Goal: Task Accomplishment & Management: Complete application form

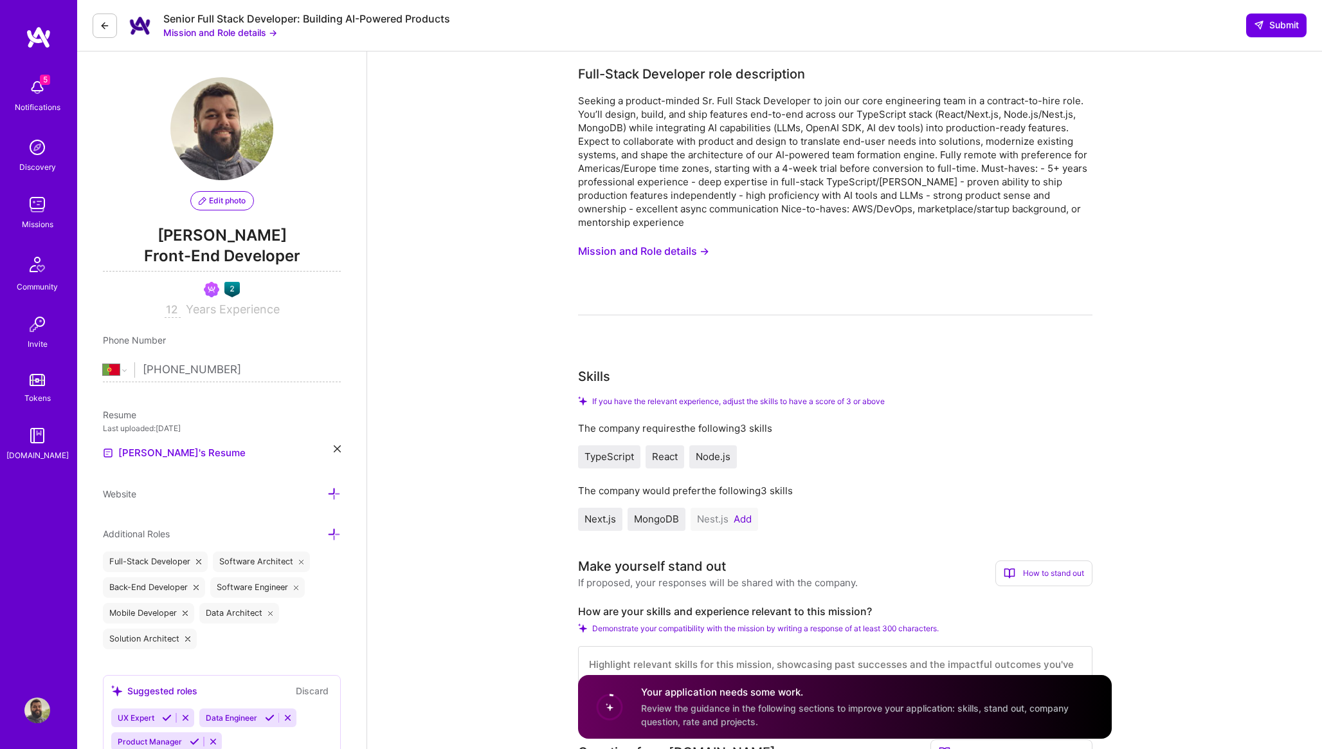
select select "PT"
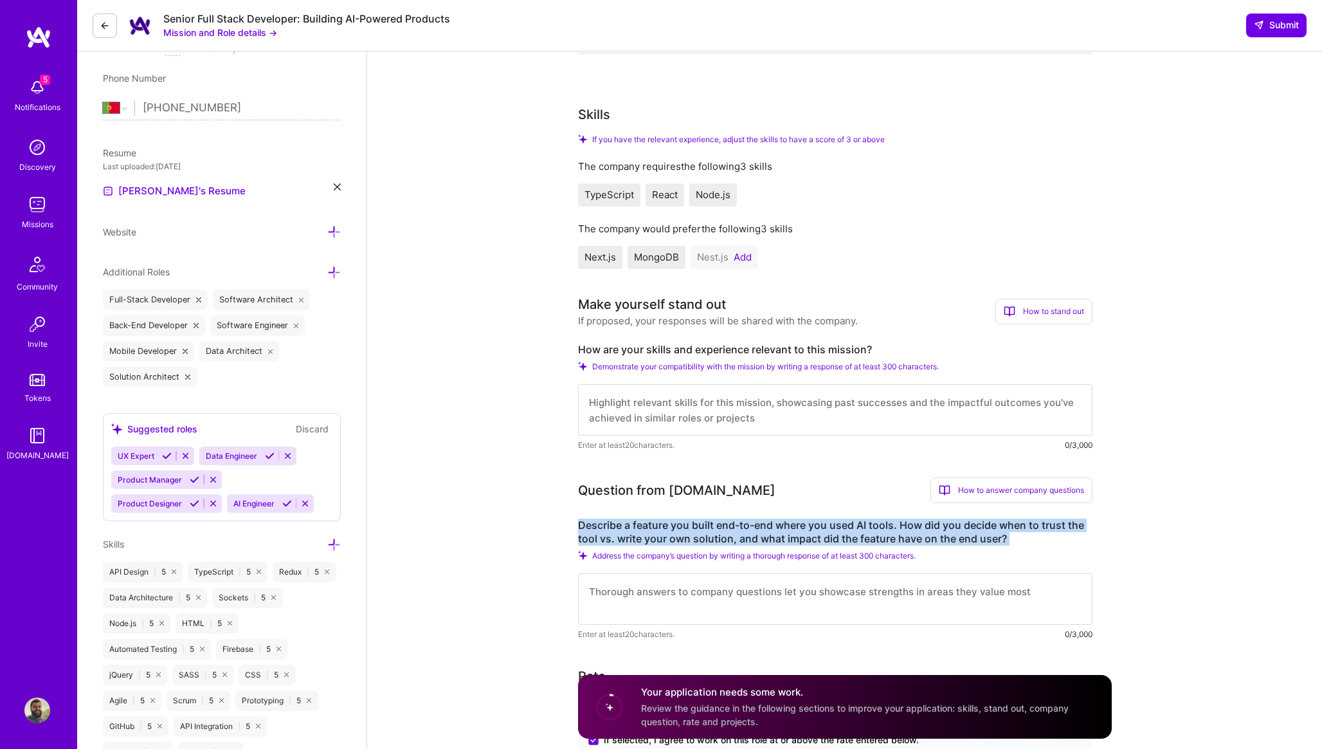
click at [46, 708] on img at bounding box center [37, 710] width 26 height 26
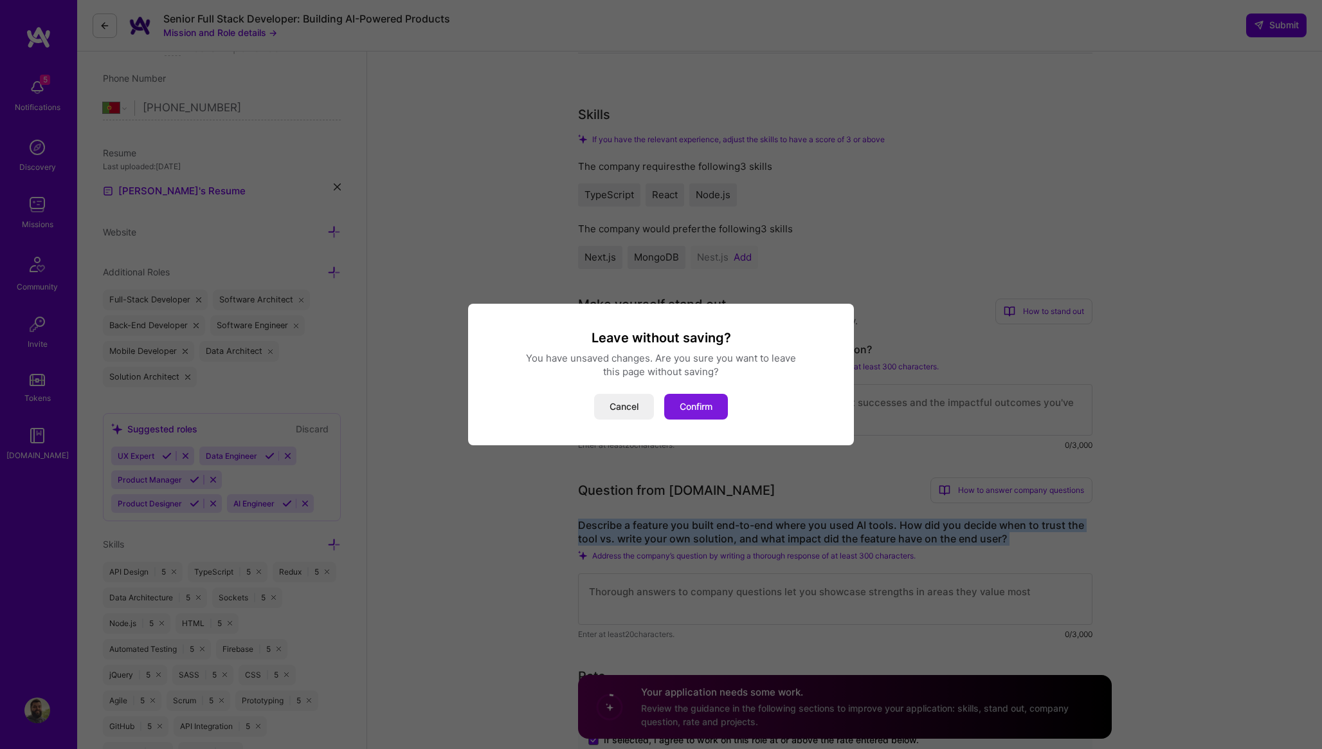
click at [684, 410] on button "Confirm" at bounding box center [696, 407] width 64 height 26
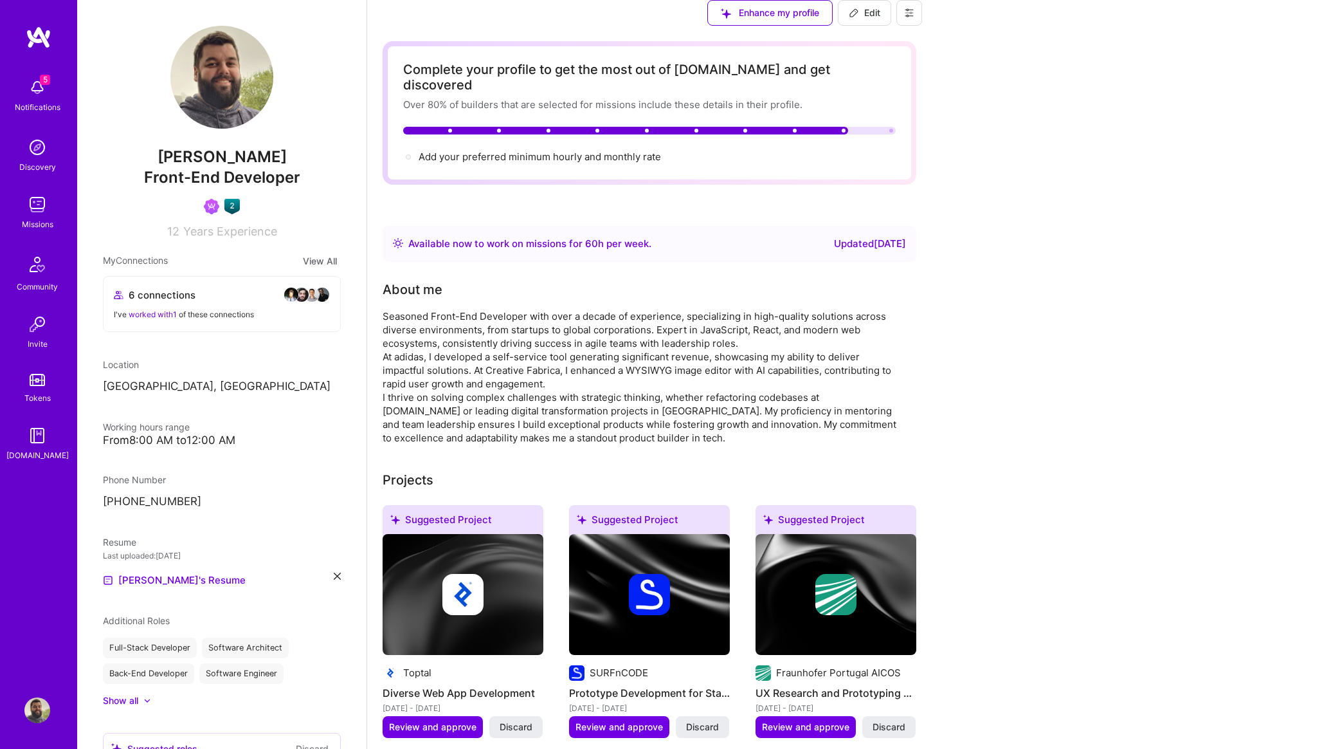
click at [881, 19] on span "Edit" at bounding box center [865, 12] width 32 height 13
select select "PT"
select select "Right Now"
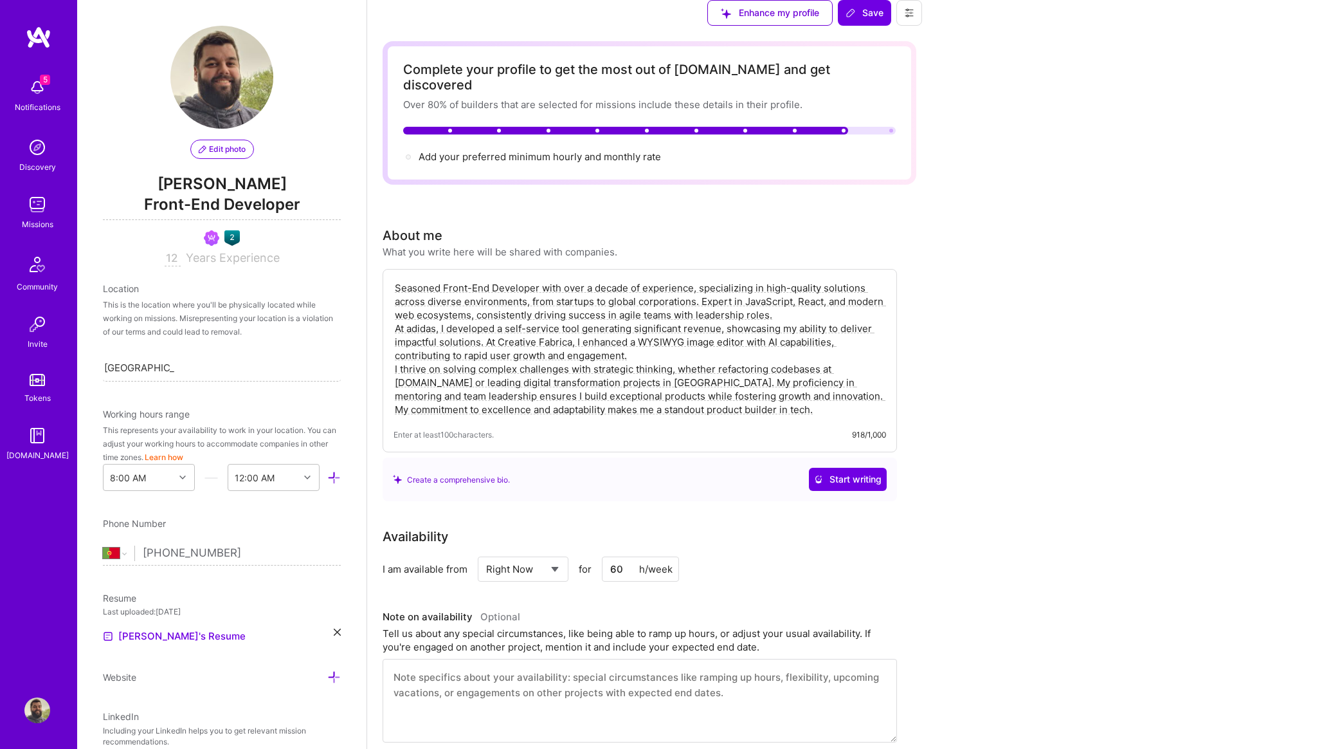
scroll to position [944, 0]
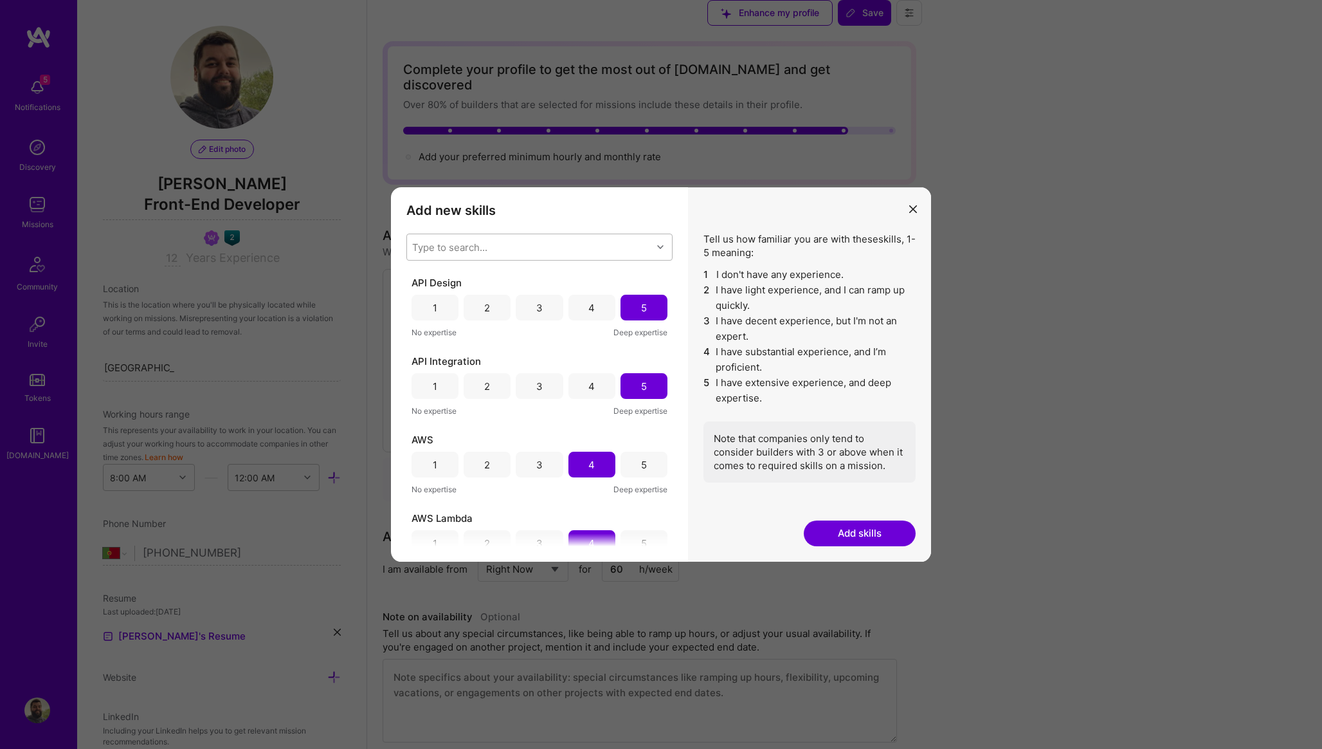
click at [461, 246] on div "Type to search..." at bounding box center [449, 248] width 75 height 14
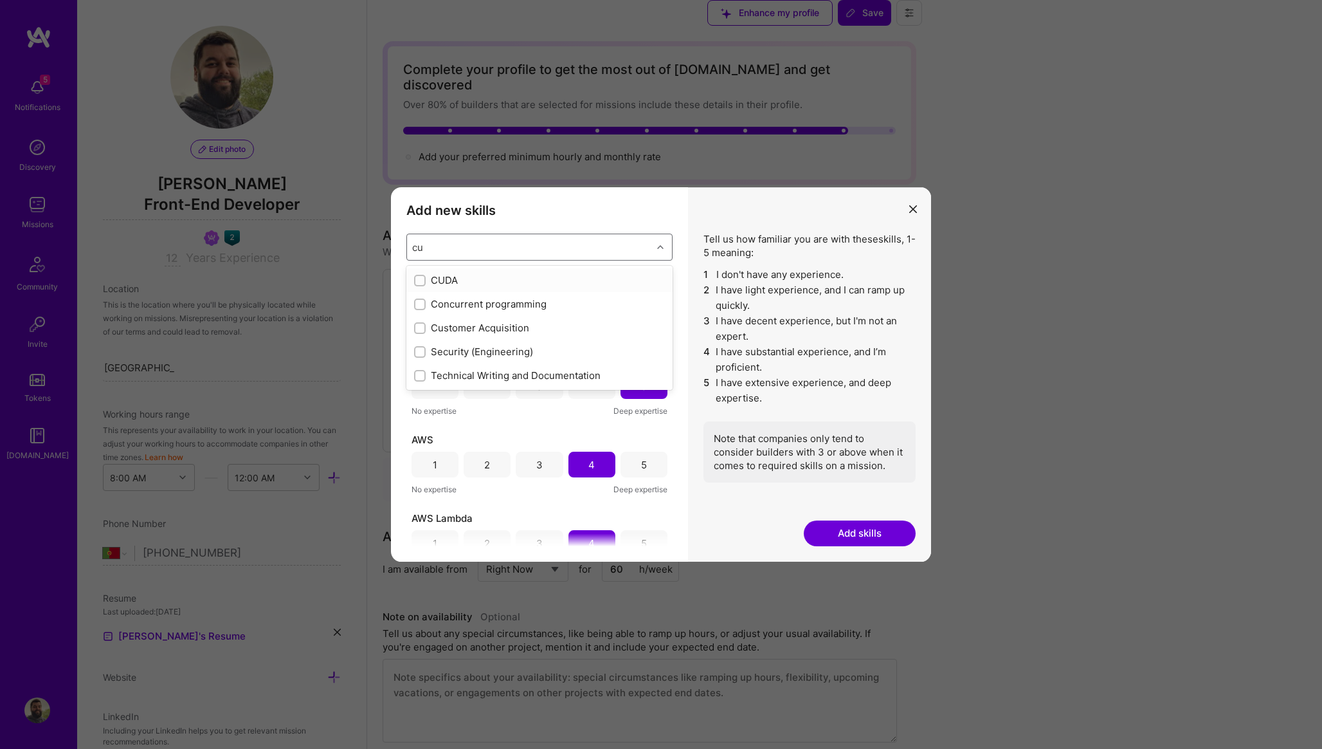
type input "c"
checkbox input "true"
checkbox input "false"
checkbox input "true"
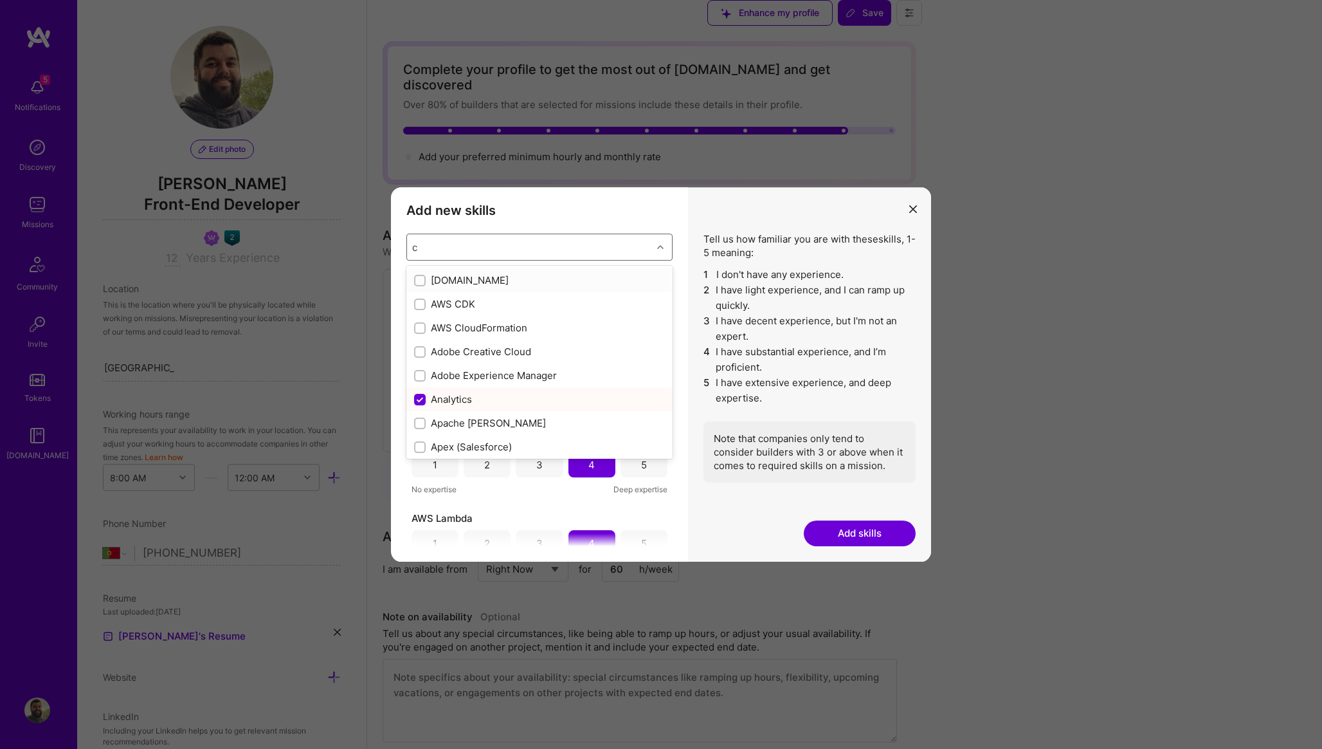
checkbox input "false"
checkbox input "true"
checkbox input "false"
checkbox input "true"
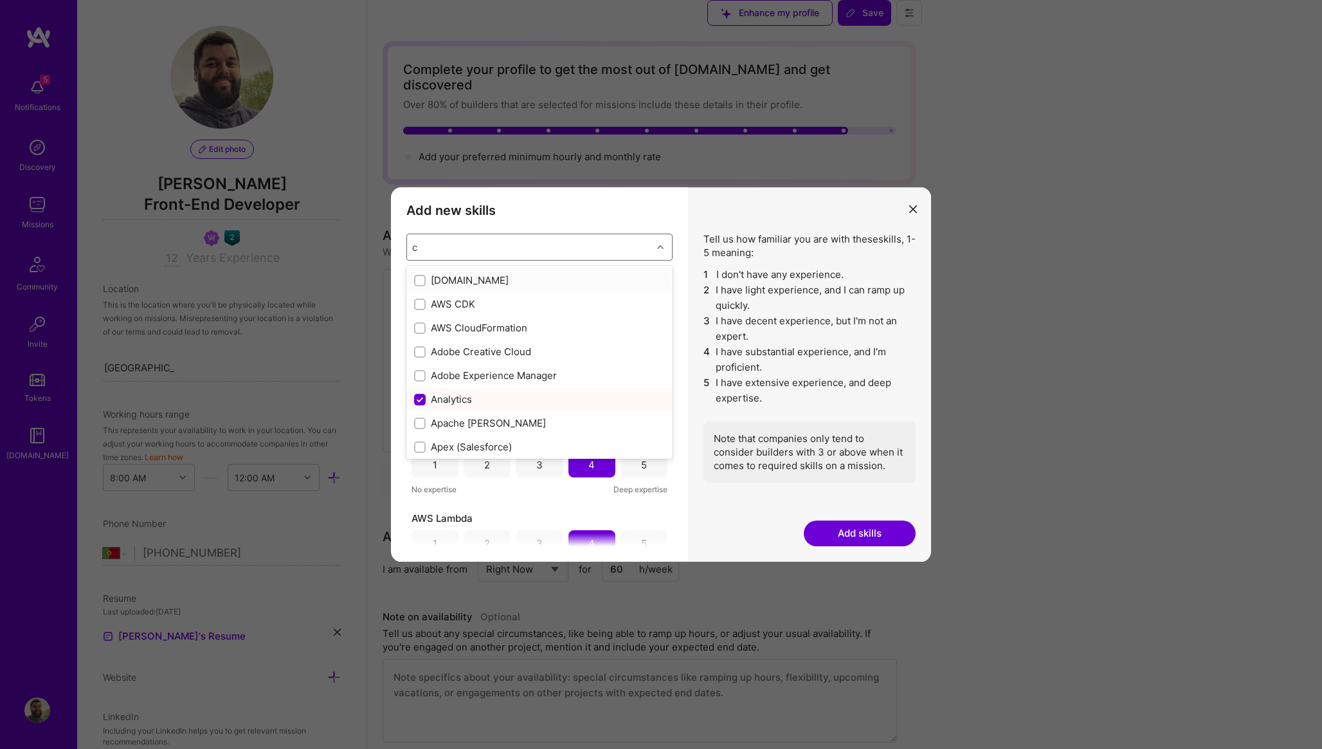
checkbox input "true"
checkbox input "false"
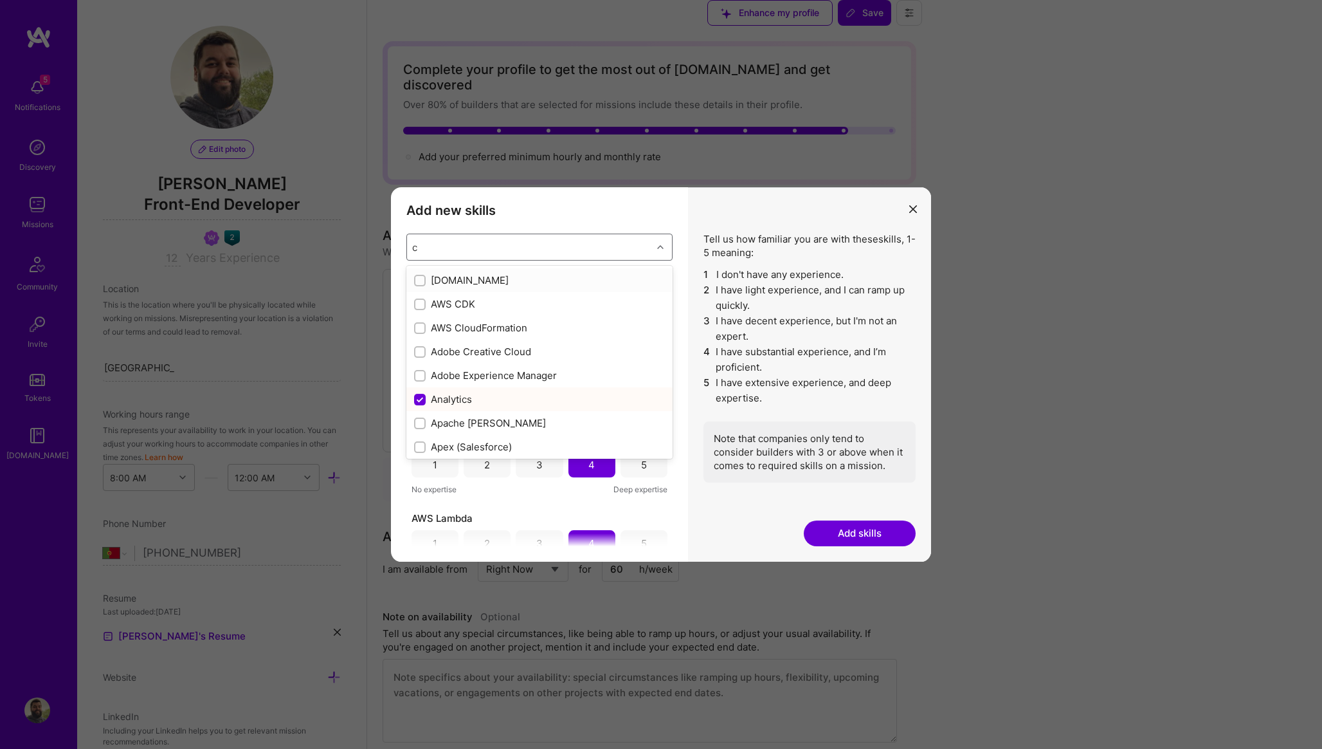
checkbox input "true"
checkbox input "false"
checkbox input "true"
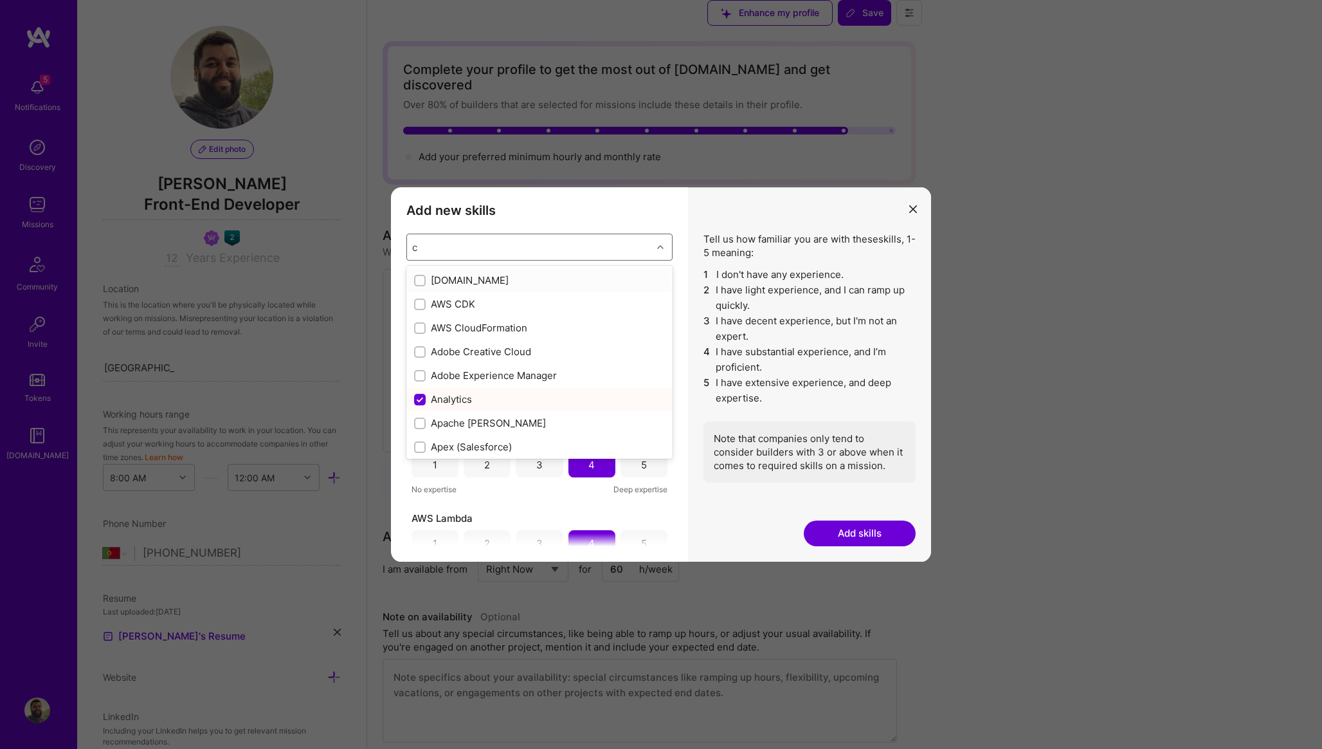
checkbox input "true"
checkbox input "false"
checkbox input "true"
checkbox input "false"
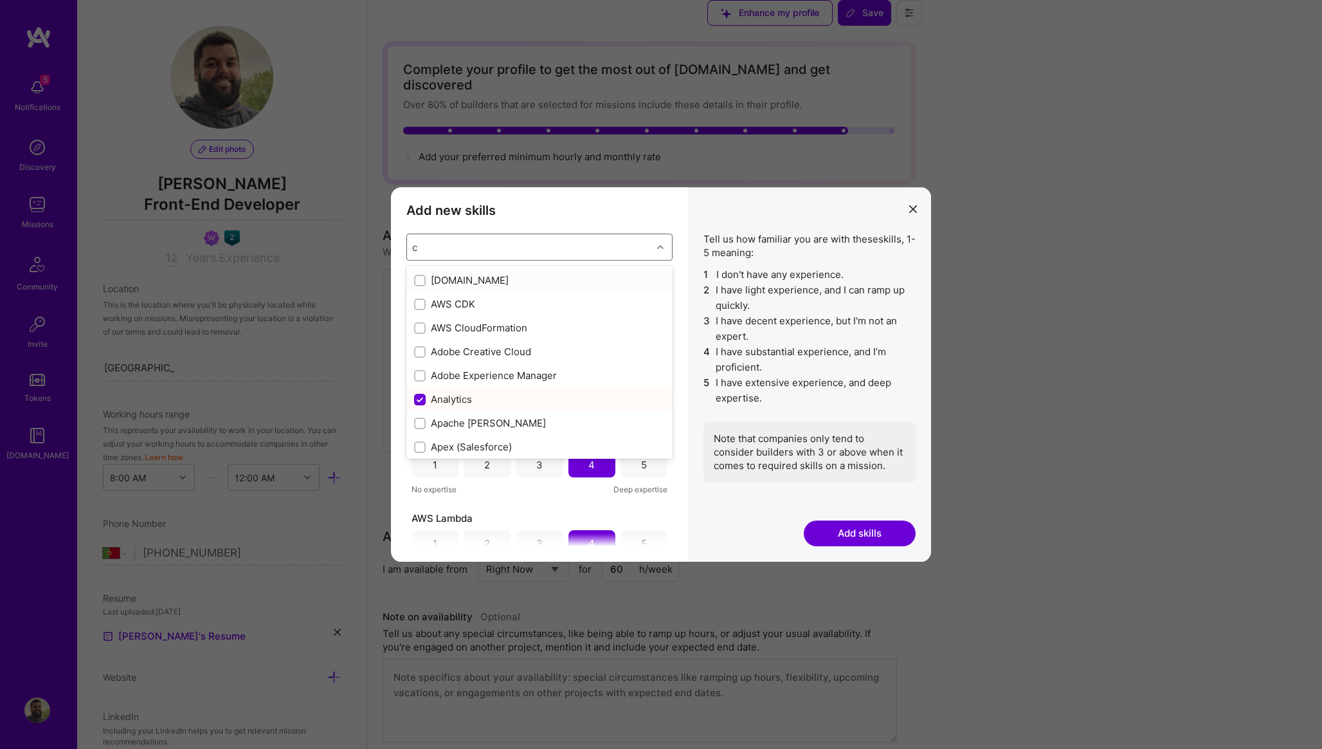
checkbox input "false"
checkbox input "true"
checkbox input "false"
checkbox input "true"
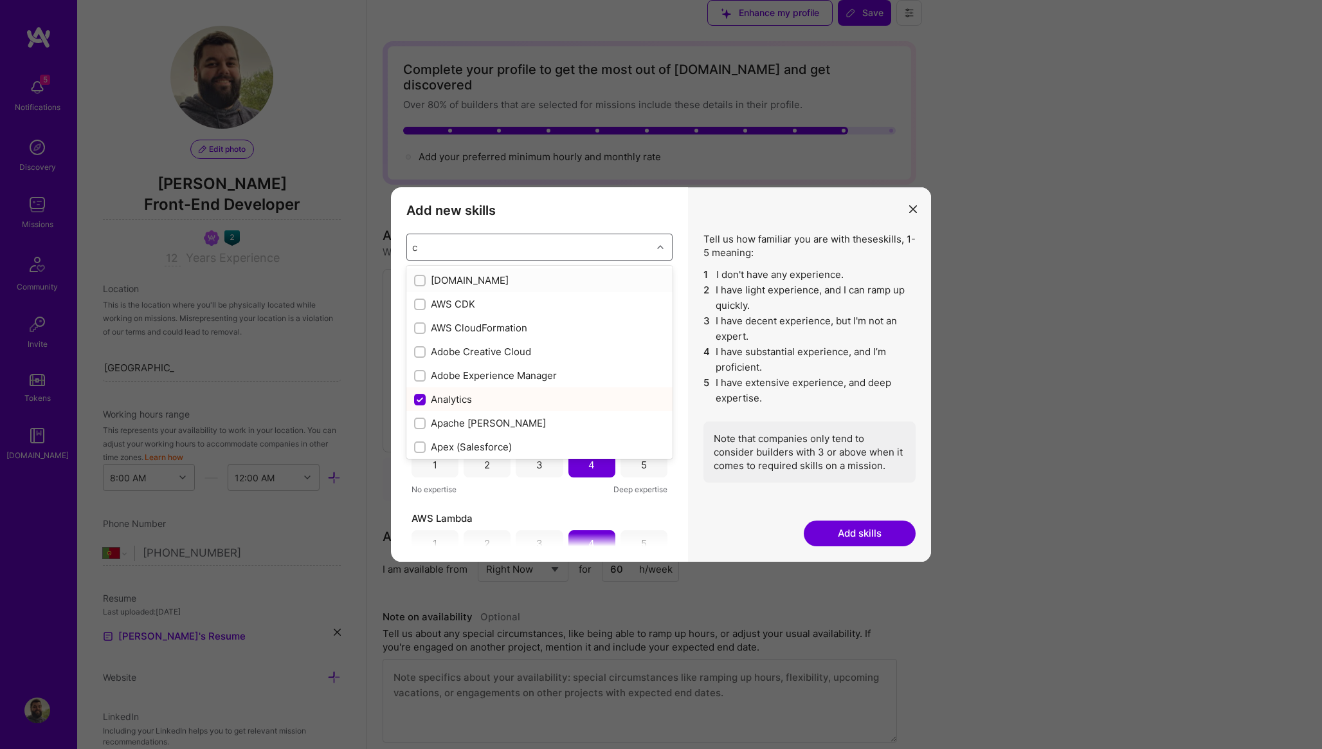
checkbox input "true"
checkbox input "false"
checkbox input "true"
checkbox input "false"
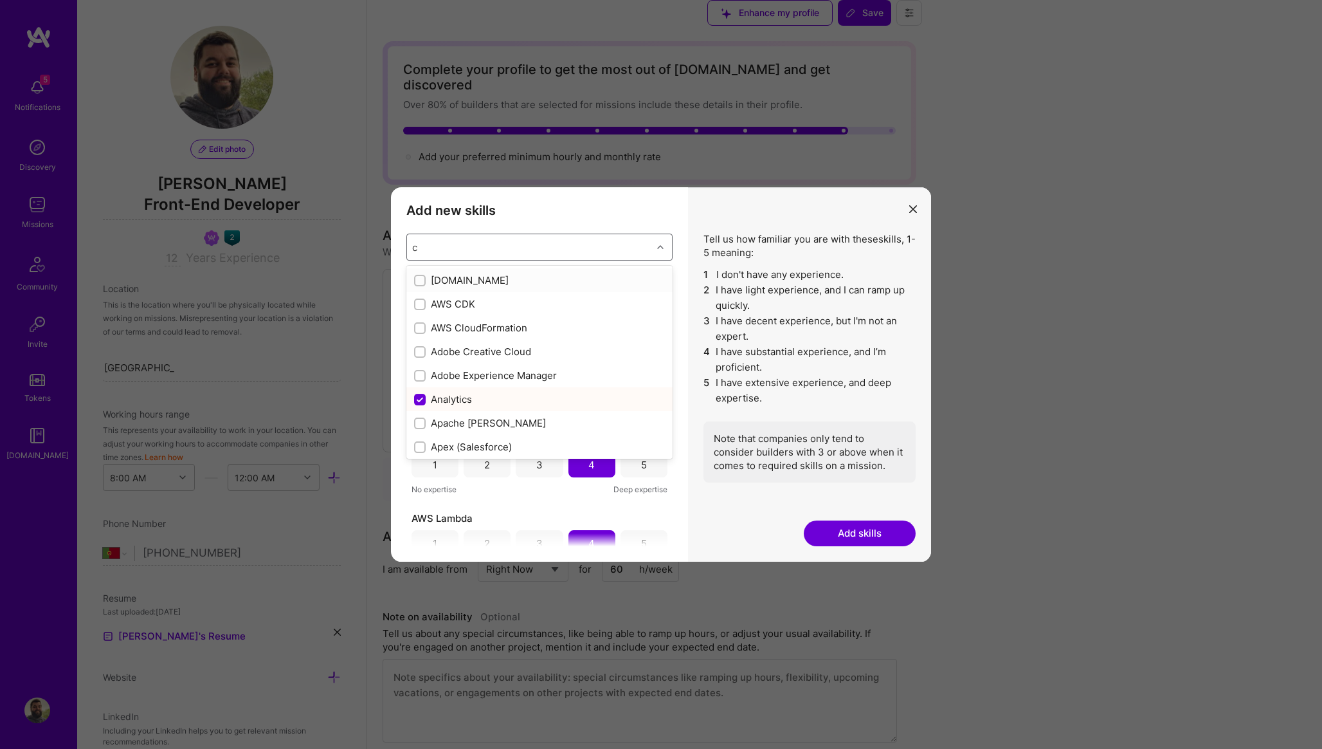
checkbox input "false"
type input "pro"
checkbox input "false"
checkbox input "true"
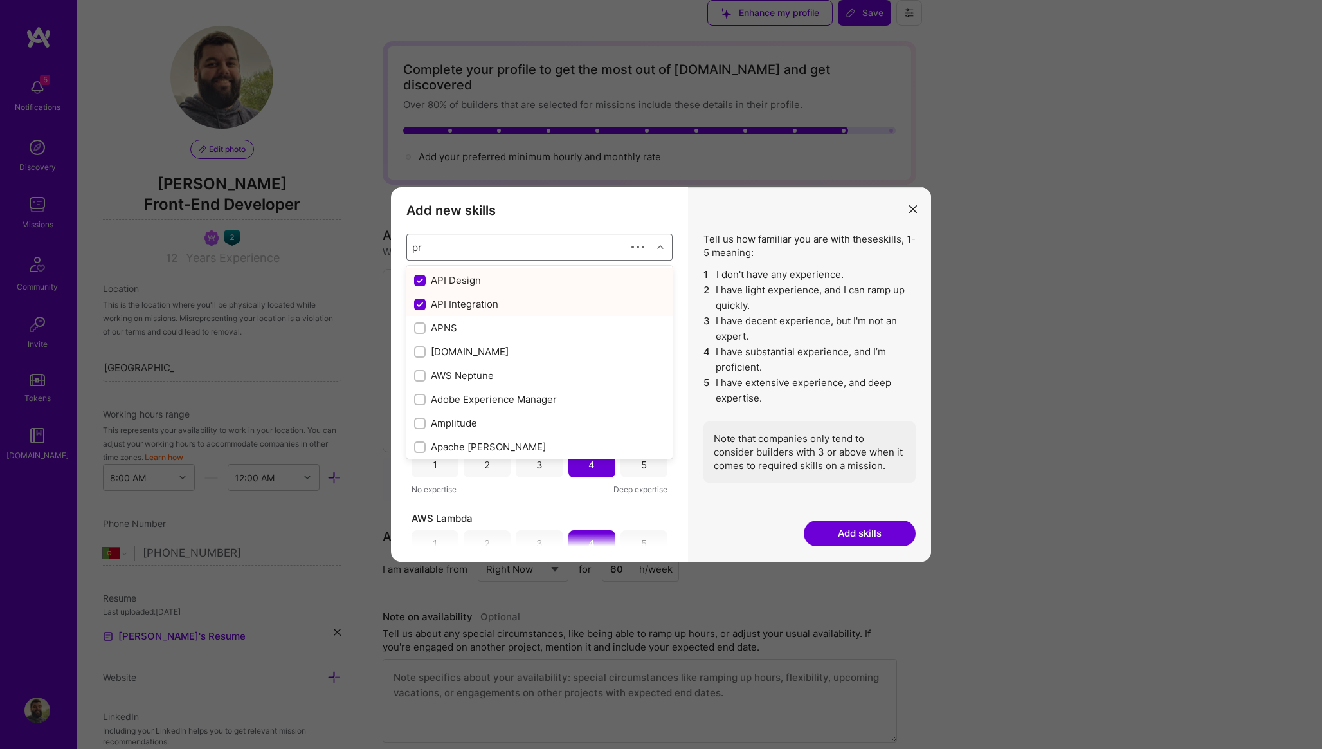
checkbox input "true"
checkbox input "false"
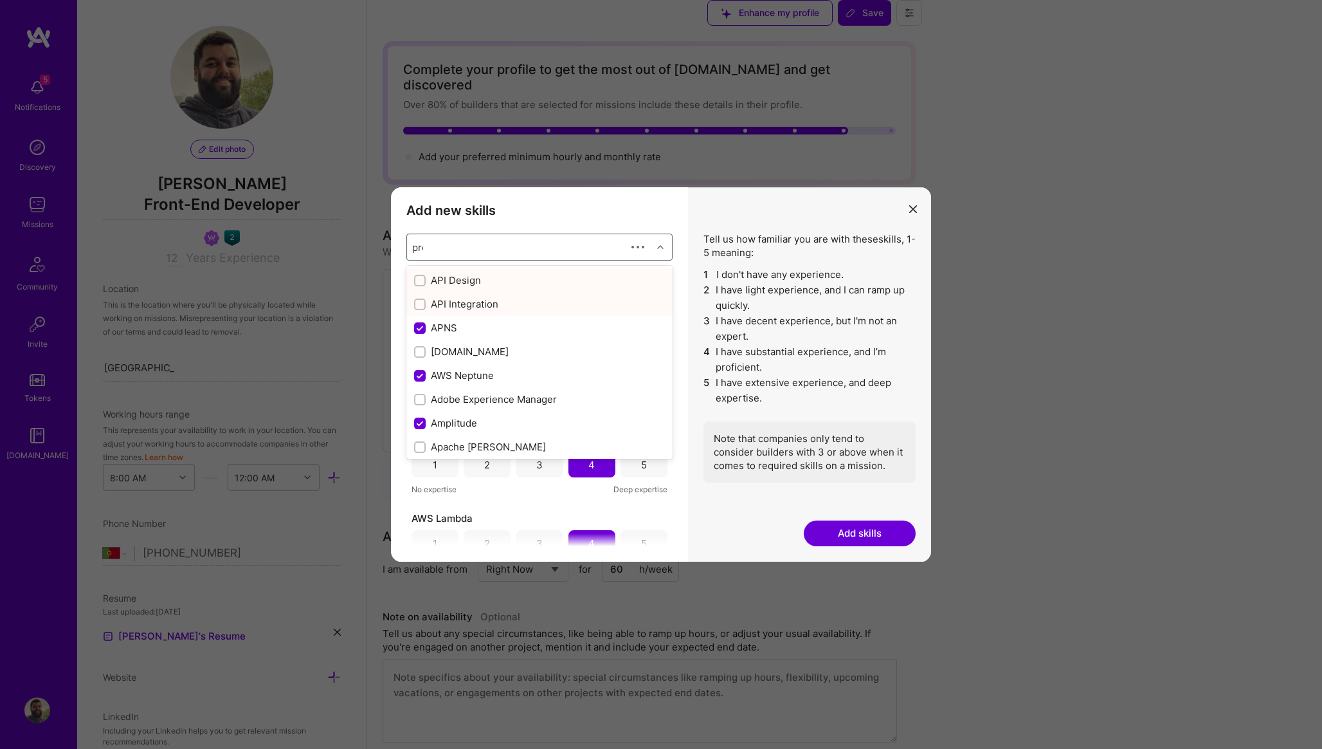
checkbox input "false"
checkbox input "true"
checkbox input "false"
checkbox input "true"
checkbox input "false"
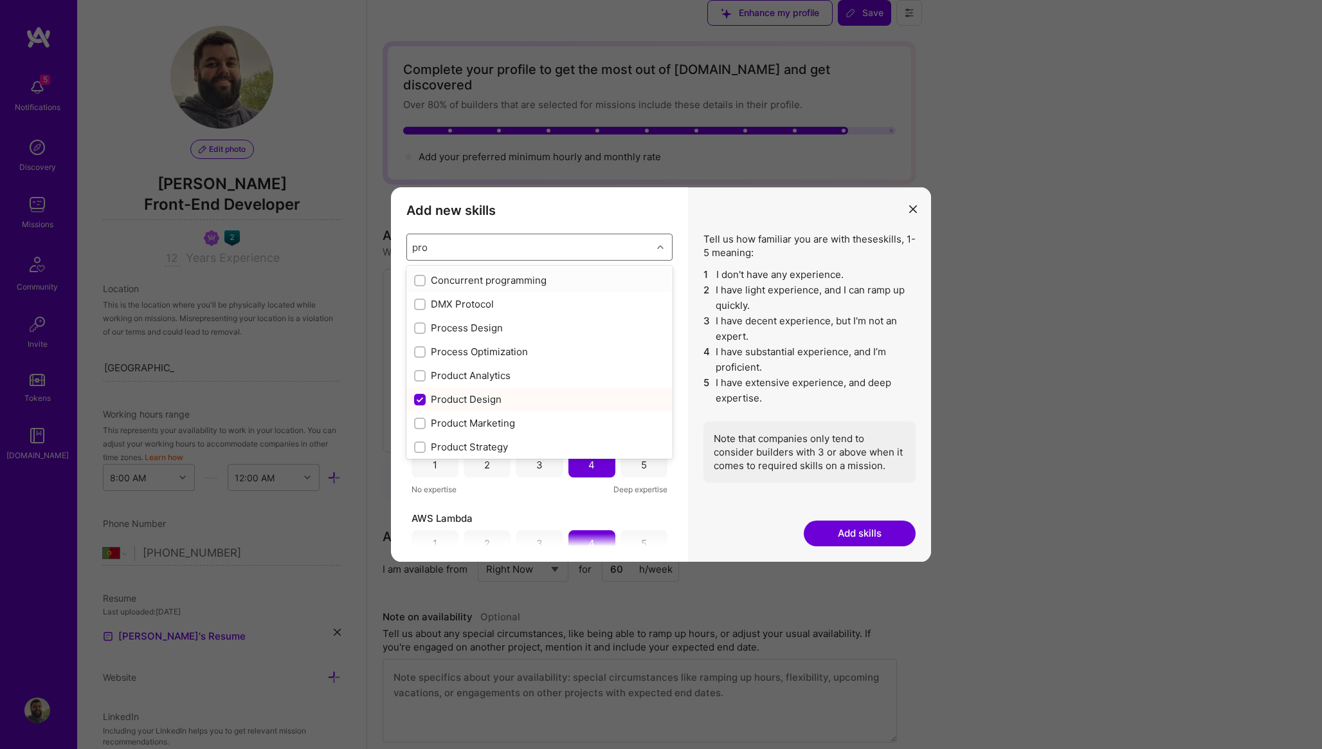
type input "pr"
checkbox input "true"
checkbox input "false"
checkbox input "true"
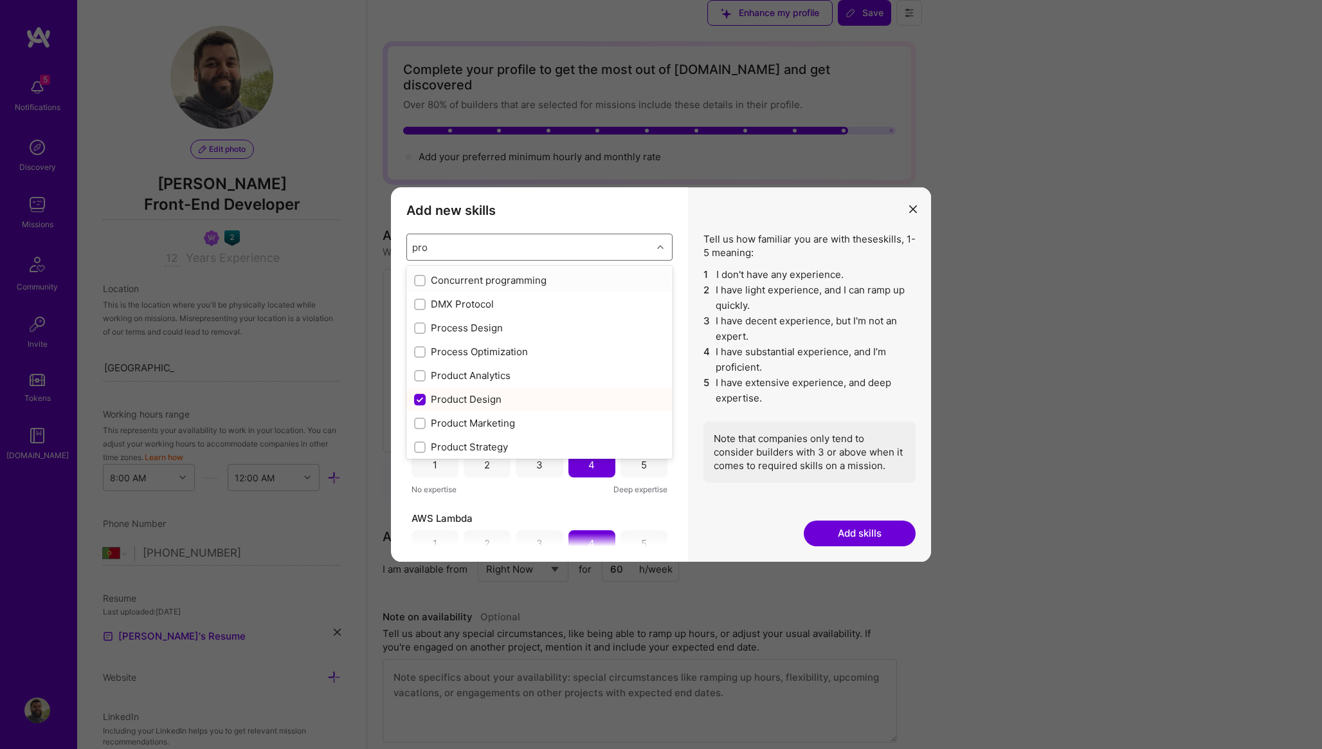
checkbox input "false"
checkbox input "true"
type input "p"
checkbox input "true"
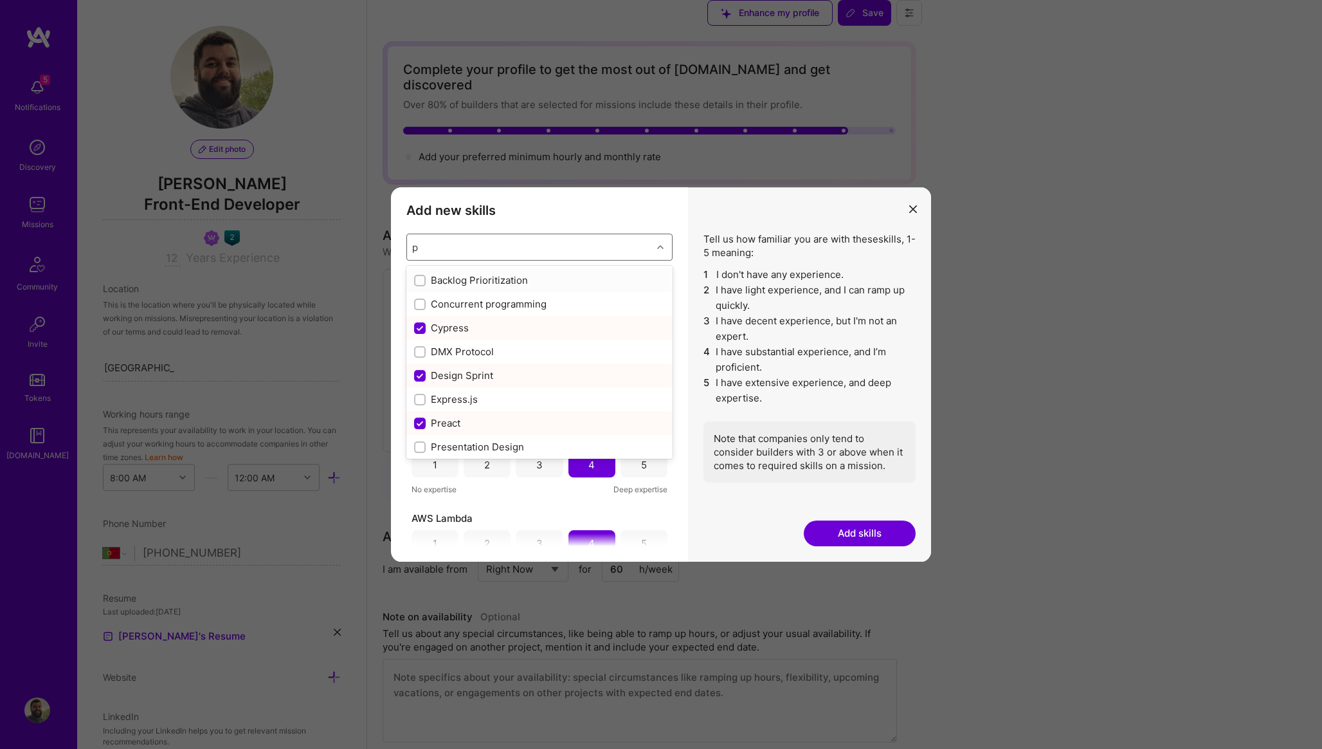
checkbox input "false"
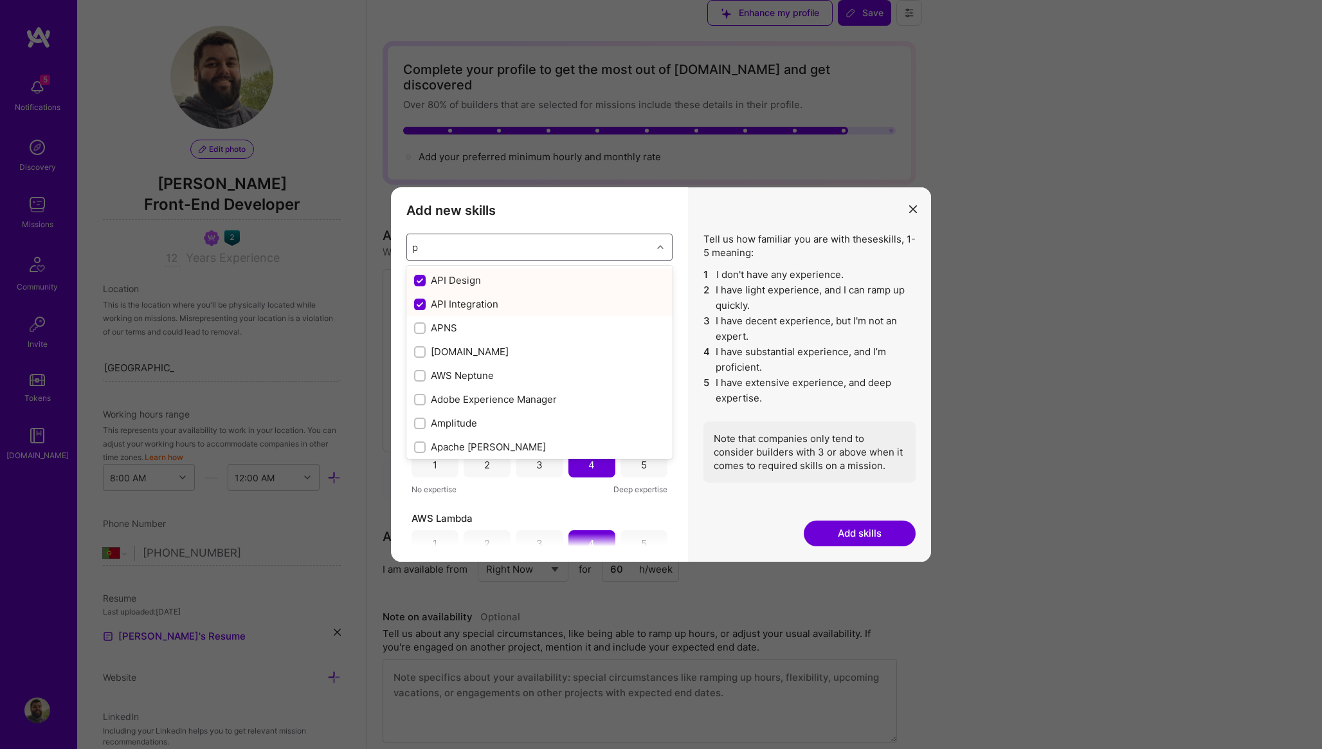
checkbox input "false"
checkbox input "true"
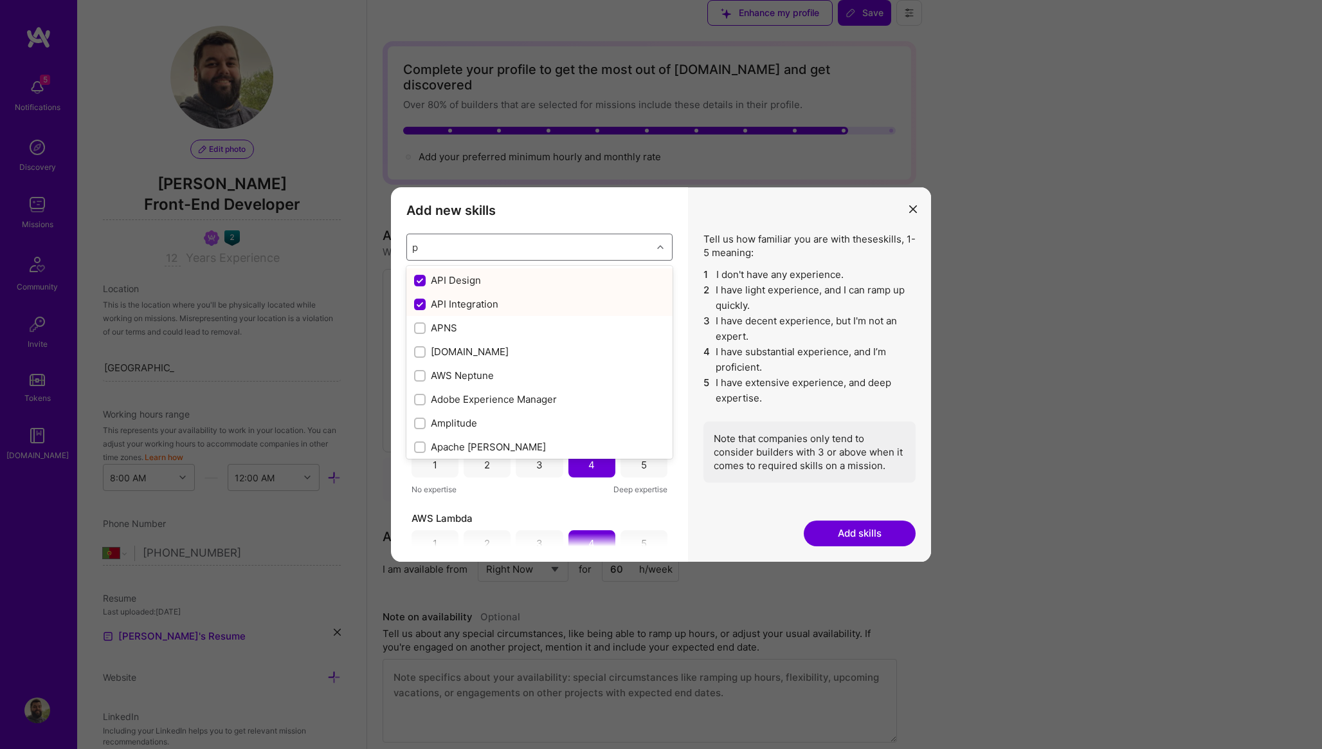
checkbox input "true"
checkbox input "false"
checkbox input "true"
checkbox input "false"
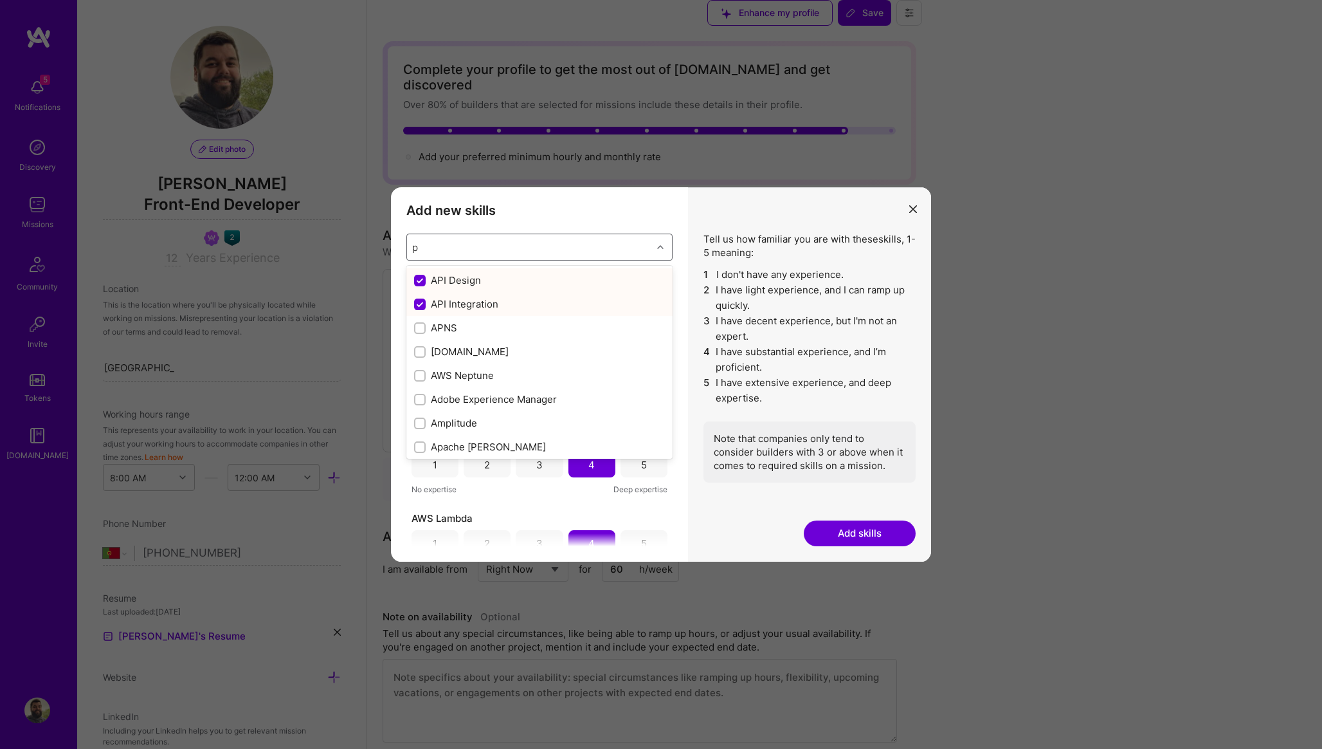
checkbox input "true"
checkbox input "false"
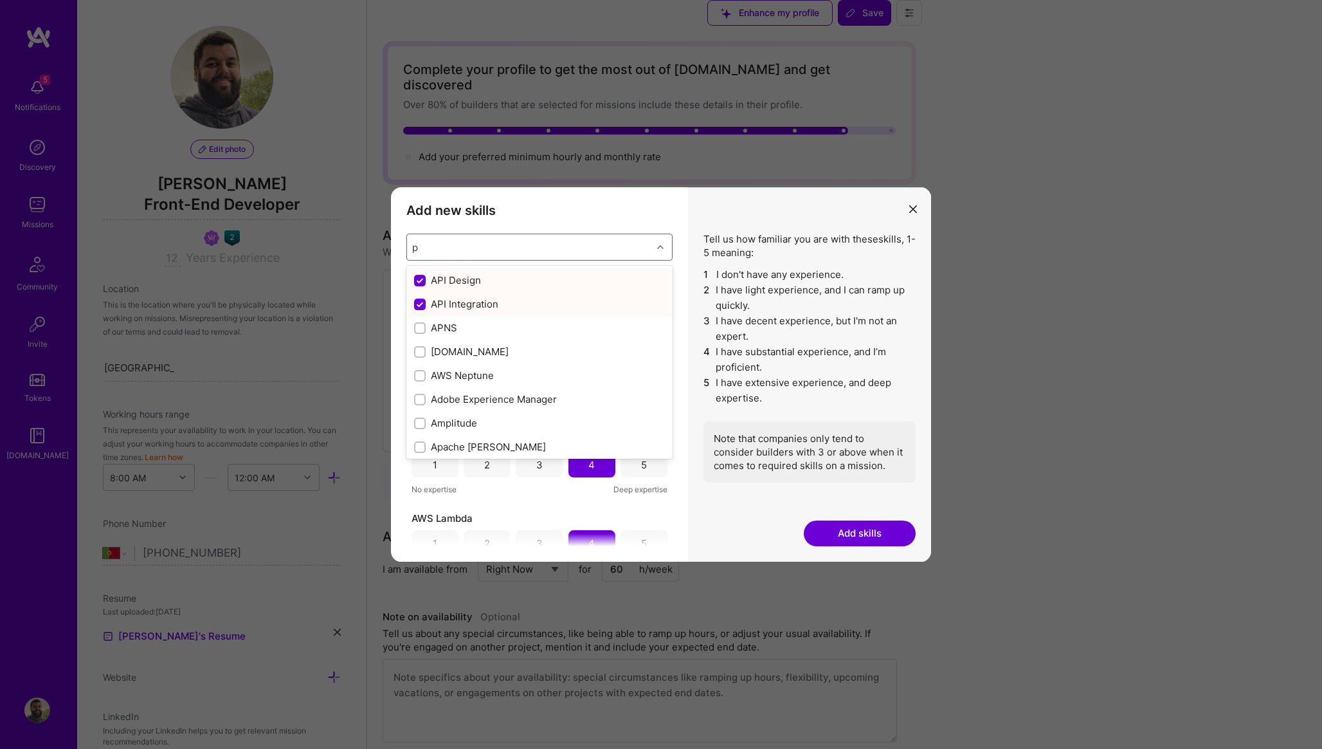
checkbox input "false"
checkbox input "true"
checkbox input "false"
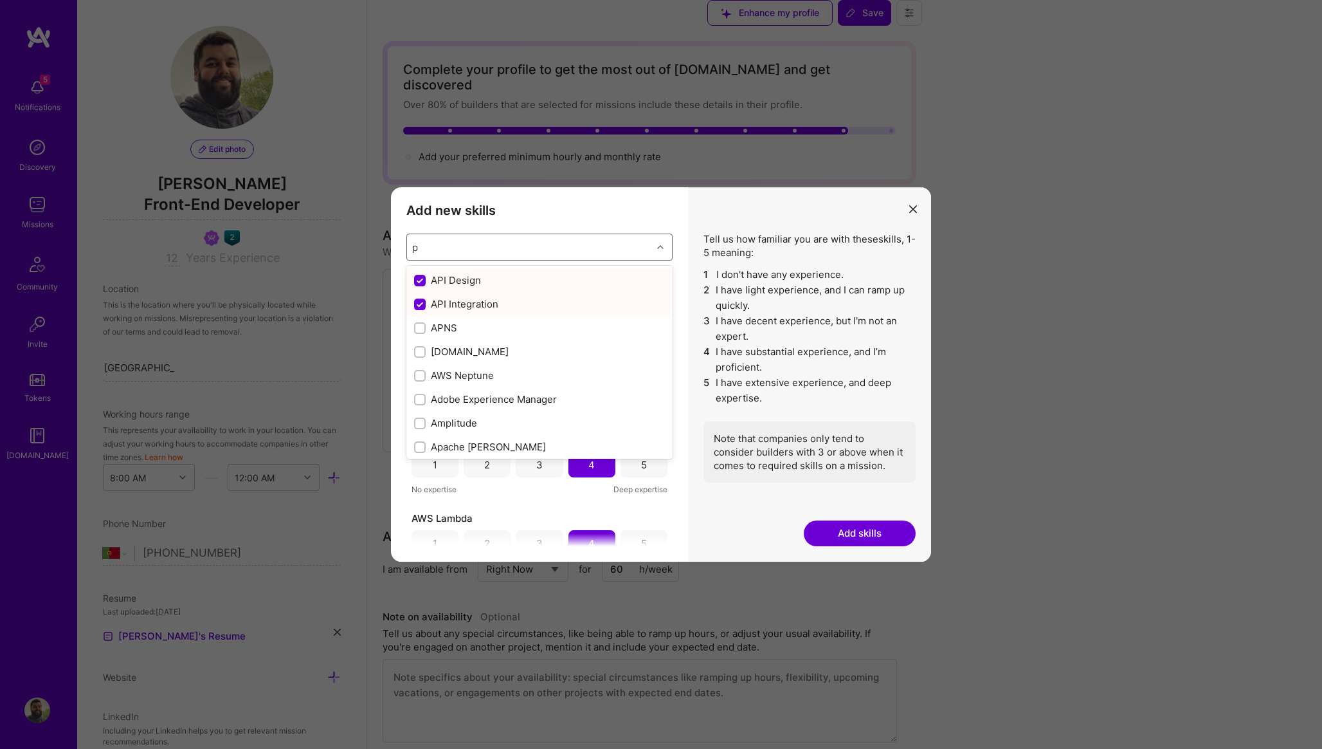
checkbox input "false"
checkbox input "true"
checkbox input "false"
checkbox input "true"
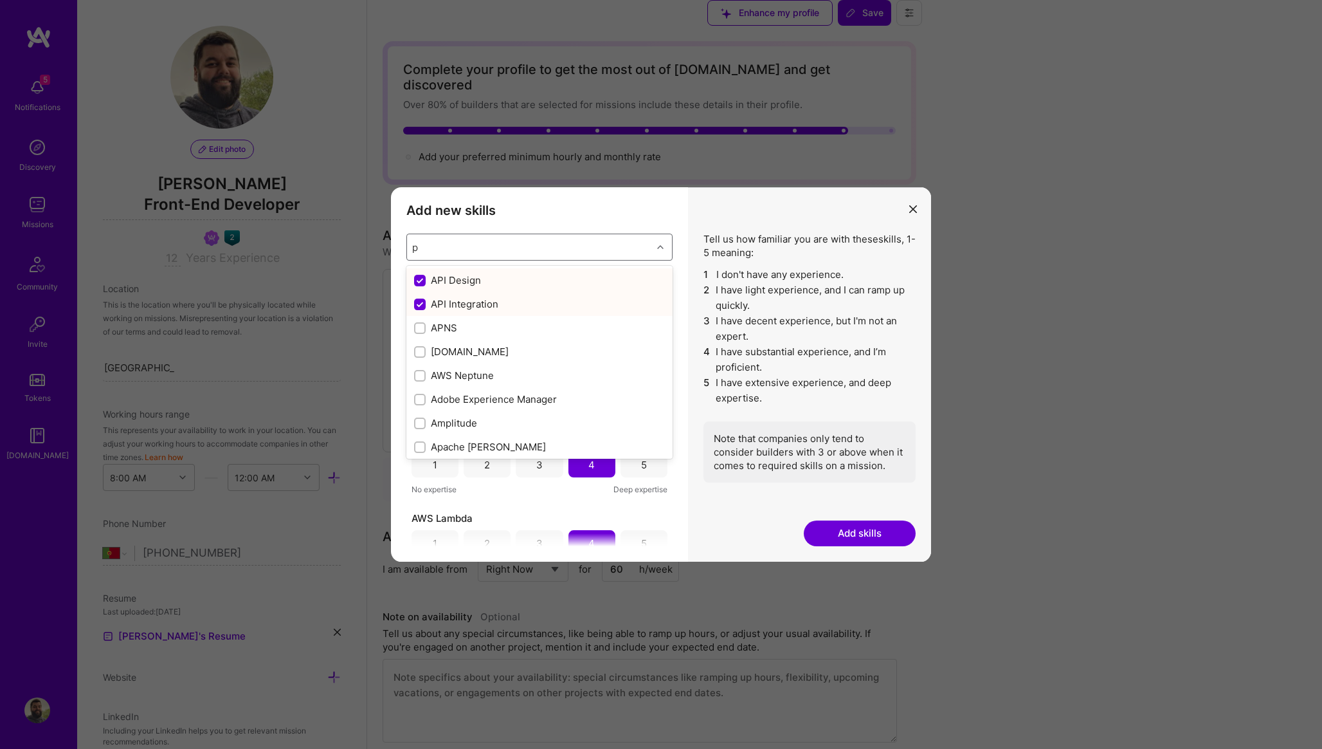
checkbox input "false"
checkbox input "true"
checkbox input "false"
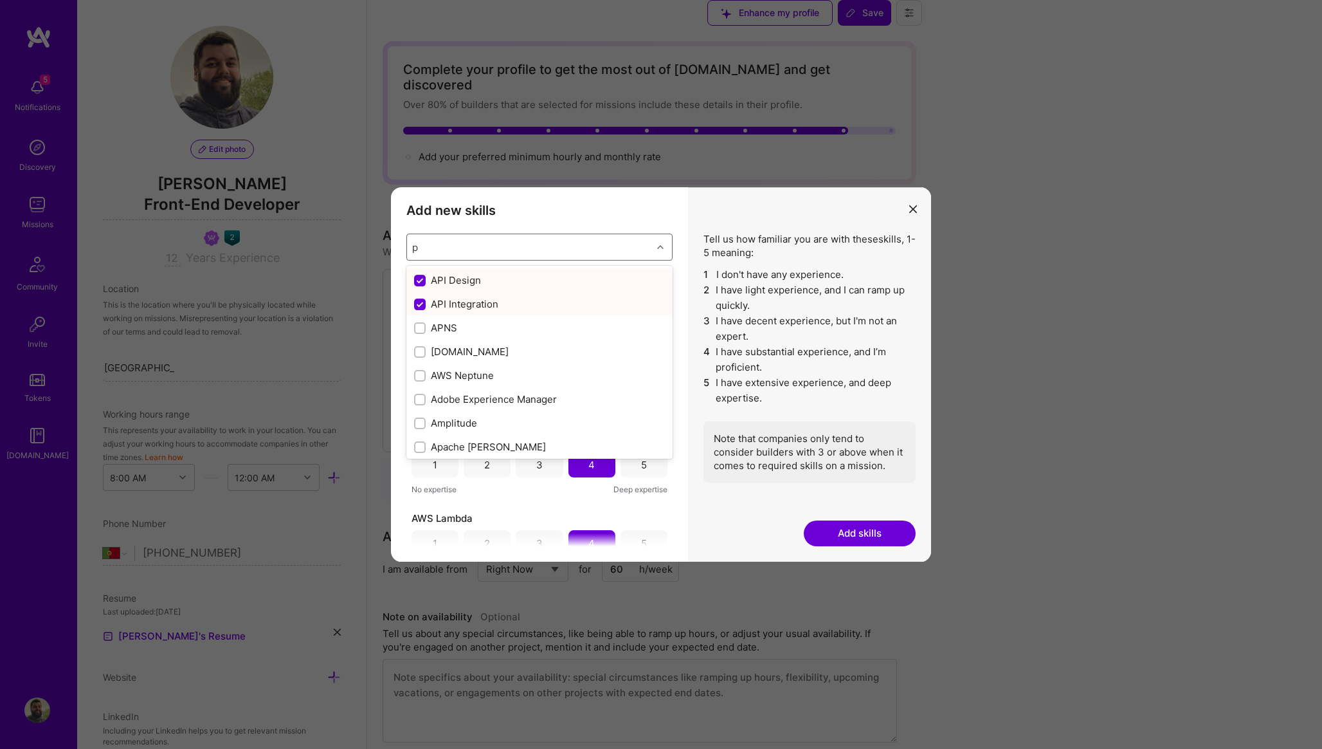
checkbox input "true"
checkbox input "false"
checkbox input "true"
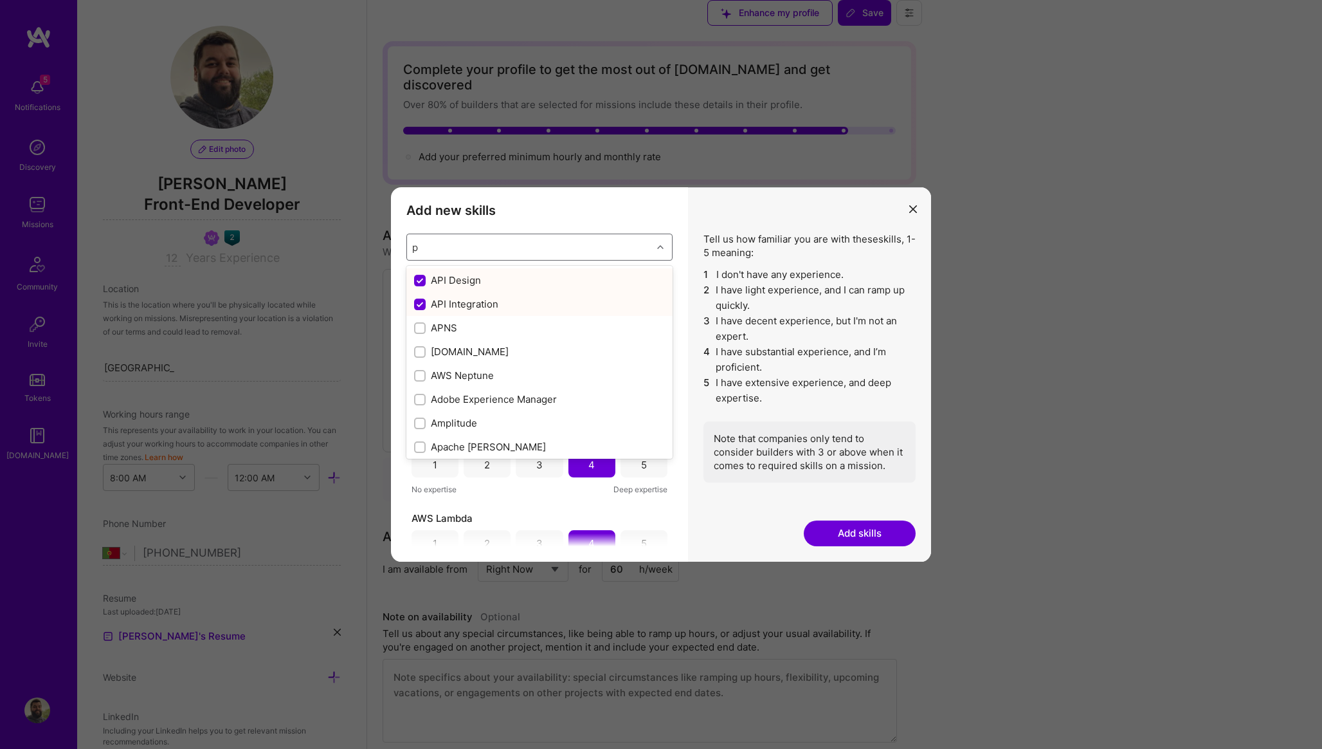
checkbox input "false"
checkbox input "true"
type input "p"
checkbox input "true"
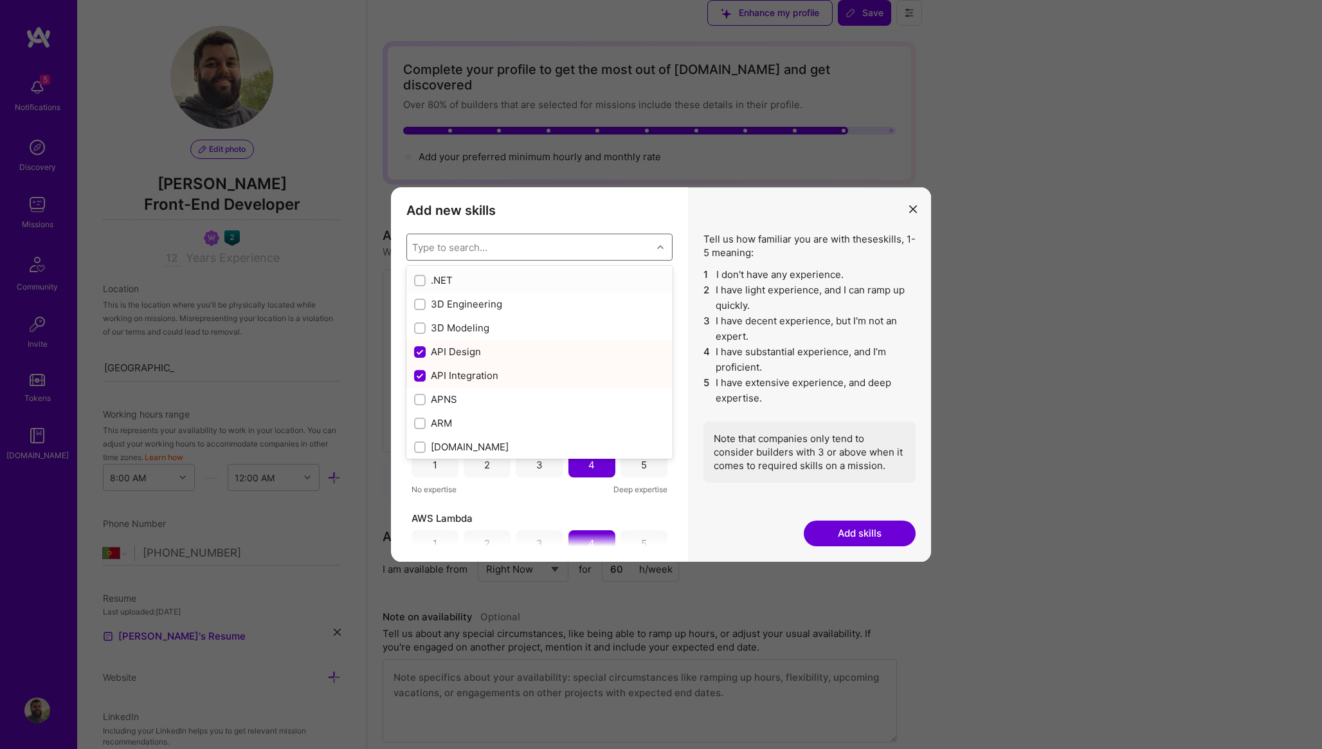
checkbox input "true"
checkbox input "false"
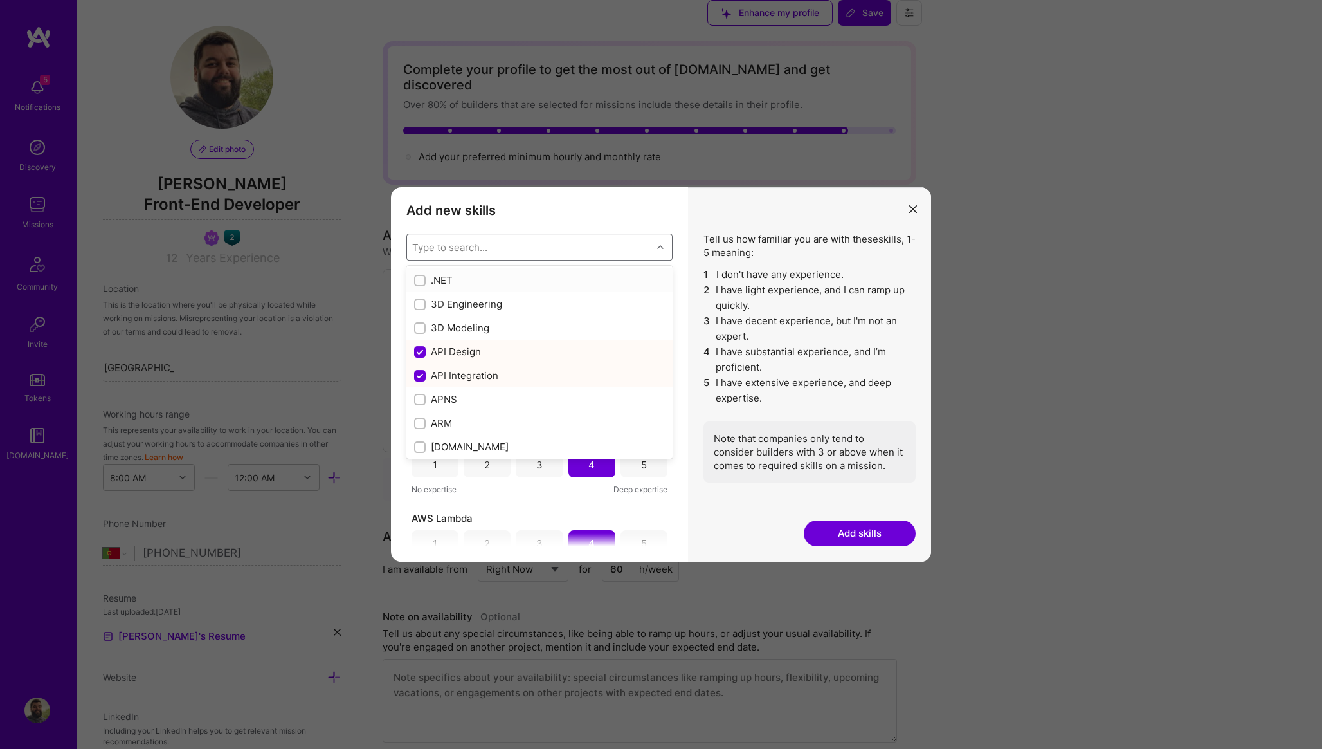
checkbox input "false"
checkbox input "true"
checkbox input "false"
checkbox input "true"
checkbox input "false"
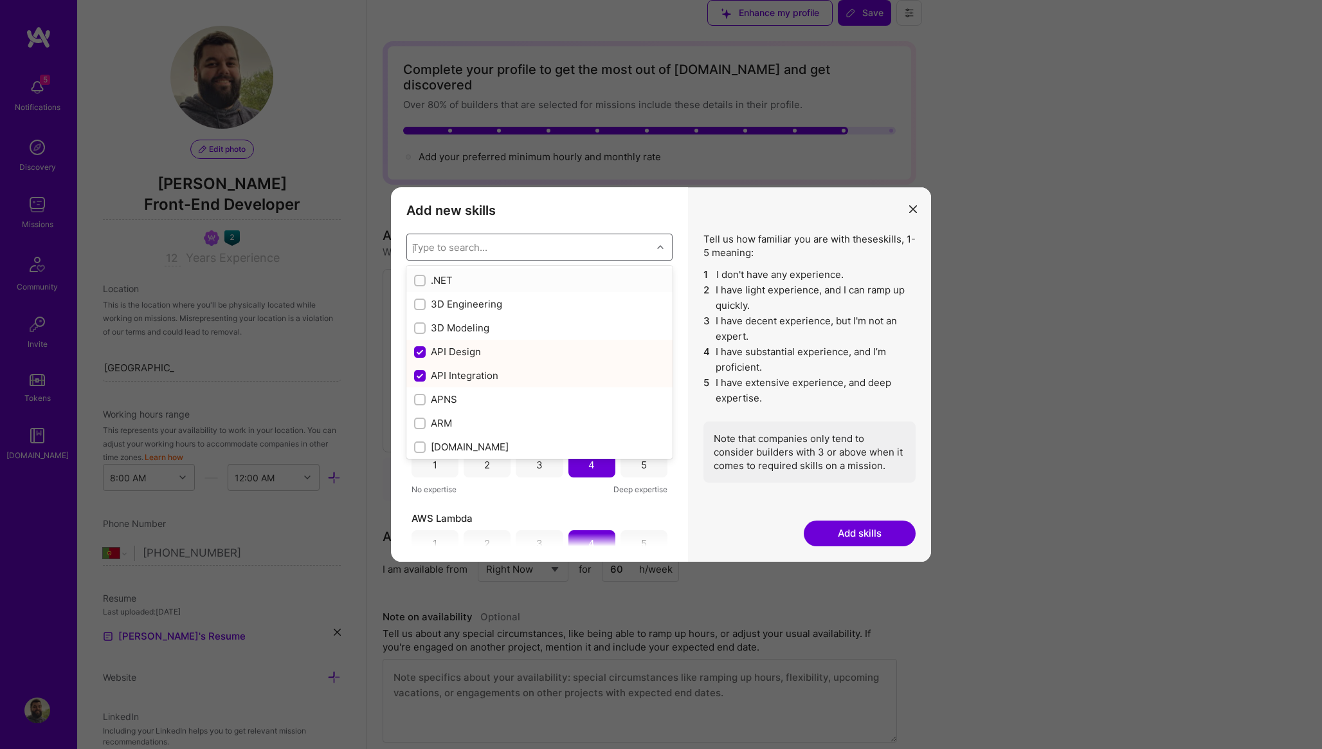
checkbox input "false"
checkbox input "true"
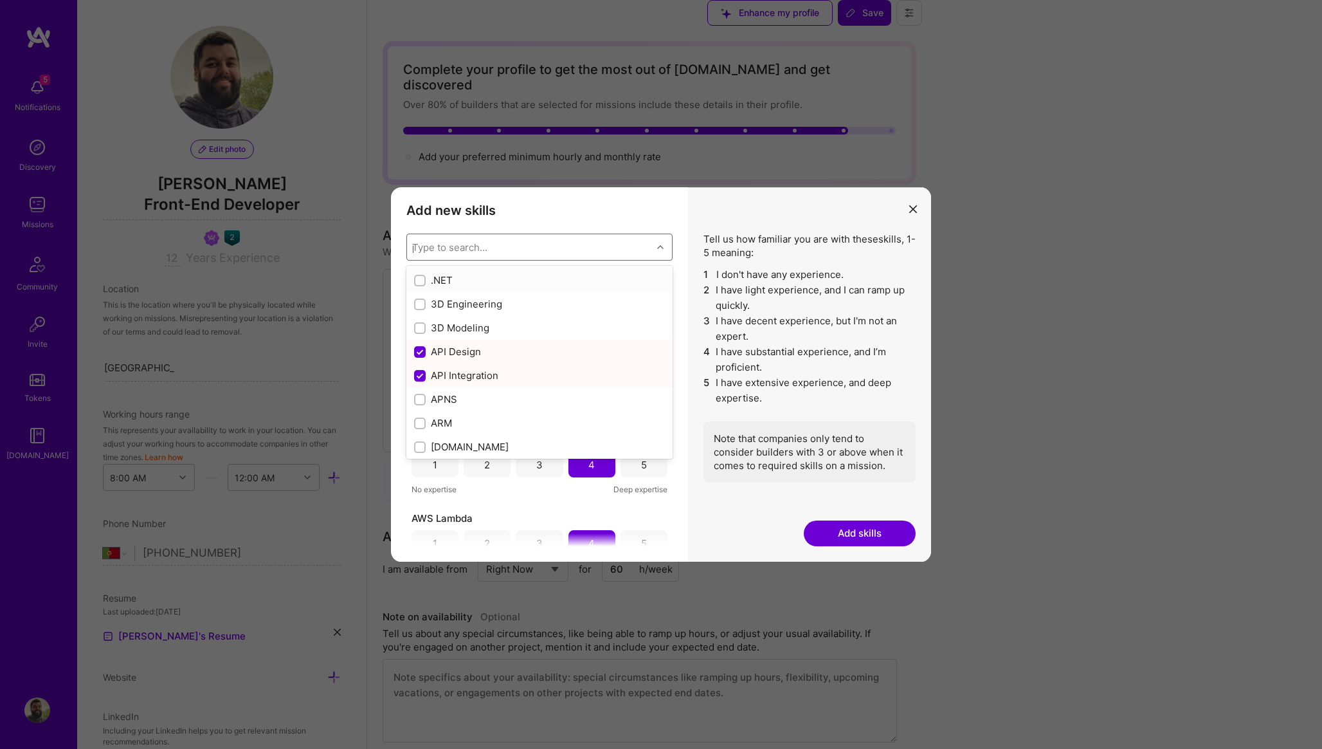
checkbox input "false"
checkbox input "true"
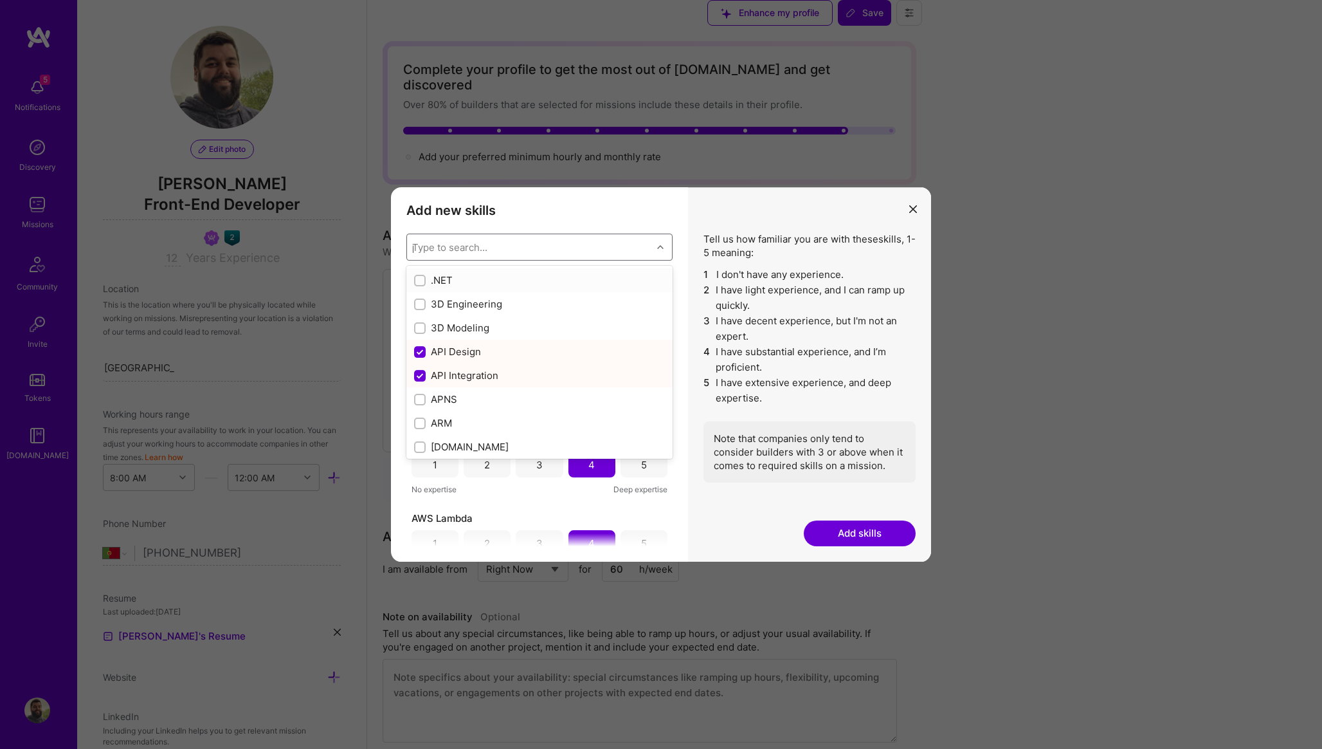
checkbox input "true"
checkbox input "false"
checkbox input "true"
checkbox input "false"
checkbox input "true"
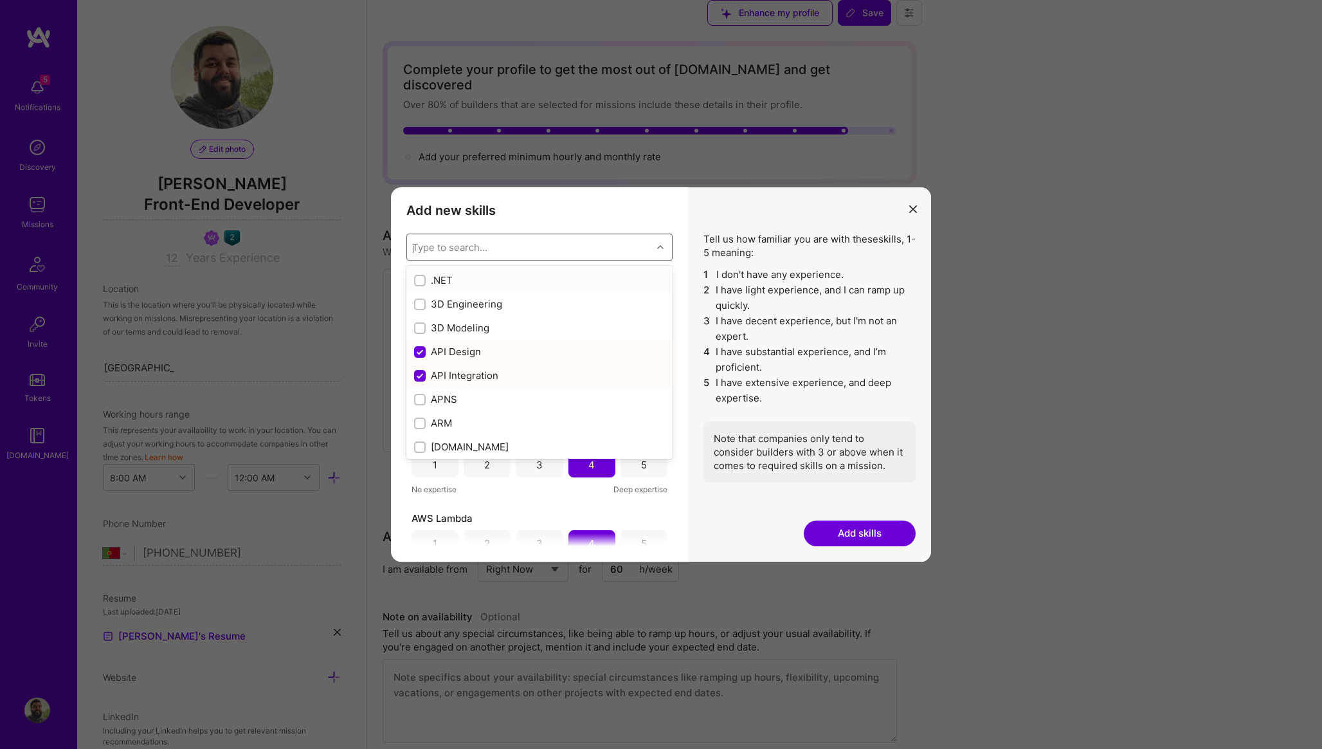
checkbox input "true"
checkbox input "false"
checkbox input "true"
checkbox input "false"
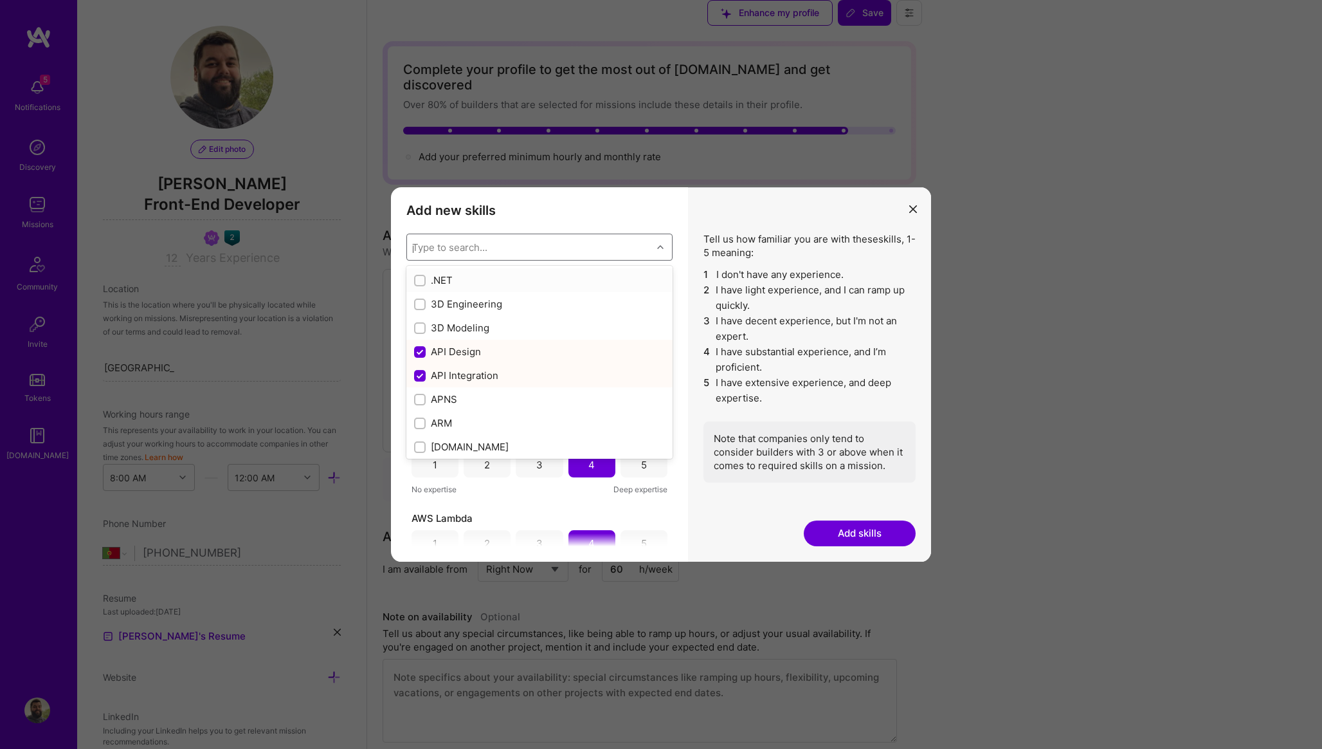
checkbox input "false"
checkbox input "true"
checkbox input "false"
checkbox input "true"
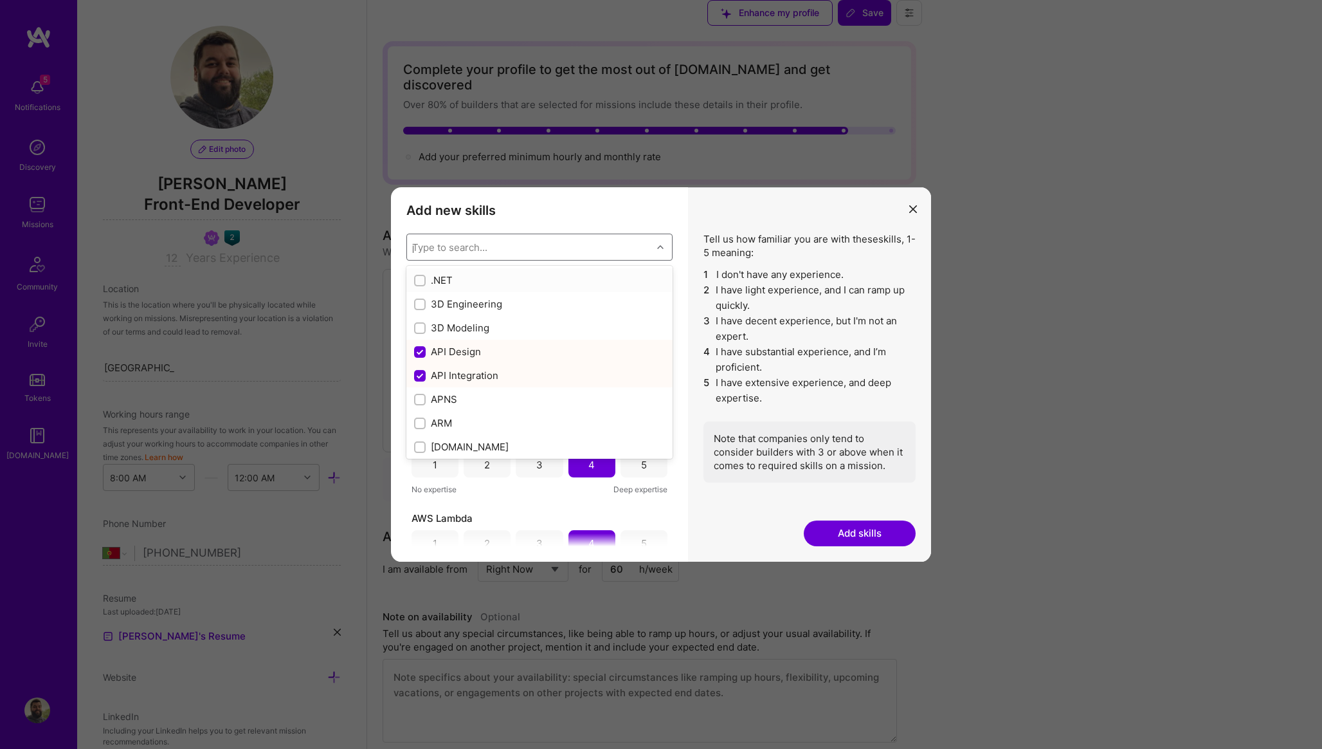
checkbox input "false"
type input "py"
checkbox input "false"
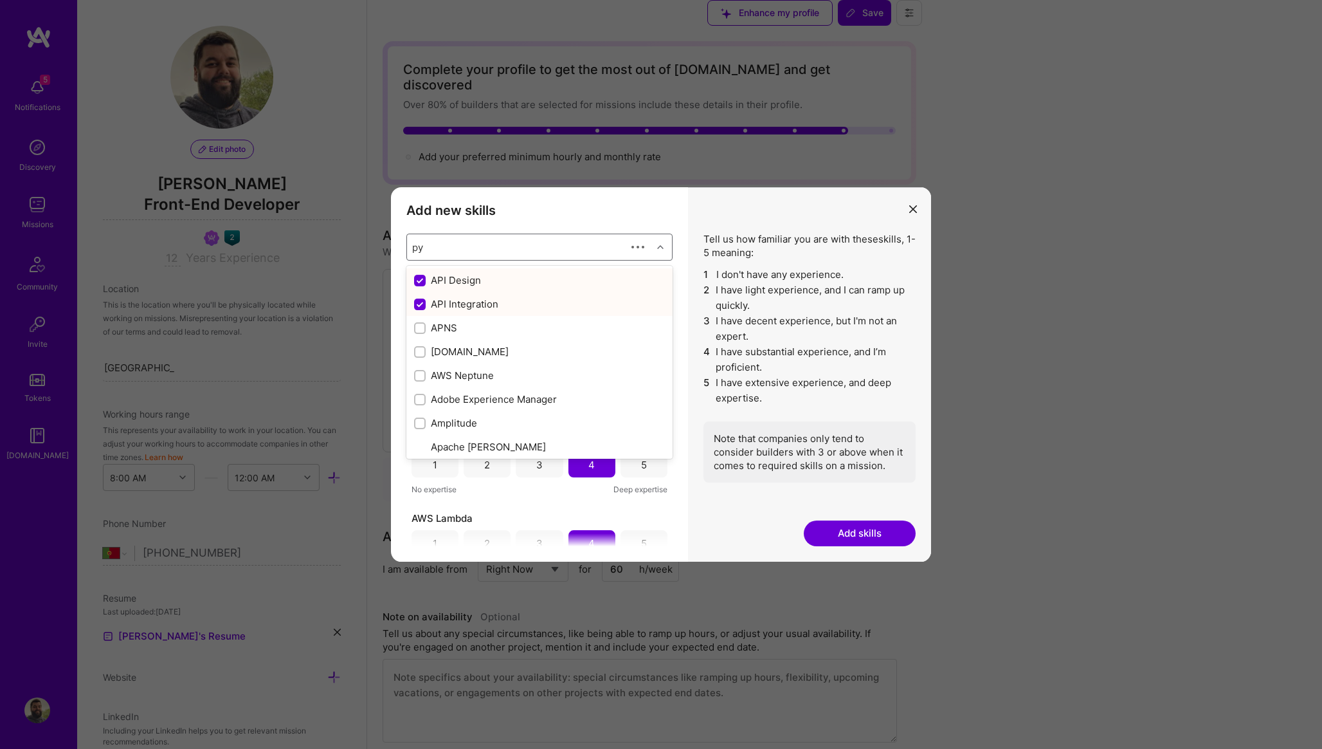
checkbox input "true"
type input "pyt"
checkbox input "true"
type input "pyth"
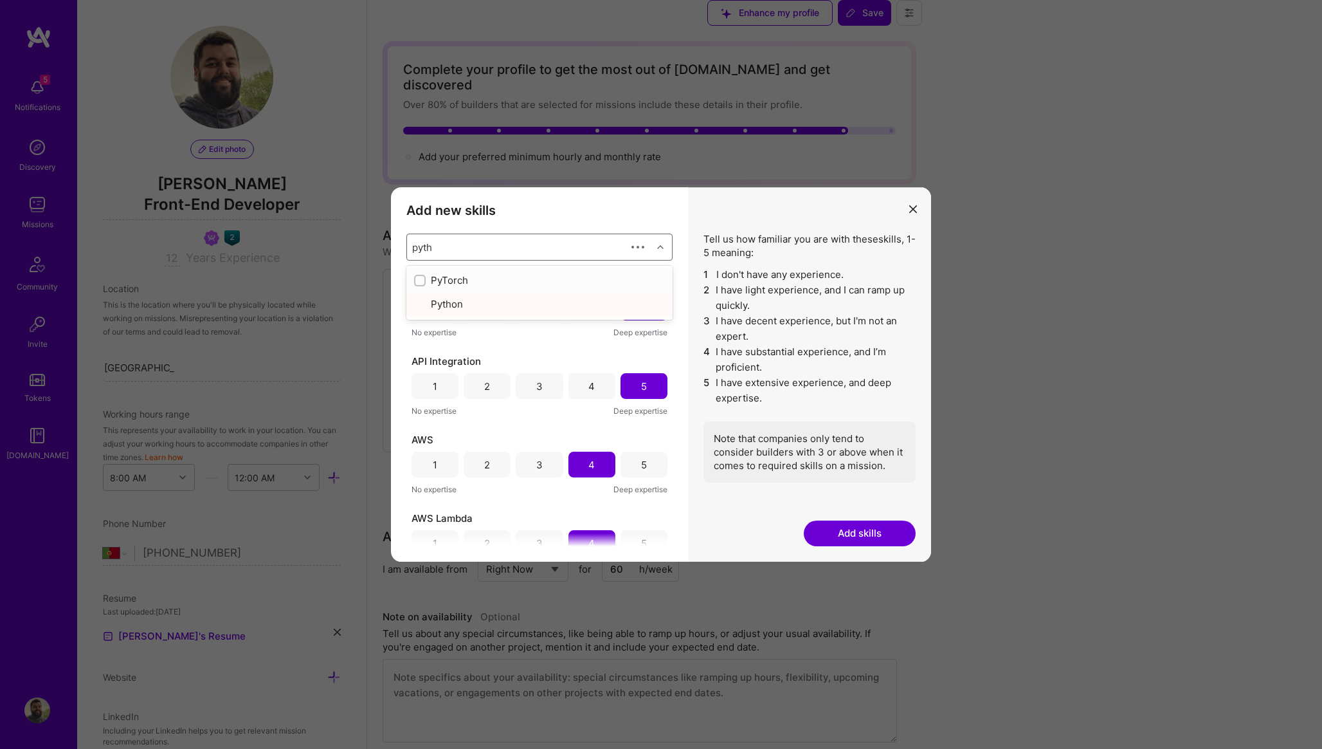
checkbox input "true"
type input "pyt"
checkbox input "false"
type input "p"
checkbox input "true"
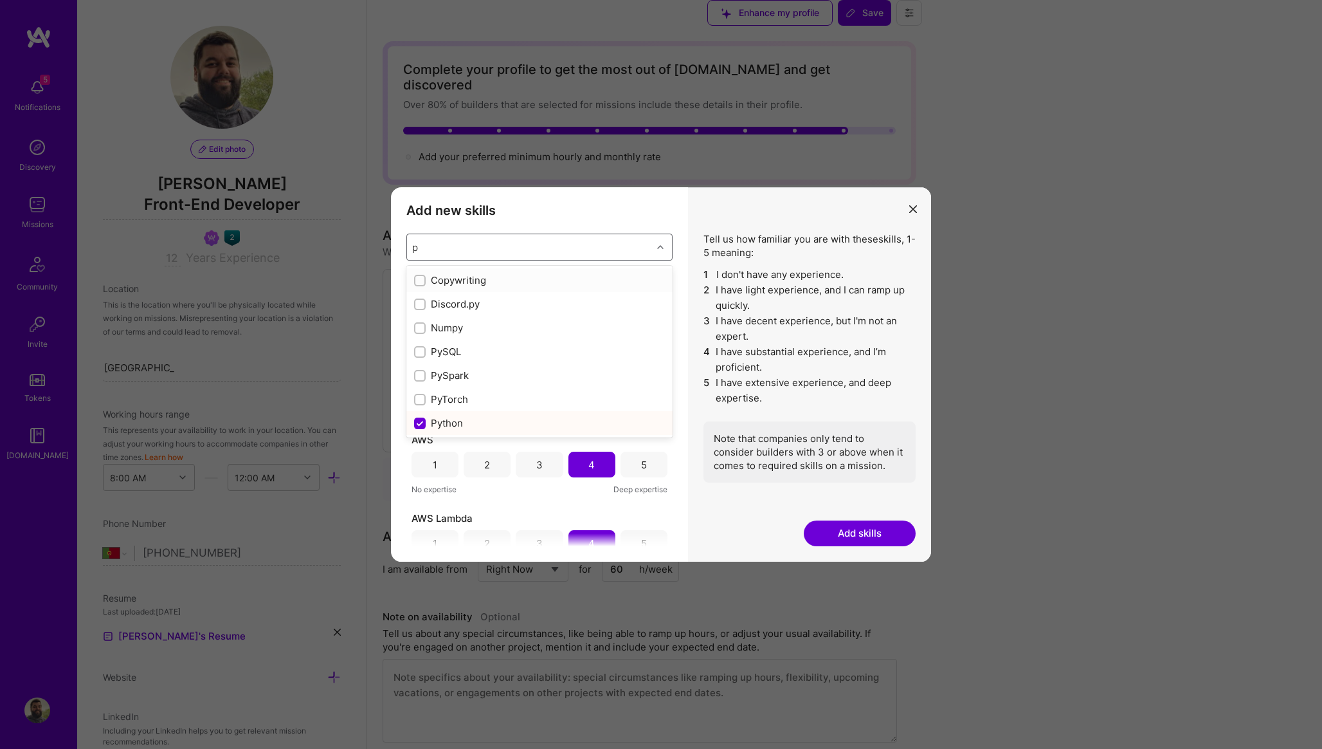
checkbox input "true"
checkbox input "false"
checkbox input "true"
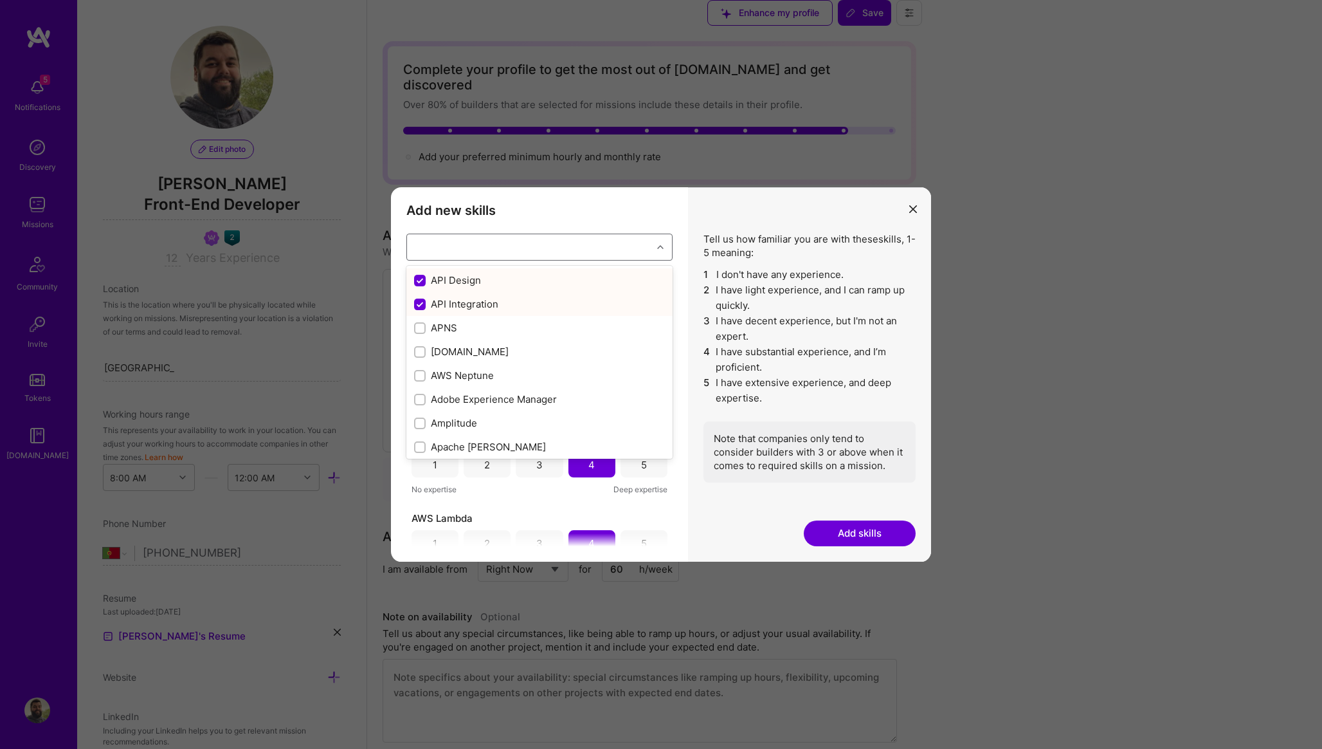
checkbox input "true"
checkbox input "false"
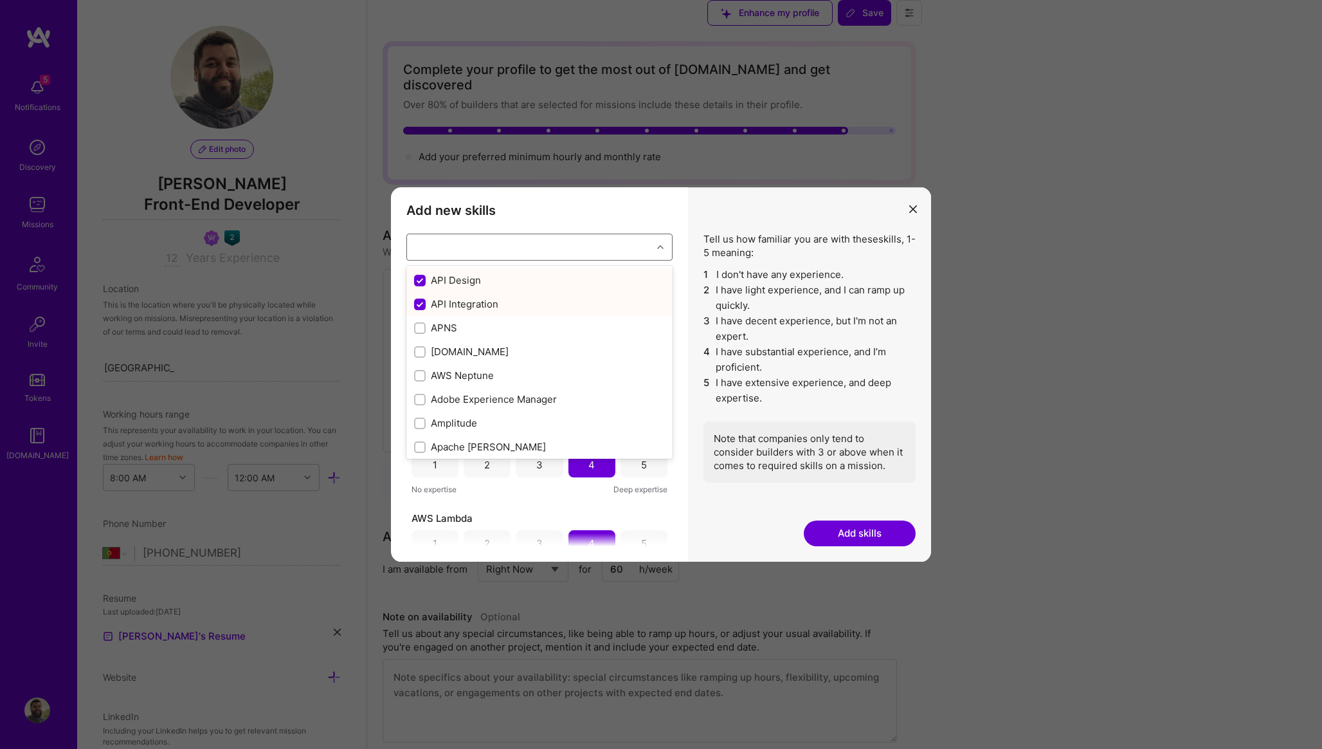
checkbox input "true"
checkbox input "false"
checkbox input "true"
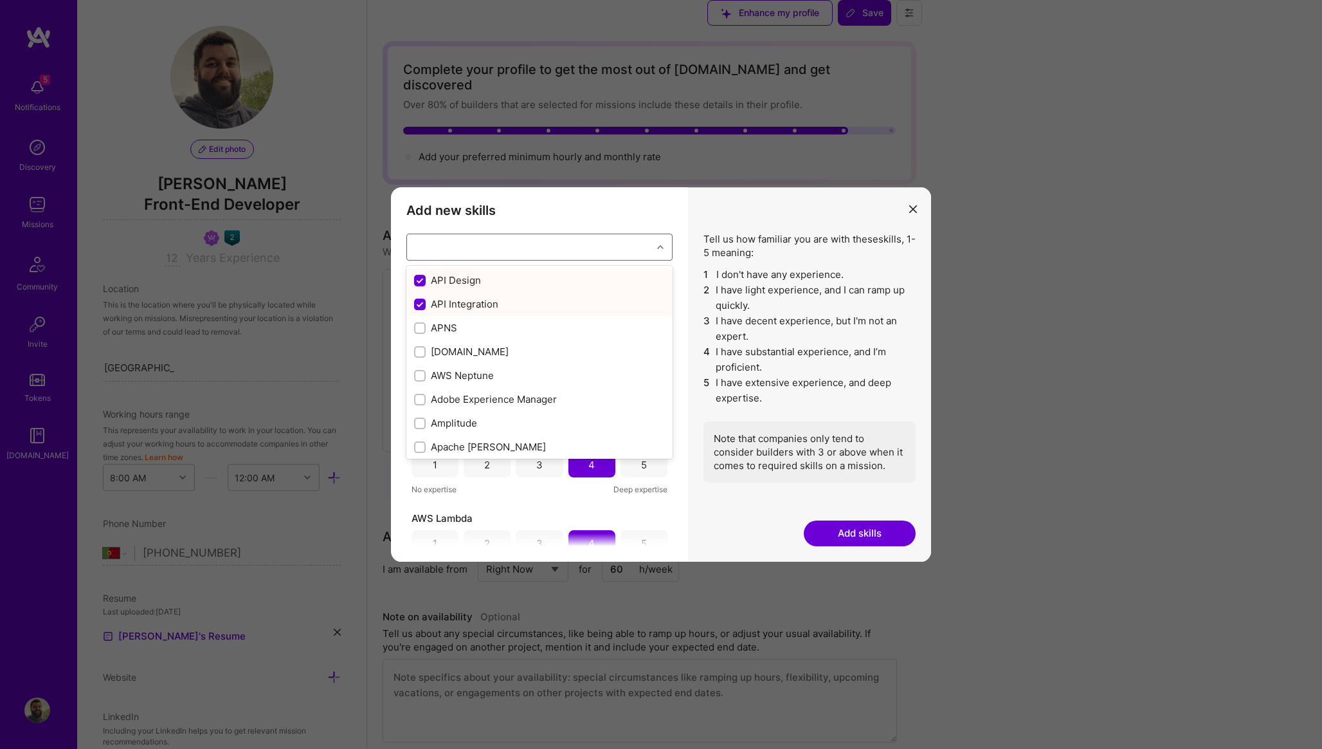
checkbox input "true"
checkbox input "false"
checkbox input "true"
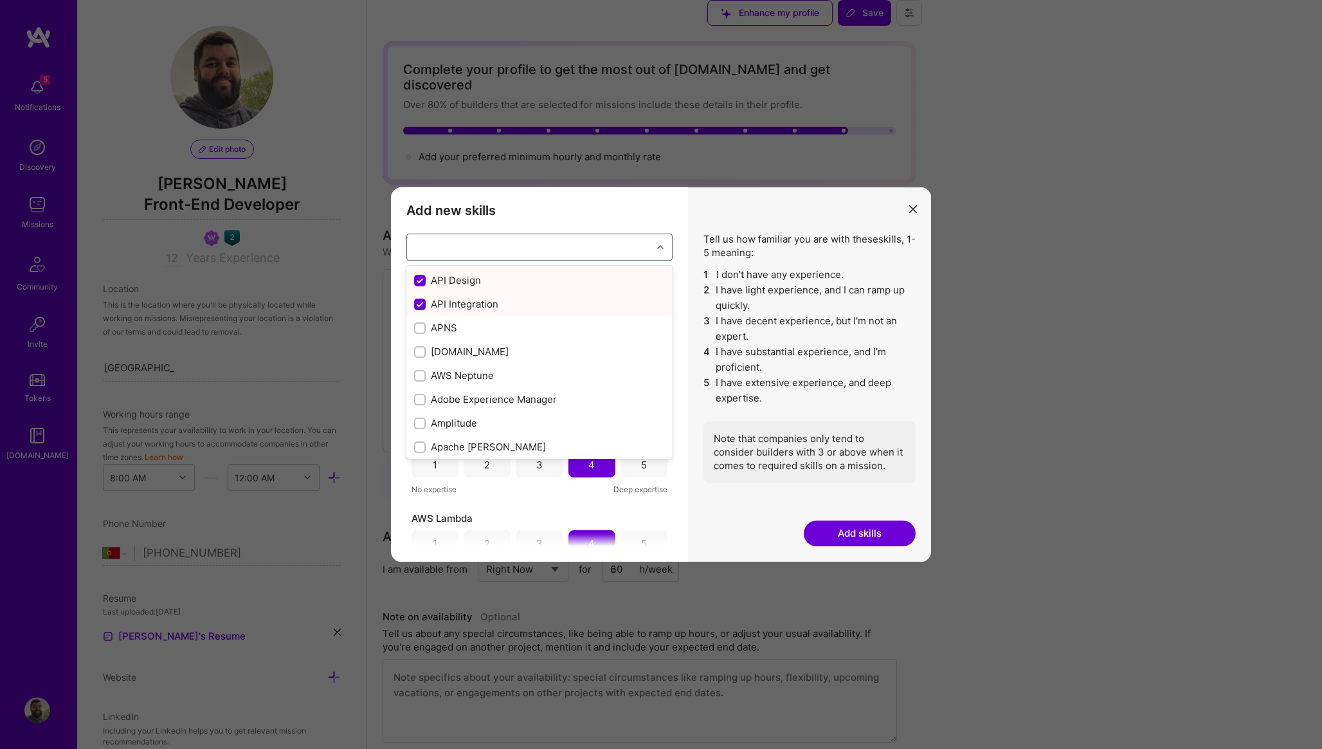
checkbox input "false"
checkbox input "true"
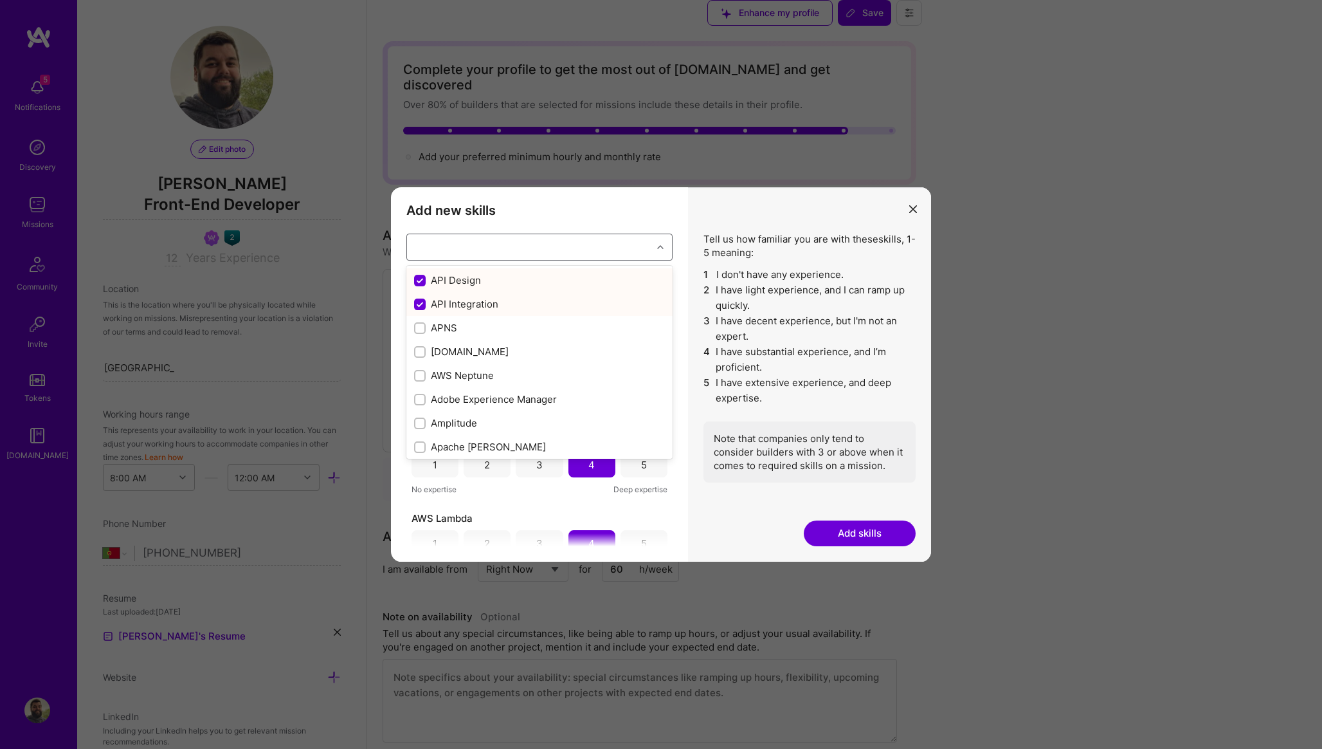
checkbox input "false"
checkbox input "true"
checkbox input "false"
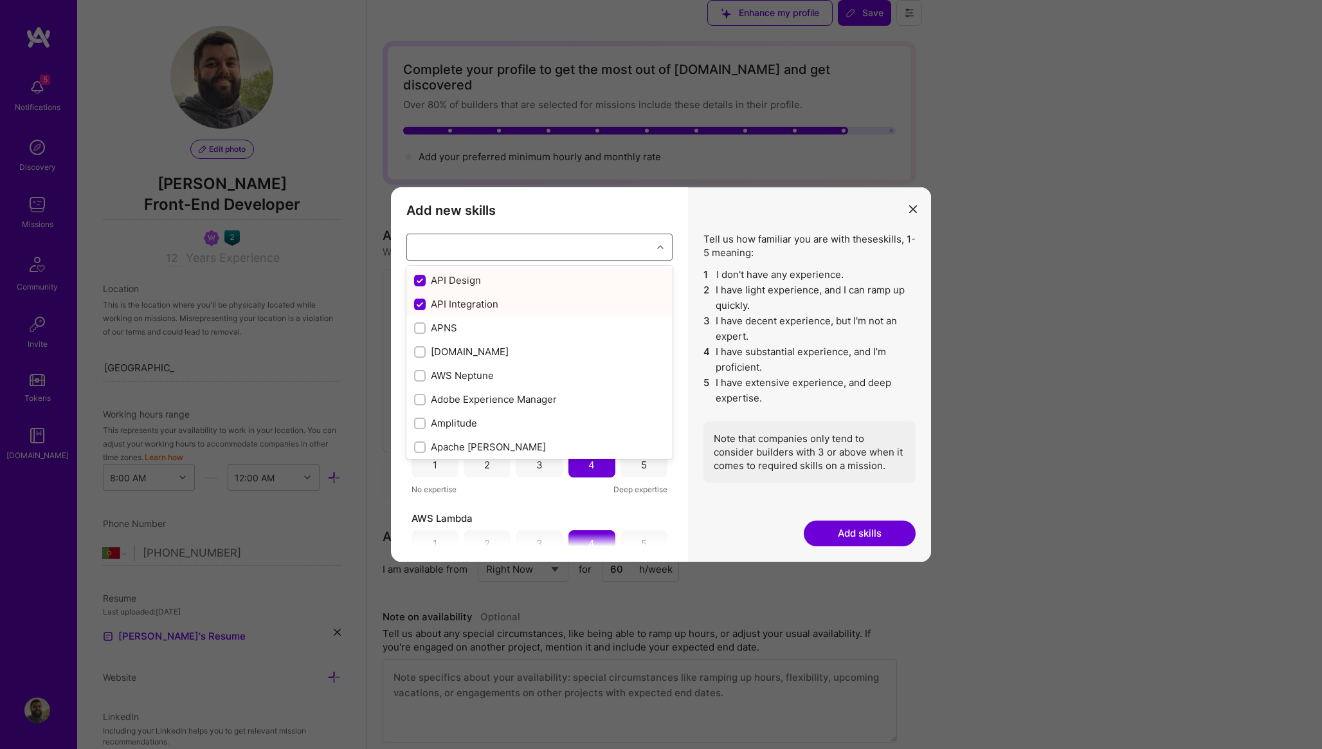
checkbox input "true"
checkbox input "false"
checkbox input "true"
checkbox input "false"
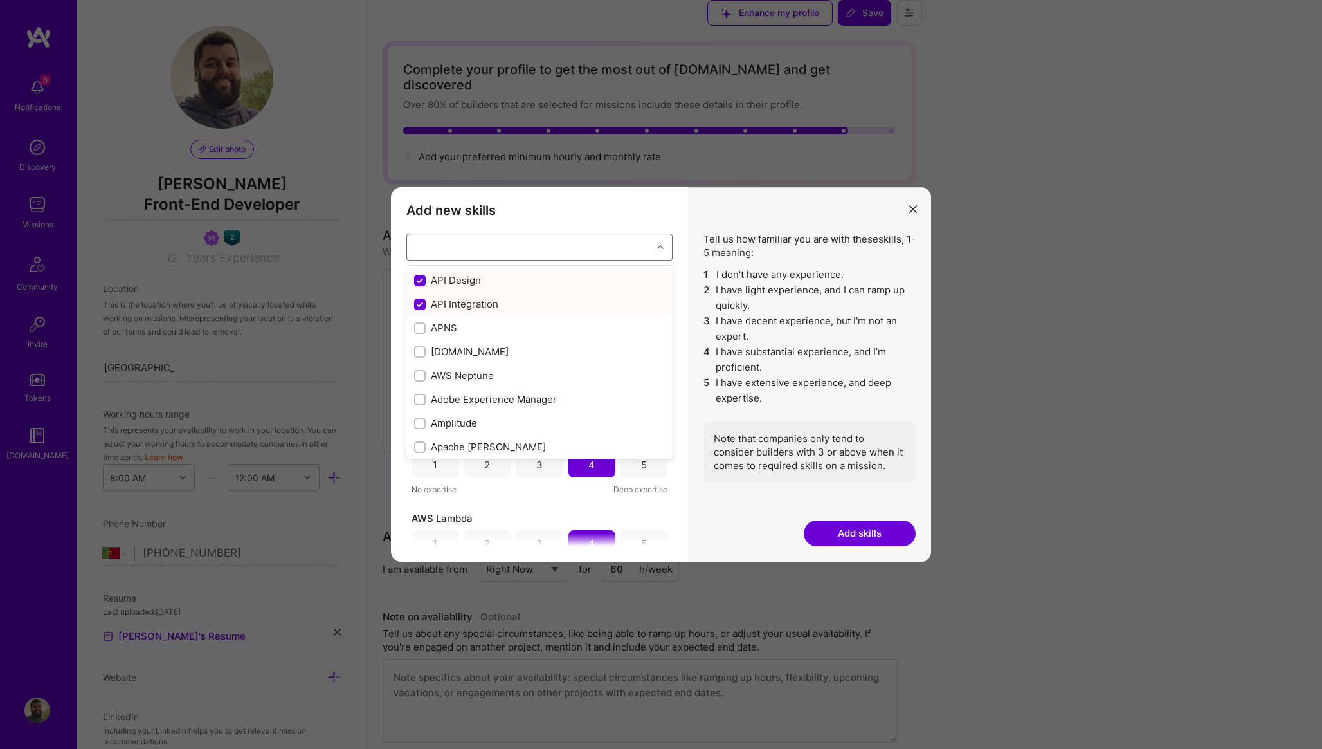
checkbox input "false"
checkbox input "true"
checkbox input "false"
checkbox input "true"
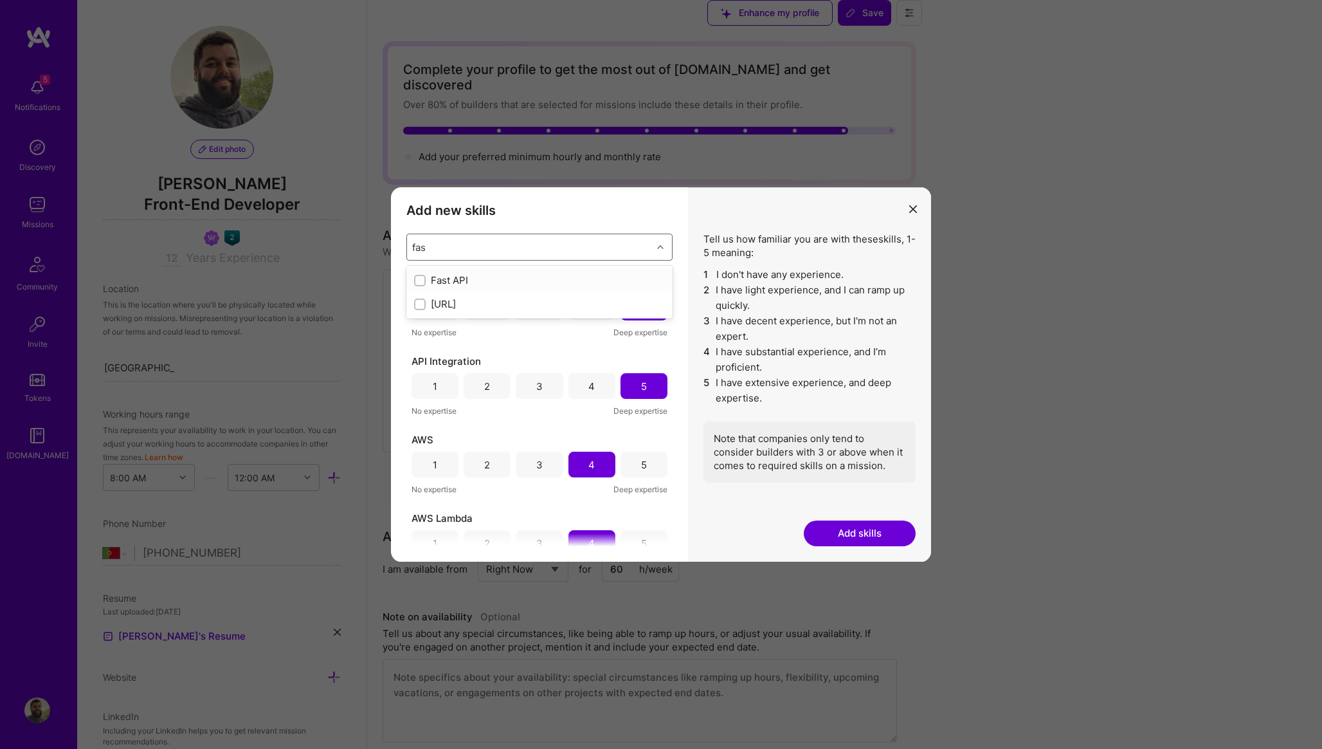
click at [420, 285] on div "modal" at bounding box center [420, 281] width 12 height 12
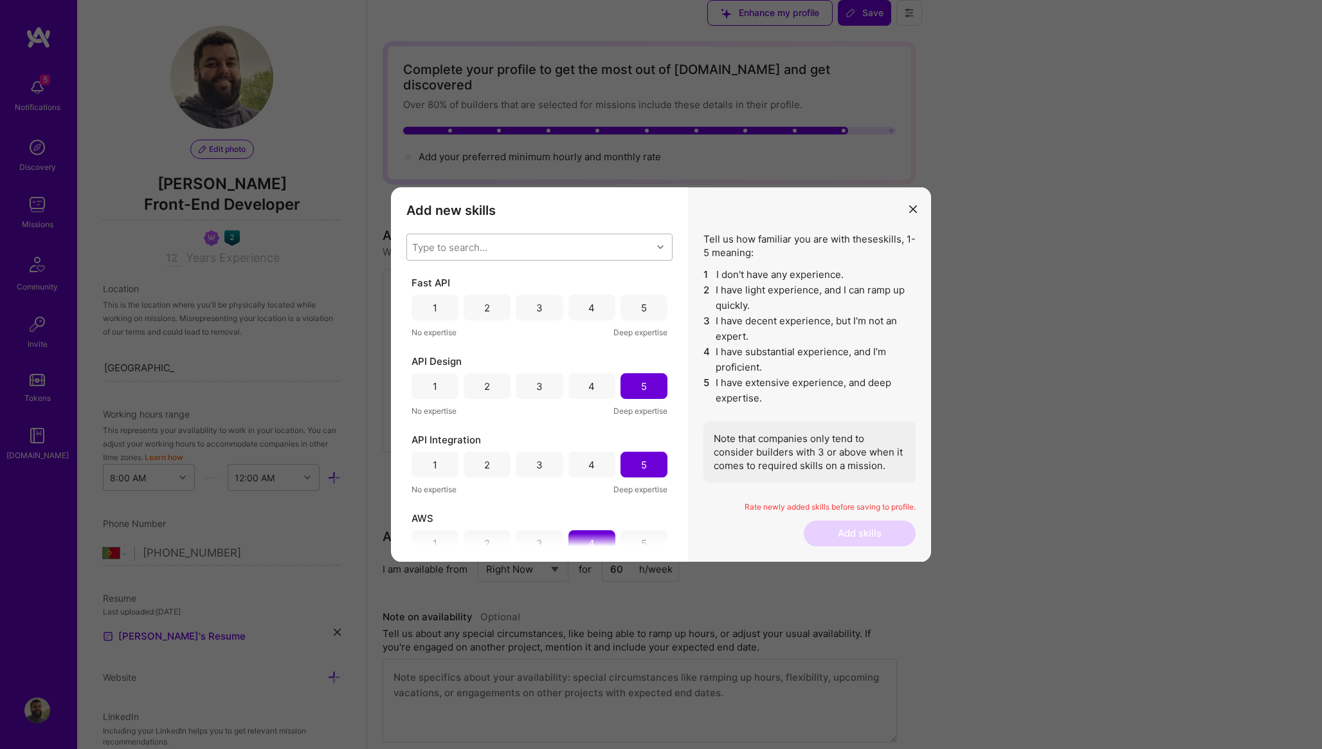
click at [583, 314] on div "4" at bounding box center [592, 308] width 47 height 26
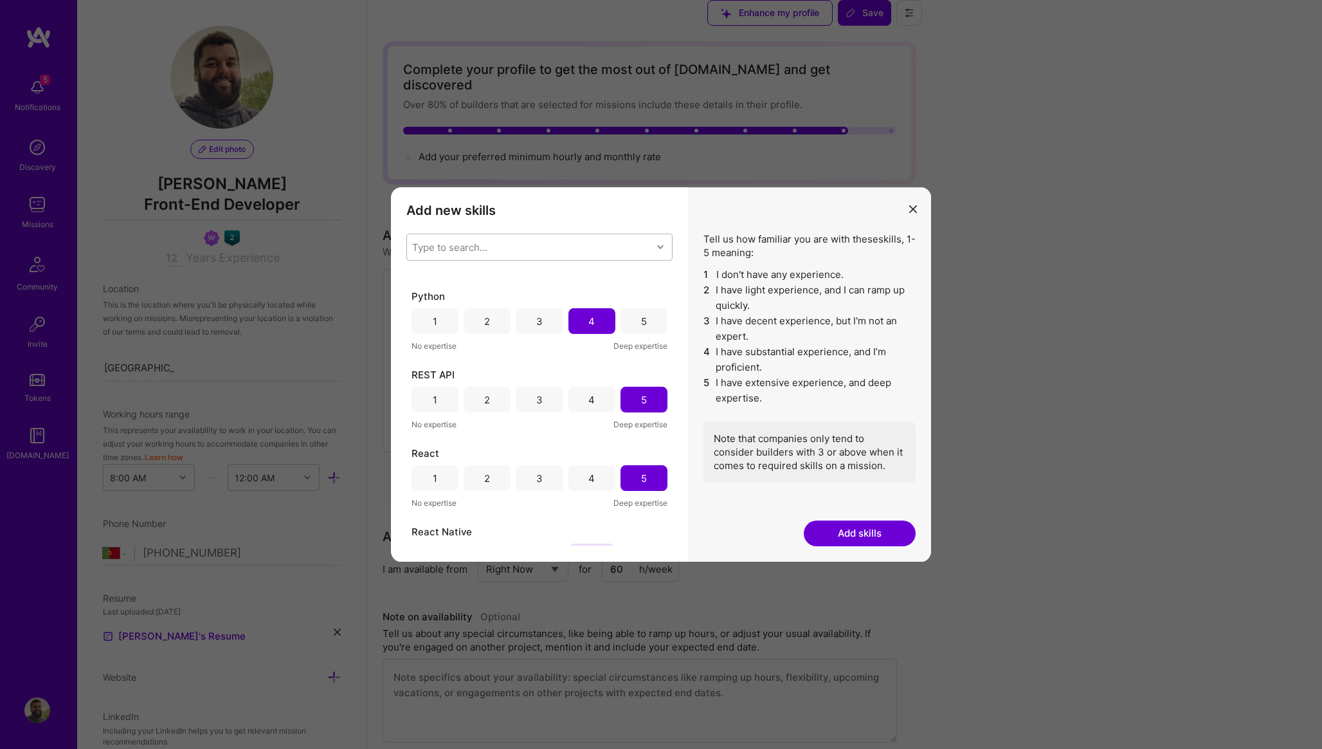
scroll to position [4227, 0]
click at [598, 244] on div "Type to search..." at bounding box center [529, 247] width 245 height 26
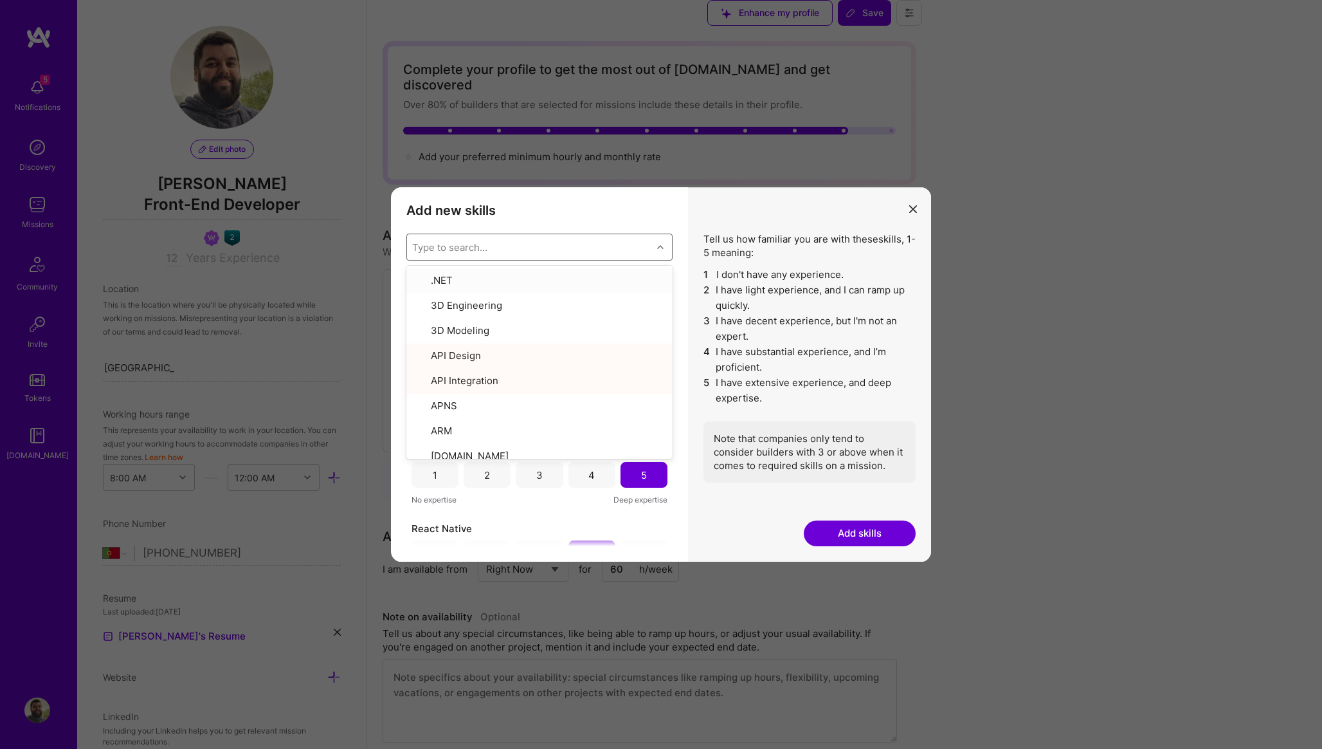
click at [598, 244] on div "Type to search..." at bounding box center [529, 247] width 245 height 26
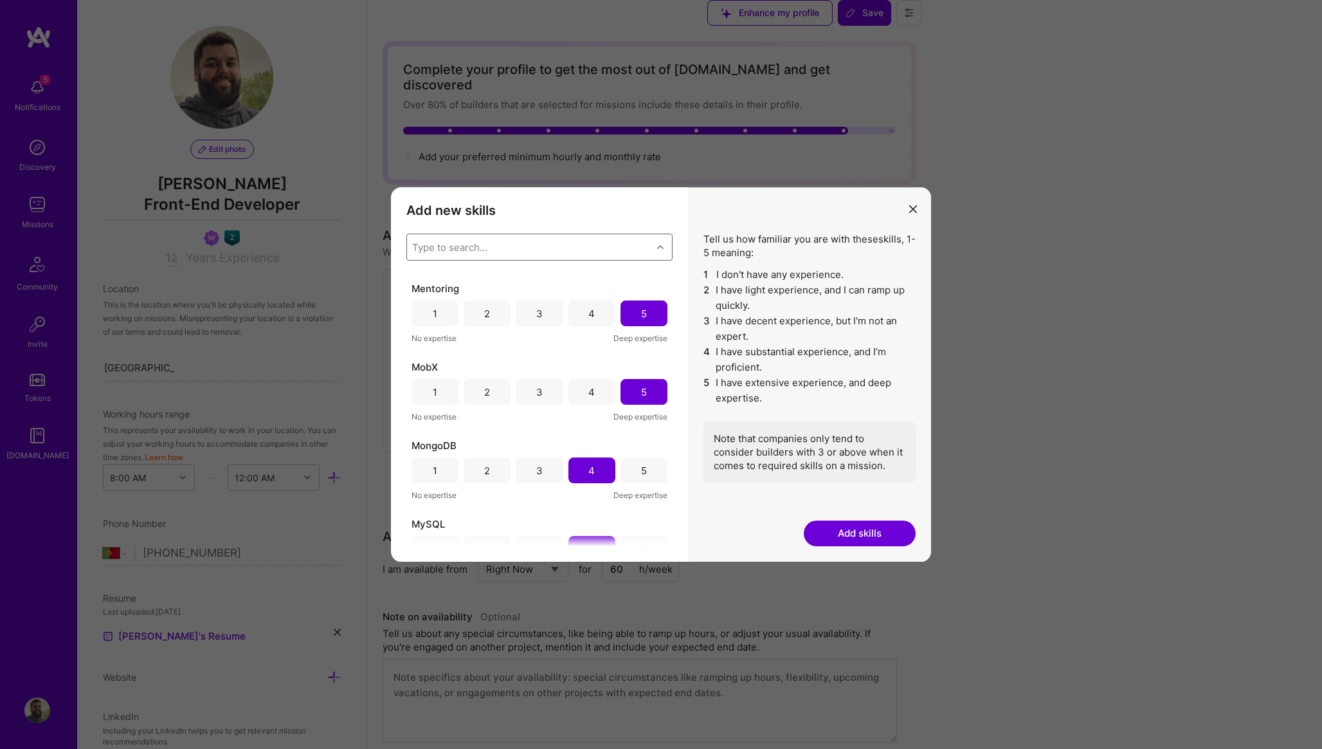
scroll to position [3046, 0]
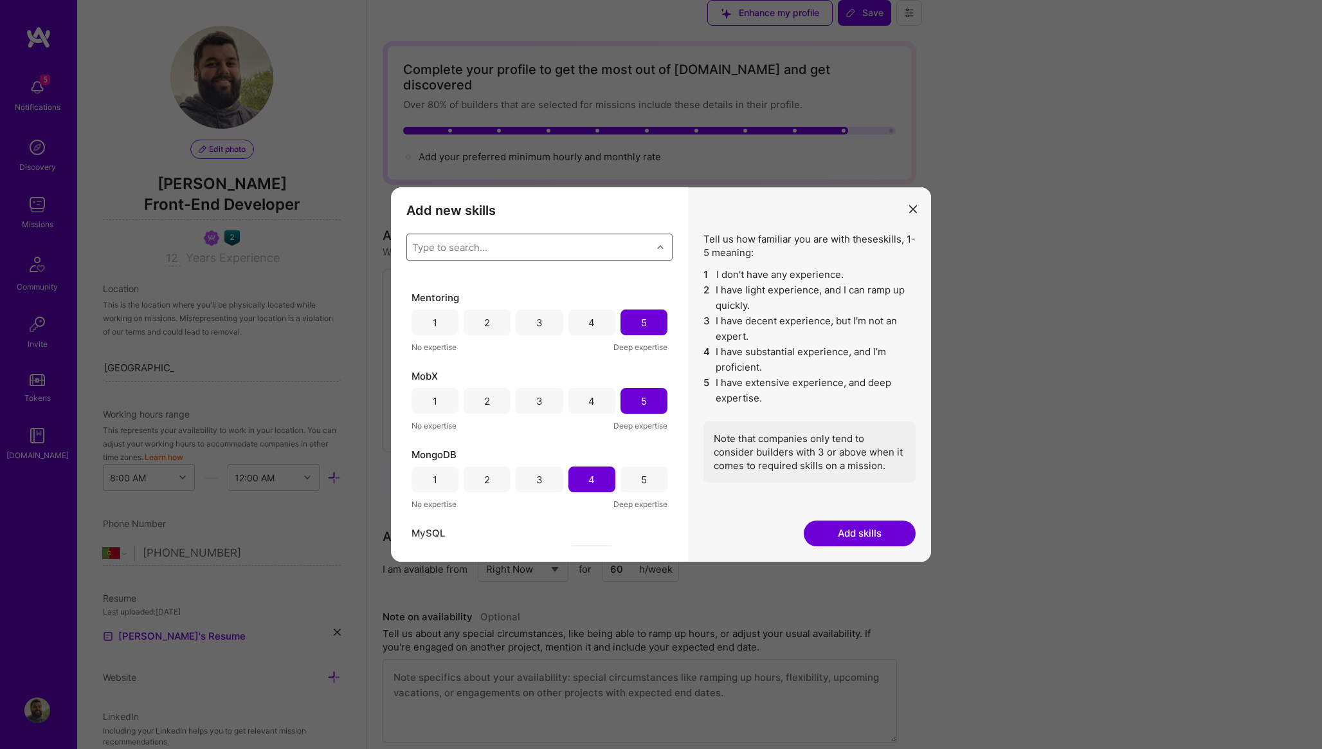
click at [848, 538] on button "Add skills" at bounding box center [860, 533] width 112 height 26
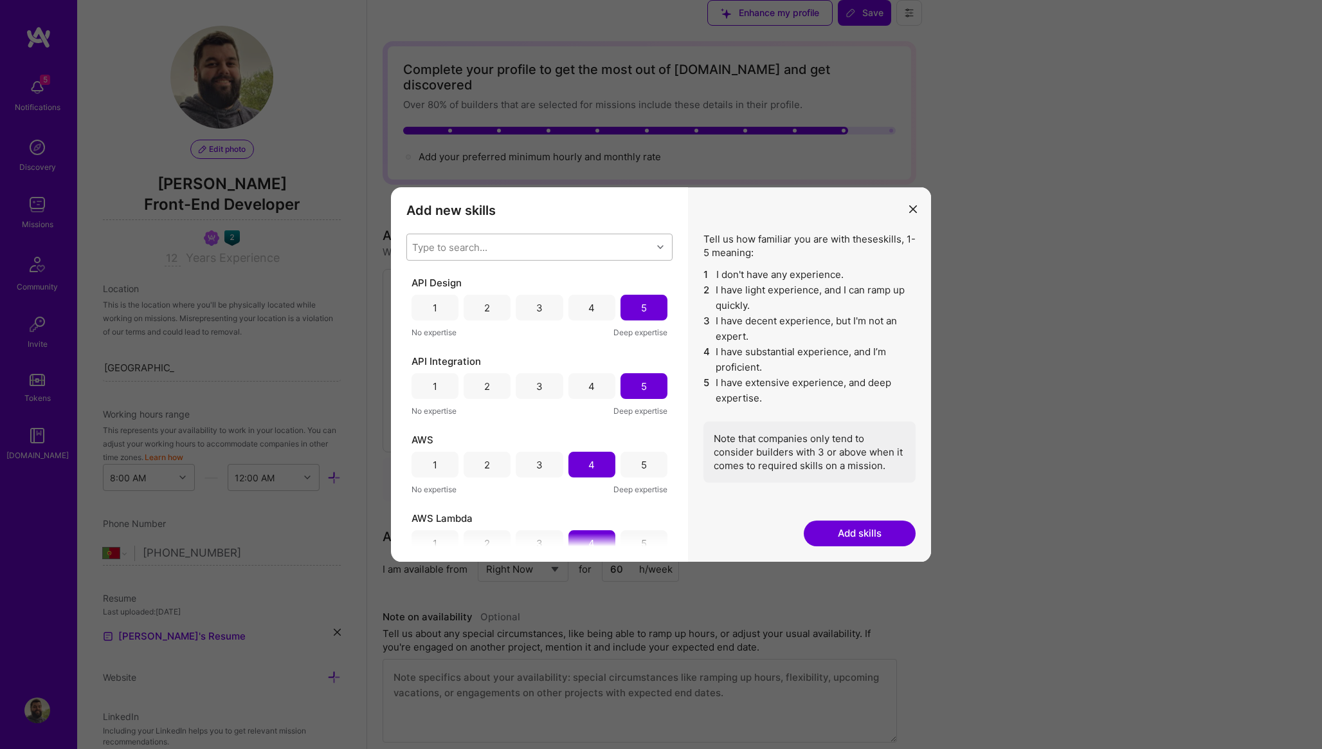
click at [469, 250] on div "Type to search..." at bounding box center [449, 248] width 75 height 14
click at [421, 280] on input "modal" at bounding box center [421, 281] width 9 height 9
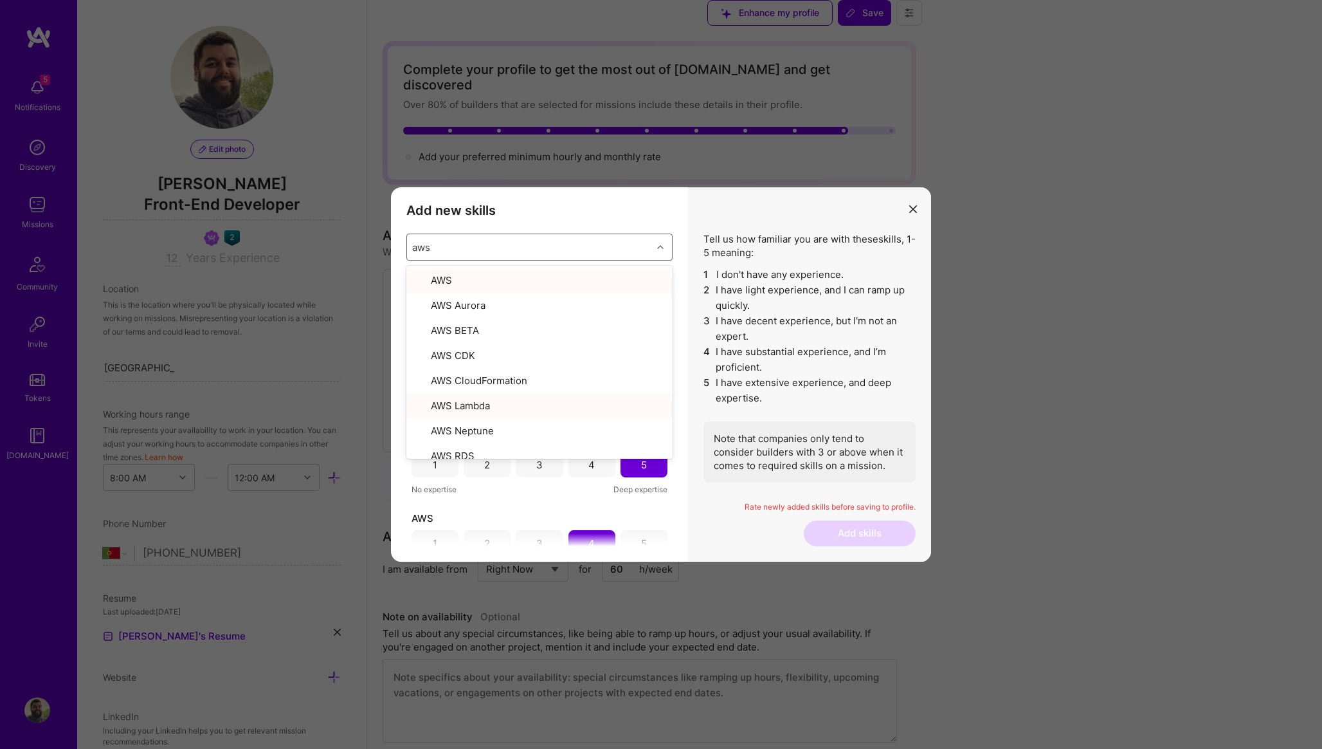
click at [681, 242] on div "Add new skills Tell us how familiar you are with given skills, using between 1 …" at bounding box center [539, 374] width 297 height 374
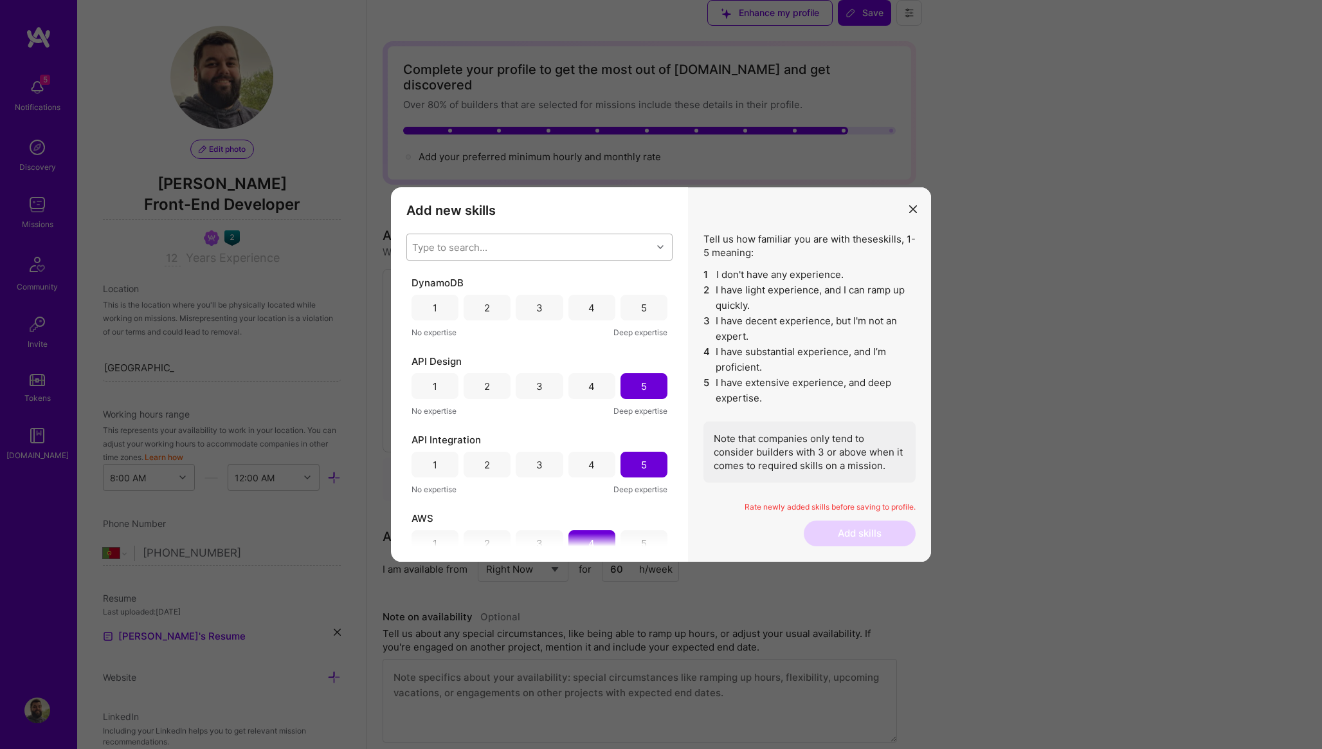
click at [633, 307] on div "5" at bounding box center [644, 308] width 47 height 26
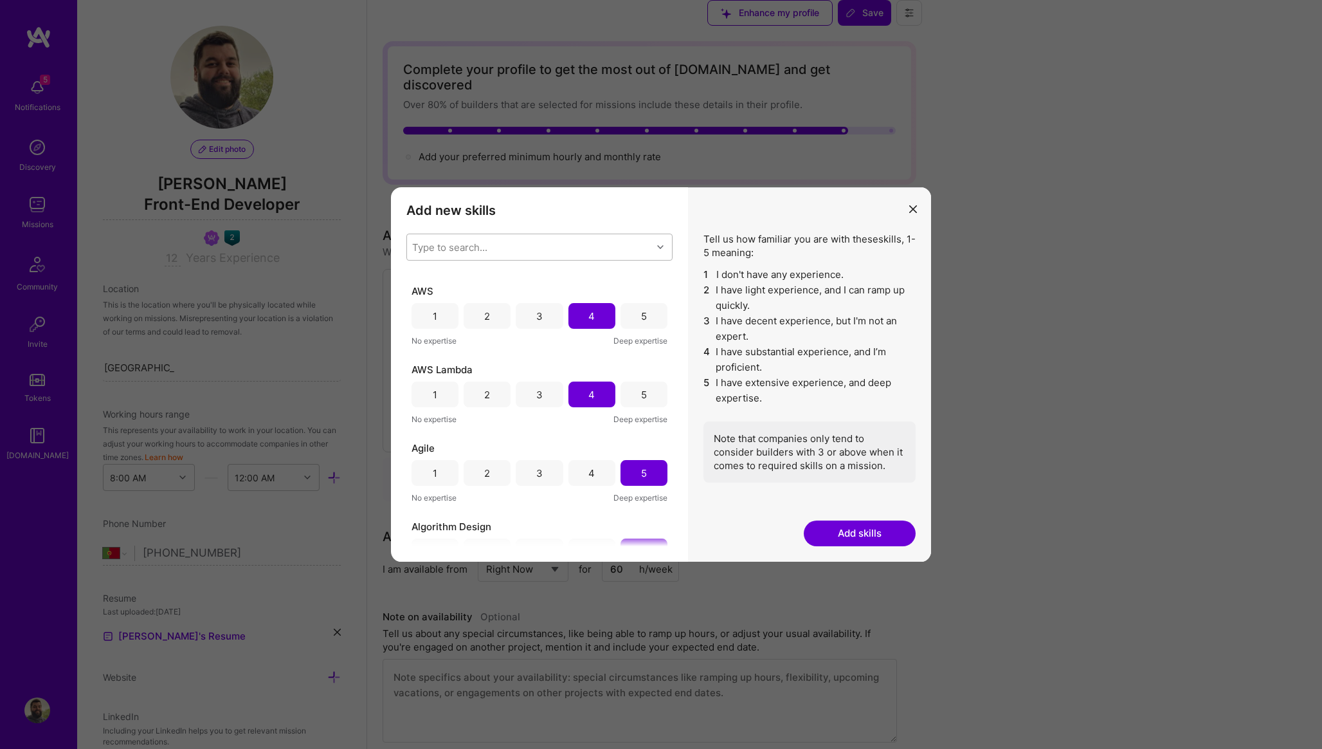
scroll to position [228, 0]
click at [628, 386] on div "5" at bounding box center [644, 394] width 47 height 26
click at [635, 322] on div "5" at bounding box center [644, 315] width 47 height 26
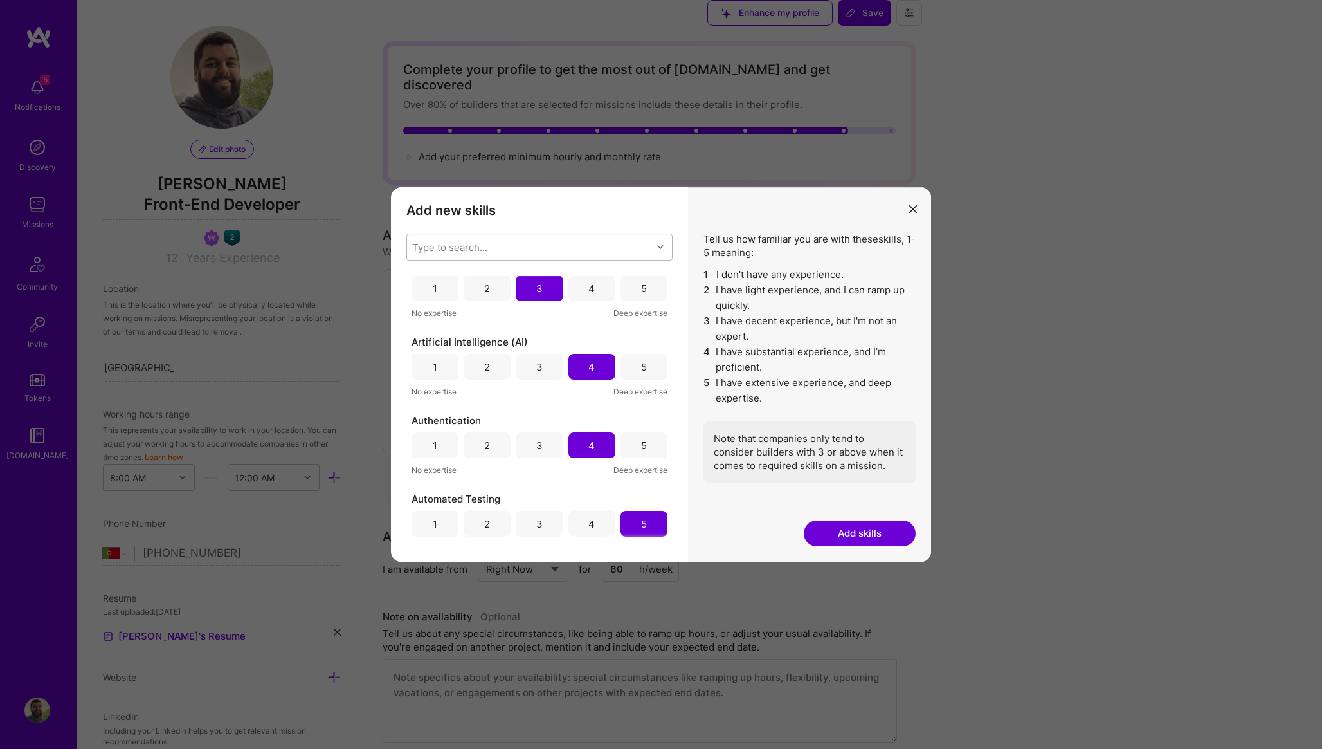
scroll to position [805, 0]
click at [846, 526] on button "Add skills" at bounding box center [860, 533] width 112 height 26
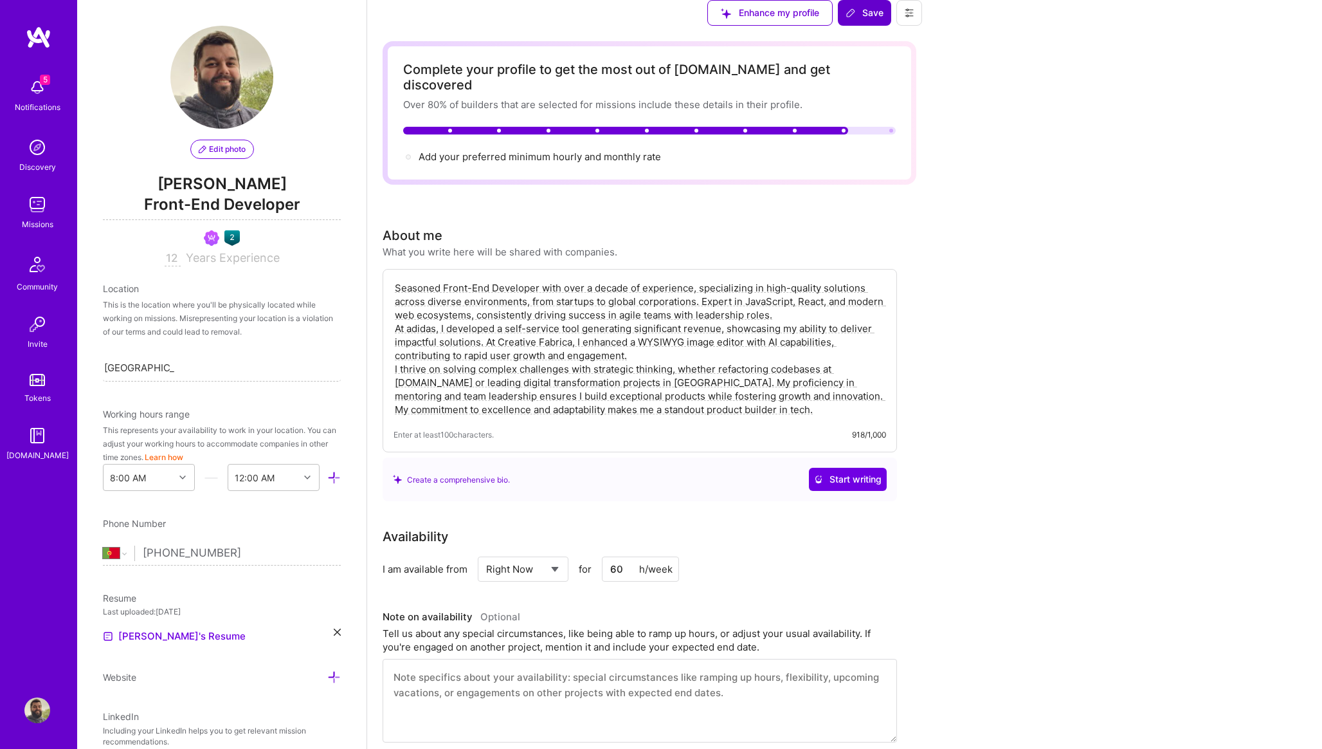
click at [884, 19] on span "Save" at bounding box center [865, 12] width 38 height 13
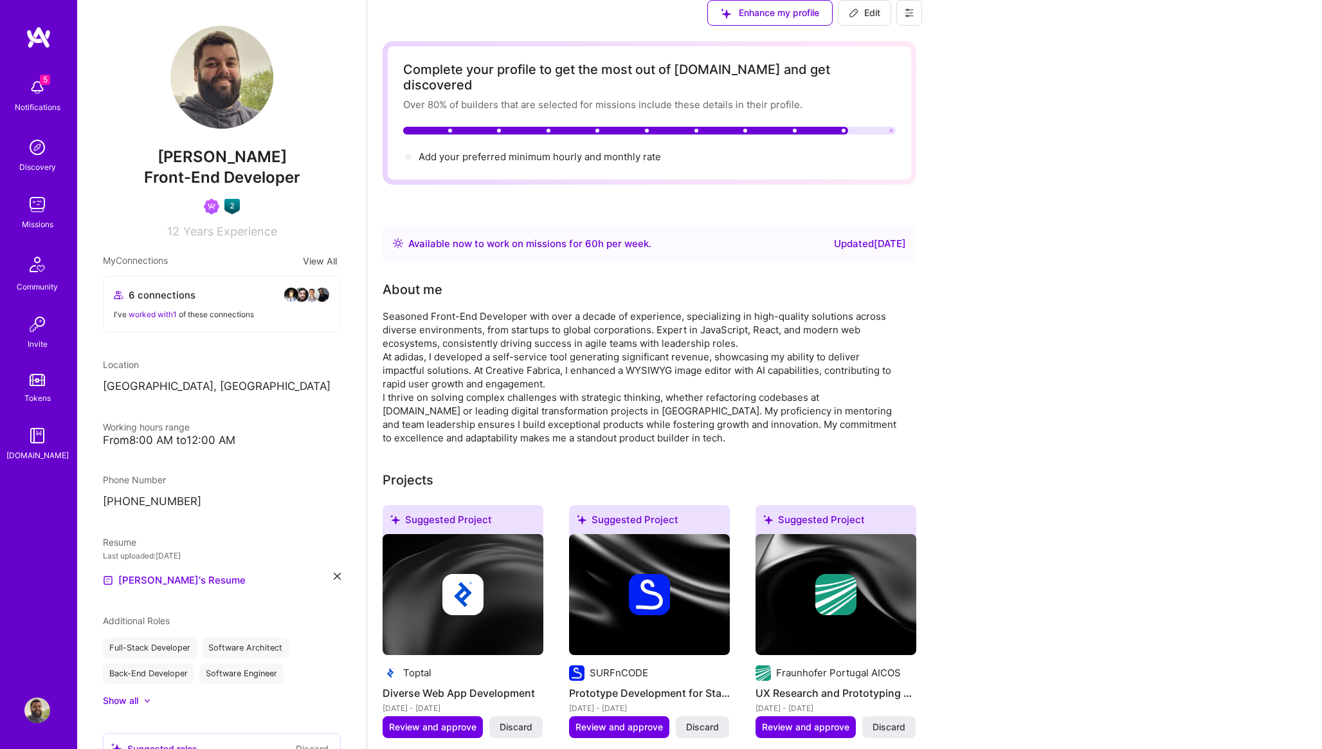
scroll to position [0, 0]
click at [181, 579] on link "[PERSON_NAME]'s Resume" at bounding box center [174, 579] width 143 height 15
click at [336, 578] on icon at bounding box center [337, 575] width 7 height 7
click at [186, 566] on div "Upload your Resume PDF file format" at bounding box center [173, 572] width 88 height 27
click at [123, 571] on div "+ Upload your Resume PDF file format" at bounding box center [222, 572] width 238 height 27
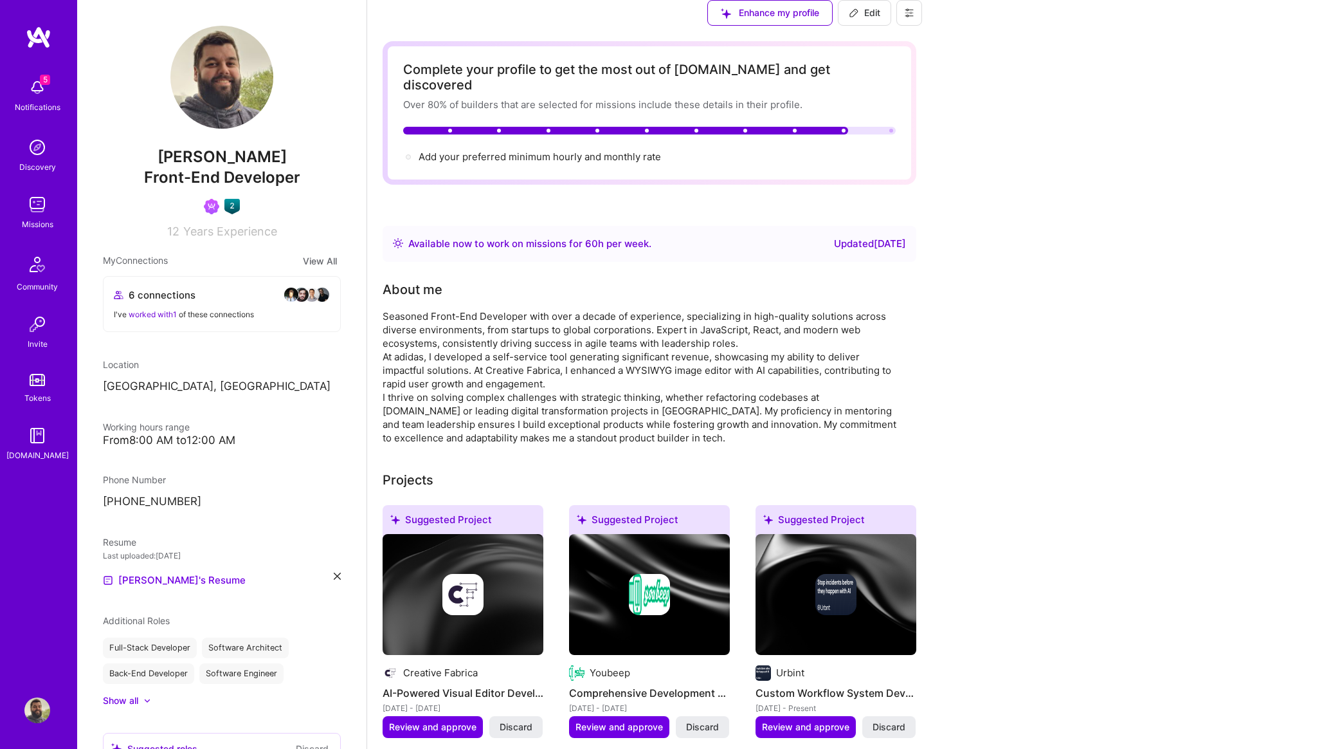
scroll to position [419, 0]
click at [533, 720] on span "Discard" at bounding box center [516, 726] width 33 height 13
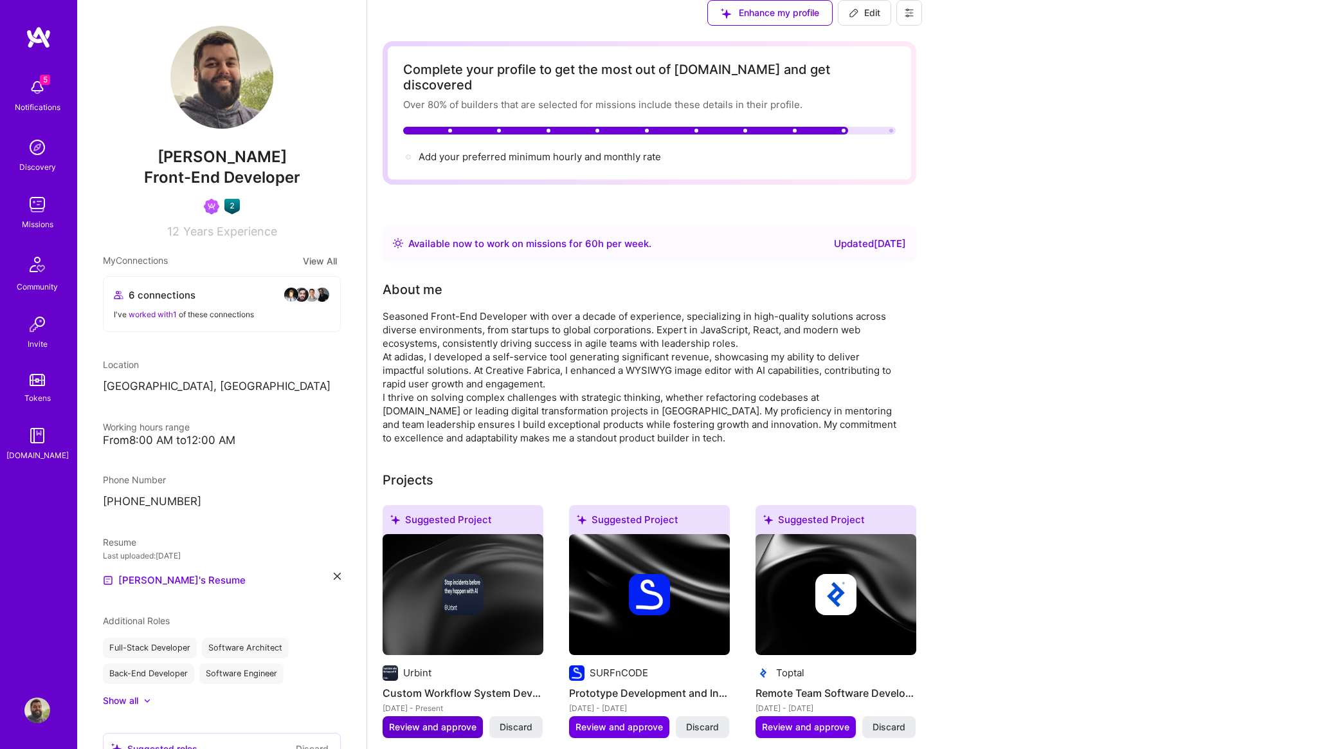
click at [477, 720] on span "Review and approve" at bounding box center [432, 726] width 87 height 13
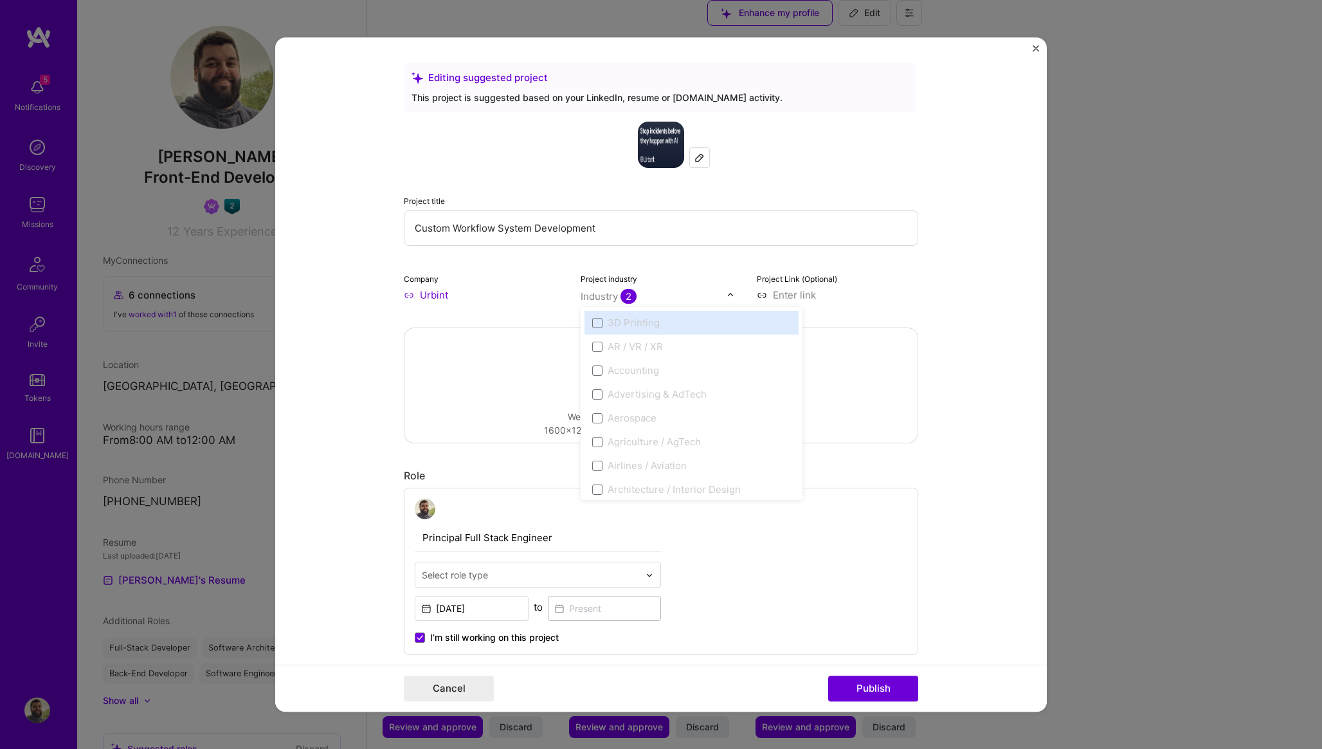
click at [731, 295] on img at bounding box center [731, 295] width 8 height 8
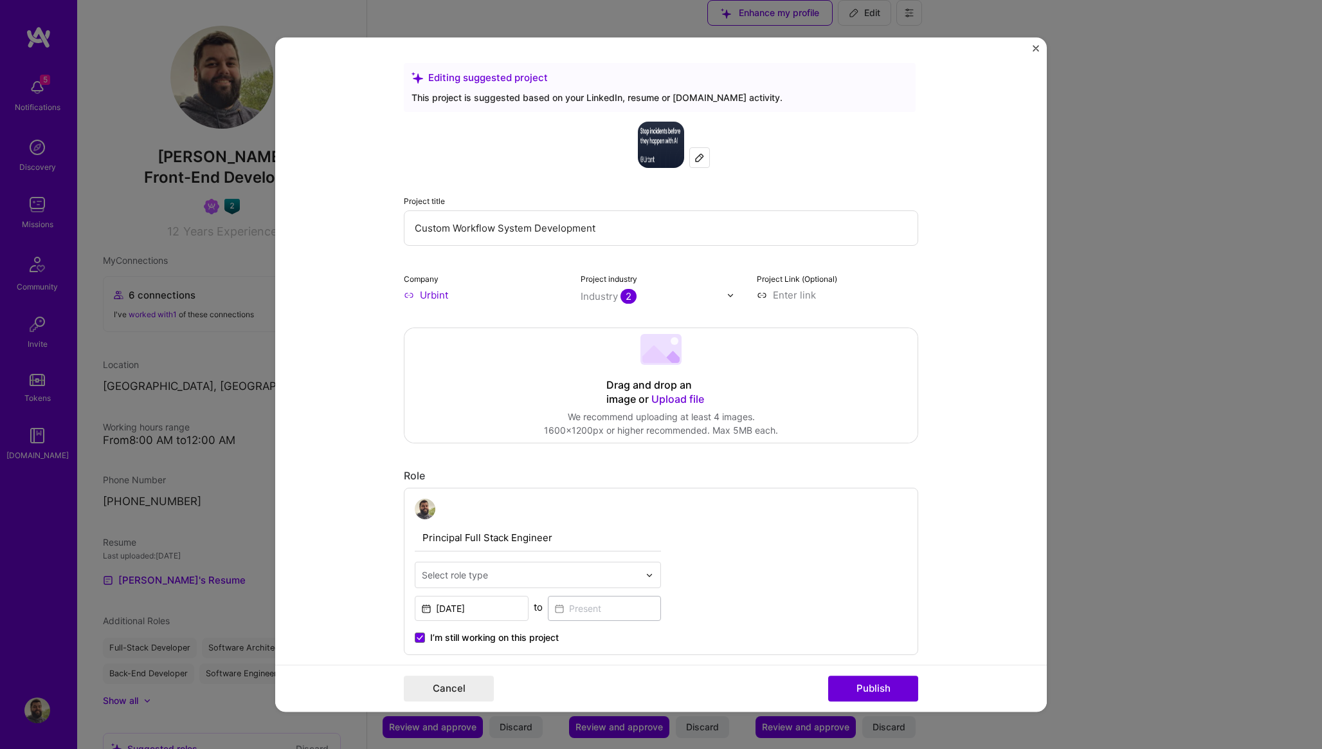
click at [615, 295] on div "Industry 2" at bounding box center [609, 296] width 56 height 14
click at [928, 284] on form "Editing suggested project This project is suggested based on your LinkedIn, res…" at bounding box center [661, 374] width 772 height 674
click at [674, 399] on span "Upload file" at bounding box center [678, 398] width 53 height 13
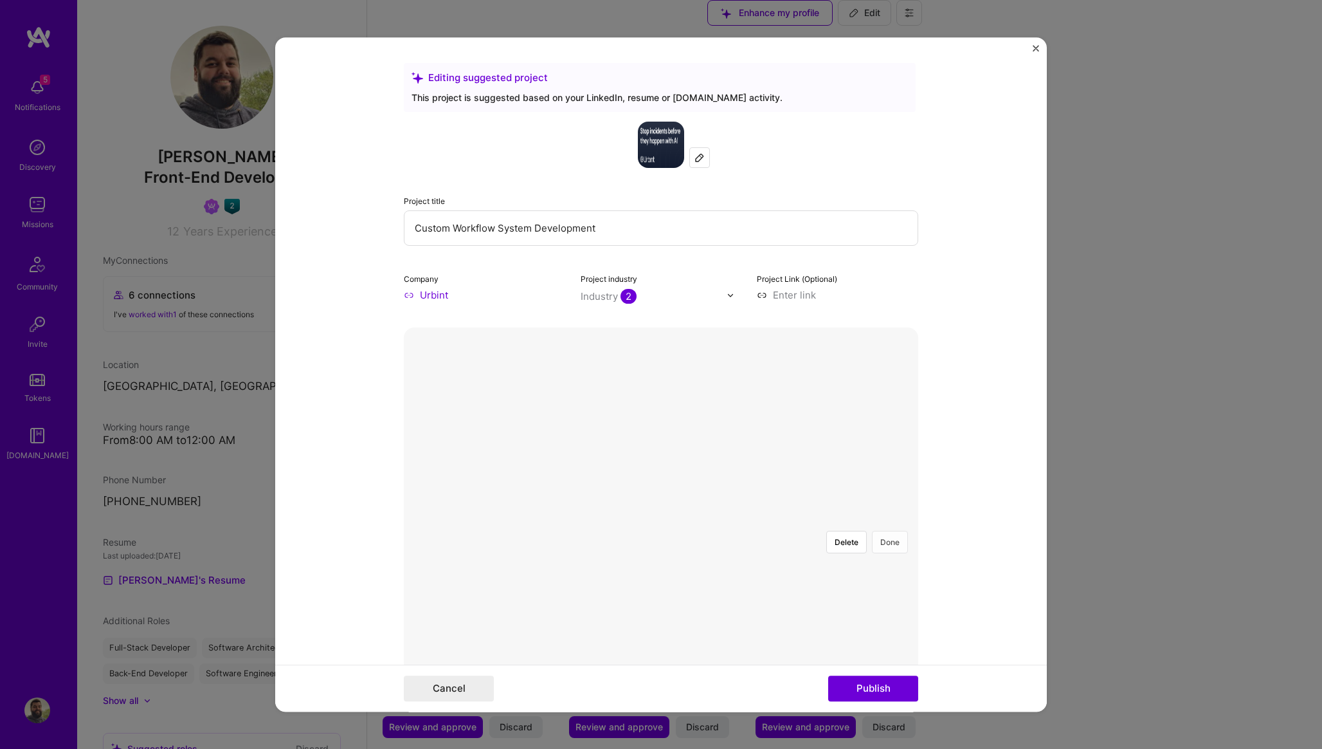
click at [893, 531] on button "Done" at bounding box center [890, 542] width 36 height 23
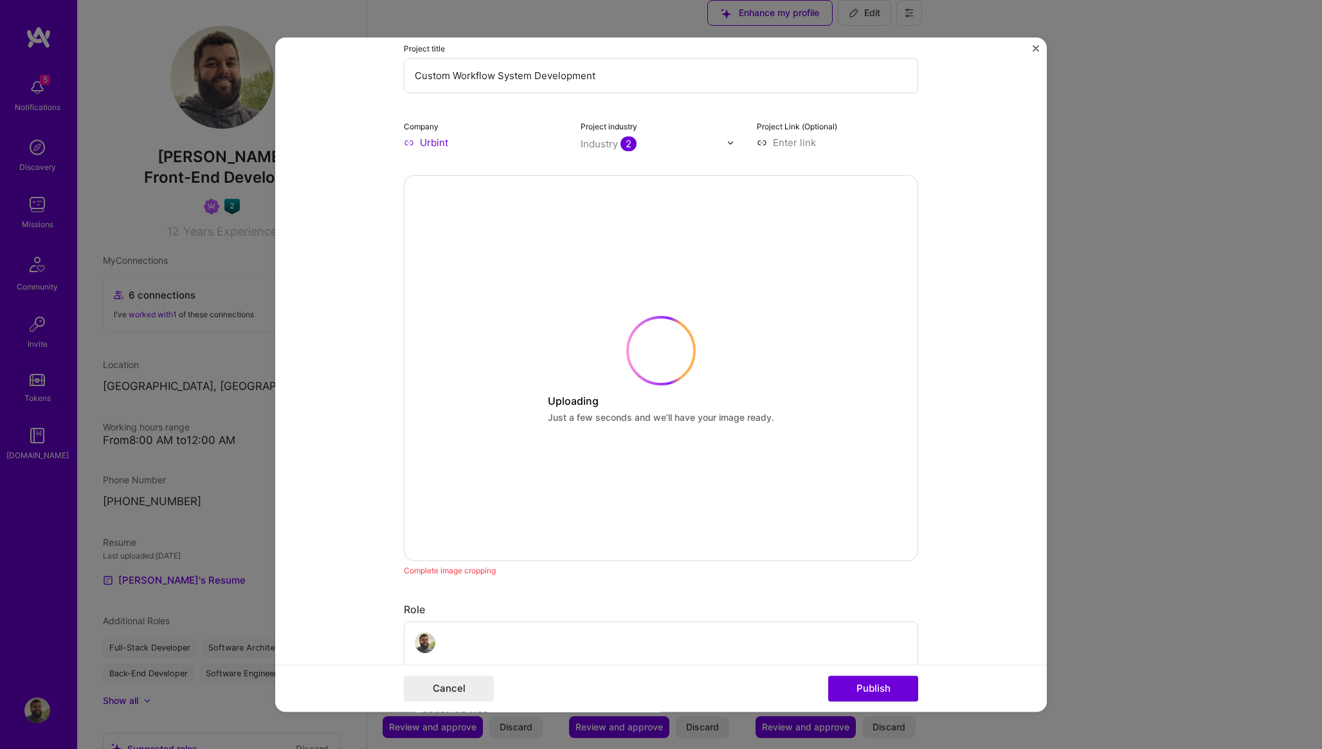
scroll to position [153, 0]
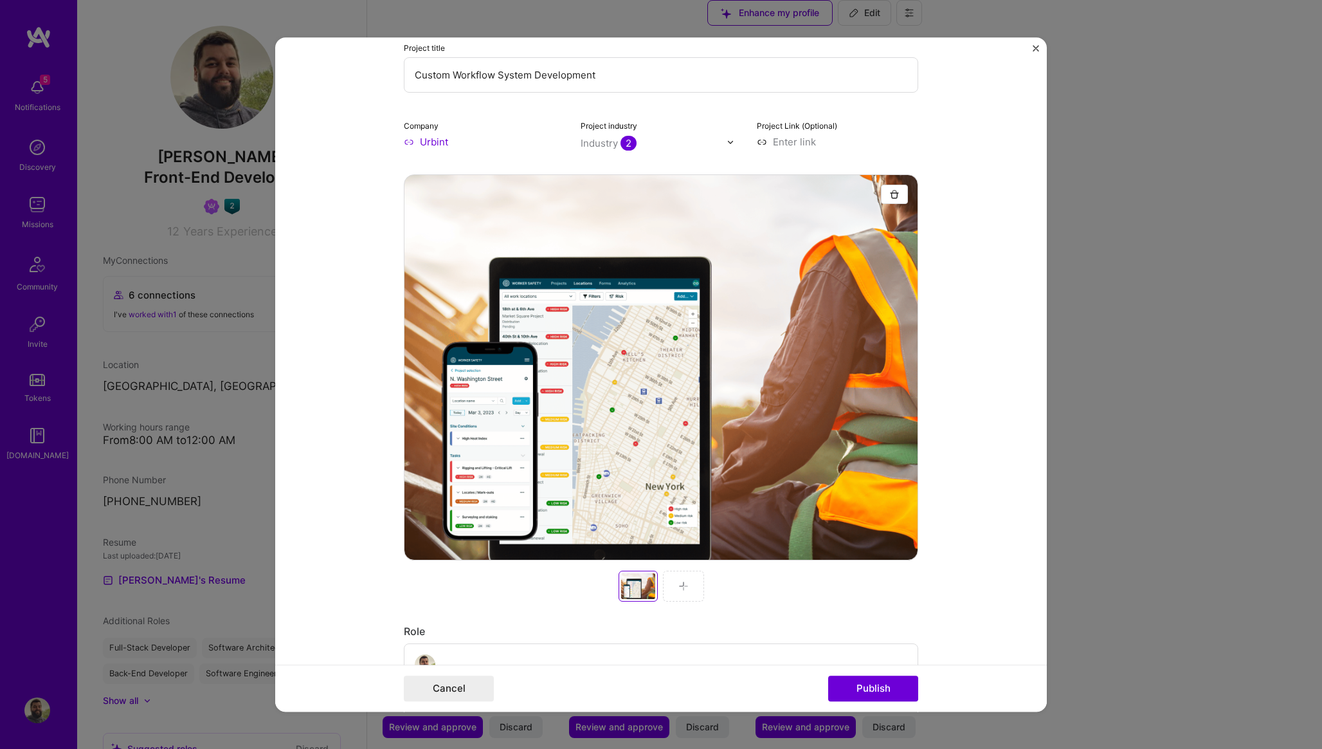
click at [686, 590] on img at bounding box center [684, 586] width 10 height 10
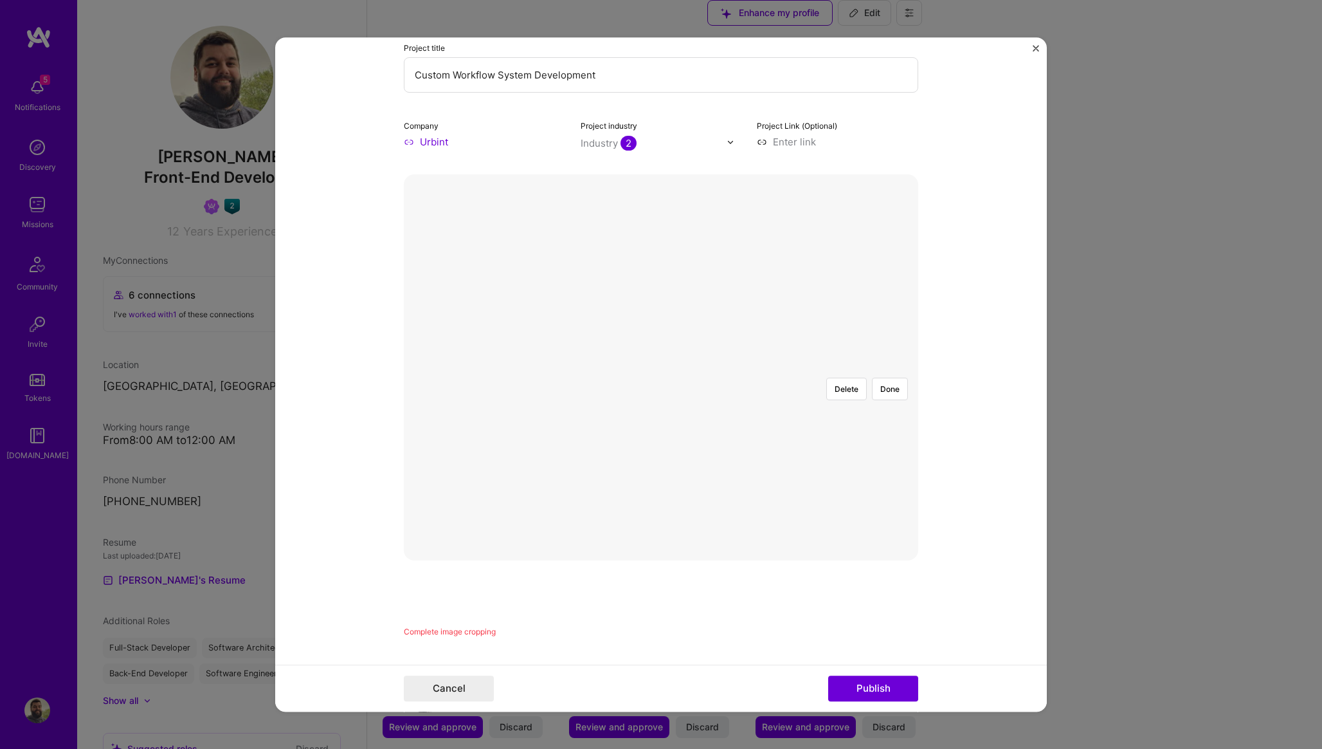
click at [678, 408] on div at bounding box center [870, 565] width 419 height 315
click at [884, 378] on button "Done" at bounding box center [890, 389] width 36 height 23
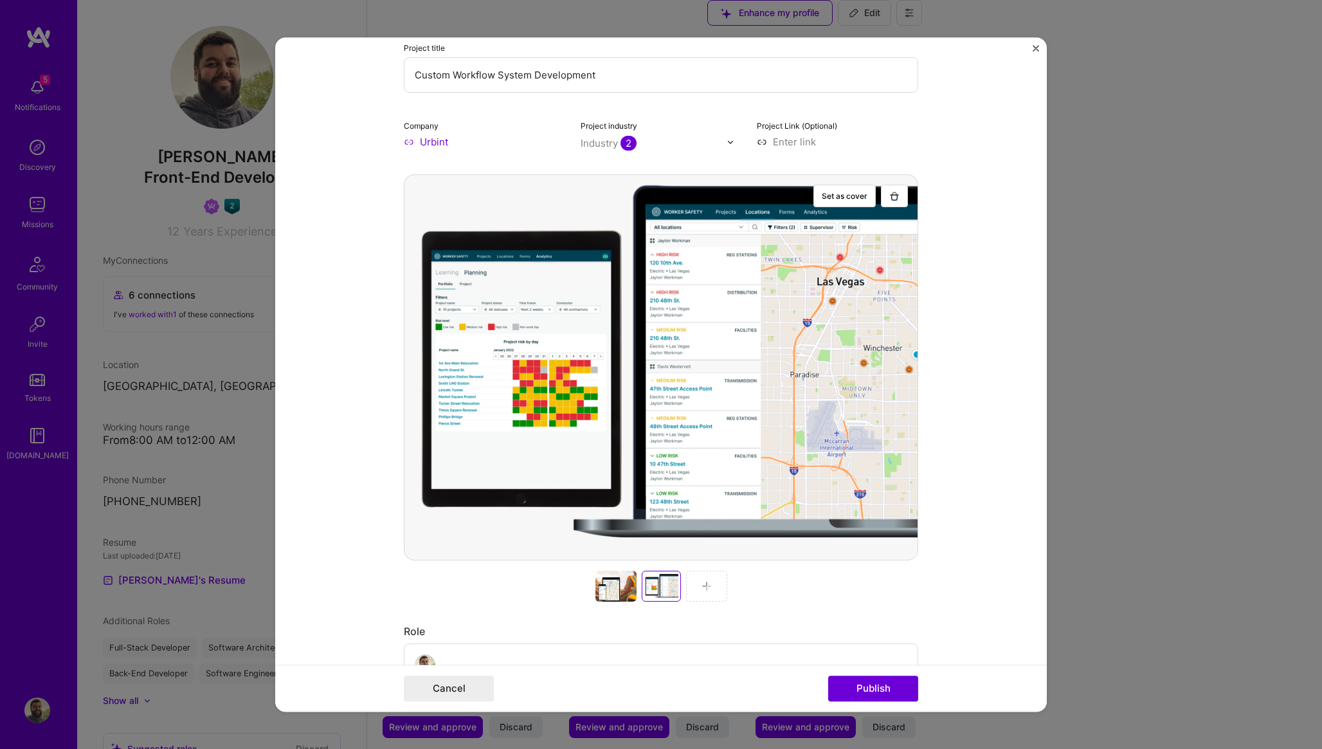
click at [709, 581] on img at bounding box center [707, 586] width 10 height 10
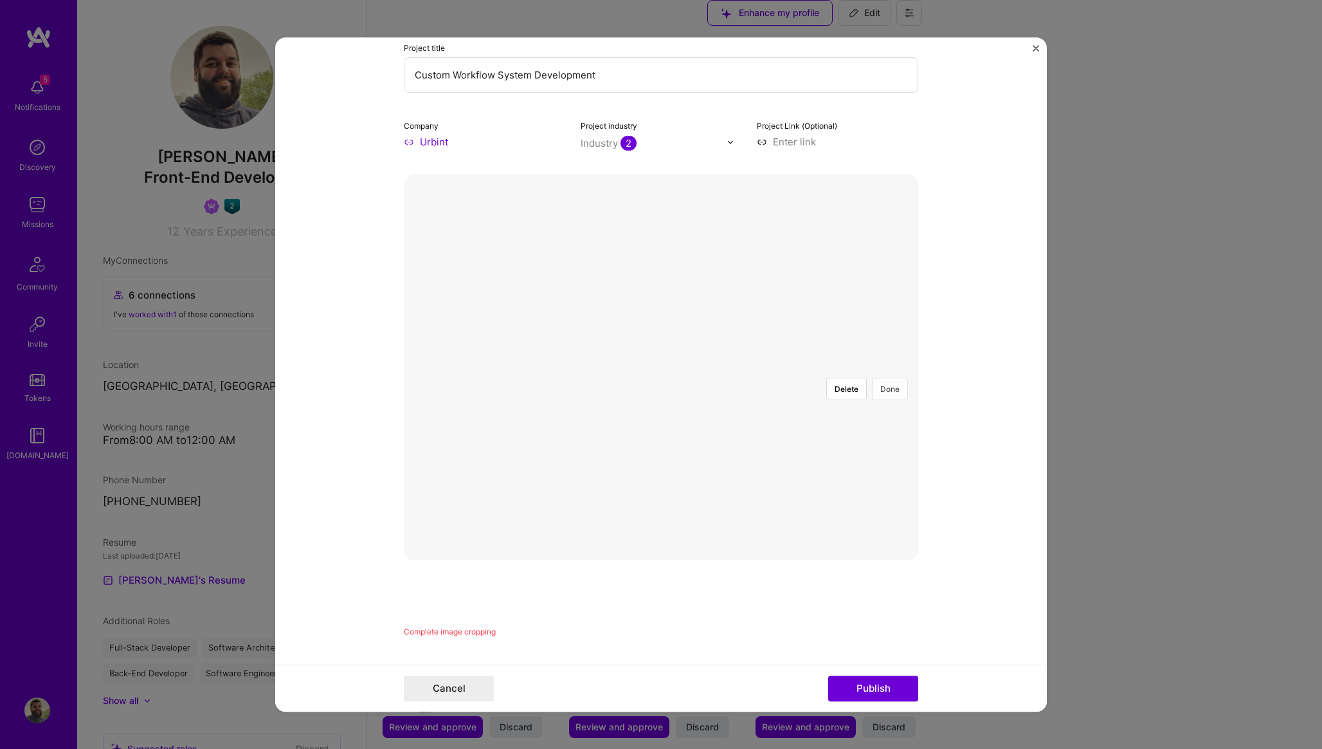
click at [900, 378] on button "Done" at bounding box center [890, 389] width 36 height 23
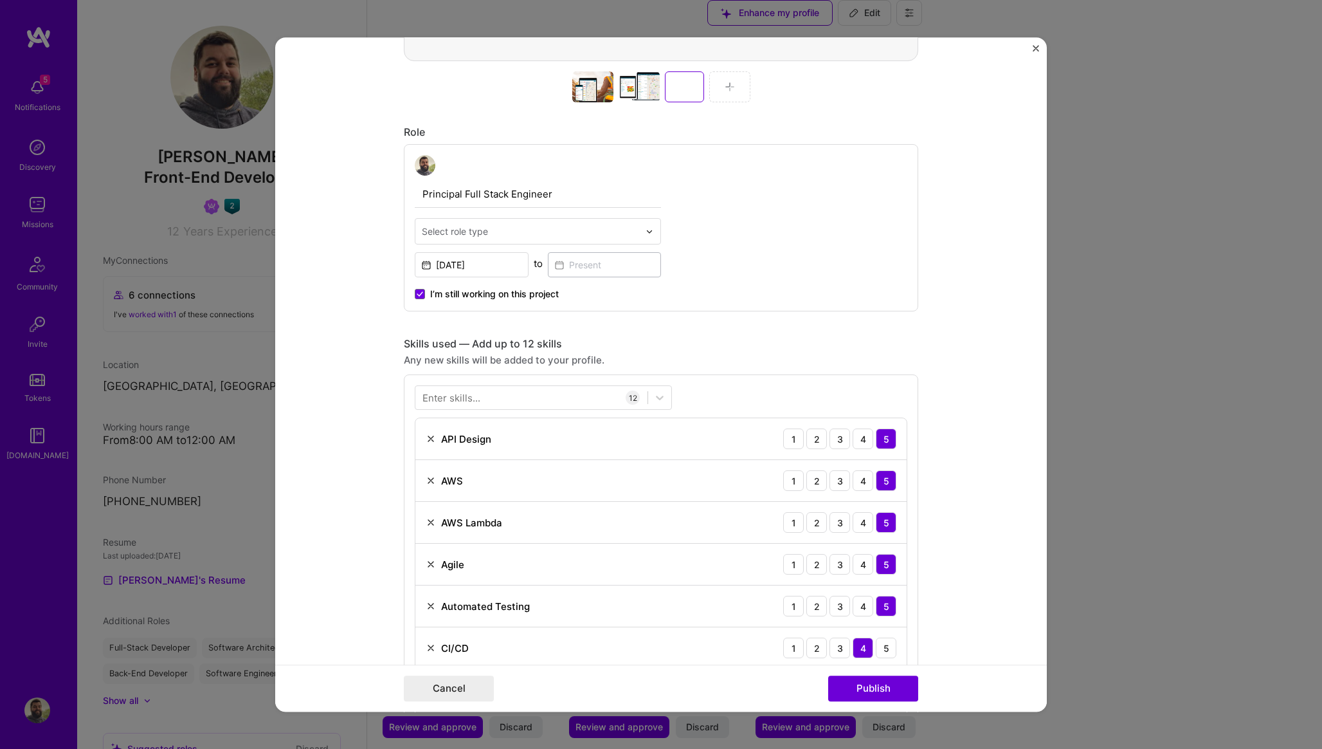
scroll to position [656, 0]
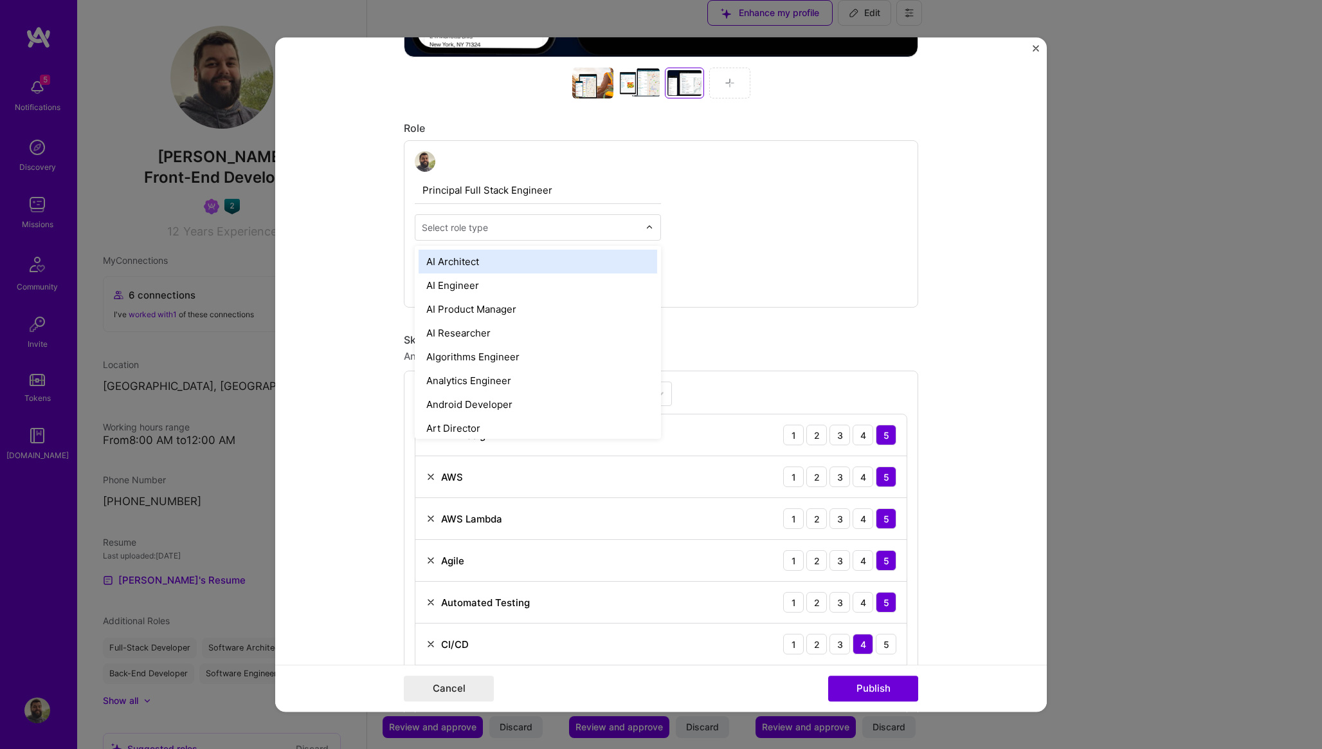
click at [522, 224] on input "text" at bounding box center [530, 228] width 217 height 14
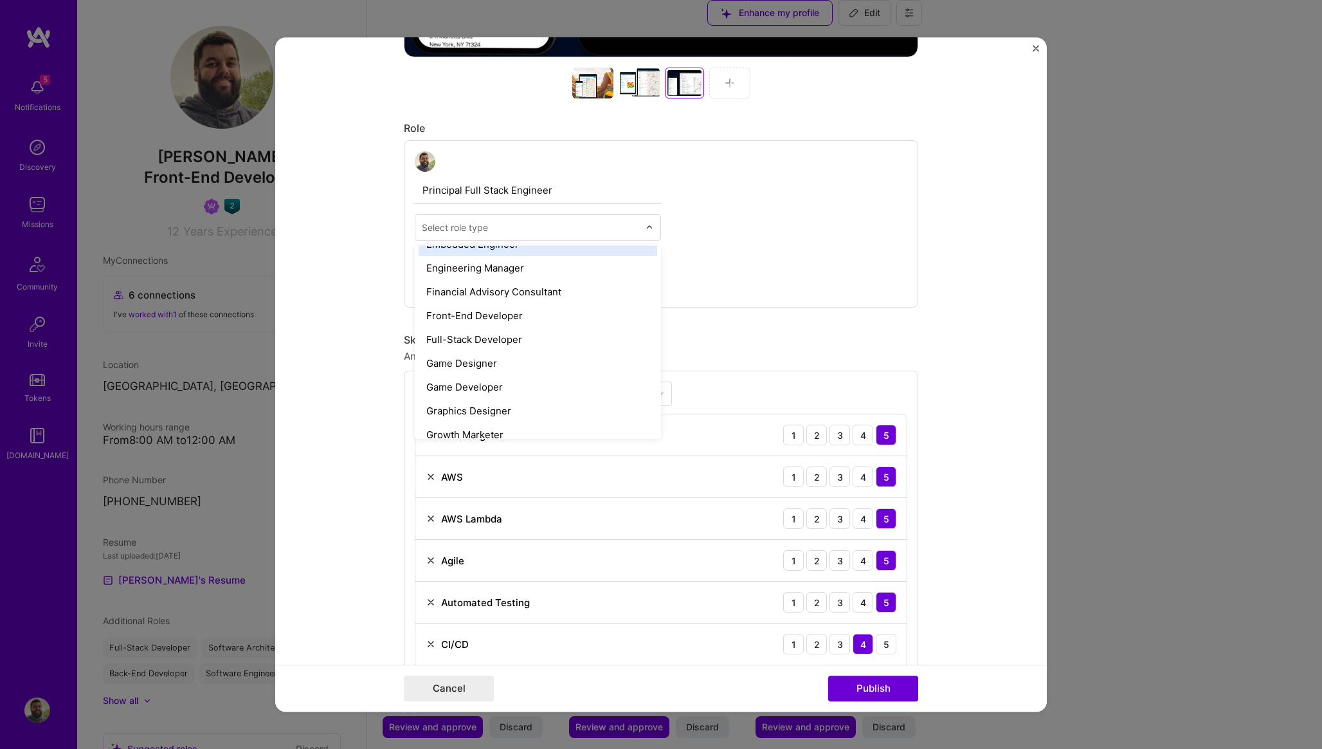
scroll to position [694, 0]
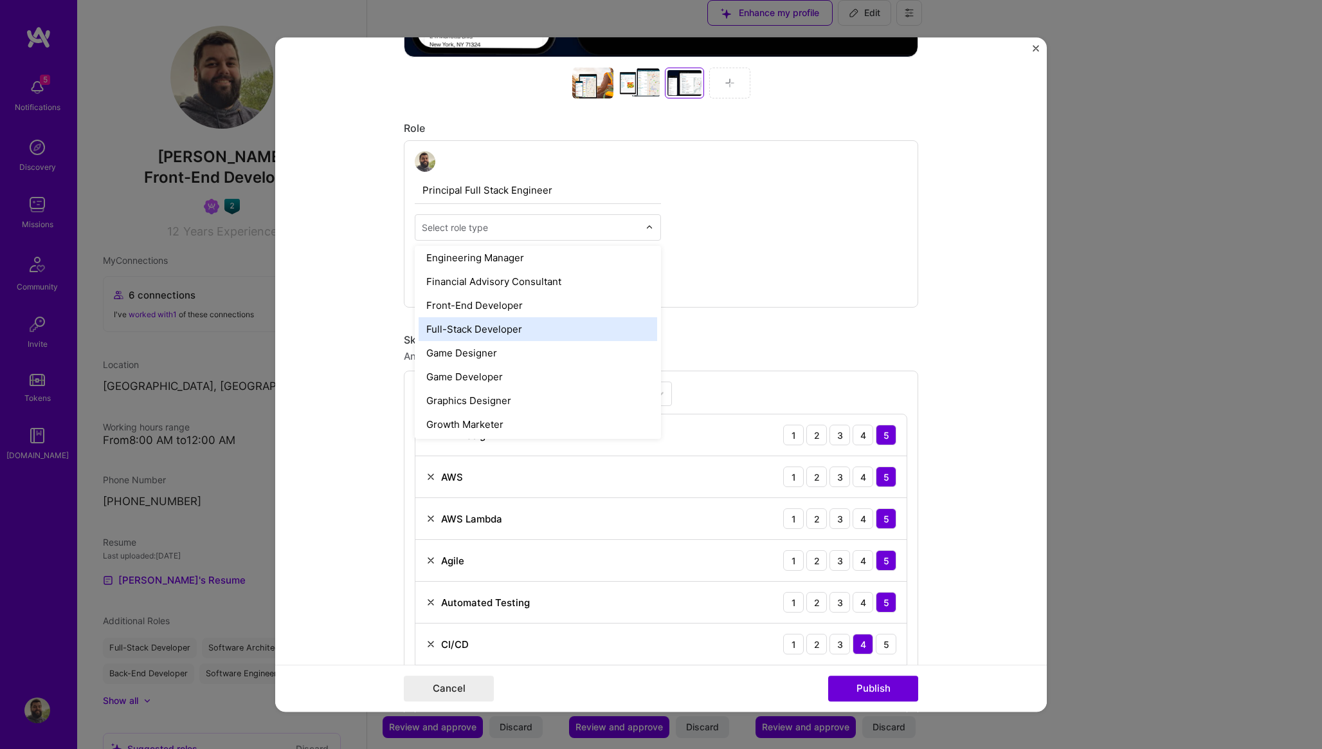
click at [525, 332] on div "Full-Stack Developer" at bounding box center [538, 329] width 239 height 24
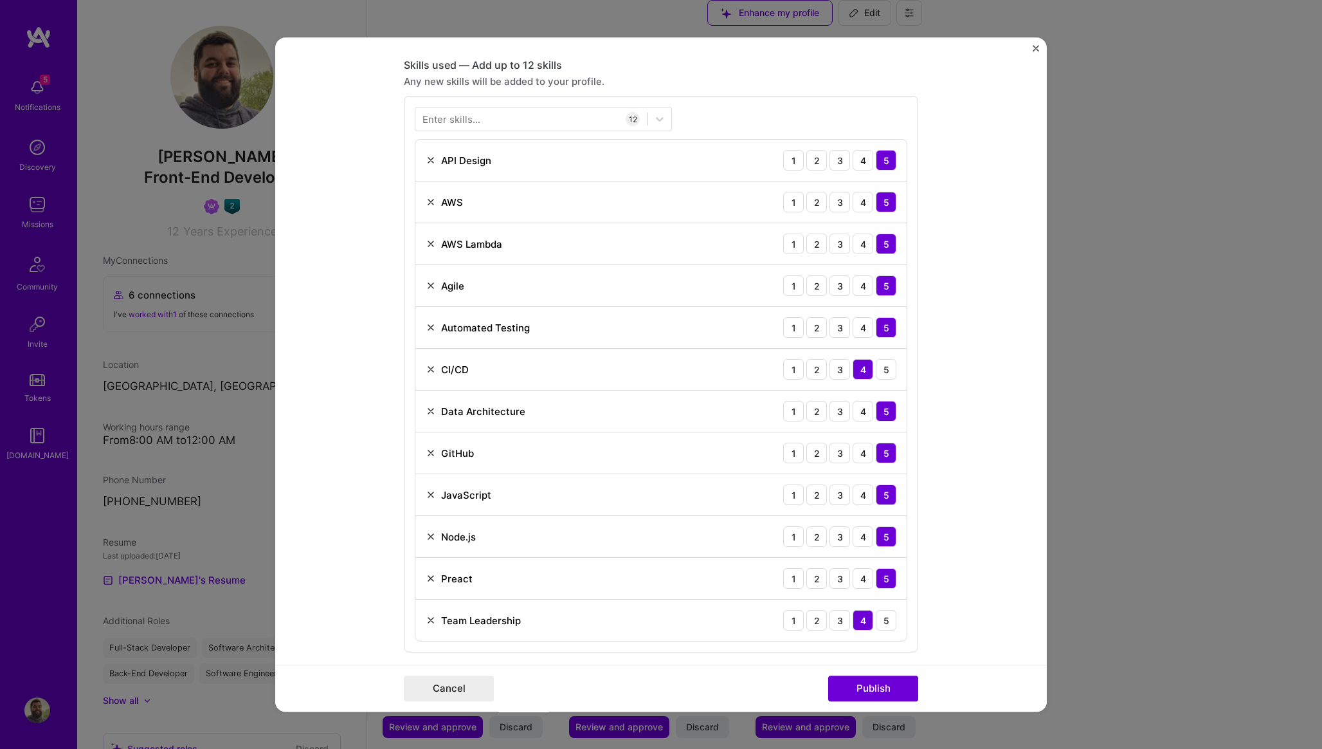
scroll to position [937, 0]
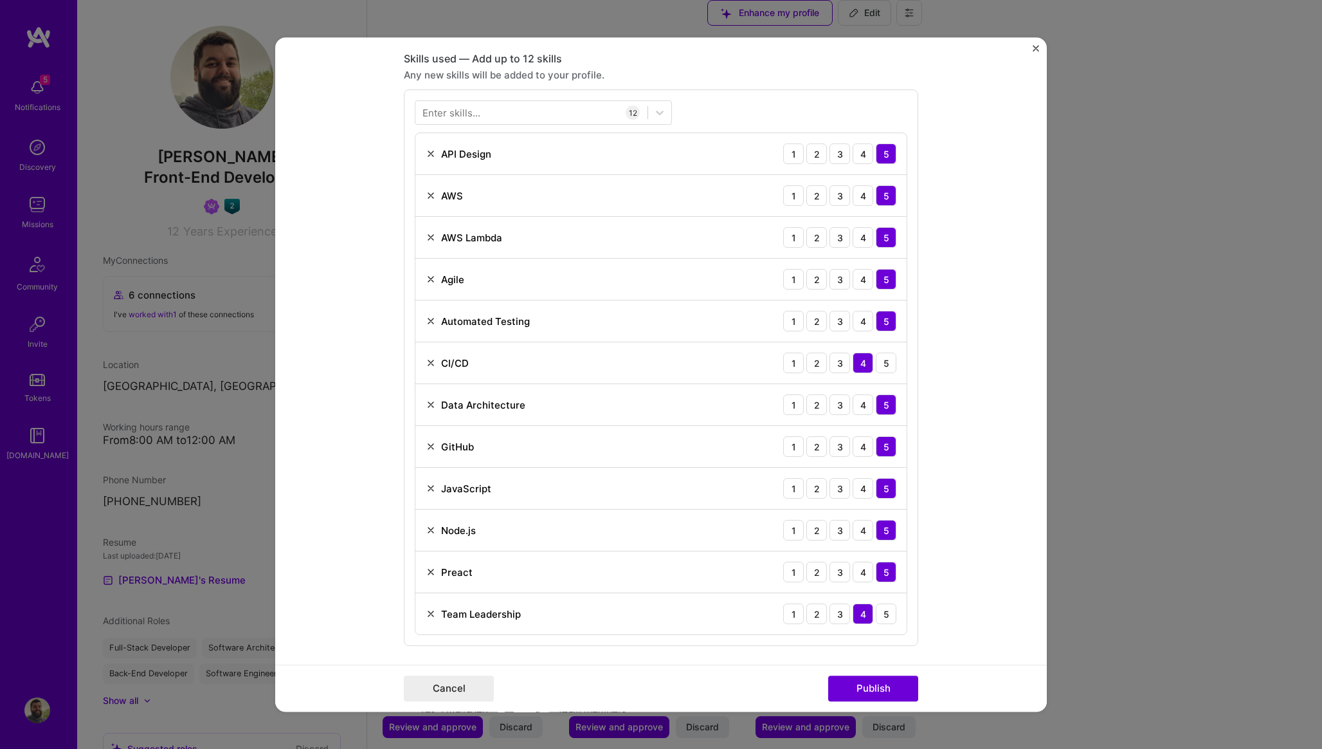
click at [434, 571] on img at bounding box center [431, 572] width 10 height 10
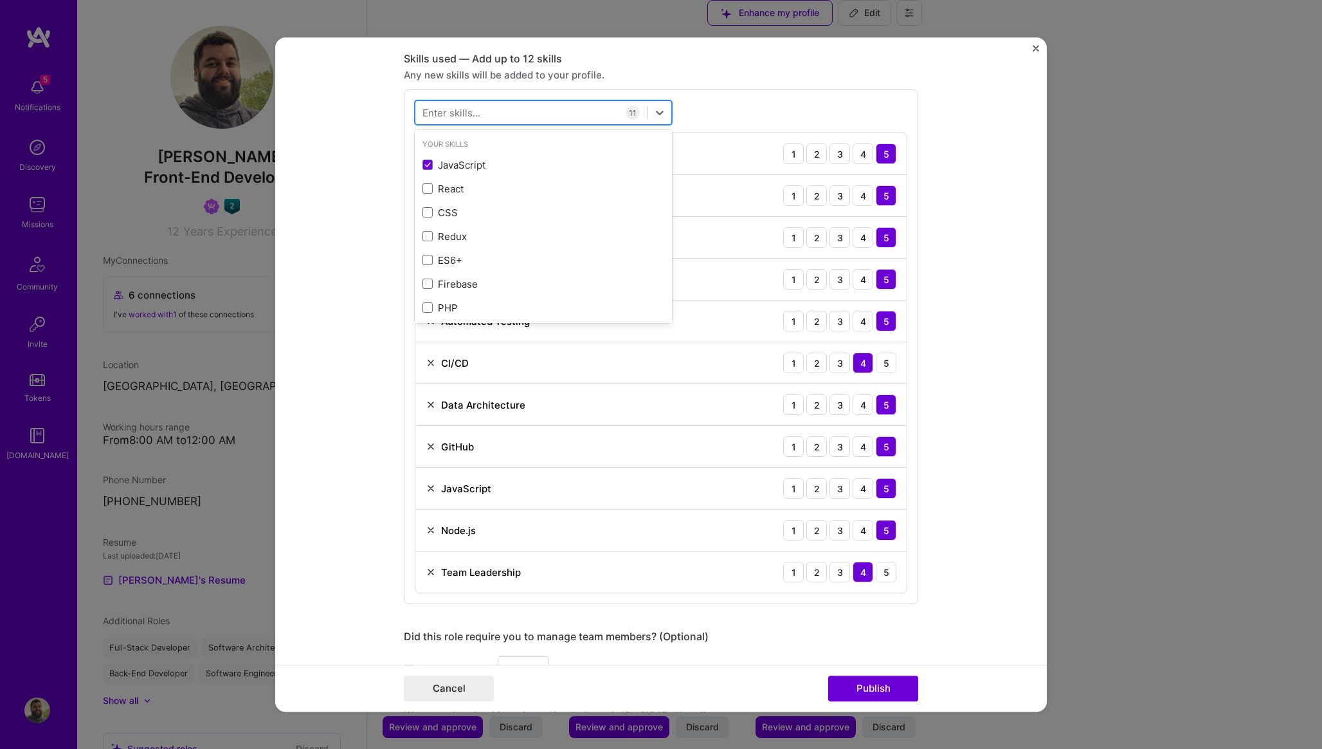
click at [535, 113] on div at bounding box center [532, 112] width 232 height 21
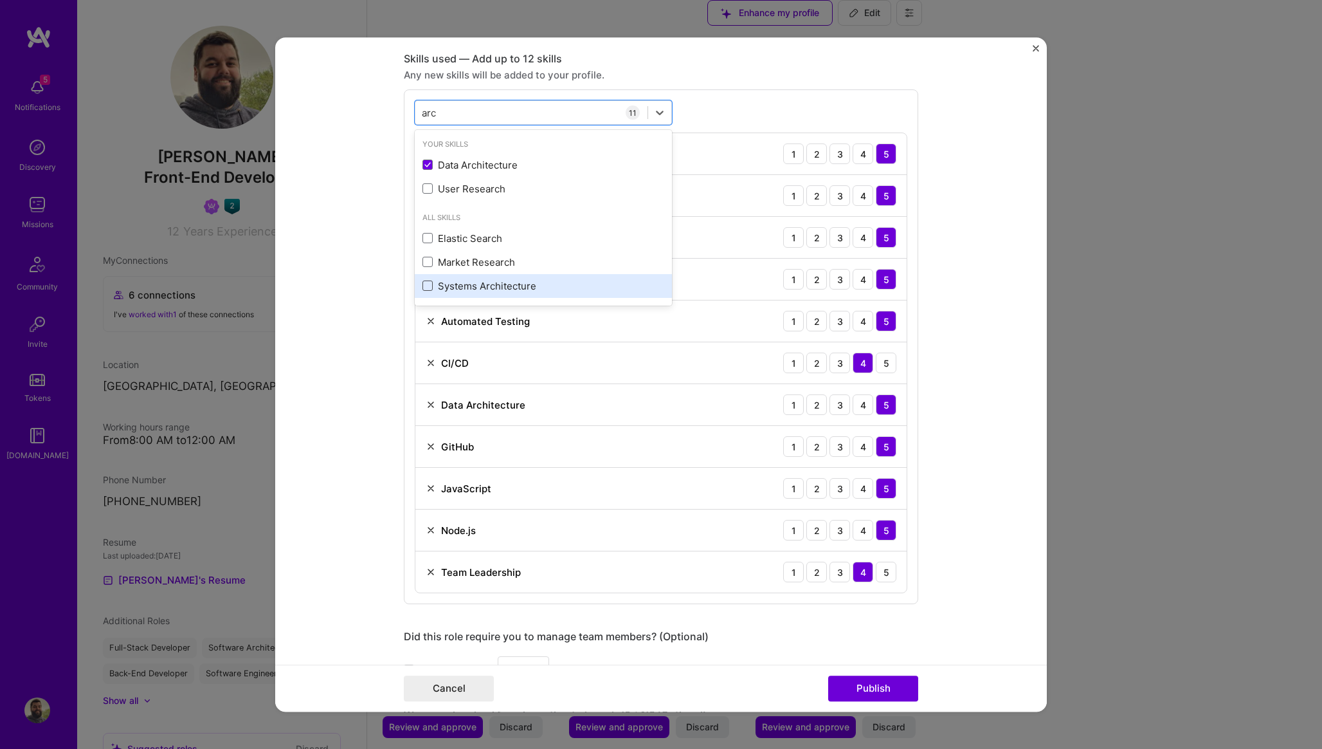
click at [428, 290] on span at bounding box center [428, 285] width 10 height 10
click at [0, 0] on input "checkbox" at bounding box center [0, 0] width 0 height 0
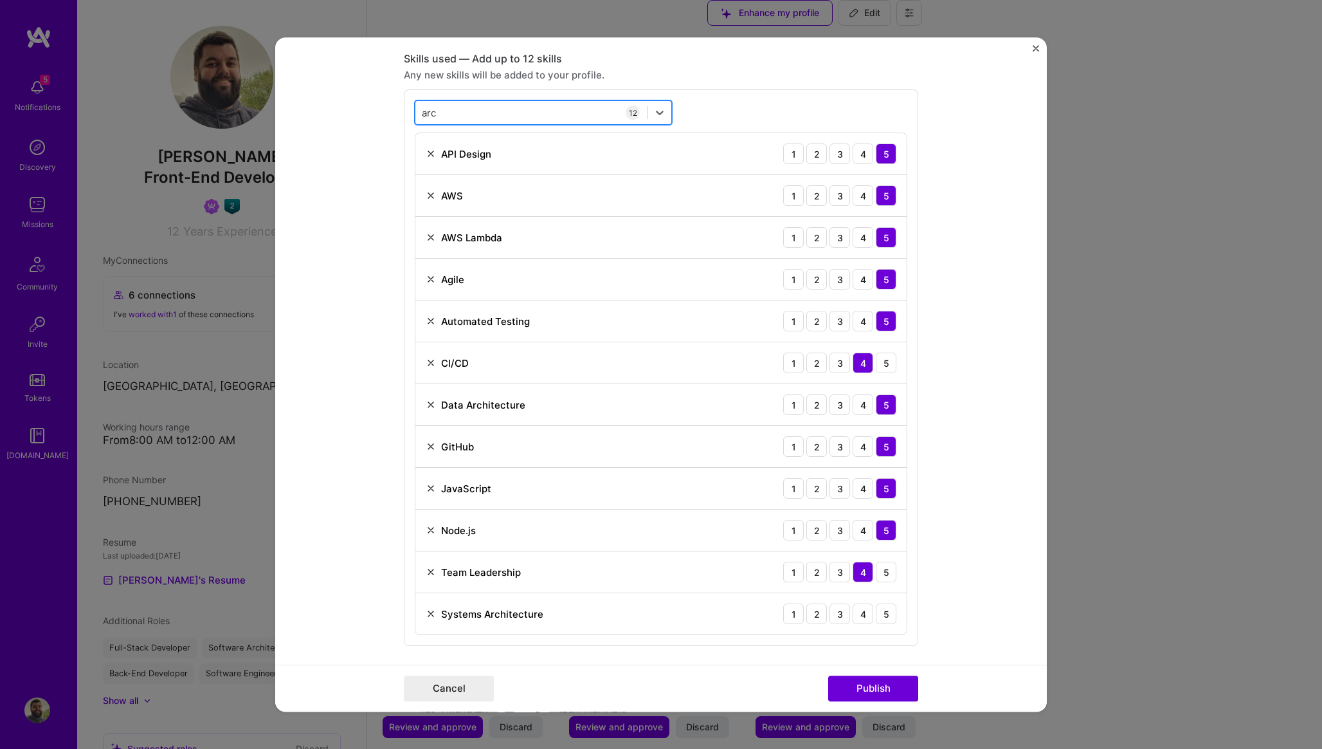
click at [484, 107] on div "arc arc" at bounding box center [532, 112] width 232 height 21
click at [286, 439] on form "Editing suggested project This project is suggested based on your LinkedIn, res…" at bounding box center [661, 374] width 772 height 674
click at [885, 621] on div "5" at bounding box center [886, 613] width 21 height 21
click at [428, 444] on img at bounding box center [431, 446] width 10 height 10
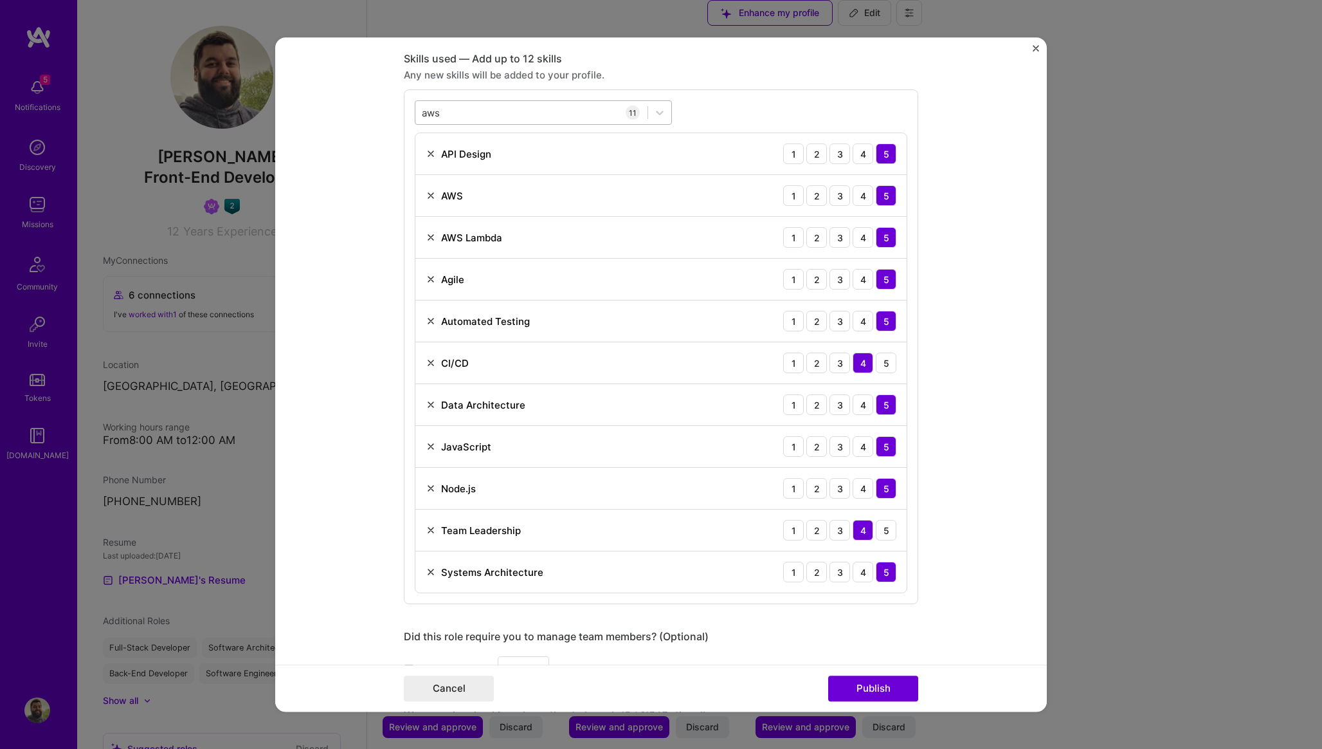
click at [495, 109] on div "aws aws" at bounding box center [532, 112] width 232 height 21
click at [462, 168] on div "DataDog" at bounding box center [544, 165] width 242 height 14
click at [771, 112] on div "option DataDog, selected. option DataDog selected, 0 of 2. 1 result available f…" at bounding box center [661, 367] width 515 height 556
click at [432, 359] on img at bounding box center [431, 363] width 10 height 10
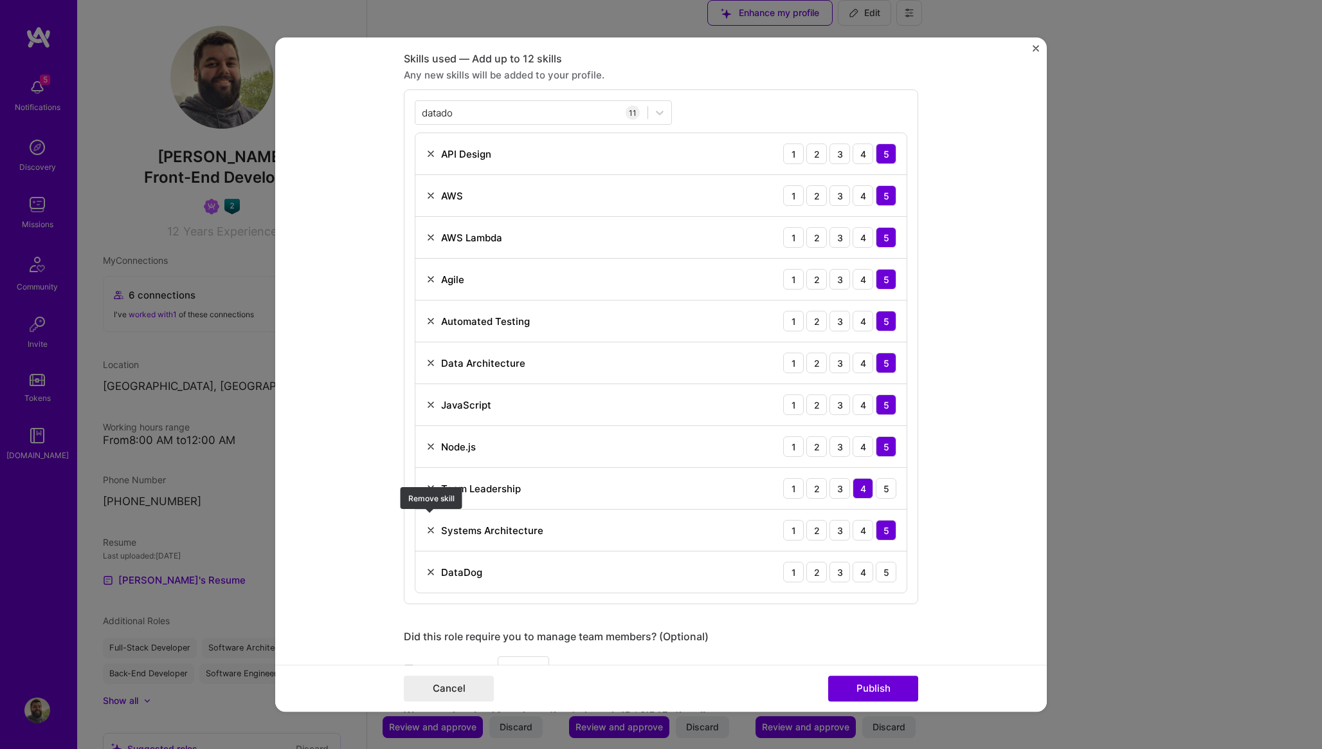
click at [430, 324] on img at bounding box center [431, 321] width 10 height 10
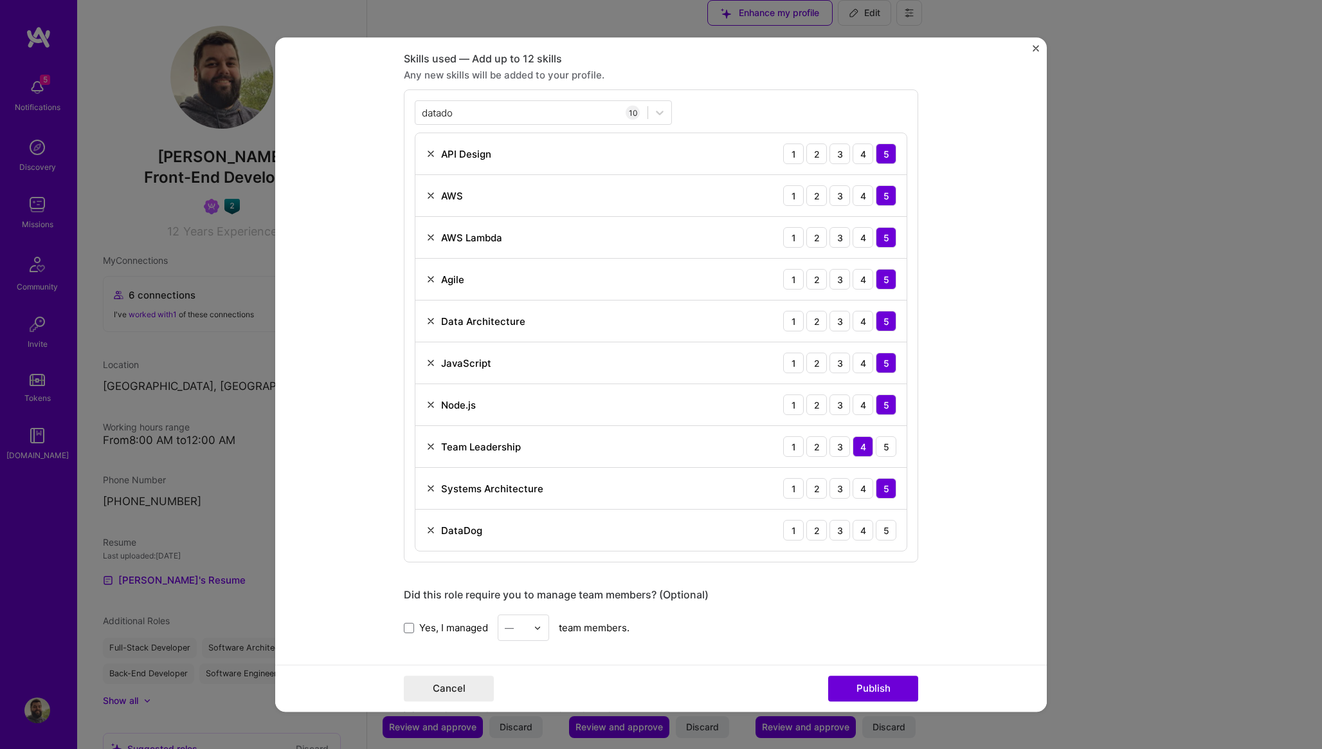
click at [429, 280] on img at bounding box center [431, 279] width 10 height 10
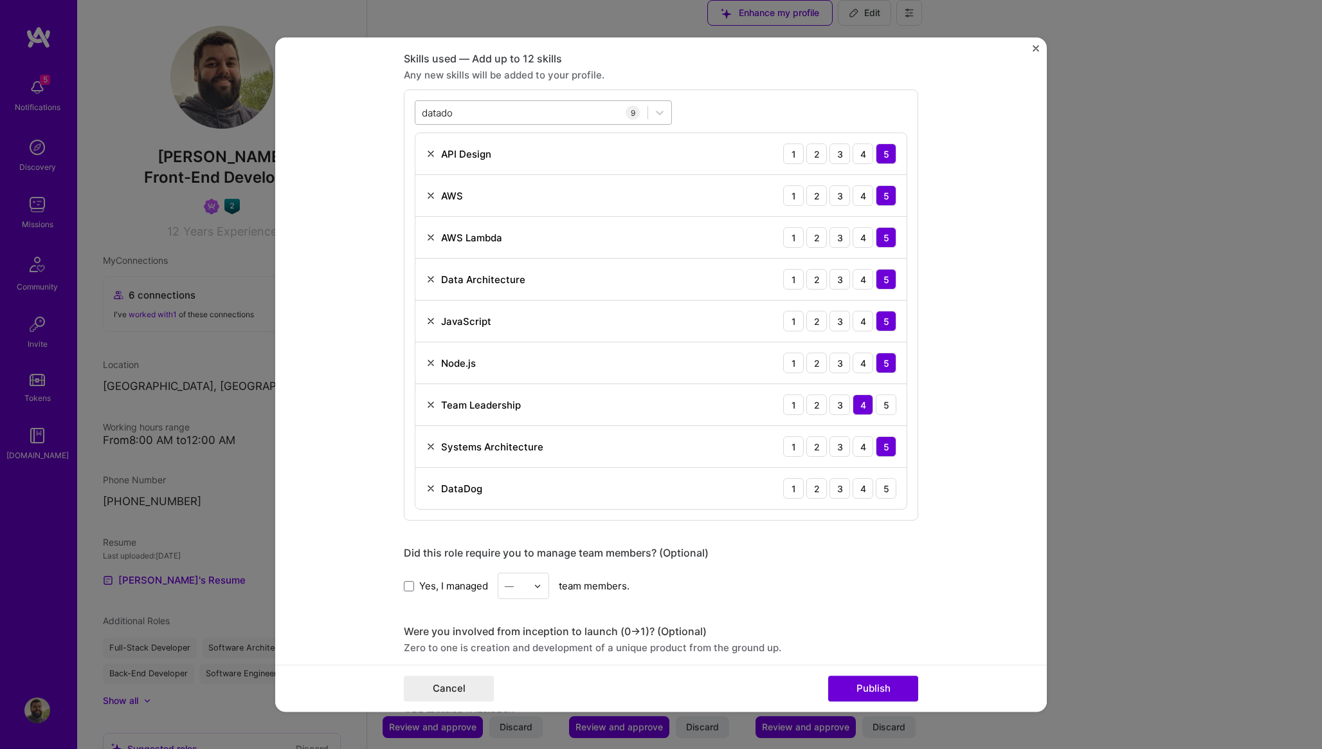
click at [531, 113] on div "datado datado" at bounding box center [532, 112] width 232 height 21
click at [435, 163] on div "Python" at bounding box center [544, 165] width 242 height 14
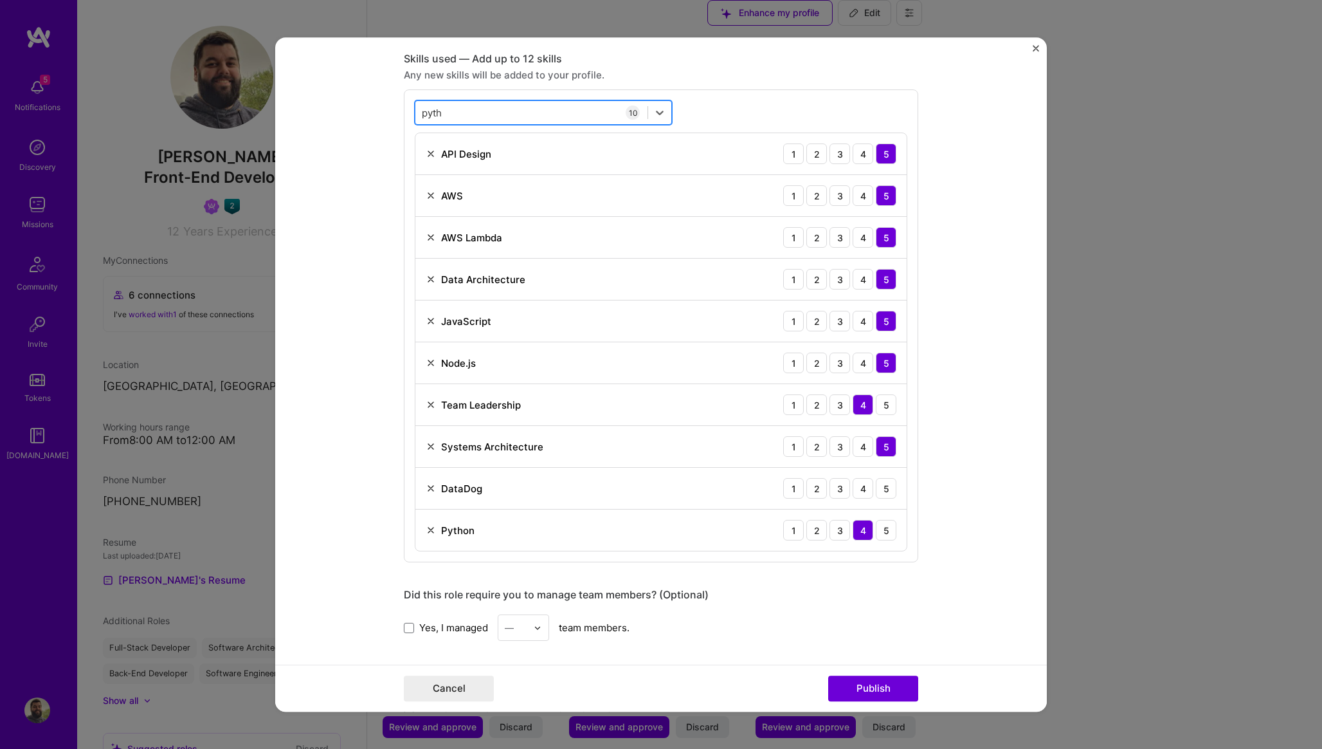
click at [469, 114] on div "pyth pyth" at bounding box center [532, 112] width 232 height 21
click at [429, 169] on span at bounding box center [428, 165] width 10 height 10
click at [0, 0] on input "checkbox" at bounding box center [0, 0] width 0 height 0
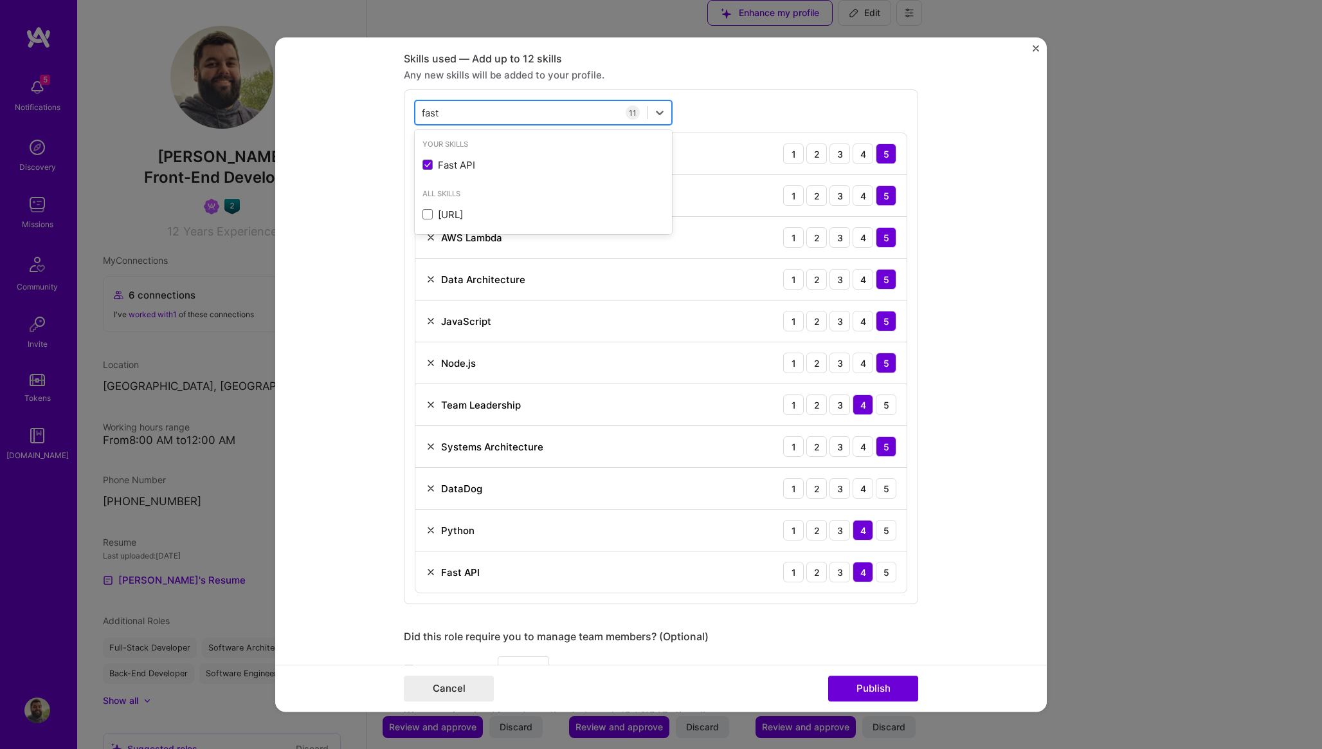
click at [486, 112] on div "fast fast" at bounding box center [532, 112] width 232 height 21
click at [426, 236] on span at bounding box center [428, 237] width 10 height 10
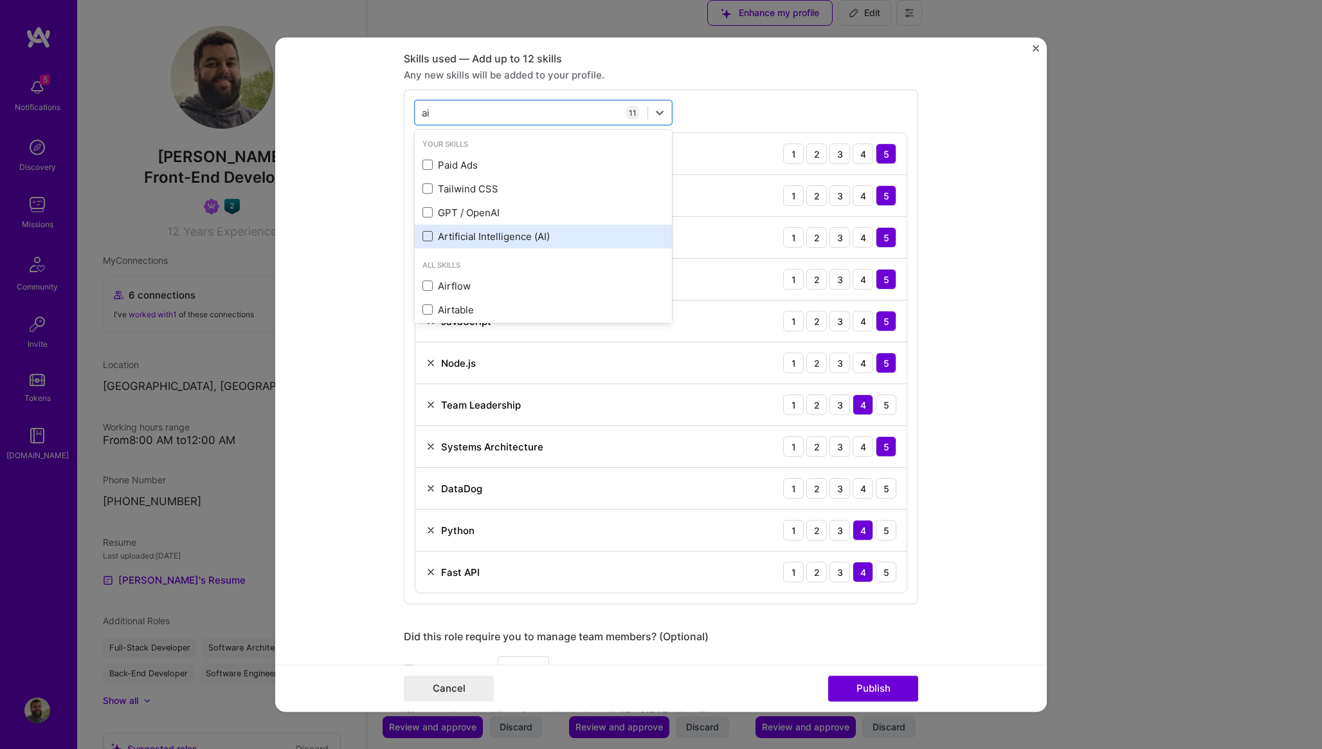
click at [0, 0] on input "checkbox" at bounding box center [0, 0] width 0 height 0
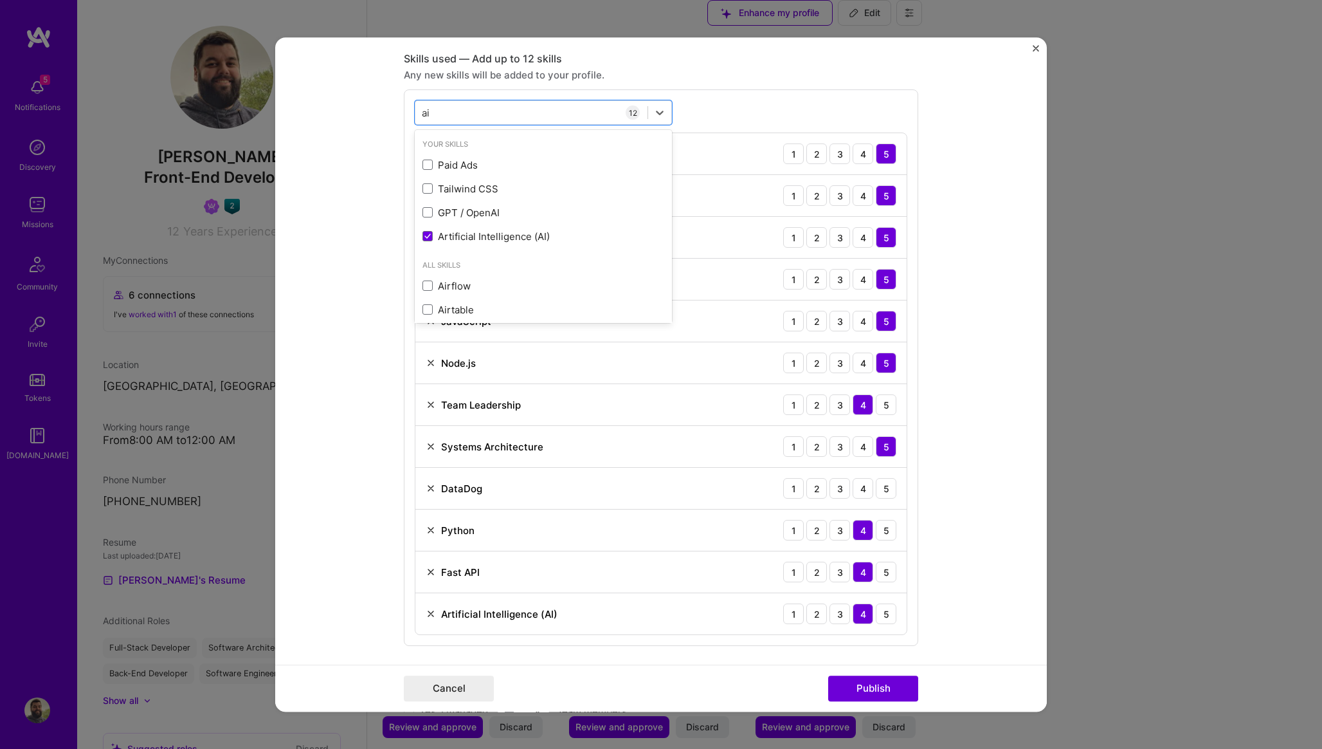
click at [356, 310] on form "Editing suggested project This project is suggested based on your LinkedIn, res…" at bounding box center [661, 374] width 772 height 674
click at [891, 609] on div "5" at bounding box center [886, 613] width 21 height 21
click at [865, 477] on div "DataDog 1 2 3 4 5" at bounding box center [661, 489] width 491 height 42
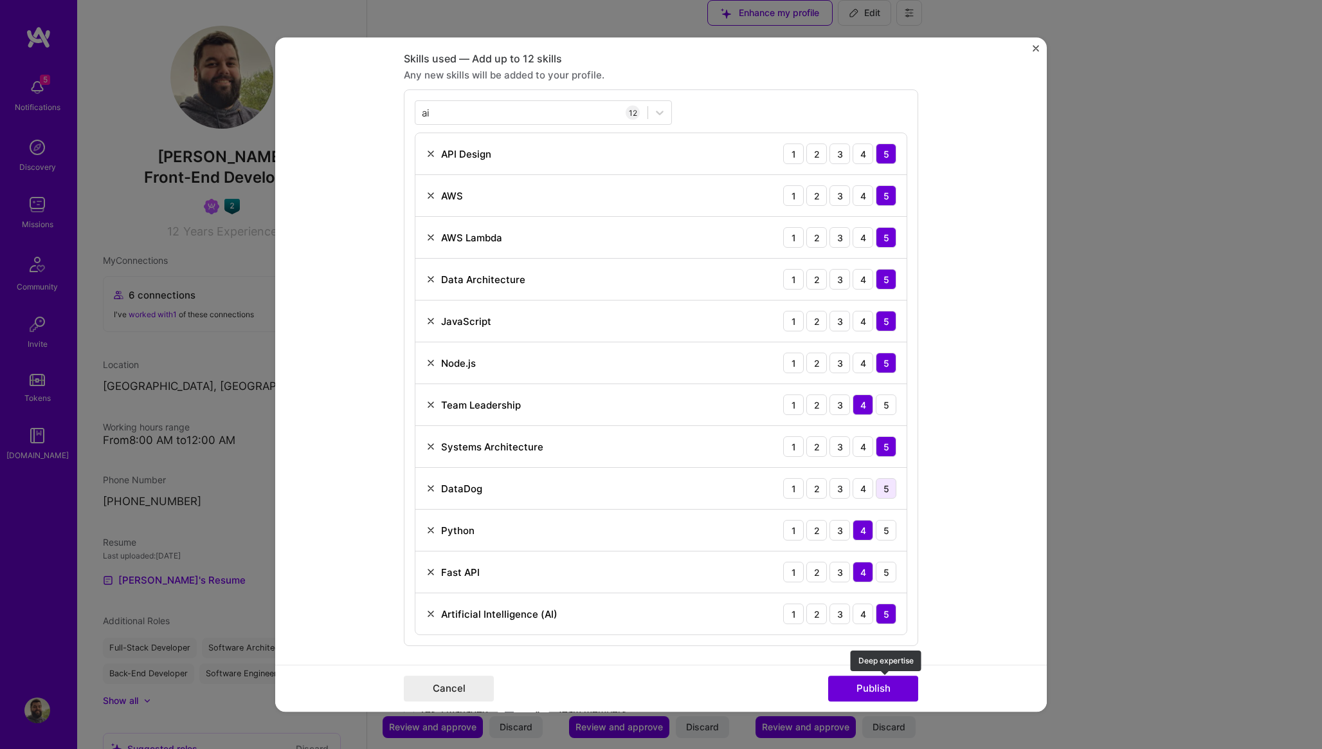
click at [881, 489] on div "5" at bounding box center [886, 488] width 21 height 21
click at [870, 488] on div "4" at bounding box center [863, 488] width 21 height 21
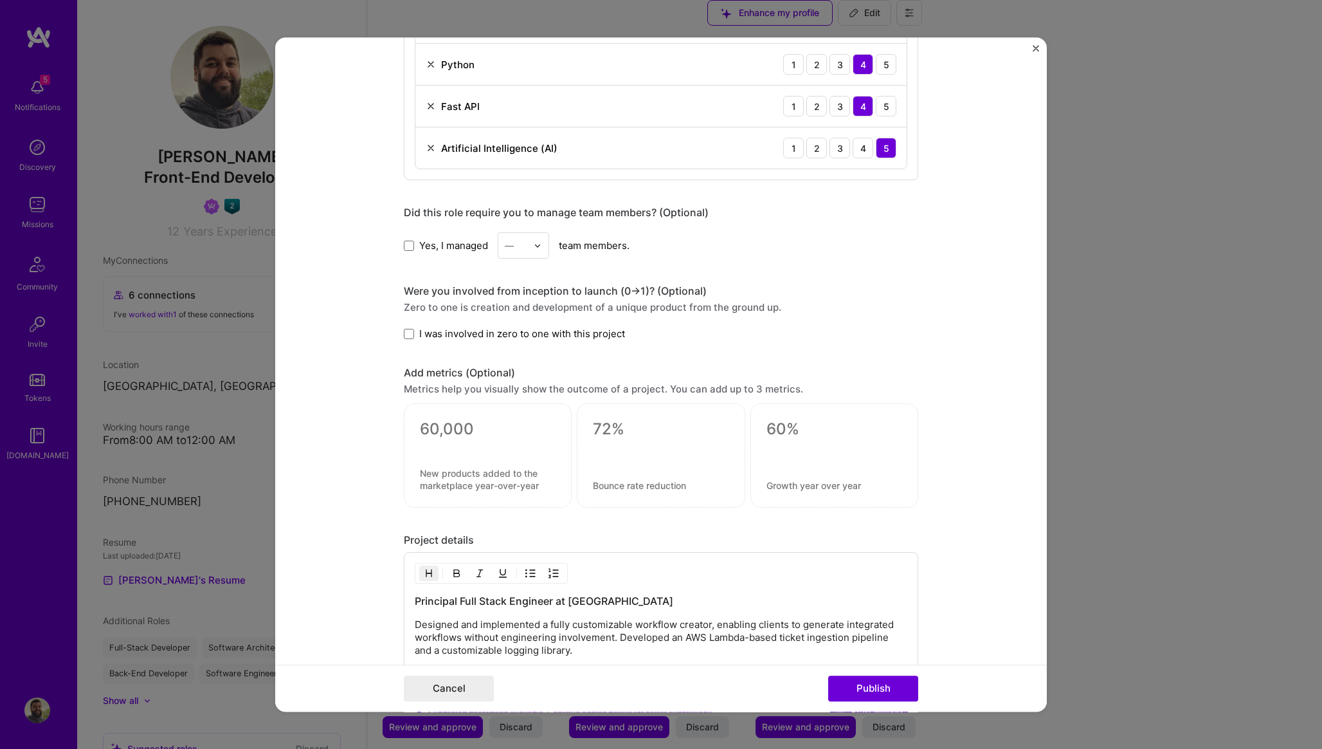
scroll to position [1404, 0]
click at [409, 248] on span at bounding box center [409, 244] width 10 height 10
click at [0, 0] on input "Yes, I managed" at bounding box center [0, 0] width 0 height 0
click at [531, 241] on div "—" at bounding box center [515, 244] width 35 height 25
click at [531, 345] on div "4" at bounding box center [524, 350] width 44 height 24
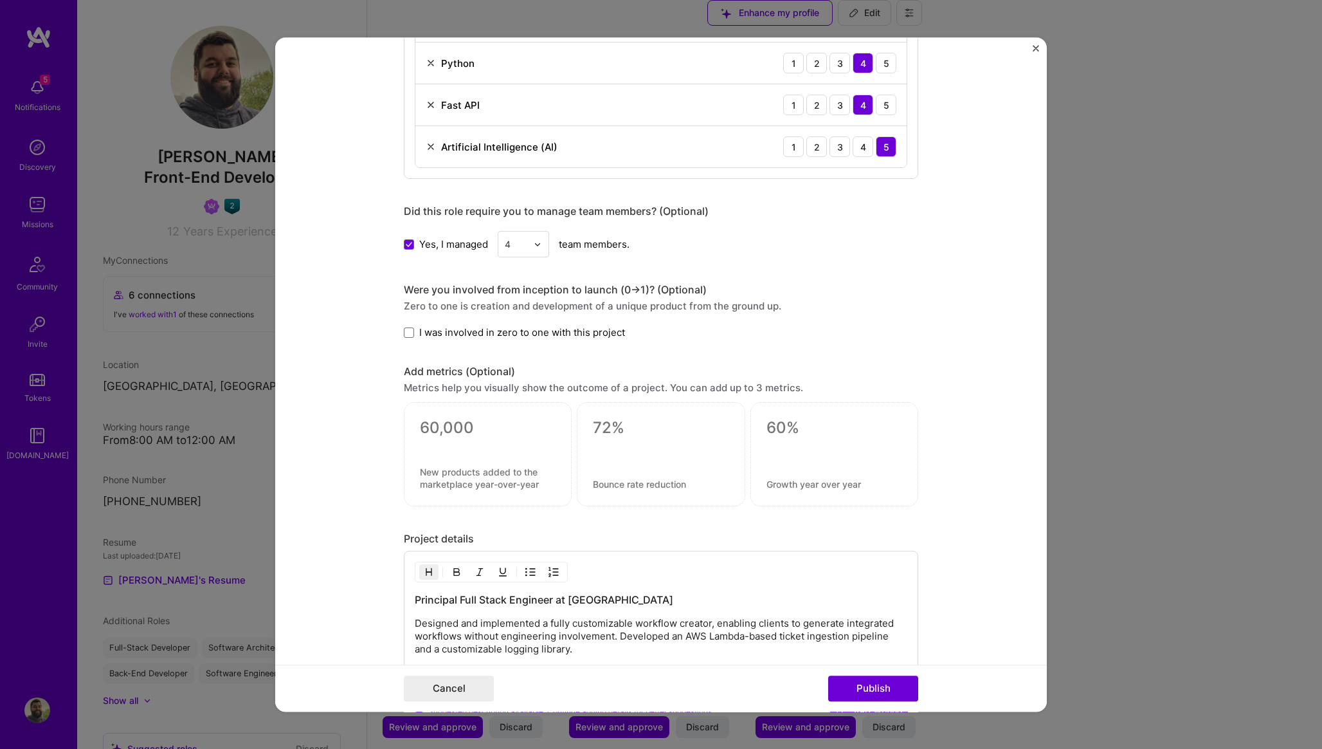
click at [349, 285] on form "Editing suggested project This project is suggested based on your LinkedIn, res…" at bounding box center [661, 374] width 772 height 674
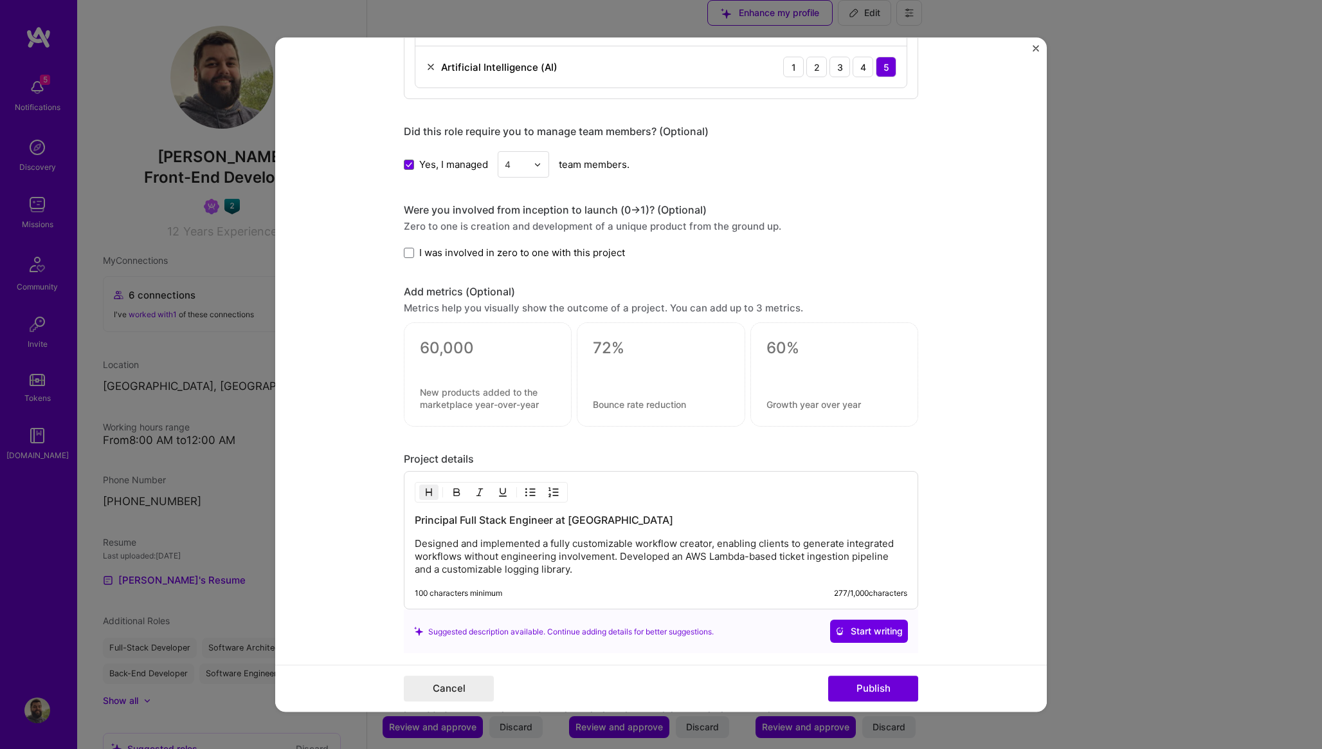
scroll to position [1501, 0]
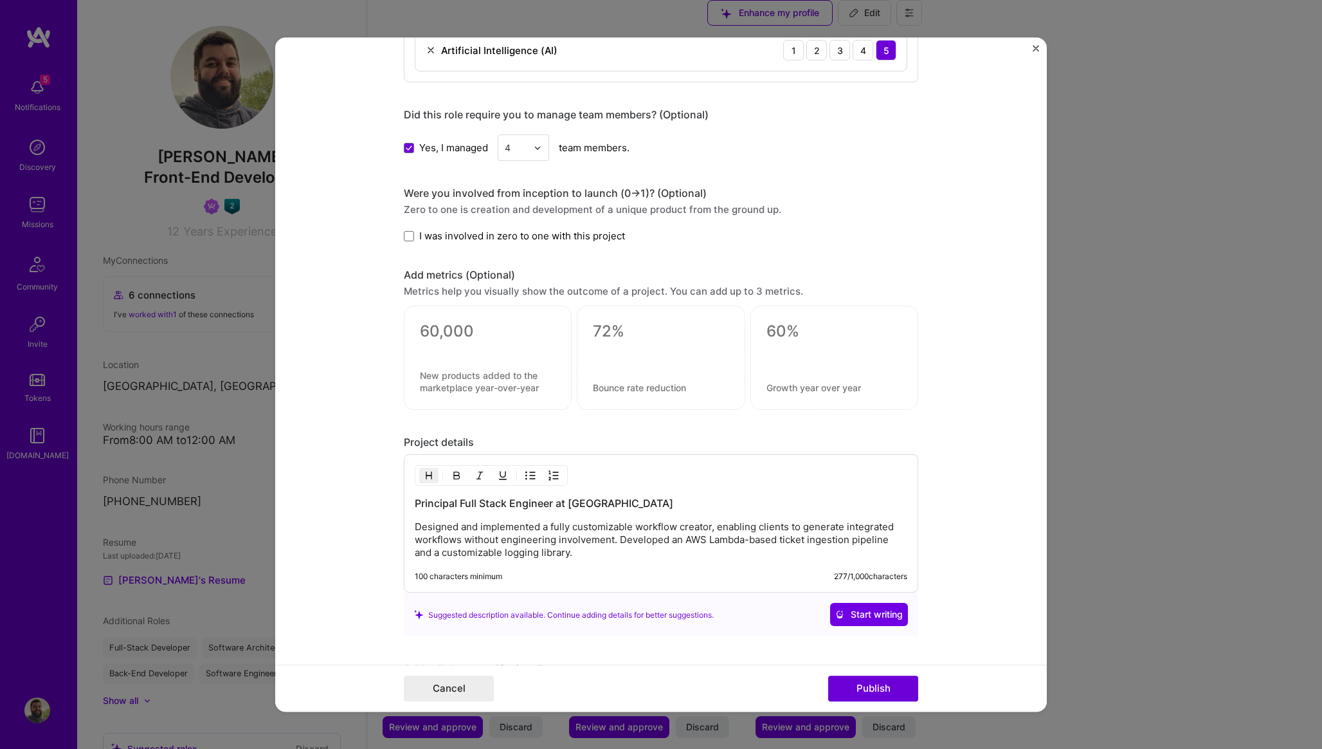
click at [449, 342] on div at bounding box center [488, 349] width 136 height 14
click at [462, 326] on textarea at bounding box center [488, 331] width 136 height 19
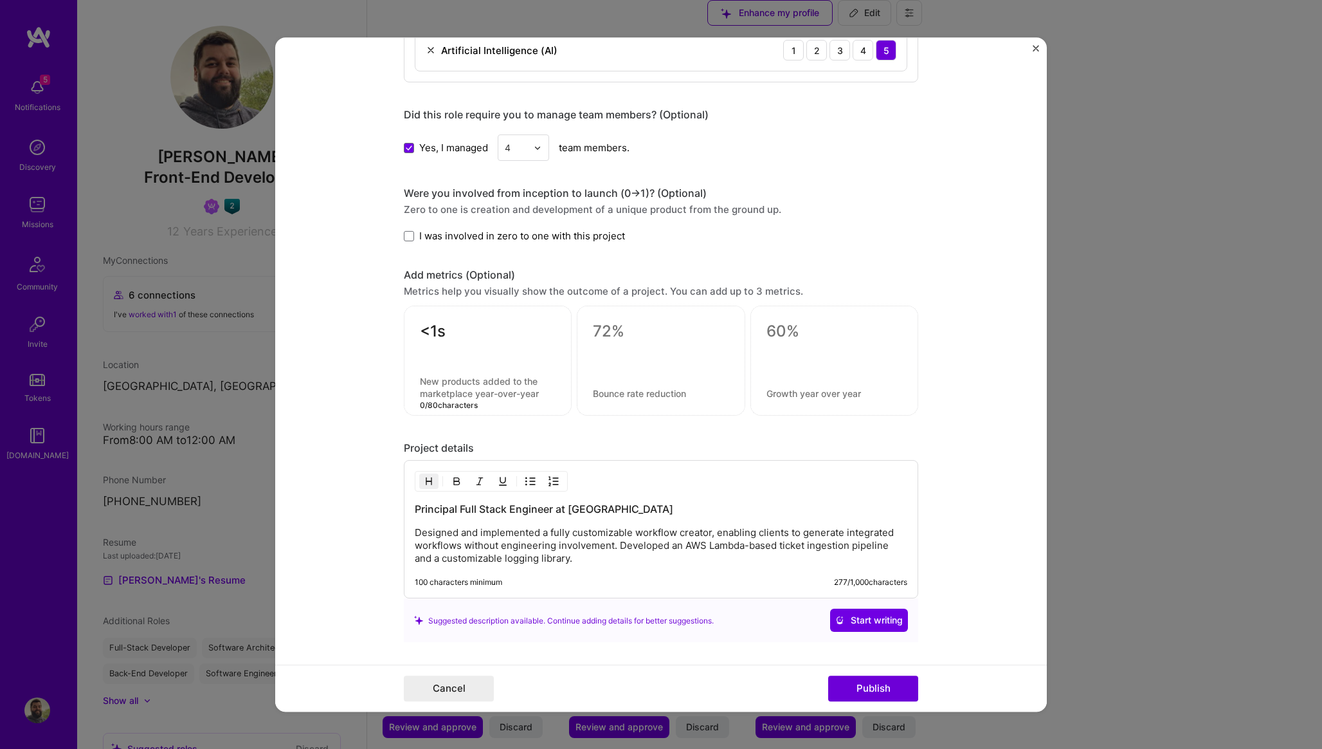
click at [428, 381] on textarea at bounding box center [488, 388] width 136 height 24
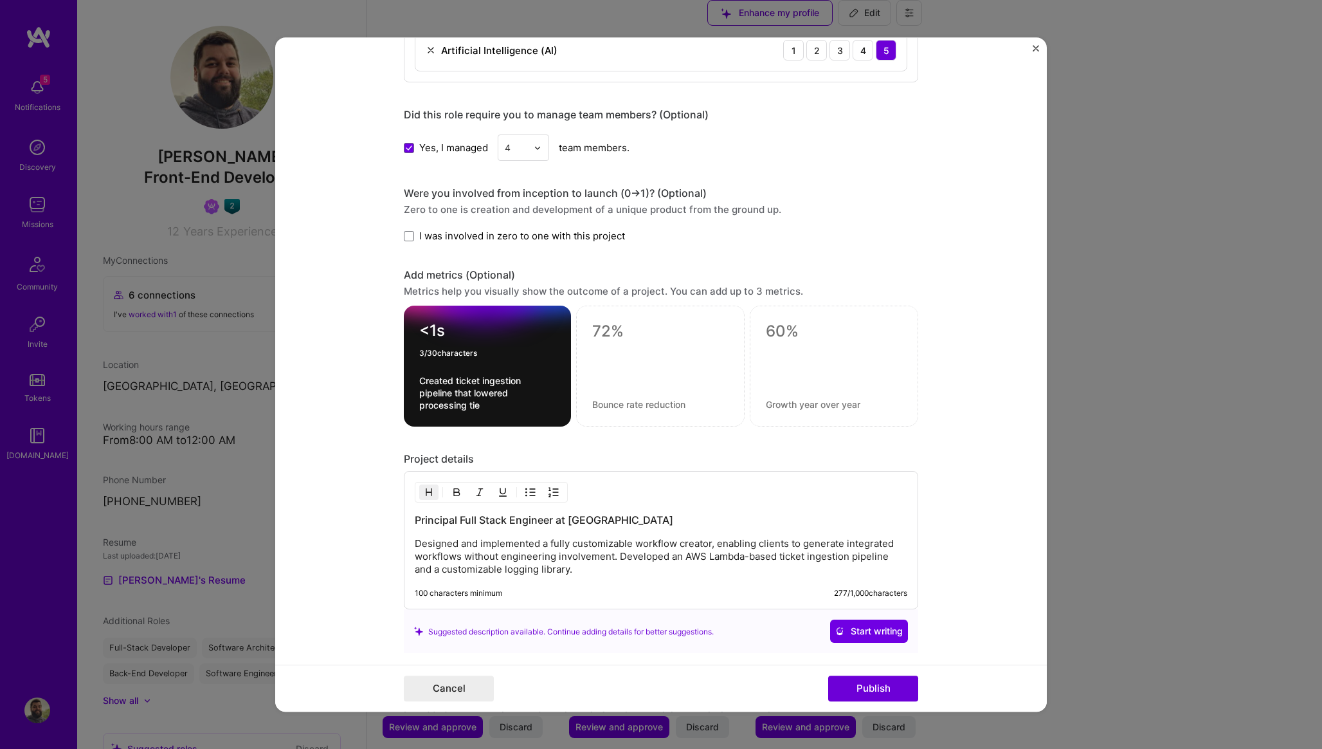
drag, startPoint x: 461, startPoint y: 337, endPoint x: 394, endPoint y: 333, distance: 67.0
click at [394, 333] on form "Editing suggested project This project is suggested based on your LinkedIn, res…" at bounding box center [661, 374] width 772 height 674
click at [489, 408] on textarea "Created ticket ingestion pipeline that lowered processing tie" at bounding box center [487, 393] width 136 height 37
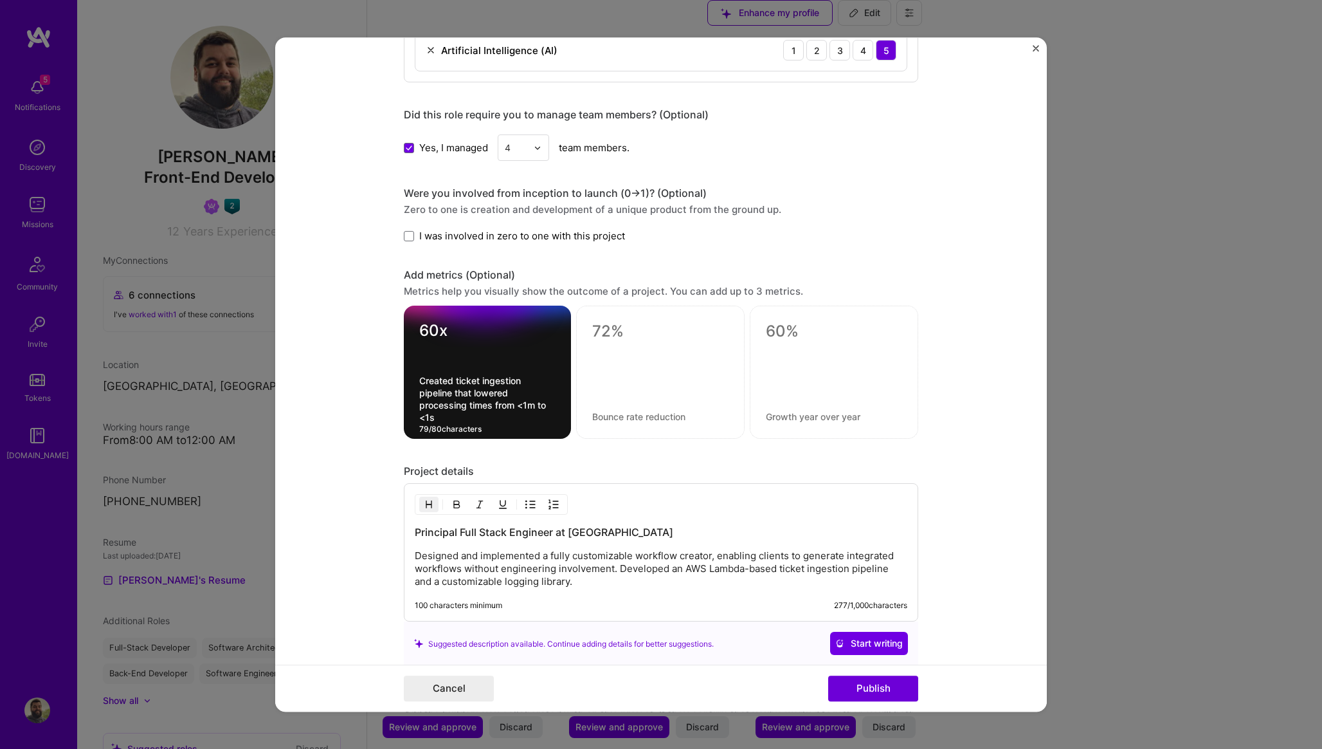
click at [613, 334] on textarea at bounding box center [660, 331] width 136 height 19
click at [605, 412] on textarea at bounding box center [660, 417] width 136 height 12
drag, startPoint x: 658, startPoint y: 394, endPoint x: 586, endPoint y: 391, distance: 72.1
click at [586, 391] on div "Weeks to hours Customisable workflow builder that lowered lowered time to featu…" at bounding box center [660, 372] width 169 height 133
click at [704, 392] on textarea "Workflow builder that lowered lowered time to feature, 0 dev time" at bounding box center [660, 405] width 136 height 37
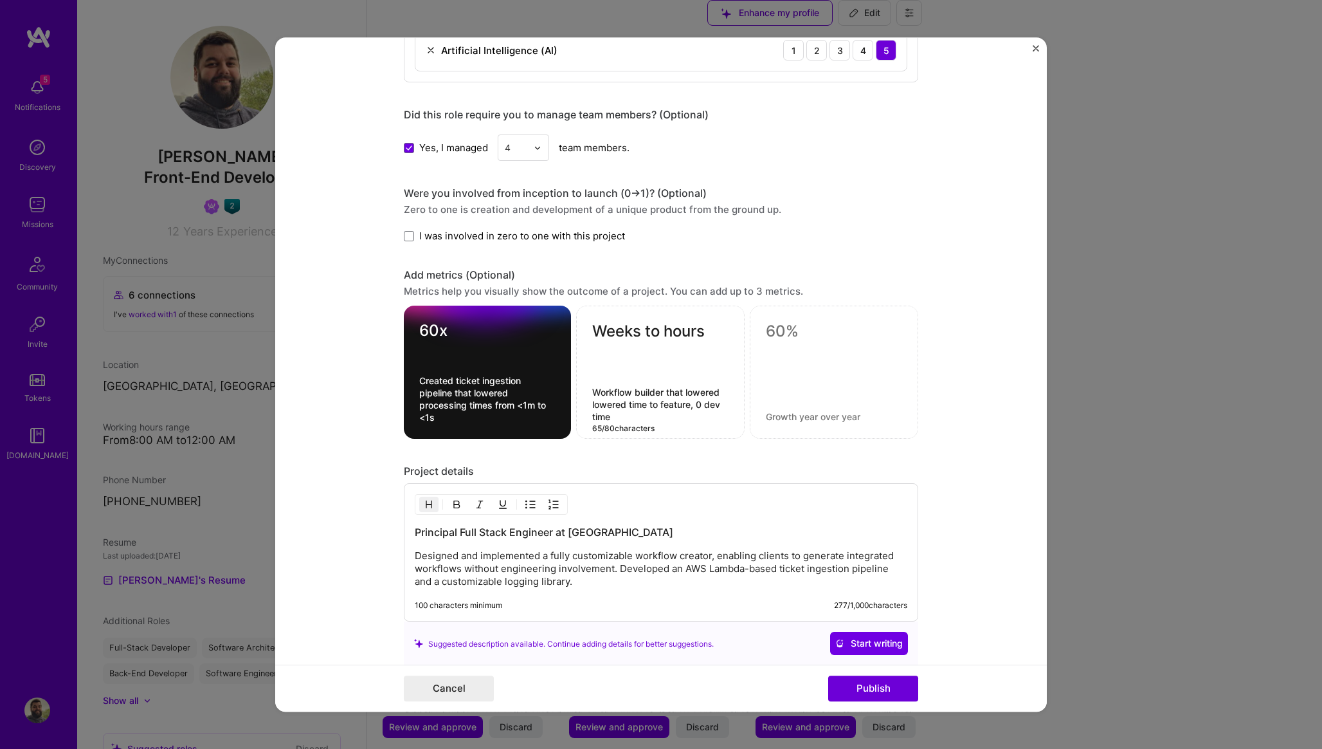
click at [704, 392] on textarea "Workflow builder that lowered lowered time to feature, 0 dev time" at bounding box center [660, 405] width 136 height 37
click at [713, 419] on textarea "Workflow builder that lowered time to feature, 0 dev time" at bounding box center [660, 411] width 136 height 24
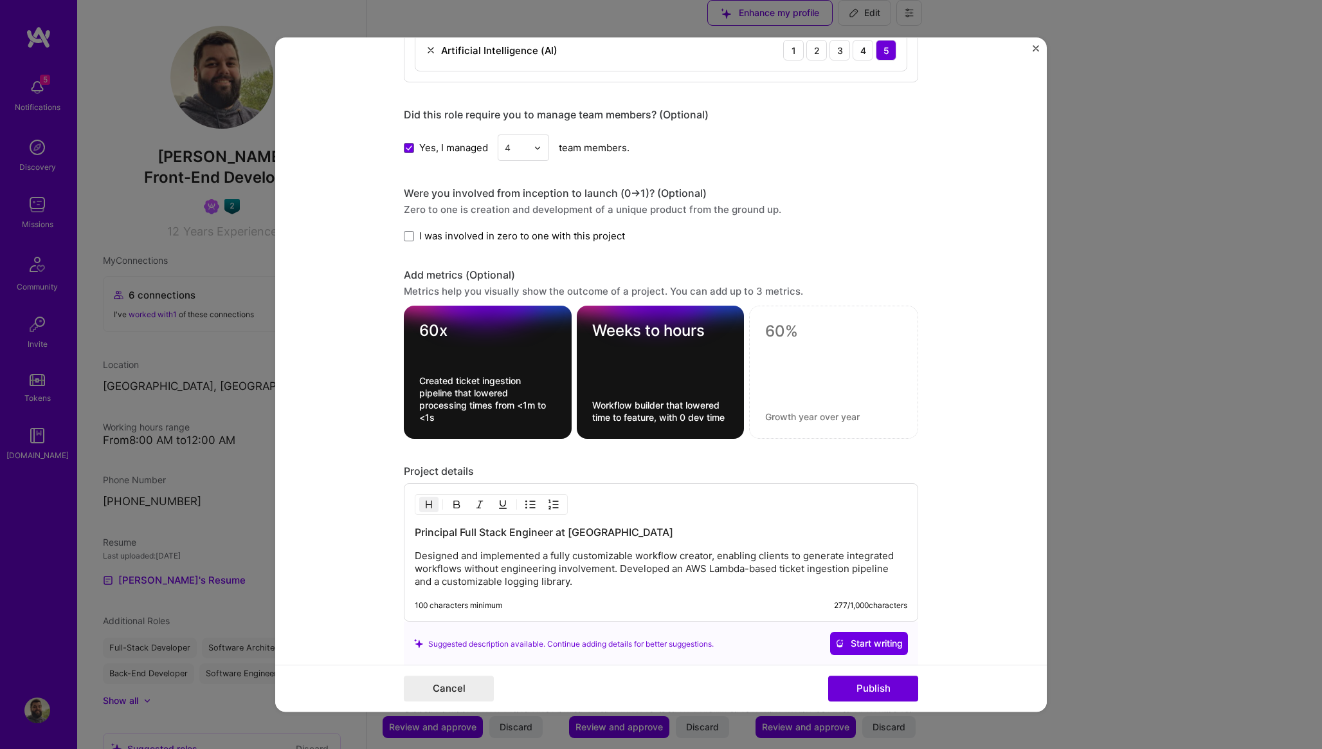
click at [731, 416] on div "Weeks to hours Workflow builder that lowered time to feature, with 0 dev time" at bounding box center [661, 372] width 168 height 133
click at [713, 421] on textarea "Workflow builder that lowered time to feature, with 0 dev time" at bounding box center [660, 411] width 137 height 24
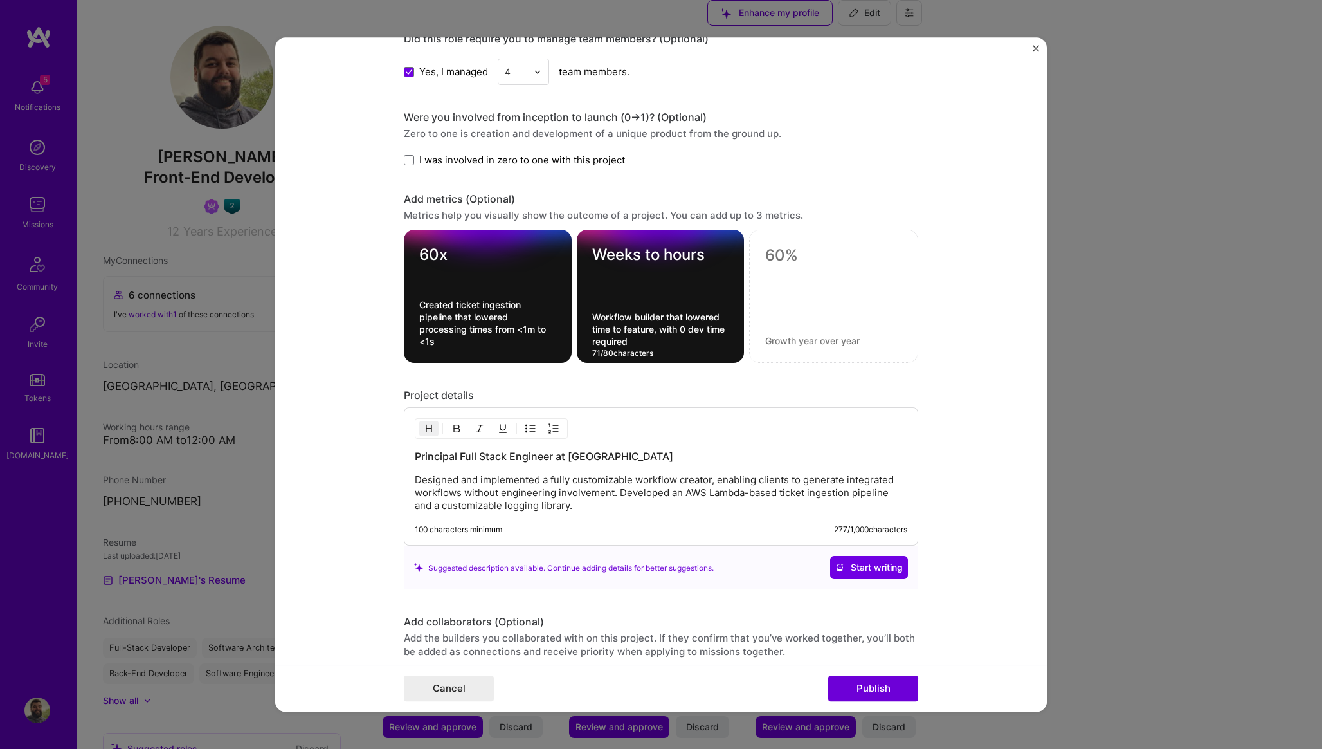
scroll to position [1598, 0]
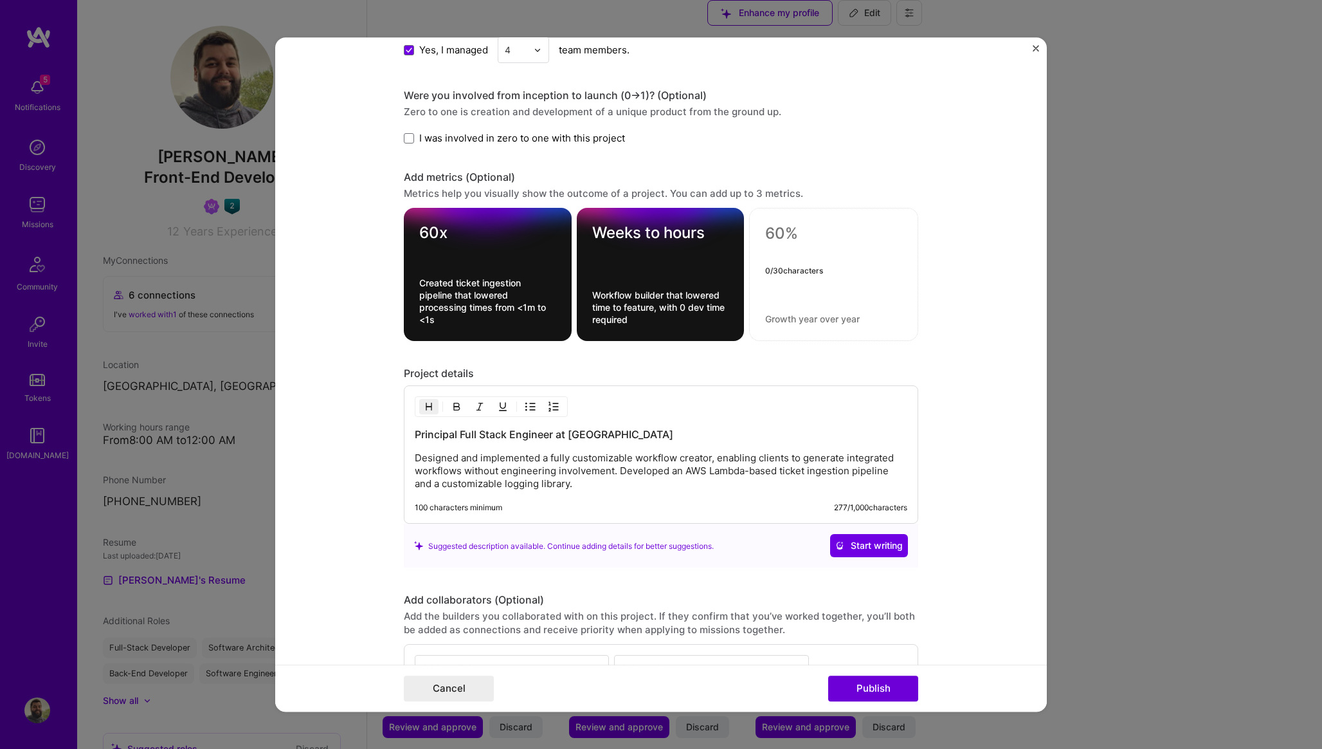
click at [775, 238] on textarea at bounding box center [833, 233] width 137 height 19
paste textarea "99.9%"
click at [789, 316] on textarea at bounding box center [833, 319] width 137 height 12
paste textarea "Data reliability achieved through automated scaling and retry mechanisms"
click at [779, 292] on textarea "Data reliability achieved through automated scaling and retry mechanisms" at bounding box center [833, 307] width 137 height 37
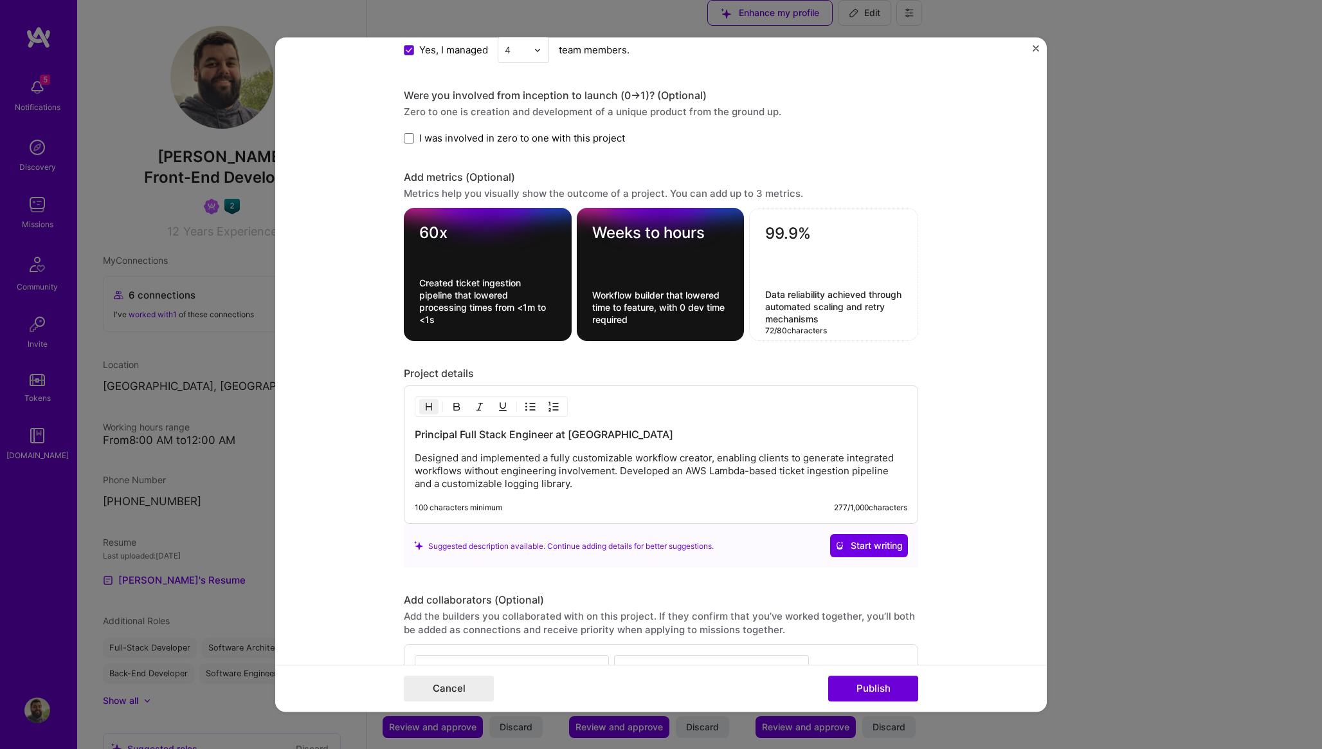
click at [779, 292] on textarea "Data reliability achieved through automated scaling and retry mechanisms" at bounding box center [833, 307] width 137 height 37
click at [859, 295] on textarea "Pipeline reliability achieved through automated scaling and retry mechanisms" at bounding box center [833, 307] width 137 height 37
click at [931, 343] on form "Editing suggested project This project is suggested based on your LinkedIn, res…" at bounding box center [661, 374] width 772 height 674
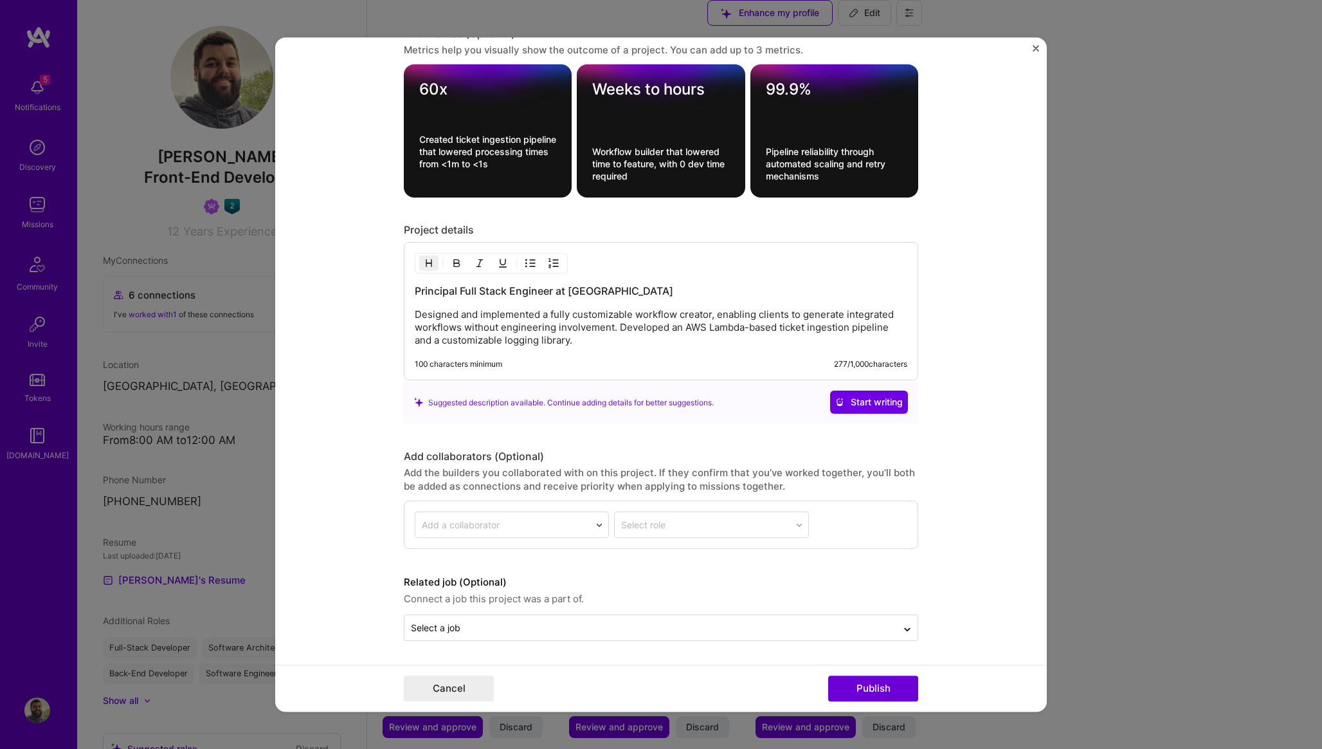
scroll to position [1732, 0]
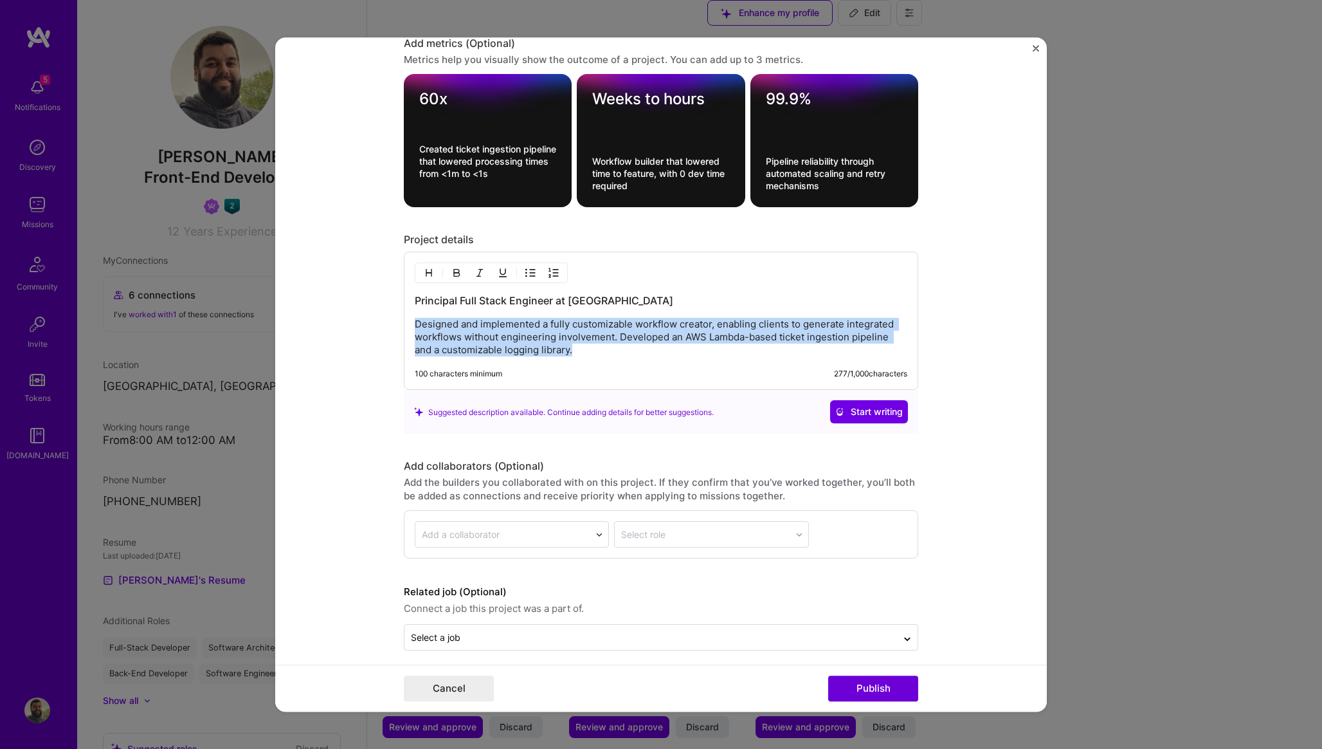
drag, startPoint x: 415, startPoint y: 321, endPoint x: 598, endPoint y: 387, distance: 194.1
click at [598, 388] on div "Principal Full Stack Engineer at Urbint Designed and implemented a fully custom…" at bounding box center [661, 321] width 515 height 138
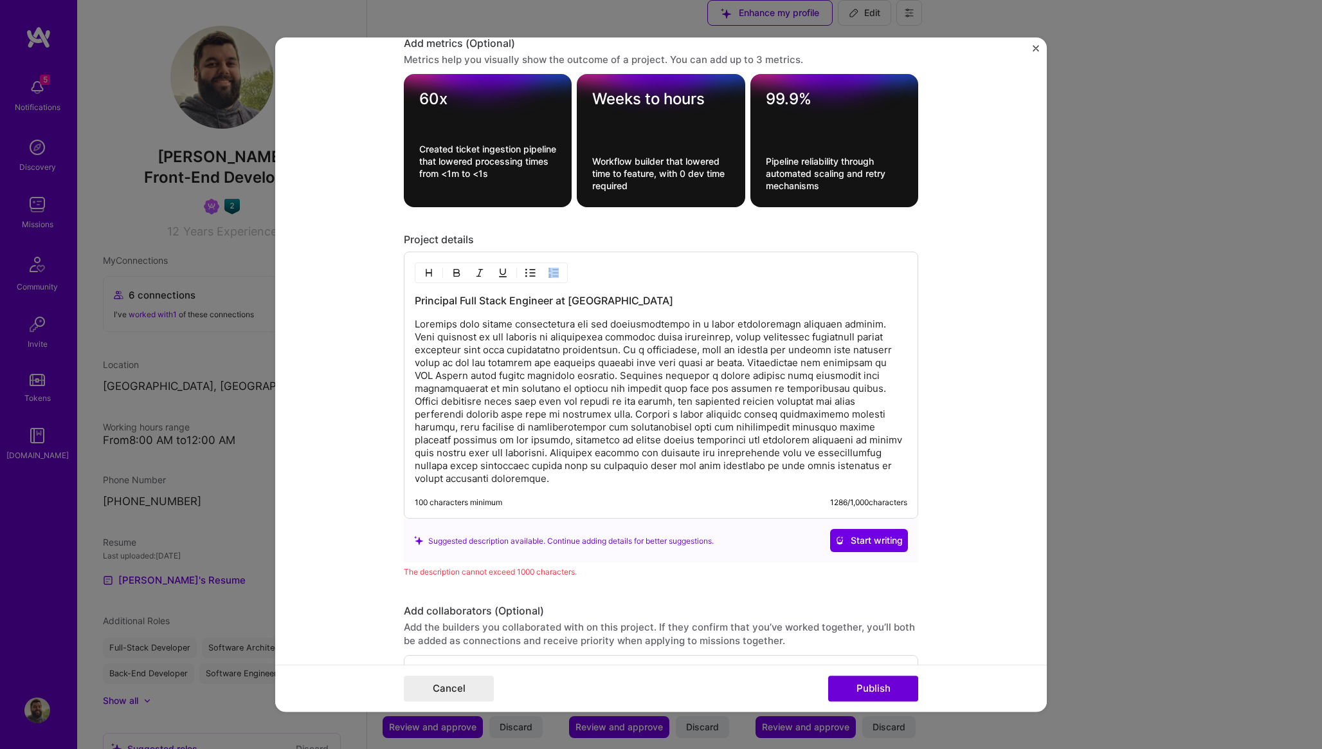
drag, startPoint x: 414, startPoint y: 325, endPoint x: 578, endPoint y: 479, distance: 225.2
click at [578, 480] on div "Principal Full Stack Engineer at Urbint 100 characters minimum 1286 / 1,000 cha…" at bounding box center [661, 385] width 515 height 267
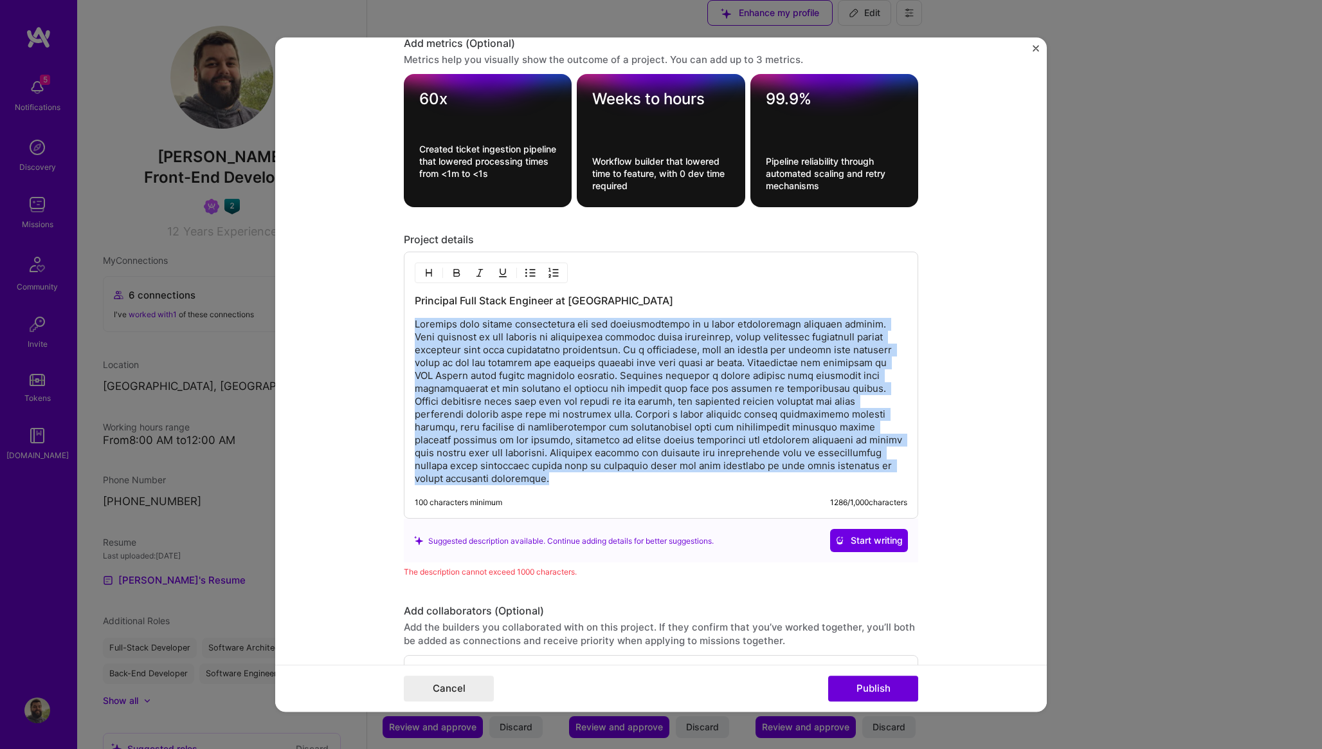
drag, startPoint x: 495, startPoint y: 479, endPoint x: 401, endPoint y: 329, distance: 176.9
click at [401, 327] on form "Editing suggested project This project is suggested based on your LinkedIn, res…" at bounding box center [661, 374] width 772 height 674
click at [527, 273] on img "button" at bounding box center [531, 273] width 10 height 10
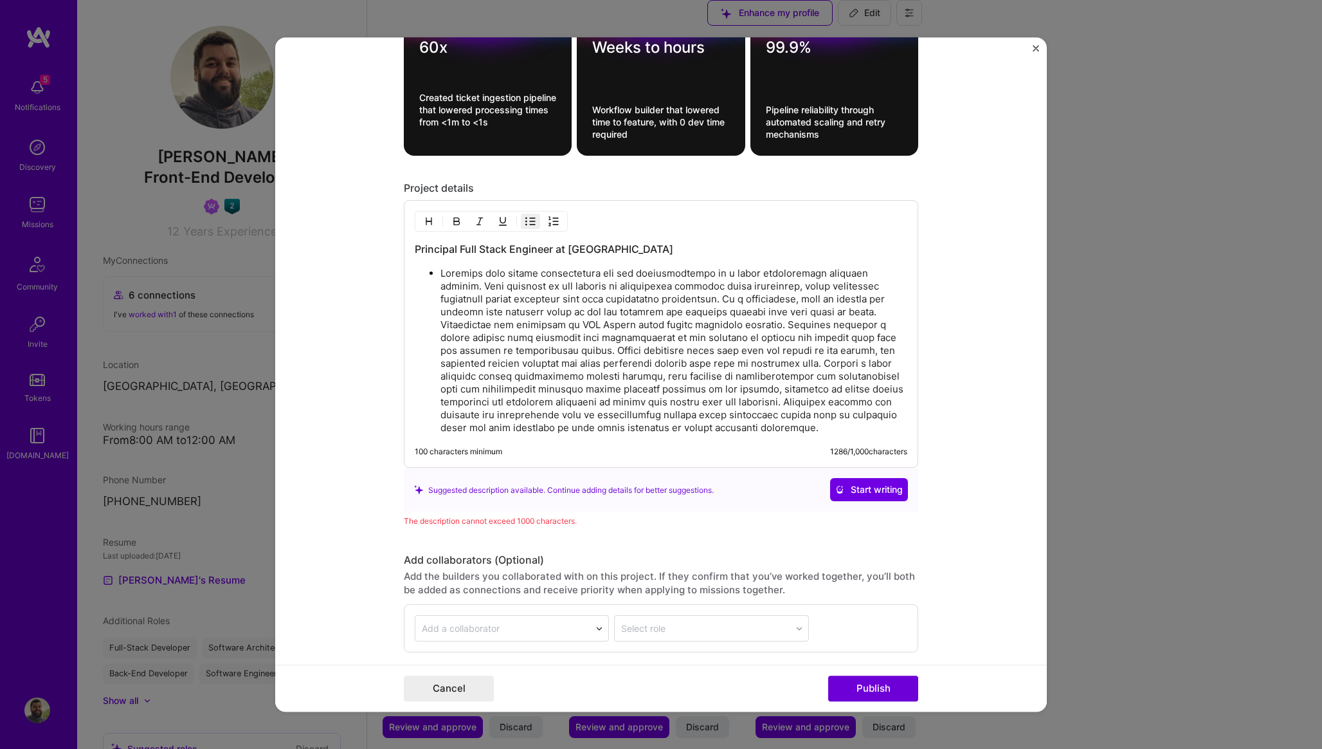
scroll to position [1790, 0]
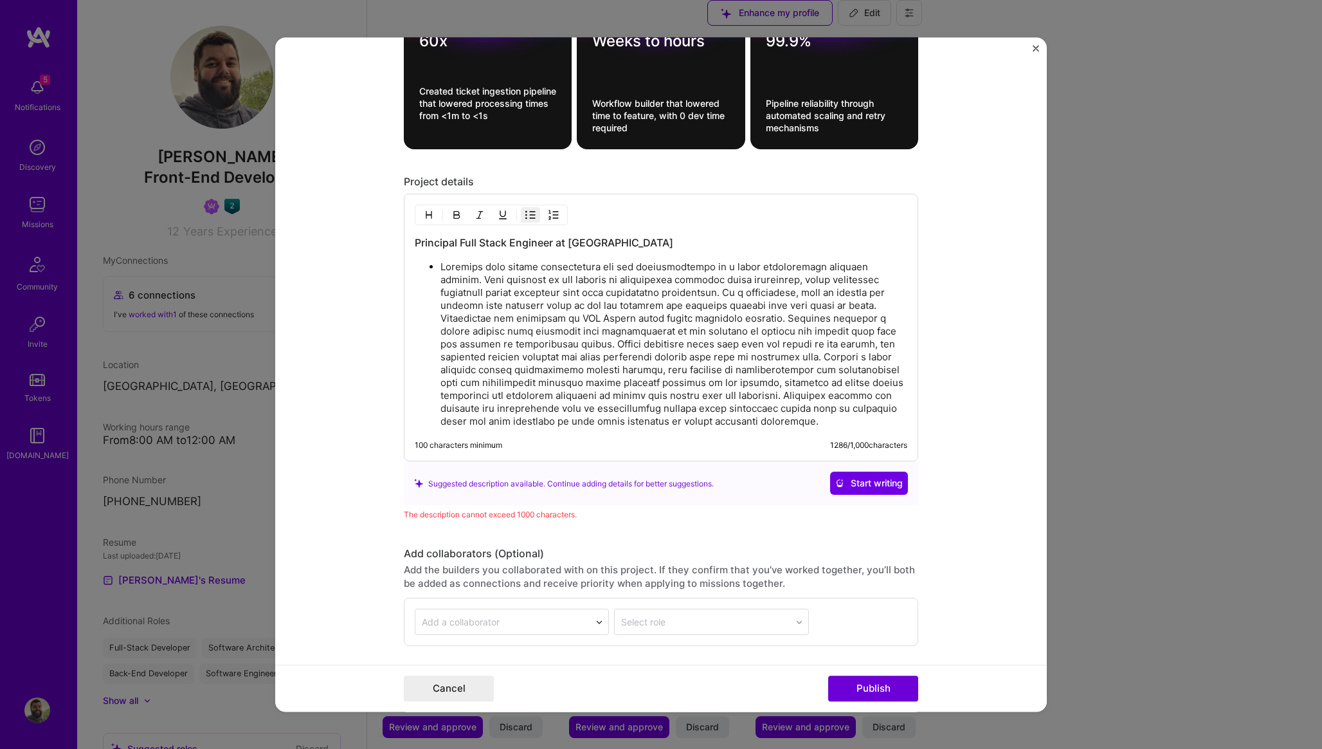
click at [664, 324] on p at bounding box center [674, 344] width 467 height 167
click at [815, 307] on p at bounding box center [674, 344] width 467 height 167
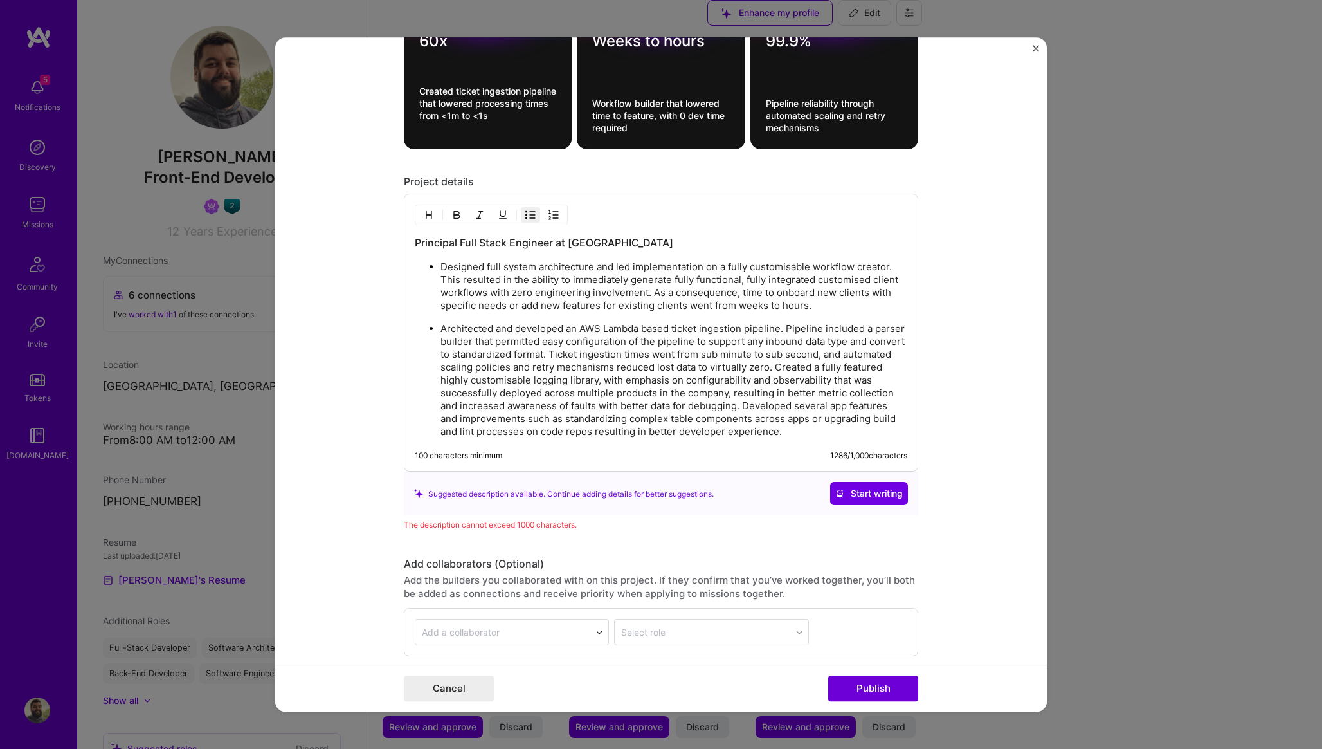
click at [830, 367] on p "Architected and developed an AWS Lambda based ticket ingestion pipeline. Pipeli…" at bounding box center [674, 381] width 467 height 116
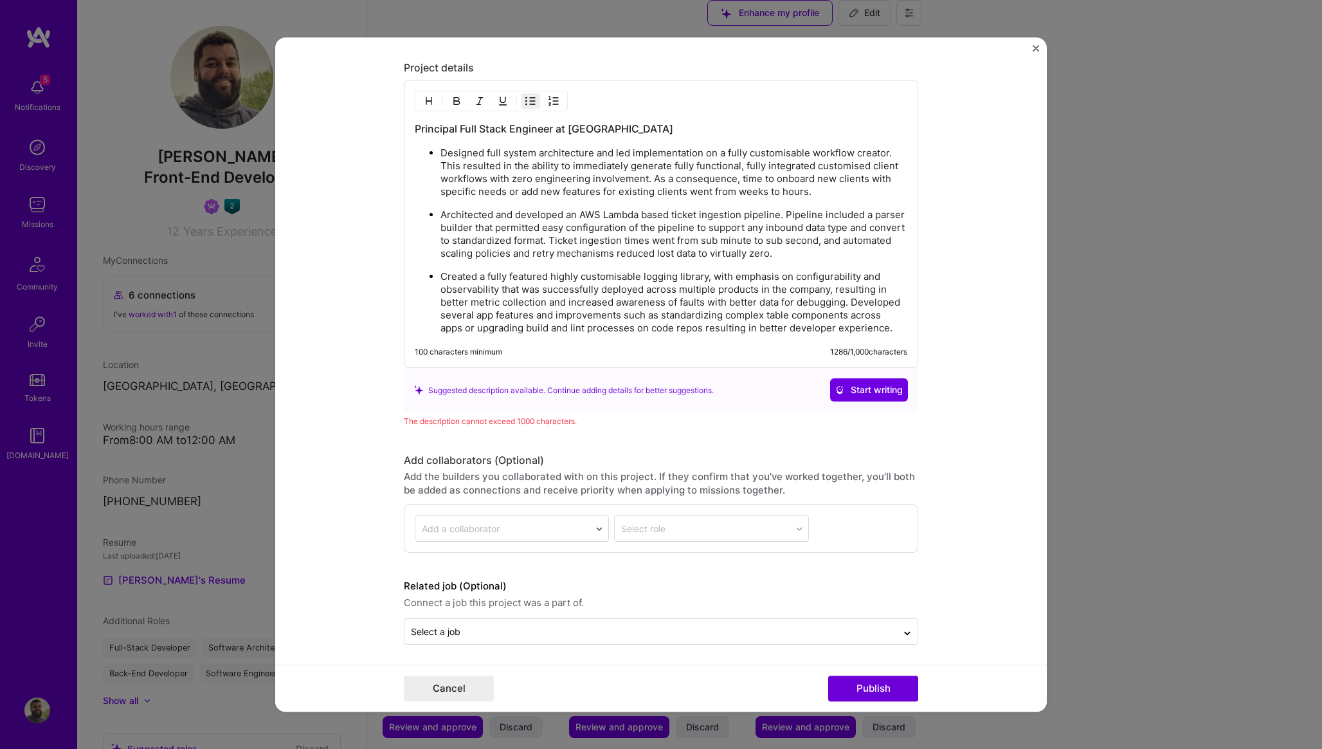
scroll to position [1908, 0]
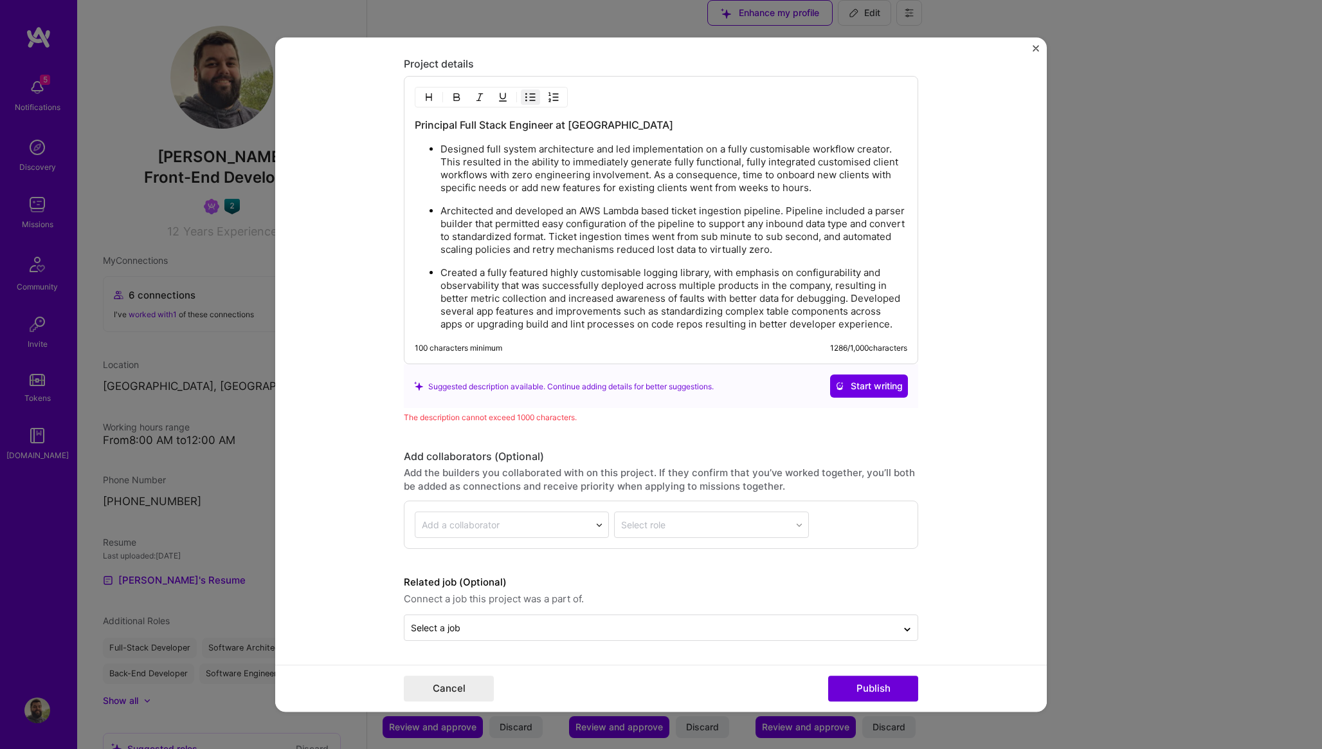
click at [855, 299] on p "Created a fully featured highly customisable logging library, with emphasis on …" at bounding box center [674, 299] width 467 height 64
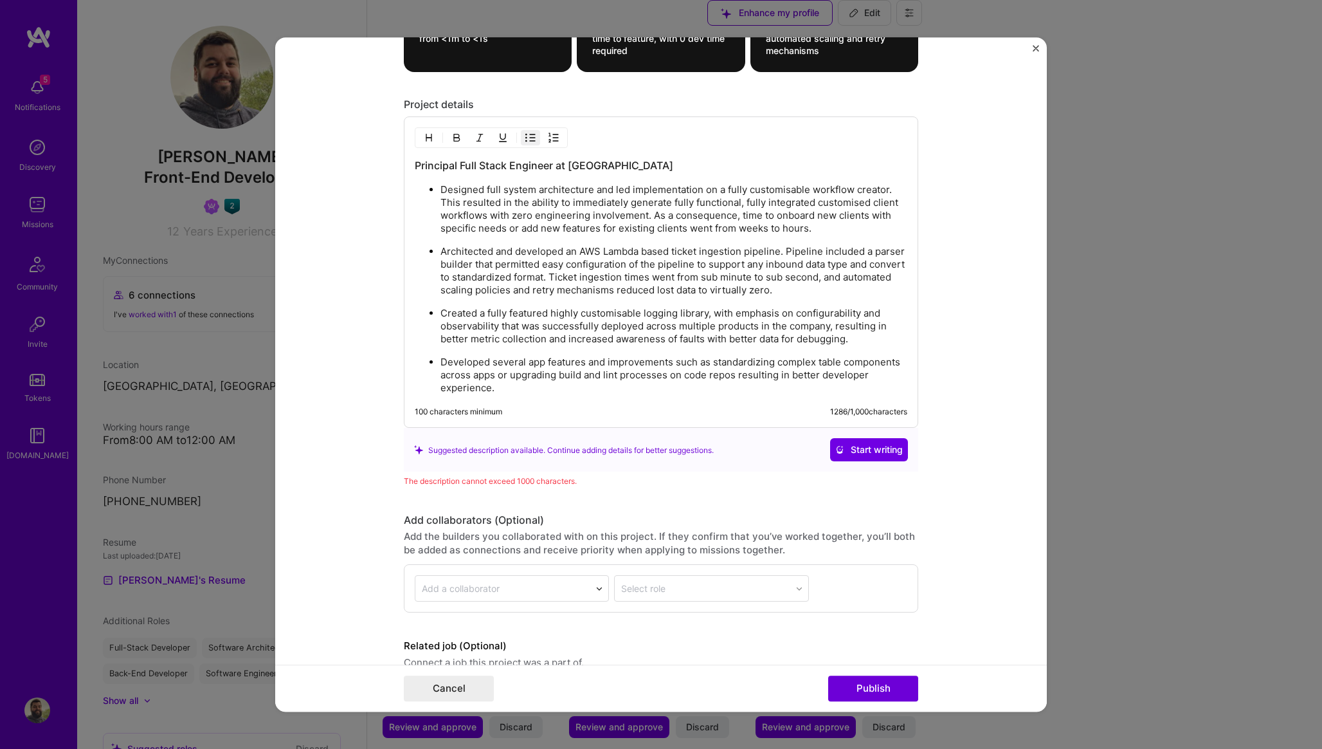
scroll to position [1865, 0]
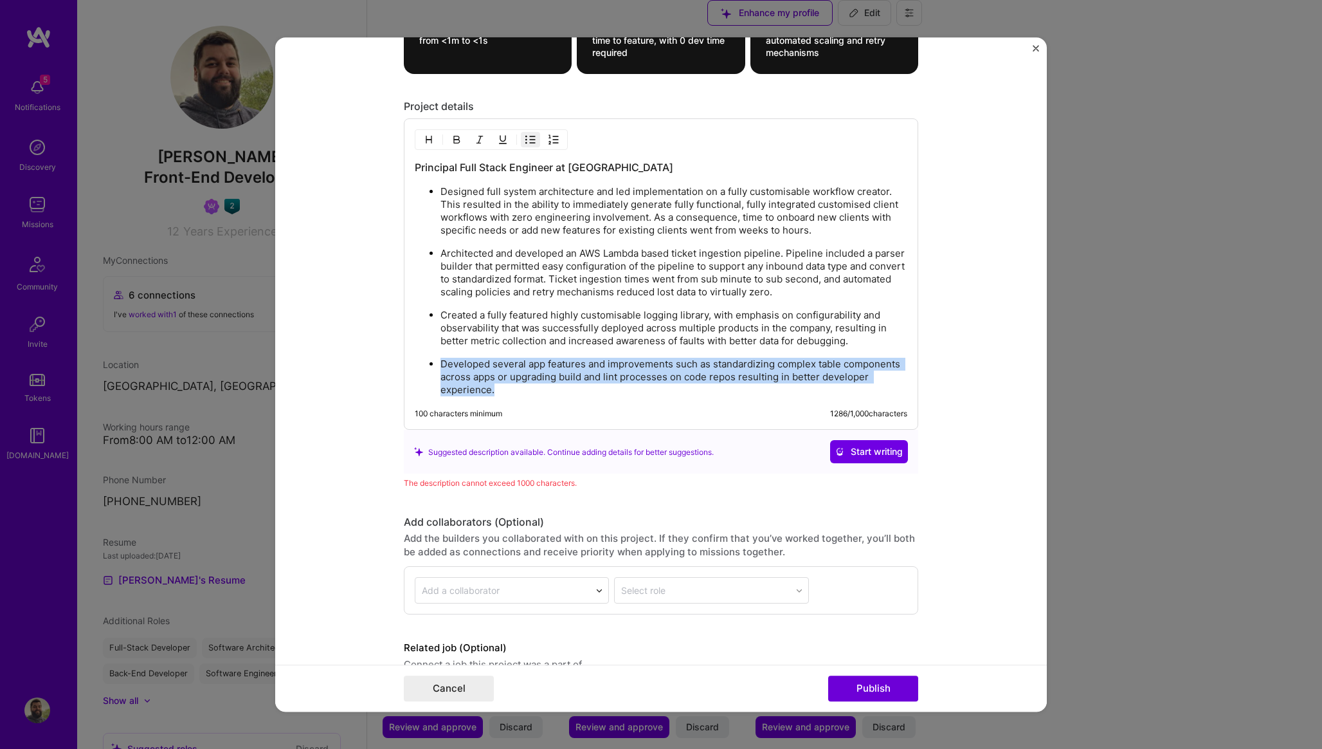
drag, startPoint x: 721, startPoint y: 393, endPoint x: 904, endPoint y: 349, distance: 188.5
click at [904, 349] on ul "Designed full system architecture and led implementation on a fully customisabl…" at bounding box center [661, 291] width 493 height 212
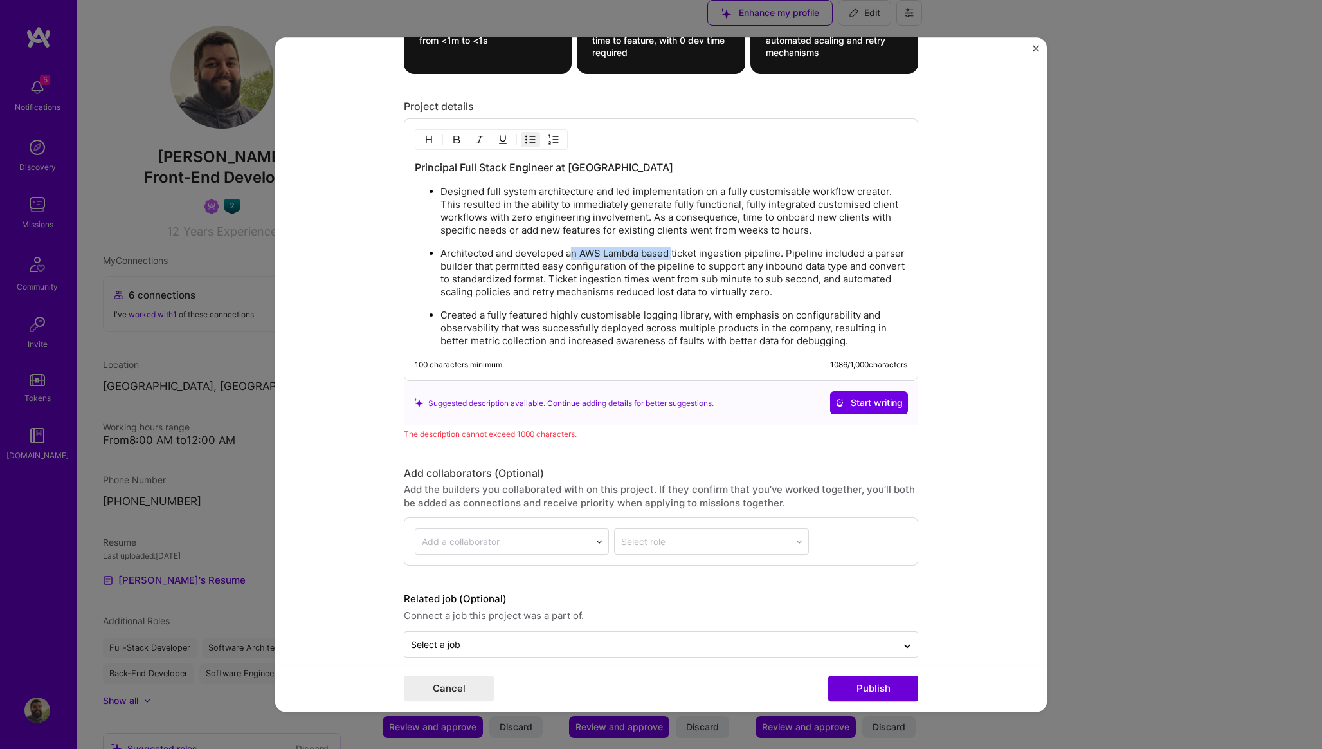
drag, startPoint x: 574, startPoint y: 252, endPoint x: 675, endPoint y: 251, distance: 101.0
click at [675, 251] on p "Architected and developed an AWS Lambda based ticket ingestion pipeline. Pipeli…" at bounding box center [674, 273] width 467 height 51
click at [729, 253] on p "Architected and developed a ticket ingestion pipeline. Pipeline included a pars…" at bounding box center [674, 273] width 467 height 51
click at [846, 268] on p "Architected and developed a ticket ingestion pipeline. Included a parser builde…" at bounding box center [674, 273] width 467 height 51
click at [754, 281] on p "Architected and developed a ticket ingestion pipeline. Included a parser builde…" at bounding box center [674, 273] width 467 height 51
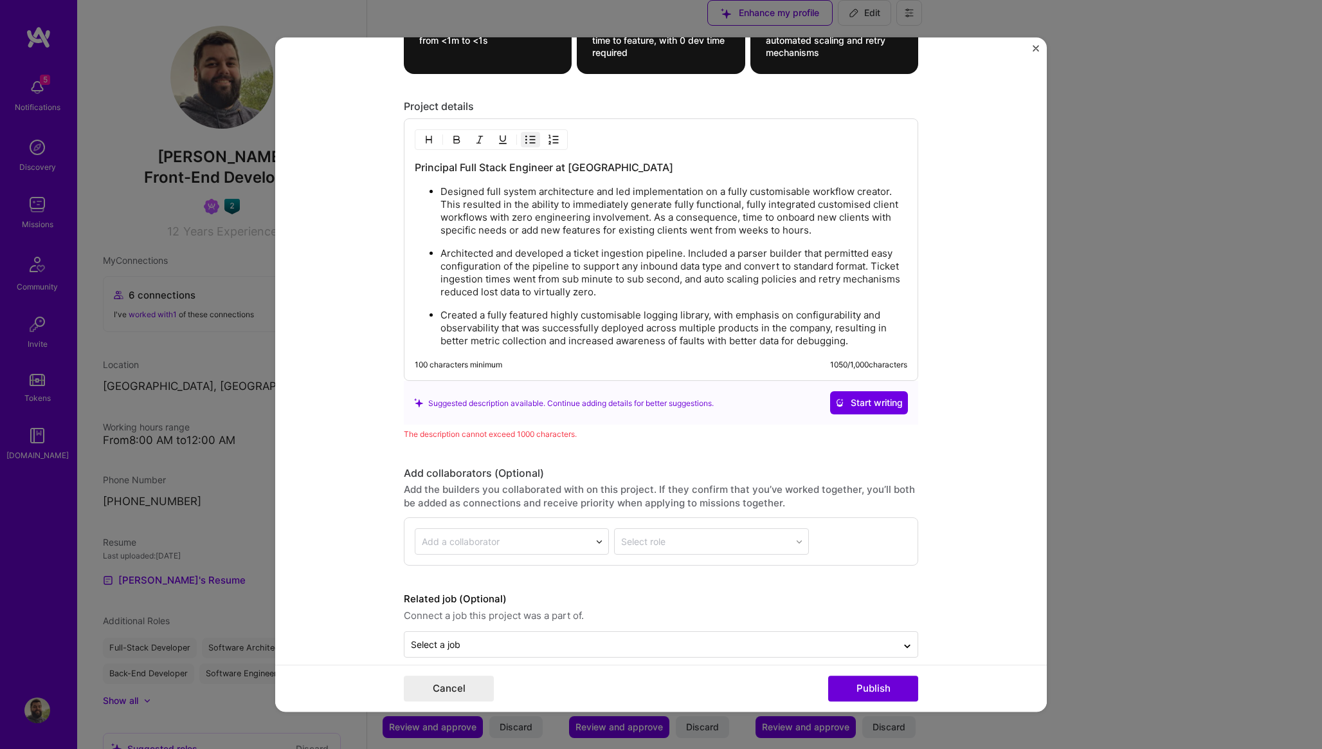
click at [444, 280] on p "Architected and developed a ticket ingestion pipeline. Included a parser builde…" at bounding box center [674, 273] width 467 height 51
click at [565, 317] on p "Created a fully featured highly customisable logging library, with emphasis on …" at bounding box center [674, 328] width 467 height 39
click at [708, 316] on p "Created a fully featured, customisable logging library, with emphasis on config…" at bounding box center [674, 328] width 467 height 39
click at [895, 316] on p "Created a fully featured, customisable logging library, emphasis on configurabi…" at bounding box center [674, 328] width 467 height 39
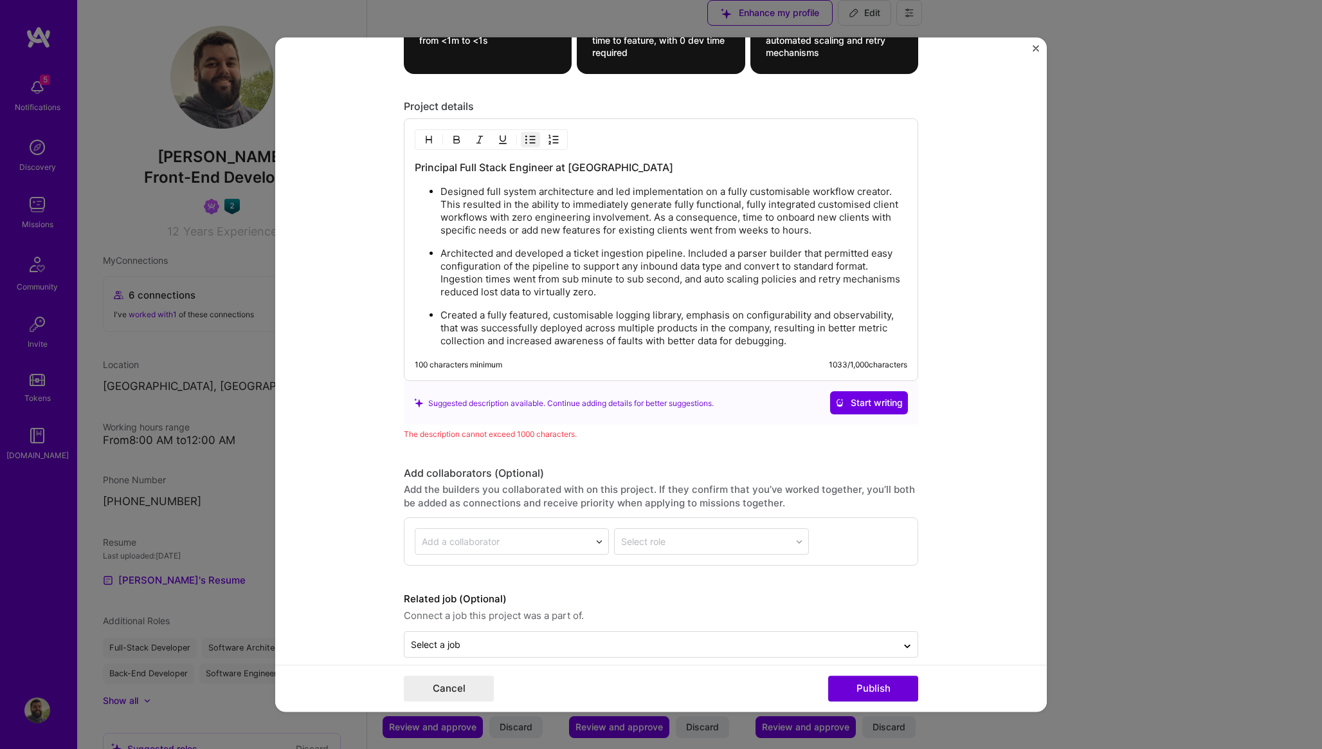
click at [516, 327] on p "Created a fully featured, customisable logging library, emphasis on configurabi…" at bounding box center [674, 328] width 467 height 39
click at [769, 330] on p "Created a fully featured, customisable logging library, emphasis on configurabi…" at bounding box center [674, 328] width 467 height 39
drag, startPoint x: 810, startPoint y: 328, endPoint x: 856, endPoint y: 332, distance: 45.8
click at [856, 332] on p "Created a fully featured, customisable logging library, emphasis on configurabi…" at bounding box center [674, 328] width 467 height 39
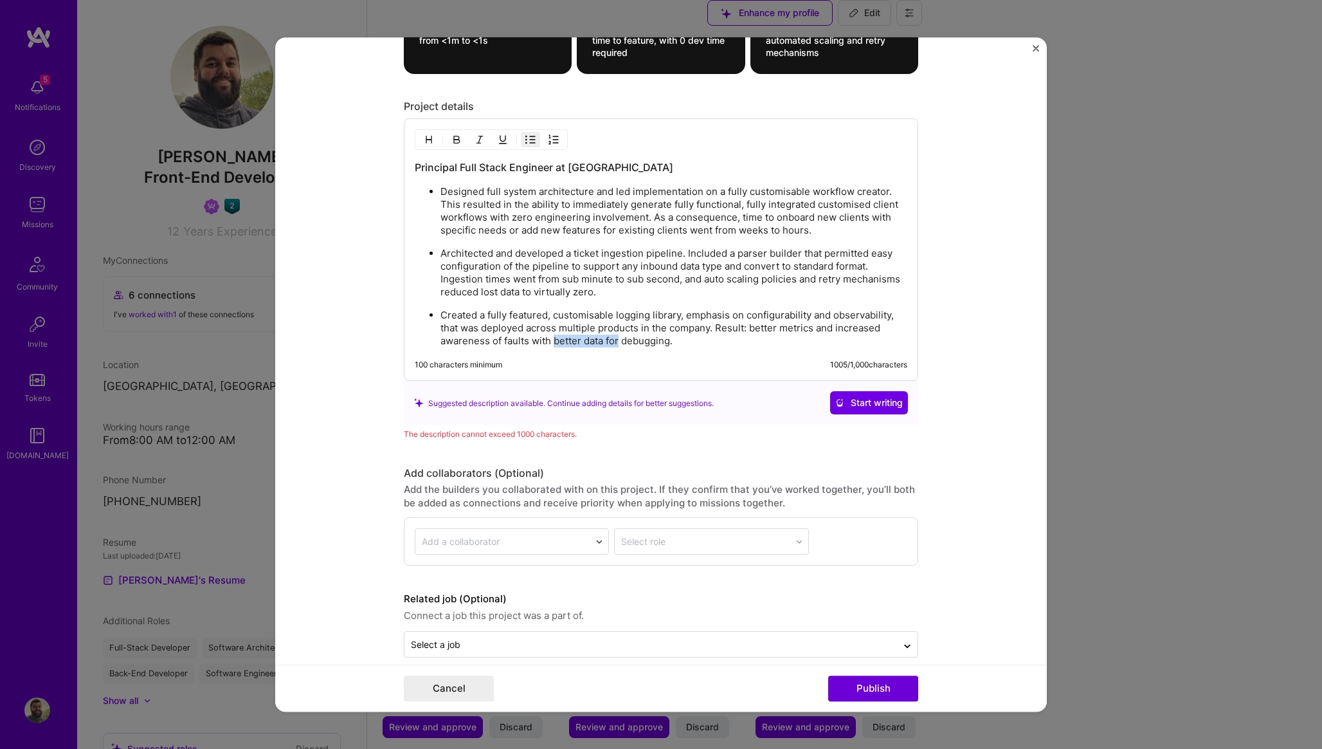
drag, startPoint x: 556, startPoint y: 341, endPoint x: 619, endPoint y: 338, distance: 63.1
click at [619, 338] on p "Created a fully featured, customisable logging library, emphasis on configurabi…" at bounding box center [674, 328] width 467 height 39
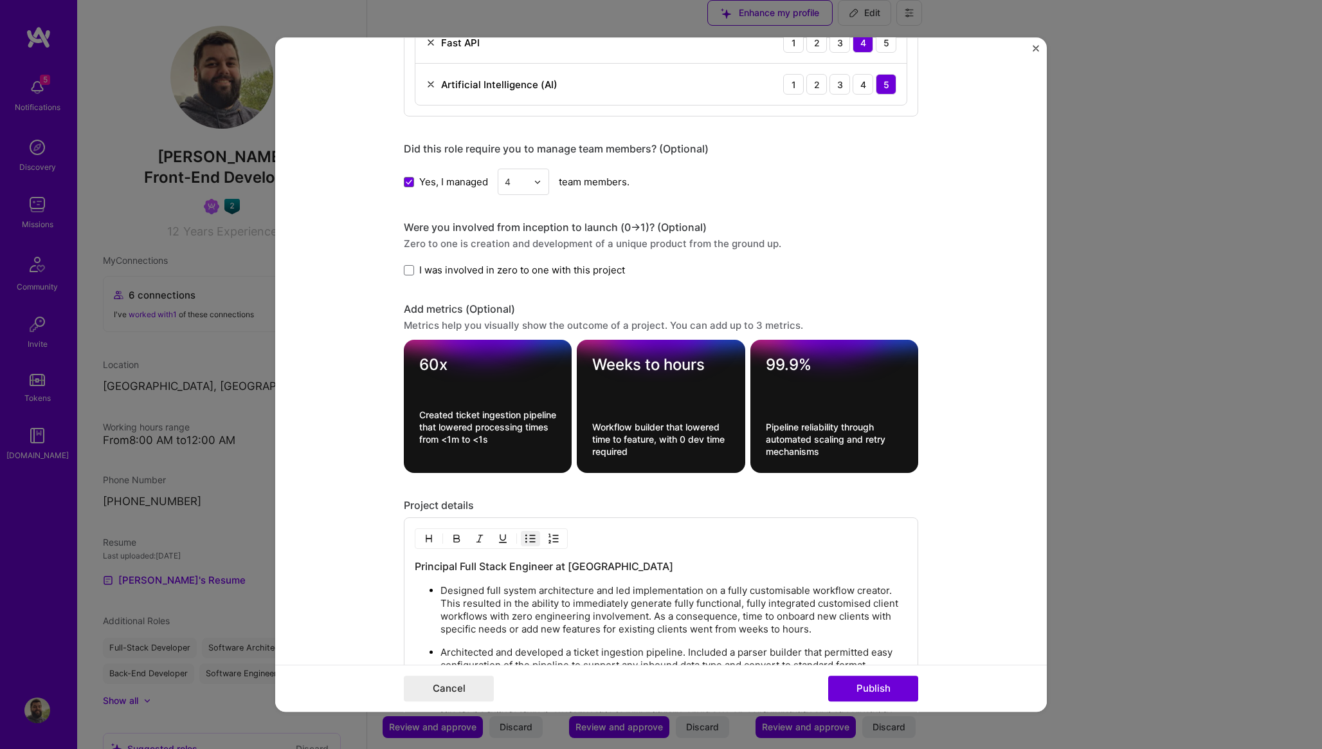
scroll to position [1866, 0]
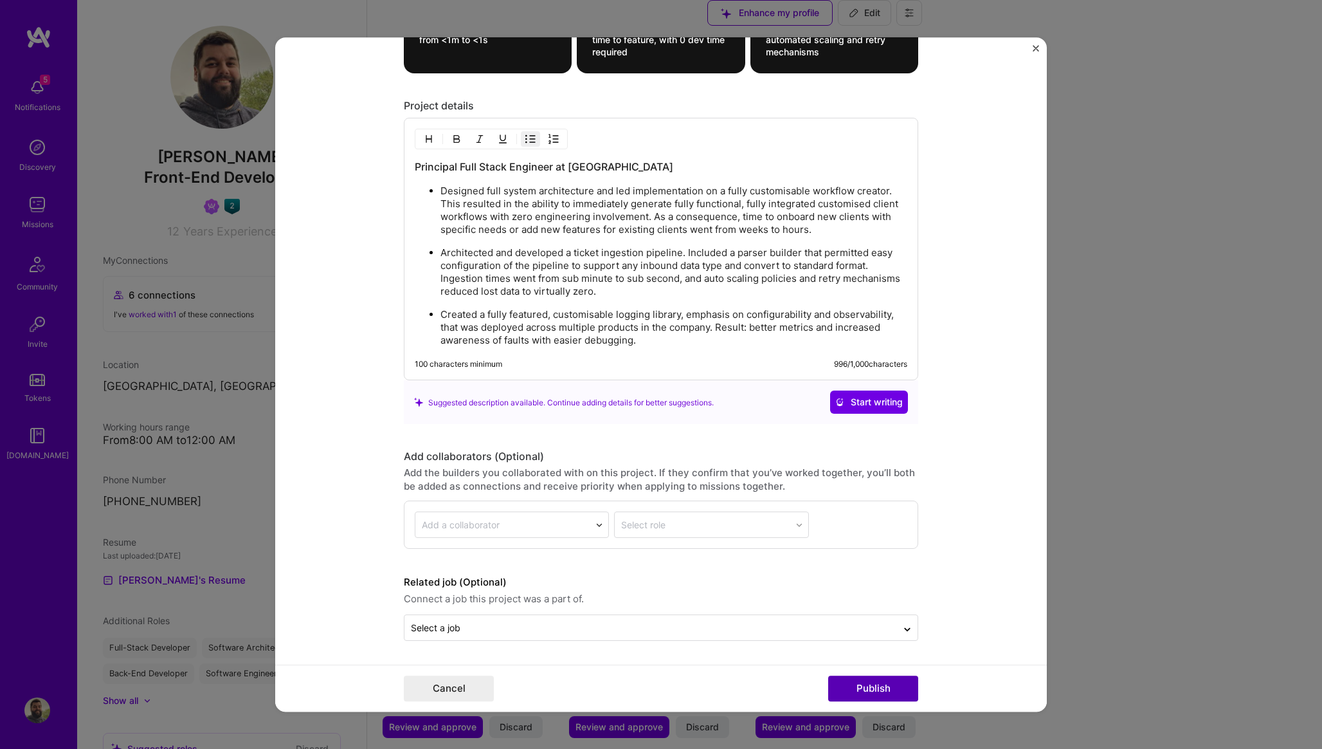
click at [873, 692] on button "Publish" at bounding box center [873, 688] width 90 height 26
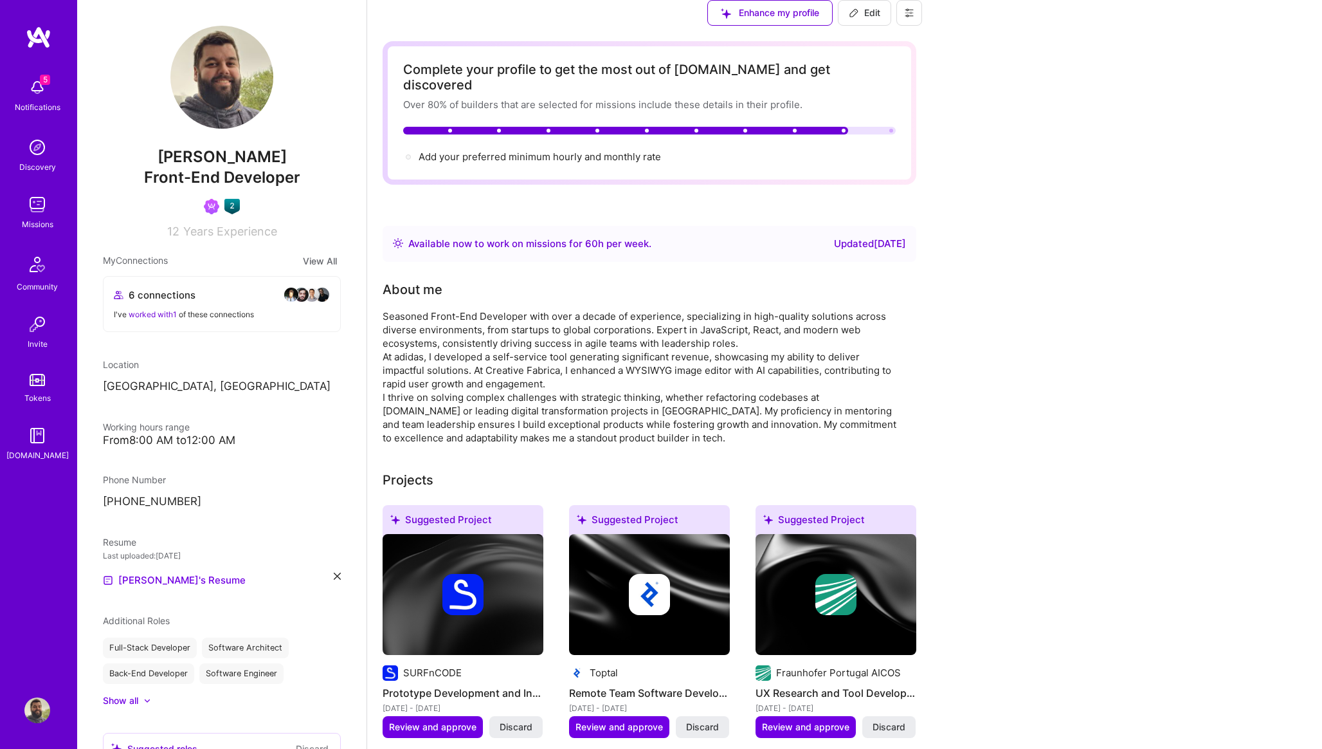
scroll to position [0, 0]
click at [881, 19] on span "Edit" at bounding box center [865, 12] width 32 height 13
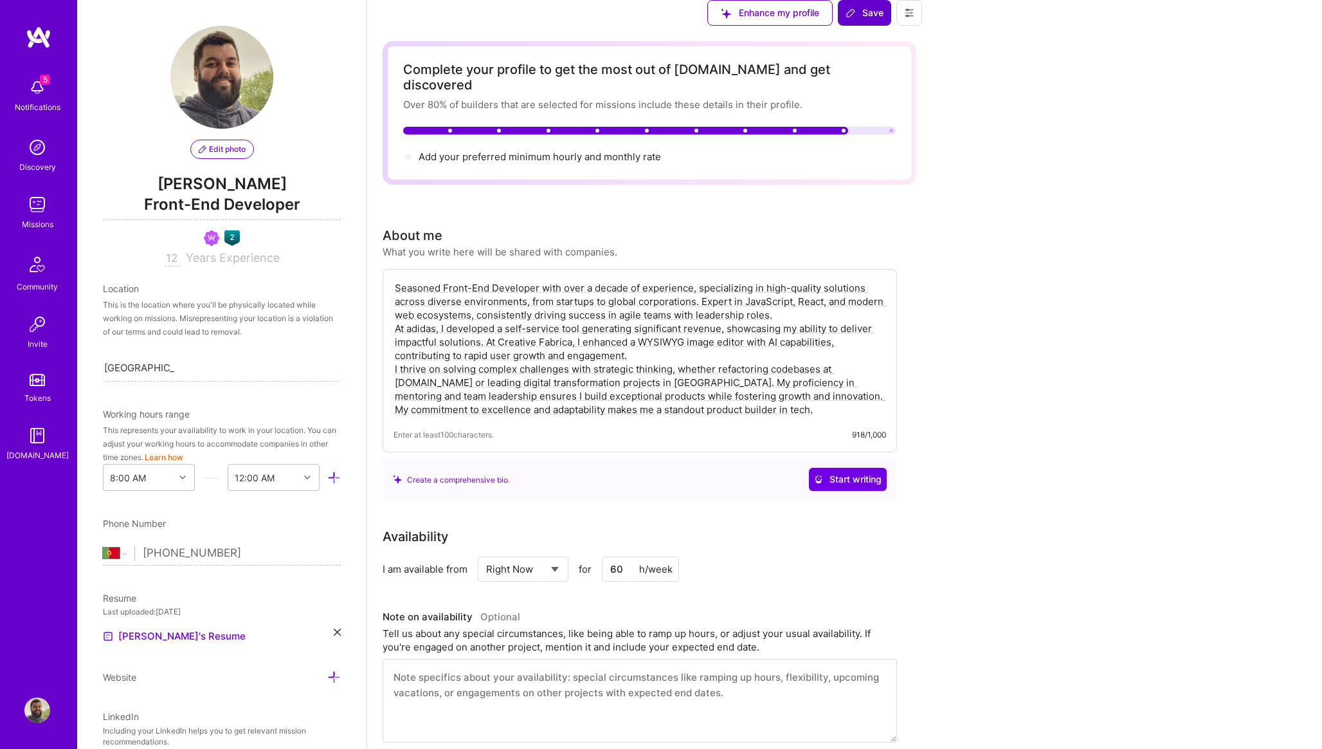
scroll to position [394, 0]
drag, startPoint x: 684, startPoint y: 298, endPoint x: 639, endPoint y: 299, distance: 45.0
click at [639, 299] on textarea "Seasoned Front-End Developer with over a decade of experience, specializing in …" at bounding box center [640, 349] width 493 height 138
click at [886, 313] on textarea "Seasoned Fullstack Developer with over a decade of experience, specializing in …" at bounding box center [640, 349] width 493 height 138
click at [886, 315] on textarea "Seasoned Fullstack Developer with over a decade of experience, specializing in …" at bounding box center [640, 349] width 493 height 138
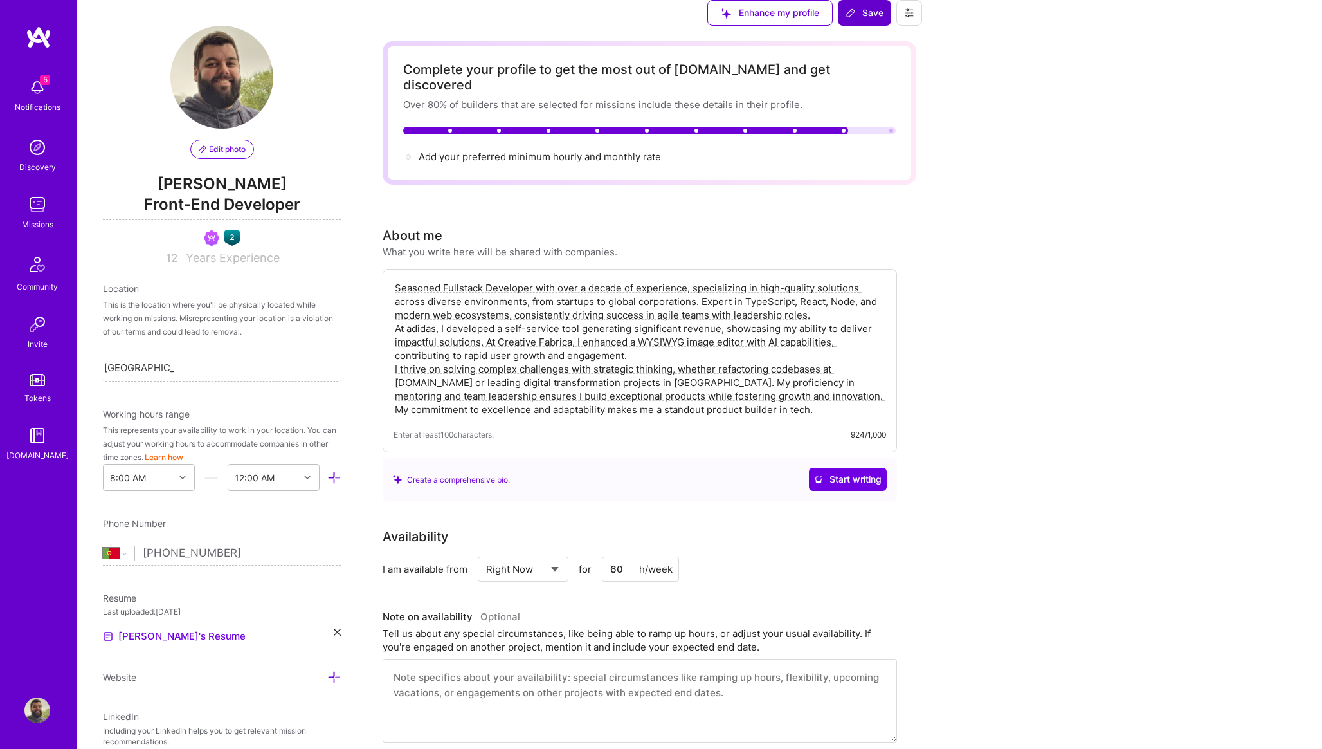
click at [855, 17] on icon at bounding box center [851, 13] width 8 height 8
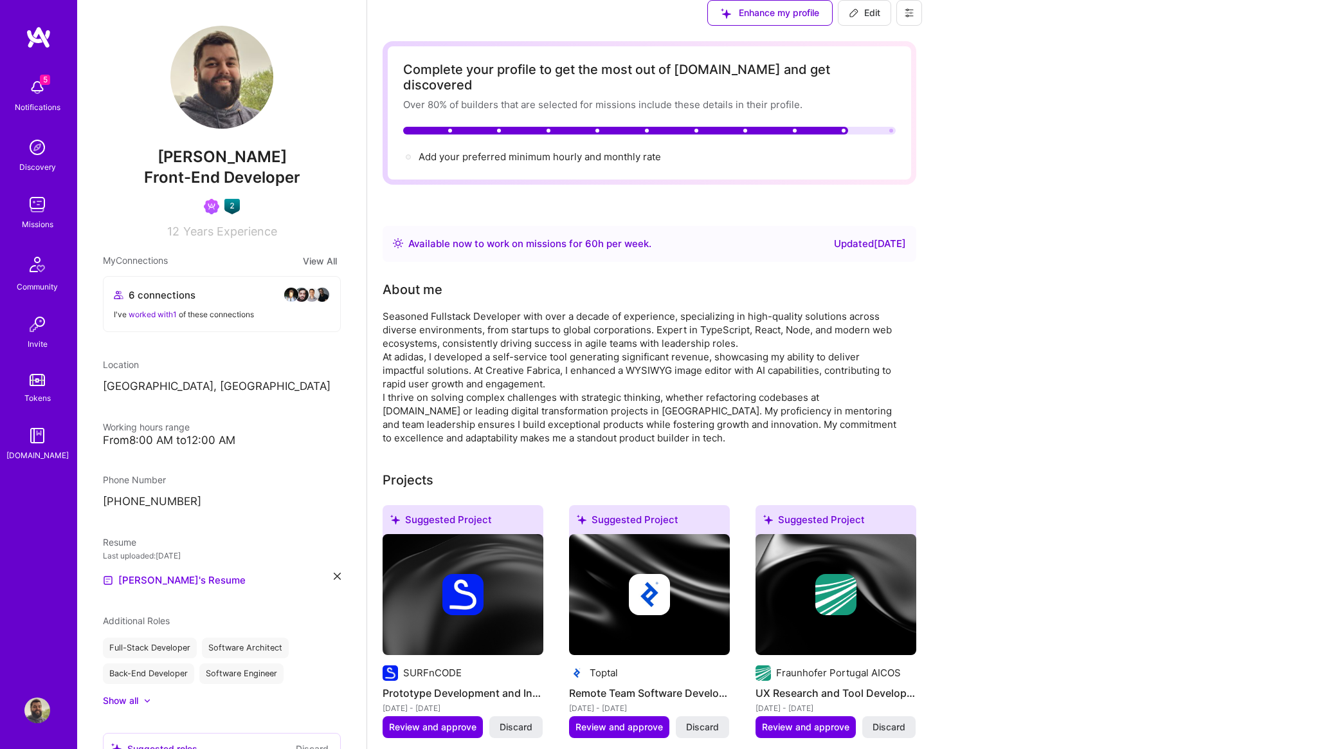
scroll to position [0, 0]
click at [35, 212] on img at bounding box center [37, 205] width 26 height 26
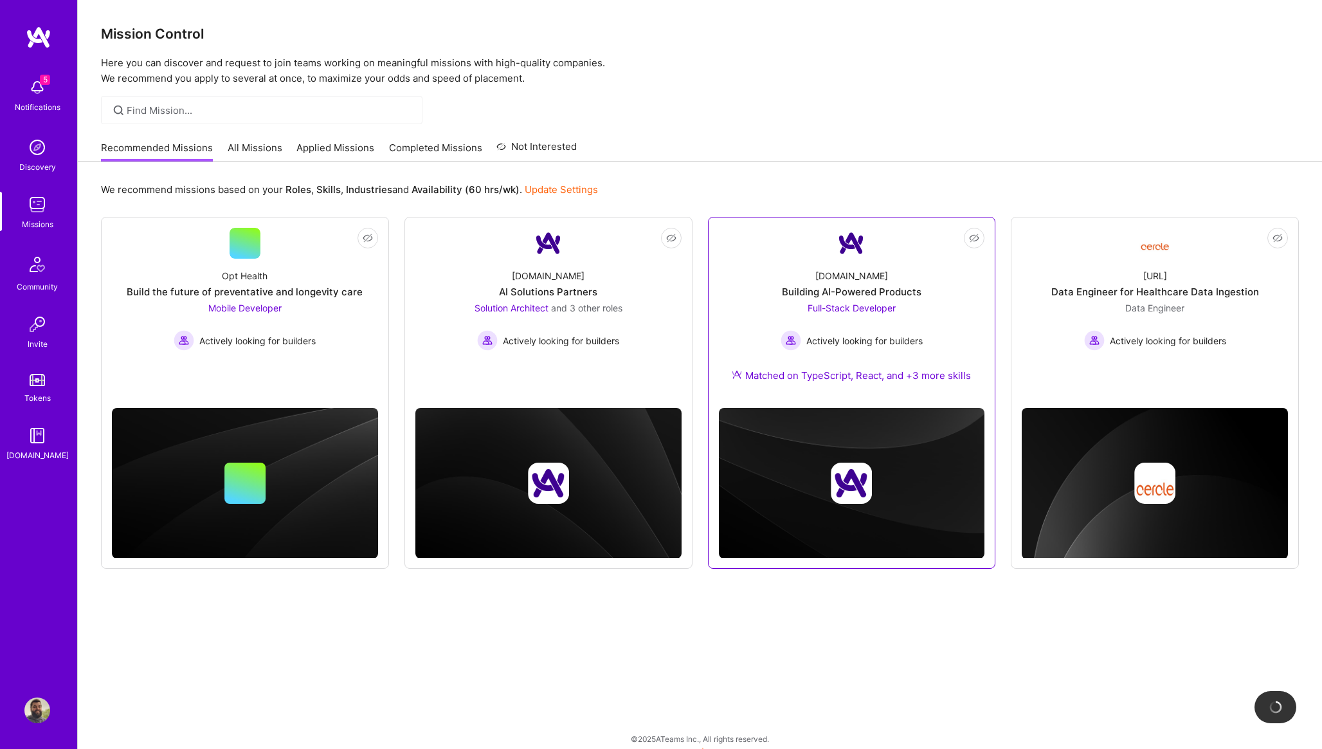
click at [850, 308] on span "Full-Stack Developer" at bounding box center [852, 307] width 88 height 11
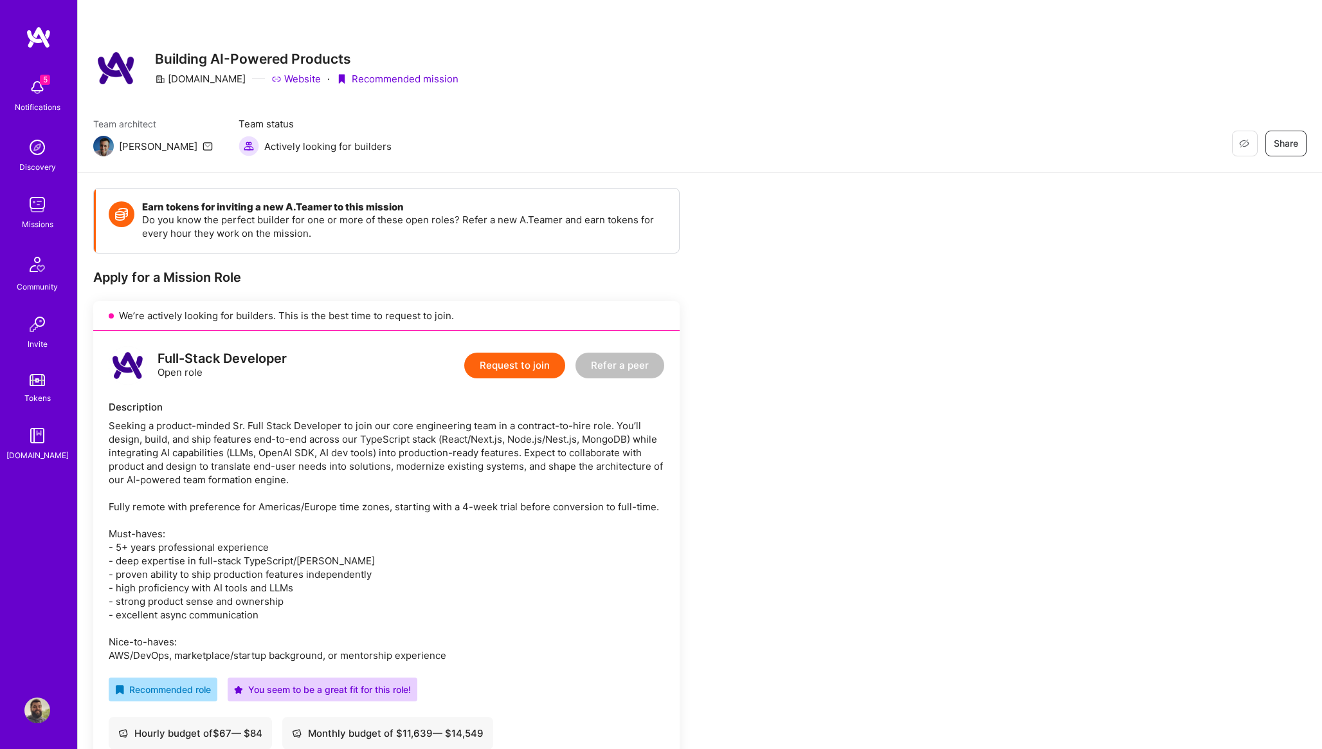
click at [41, 703] on img at bounding box center [37, 710] width 26 height 26
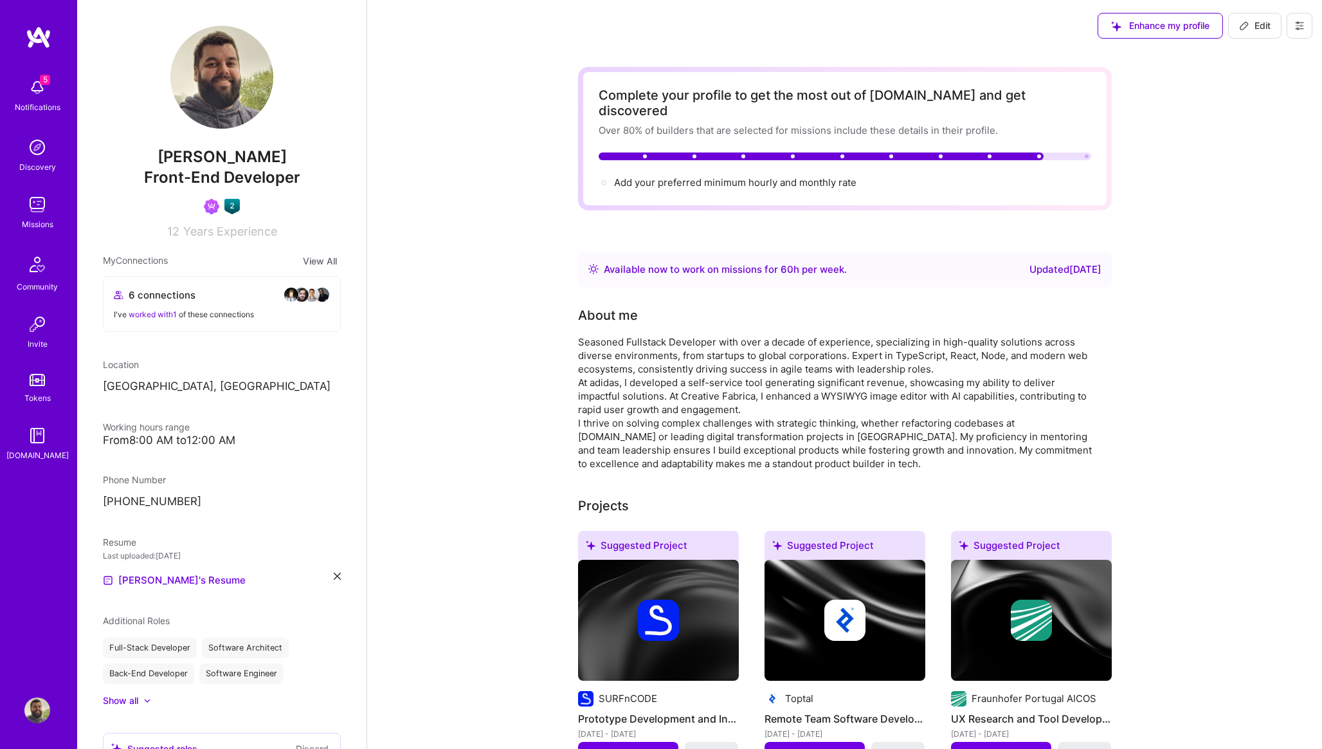
click at [1250, 33] on button "Edit" at bounding box center [1255, 26] width 53 height 26
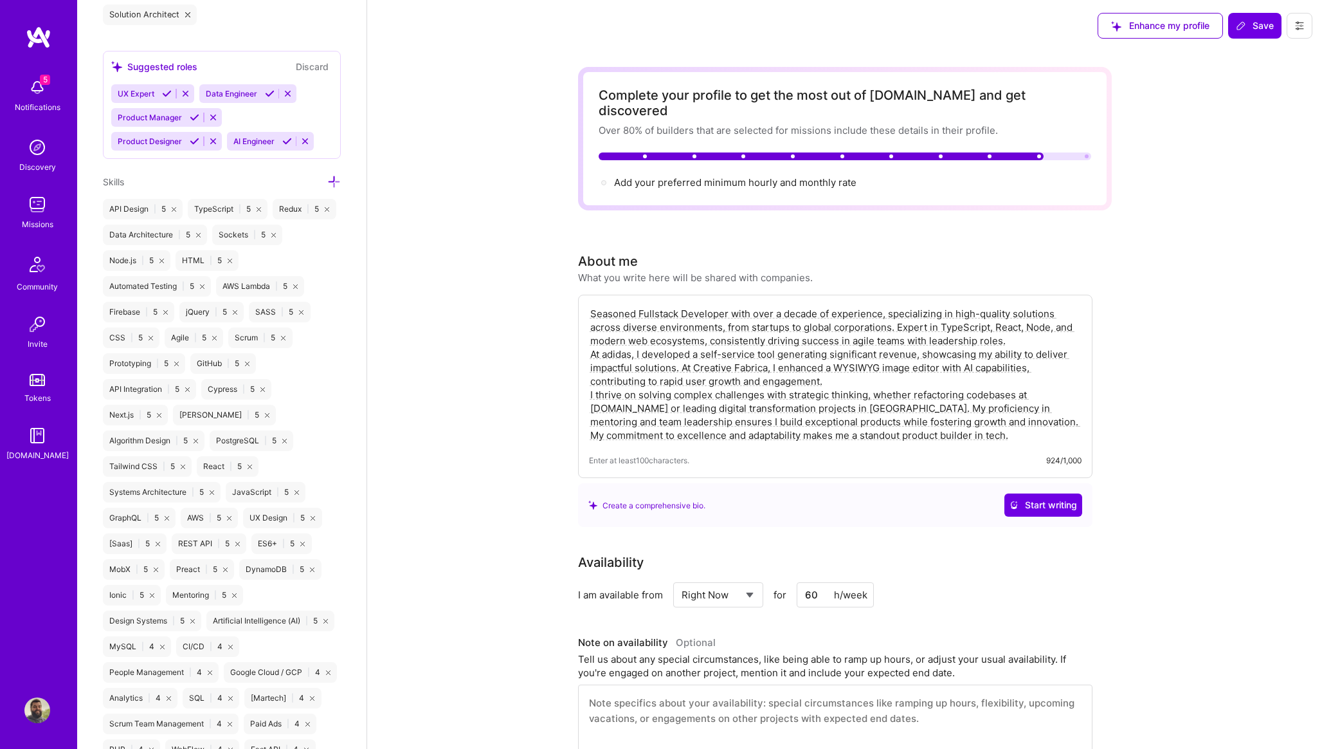
scroll to position [974, 0]
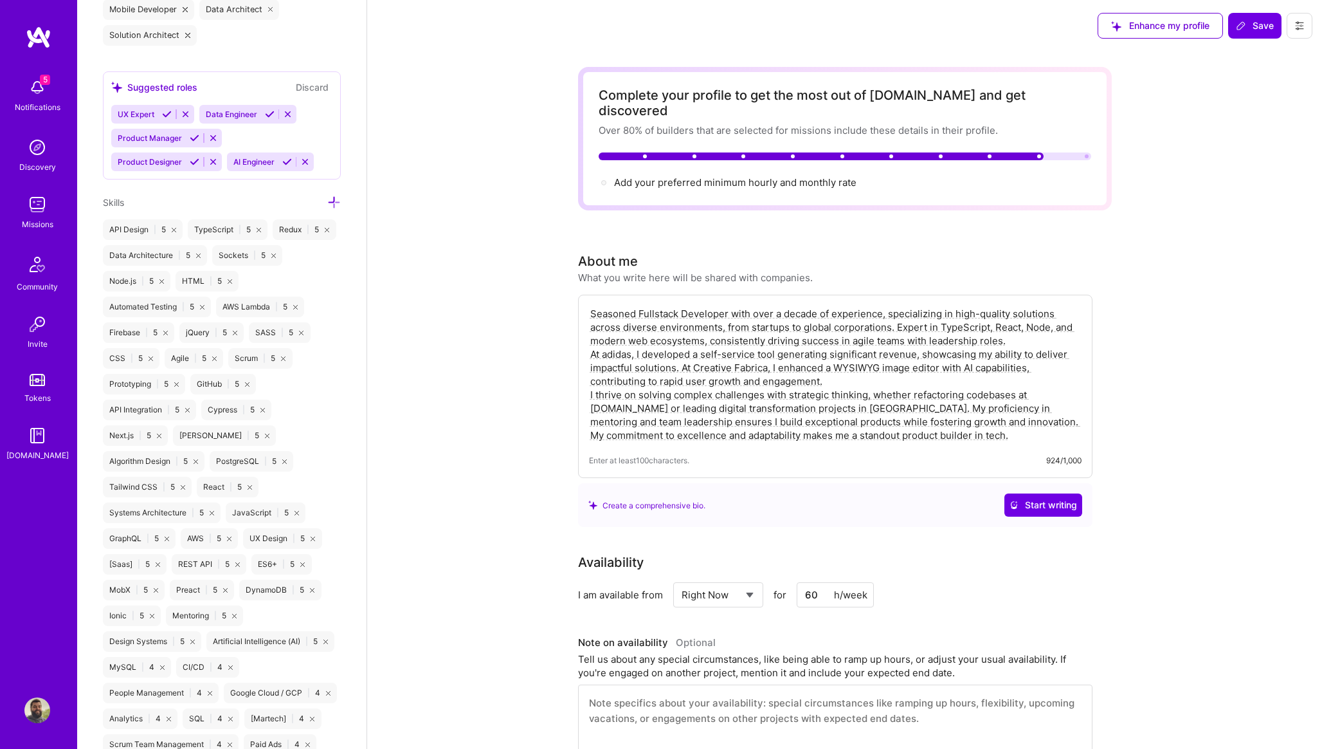
click at [333, 199] on icon at bounding box center [334, 203] width 14 height 14
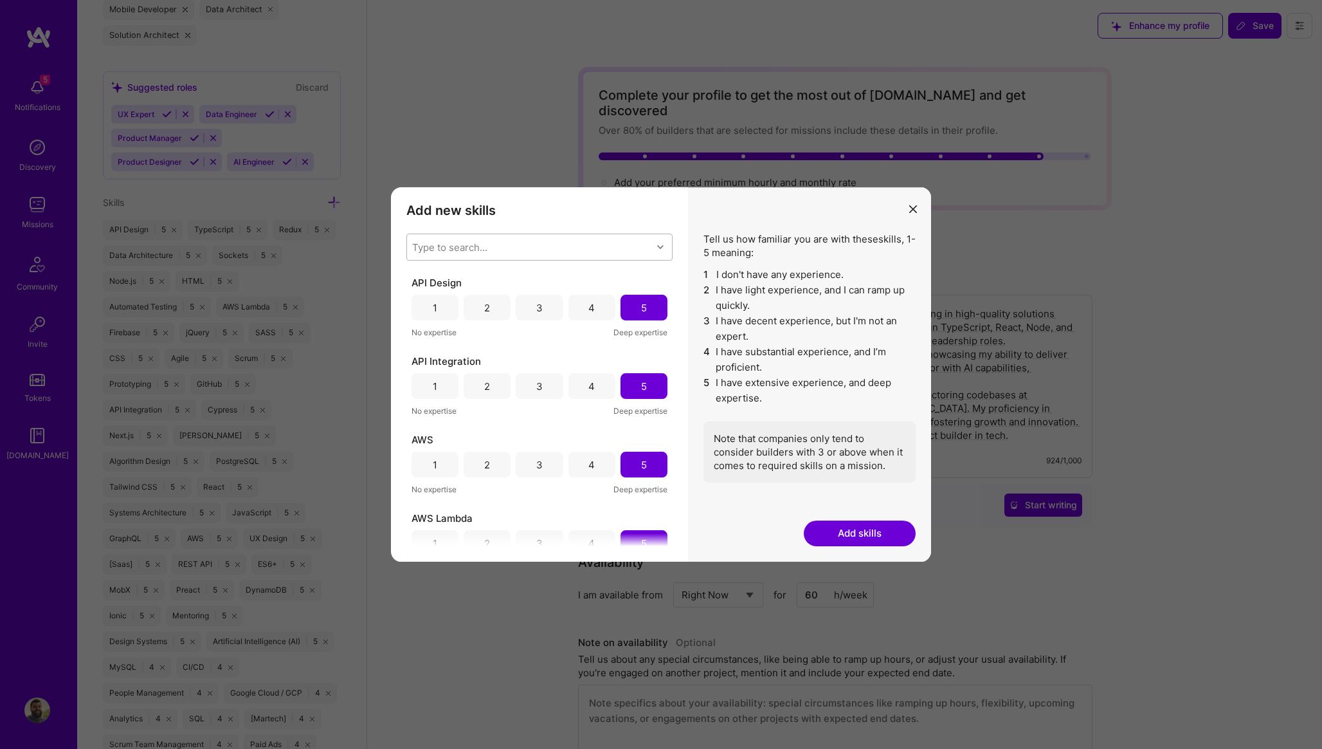
click at [459, 248] on div "Type to search..." at bounding box center [449, 248] width 75 height 14
click at [419, 279] on input "modal" at bounding box center [421, 281] width 9 height 9
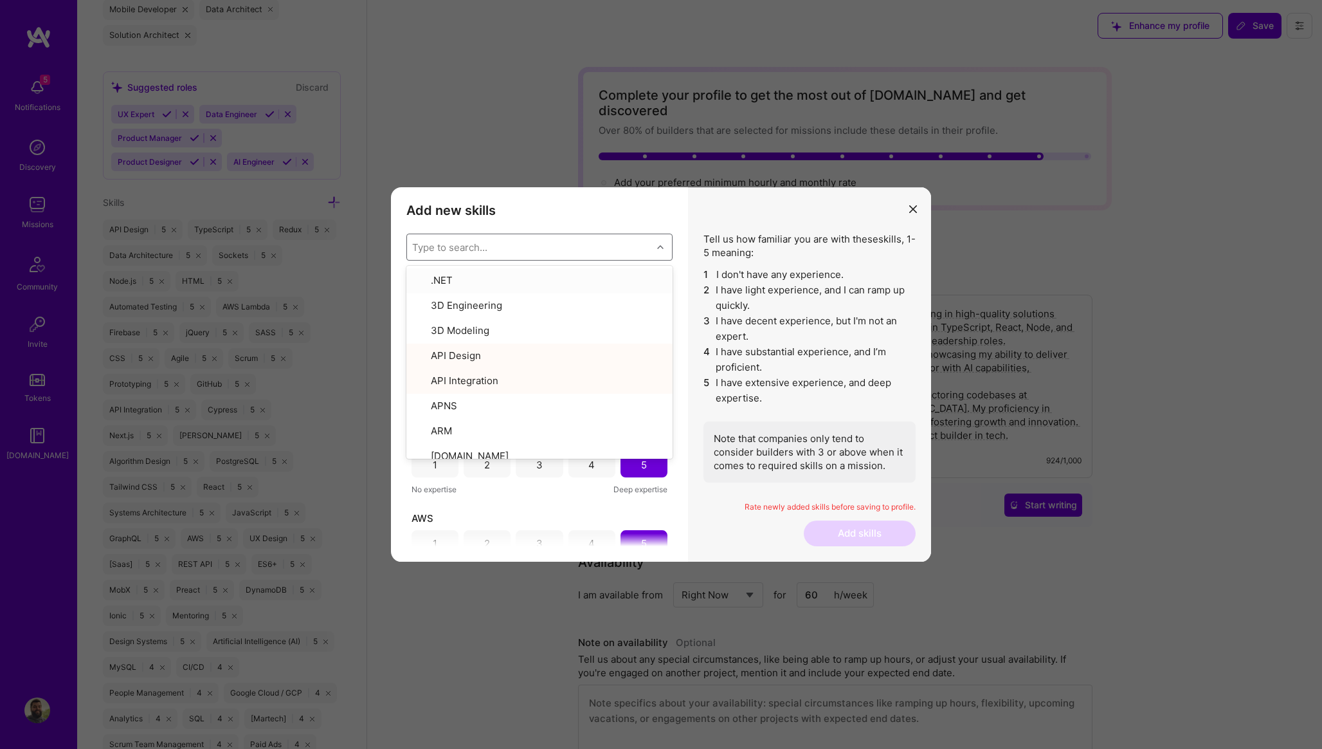
click at [653, 208] on h3 "Add new skills" at bounding box center [540, 210] width 266 height 15
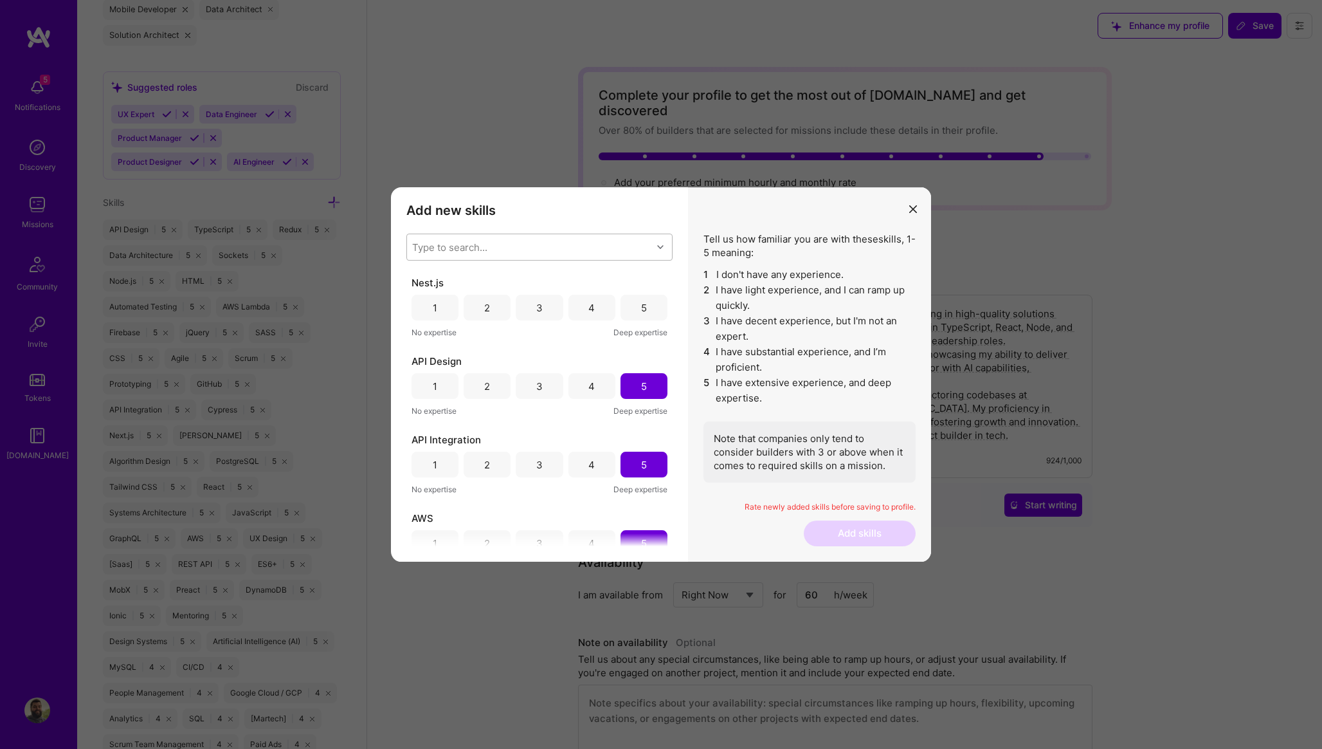
click at [641, 310] on div "5" at bounding box center [644, 308] width 6 height 14
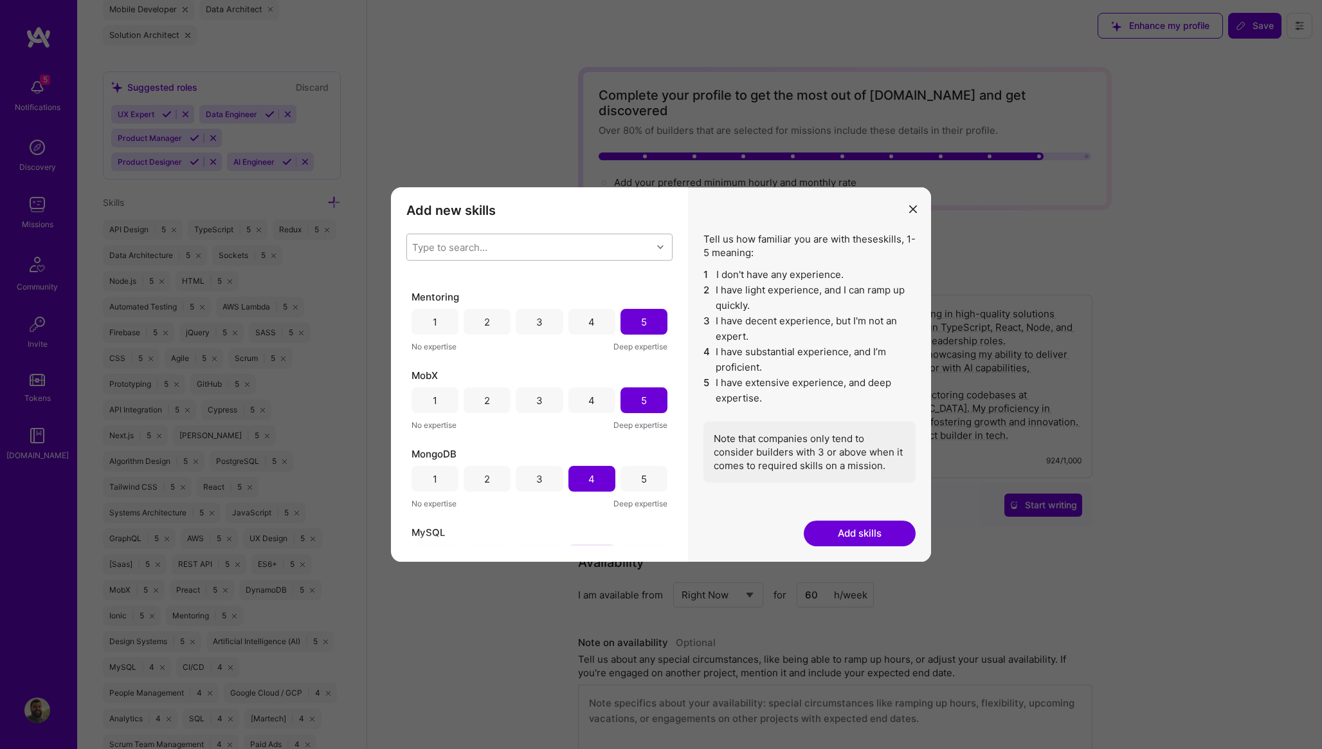
scroll to position [3286, 0]
click at [641, 470] on div "5" at bounding box center [644, 475] width 6 height 14
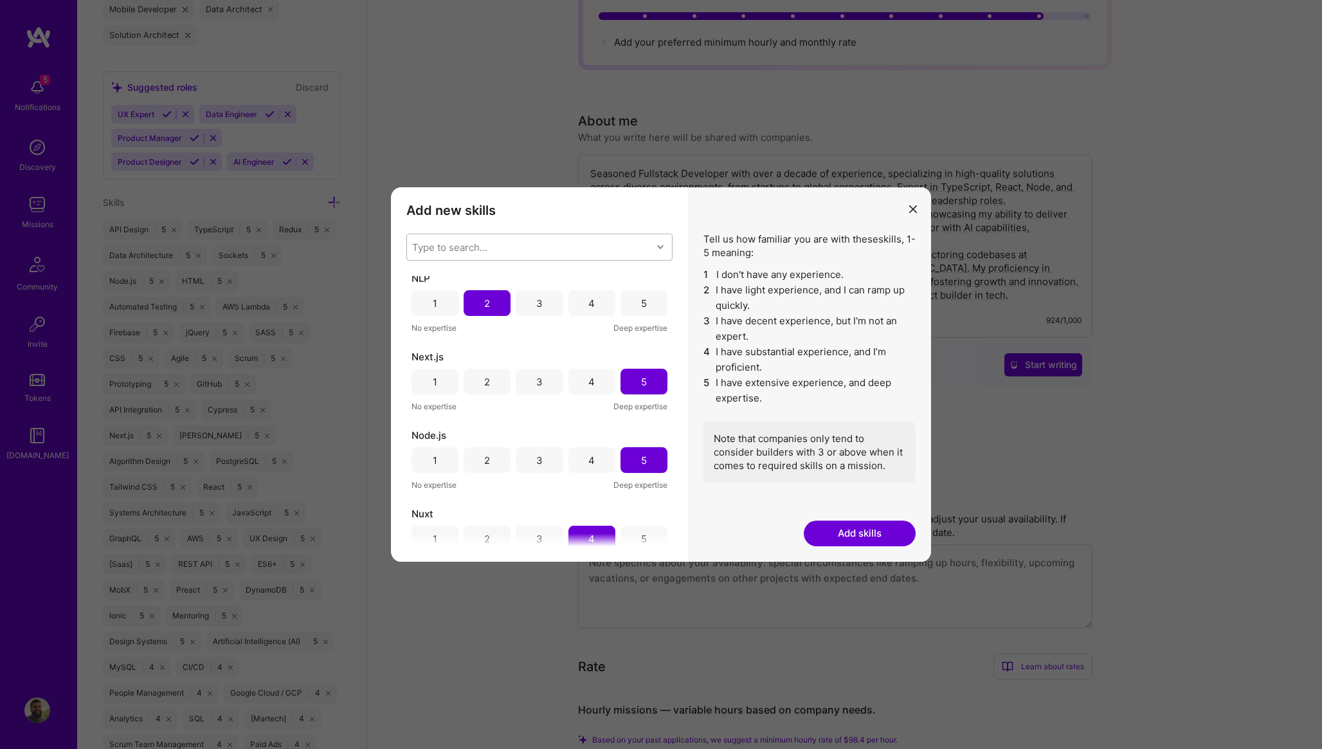
scroll to position [3617, 0]
click at [863, 530] on button "Add skills" at bounding box center [860, 533] width 112 height 26
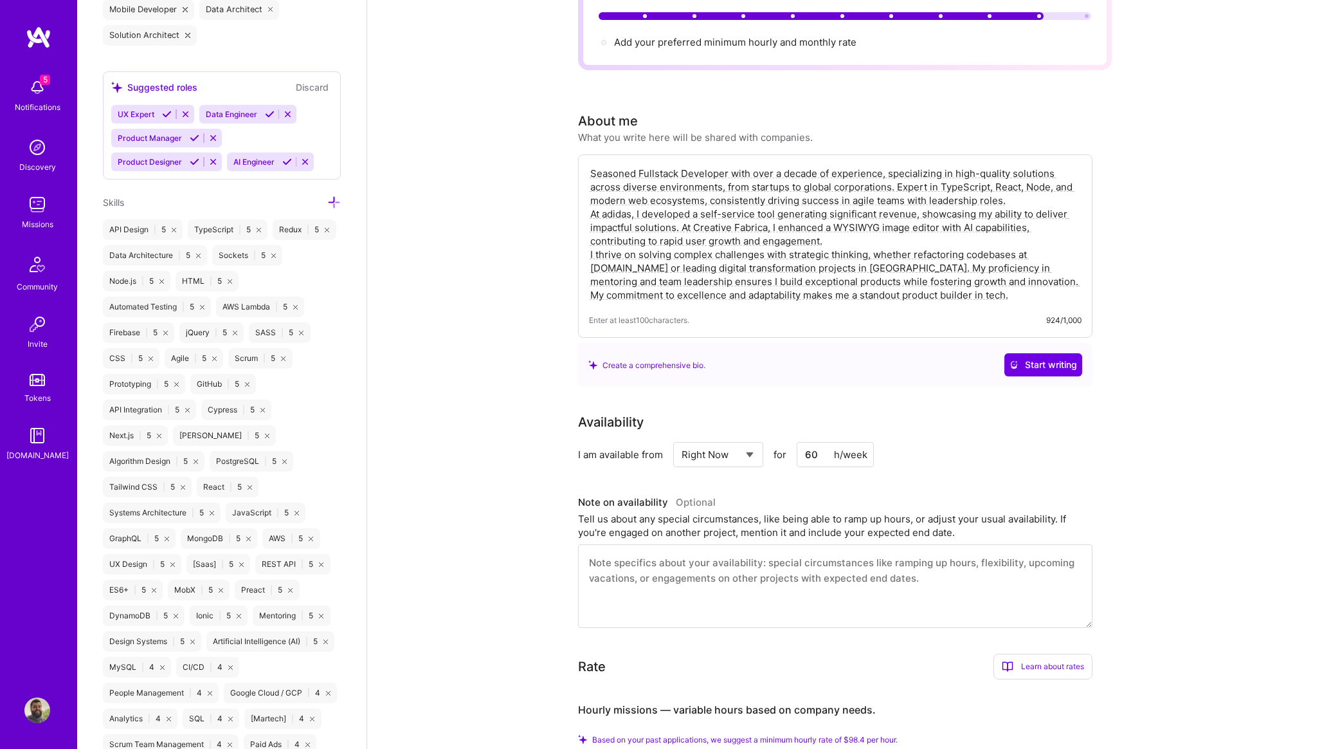
scroll to position [0, 0]
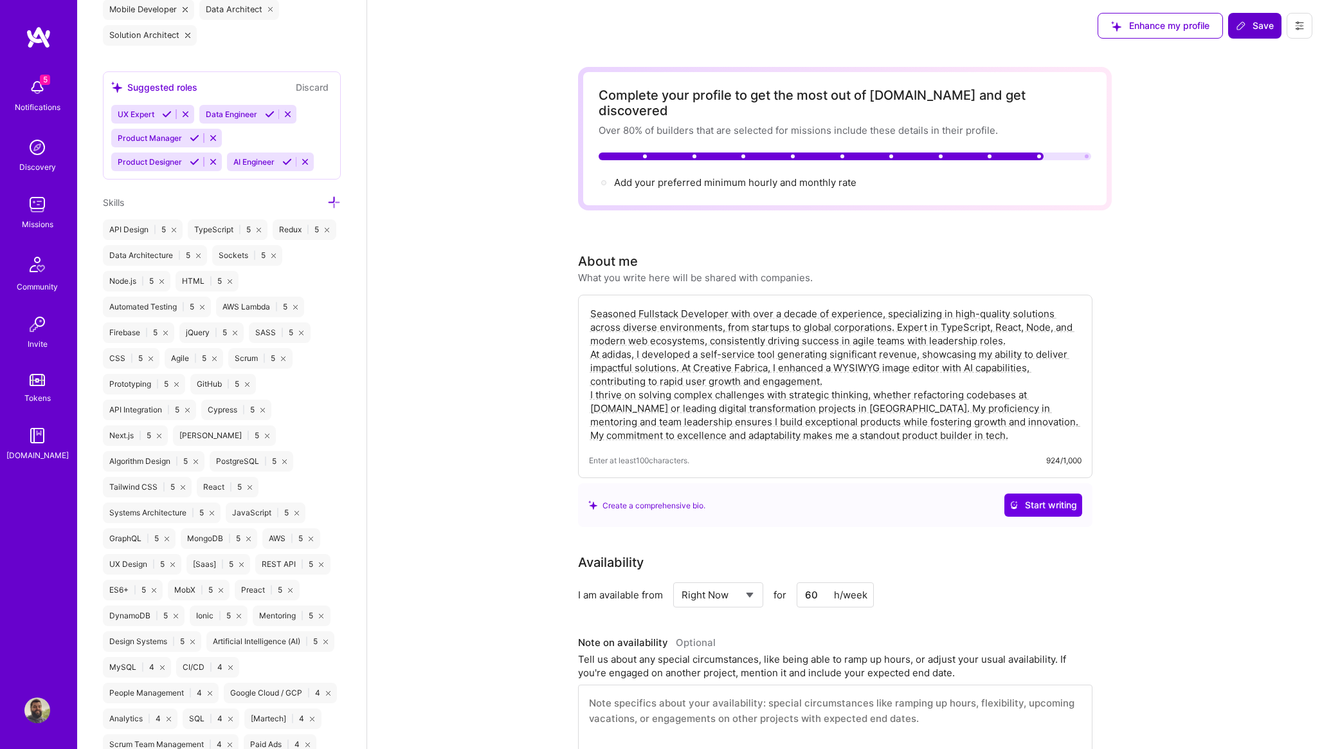
click at [1241, 23] on icon at bounding box center [1241, 26] width 10 height 10
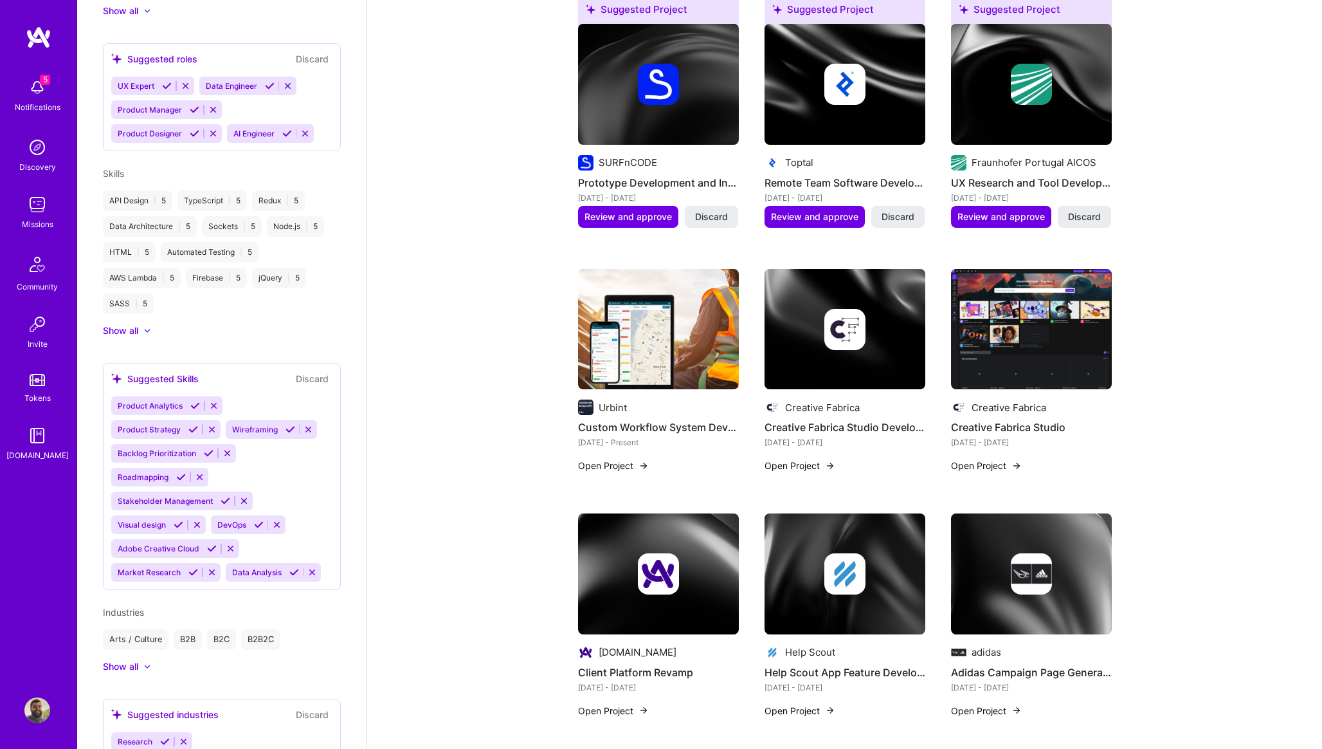
scroll to position [543, 0]
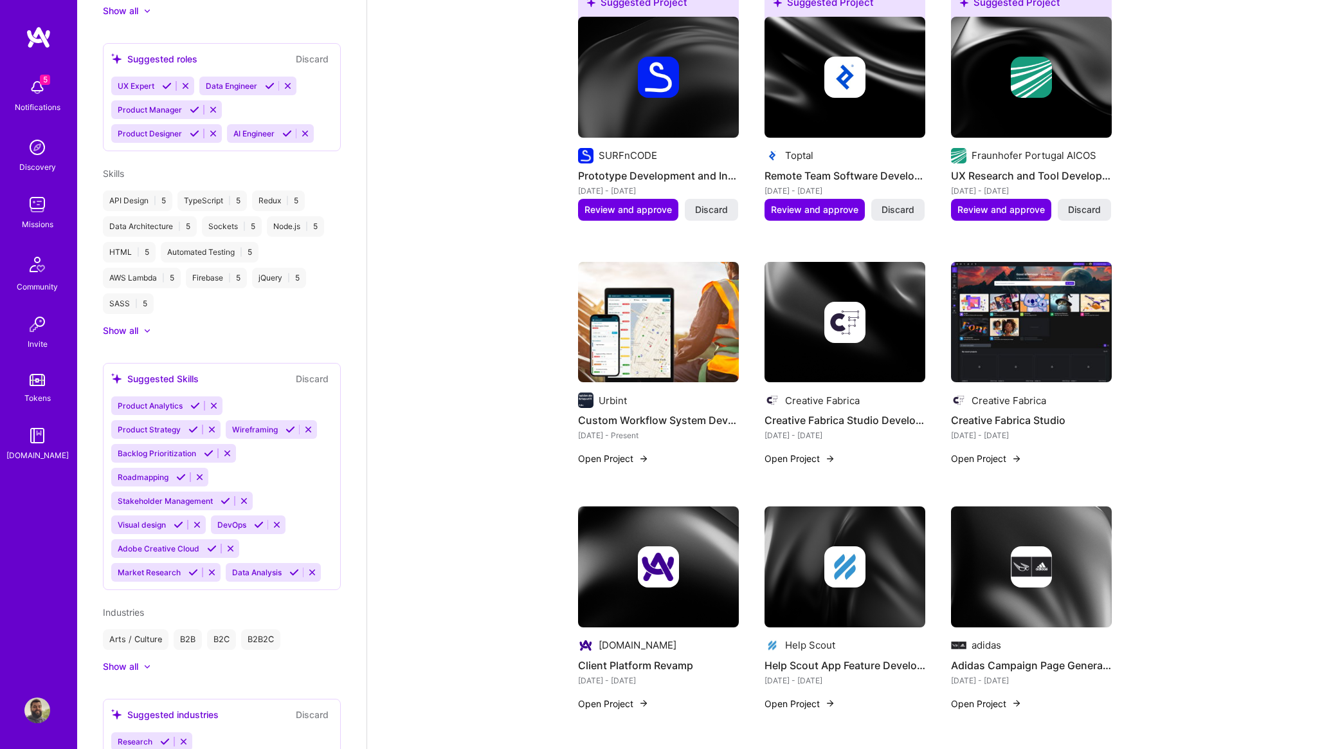
click at [682, 657] on h4 "Client Platform Revamp" at bounding box center [658, 665] width 161 height 17
click at [650, 554] on img at bounding box center [658, 566] width 41 height 41
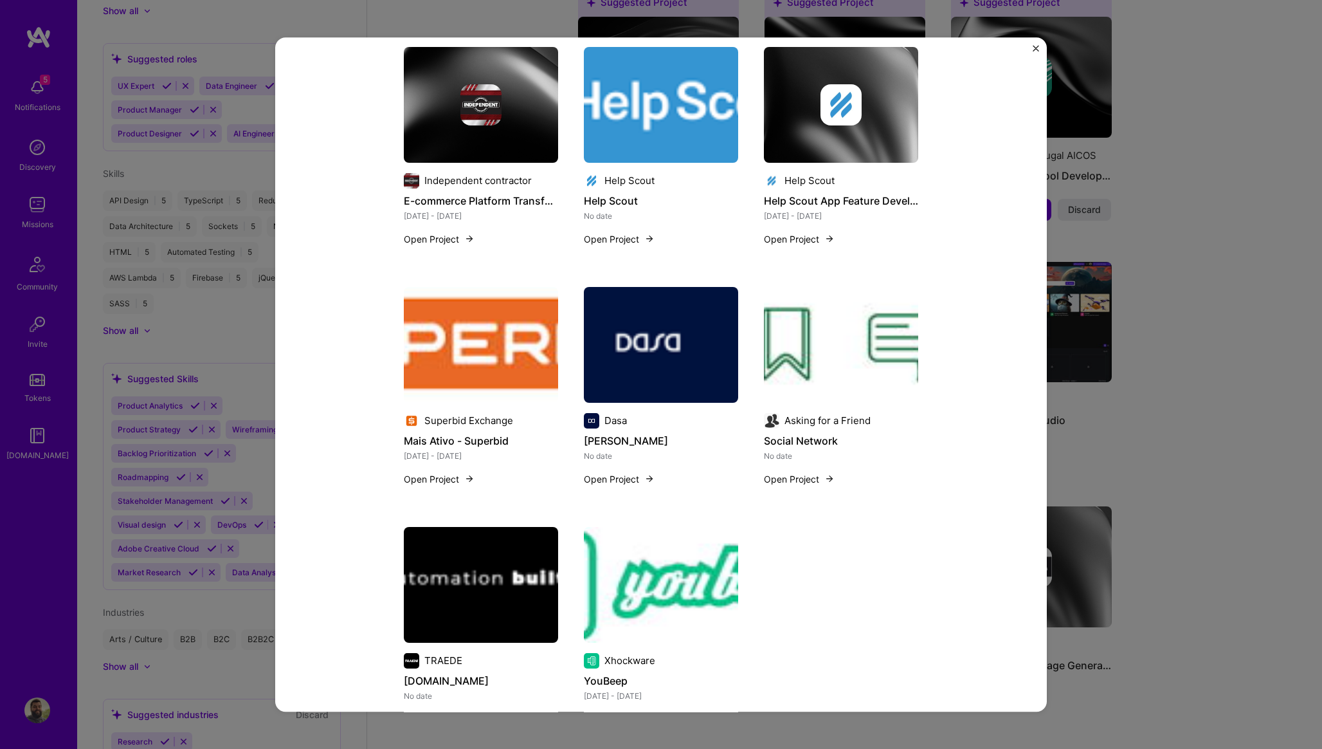
scroll to position [1146, 0]
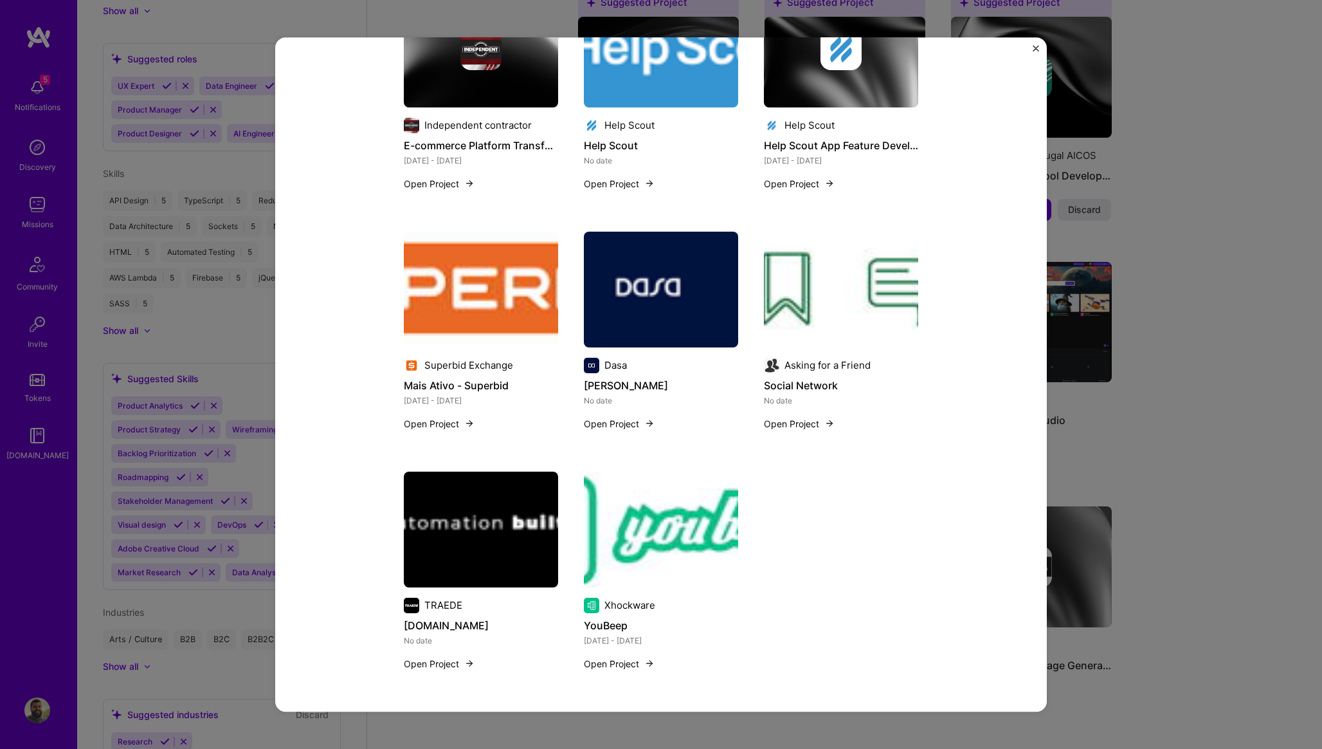
click at [1194, 255] on div "Client Platform Revamp A.Team Enterprise Software, SaaS Role Senior Full Stack …" at bounding box center [661, 374] width 1322 height 749
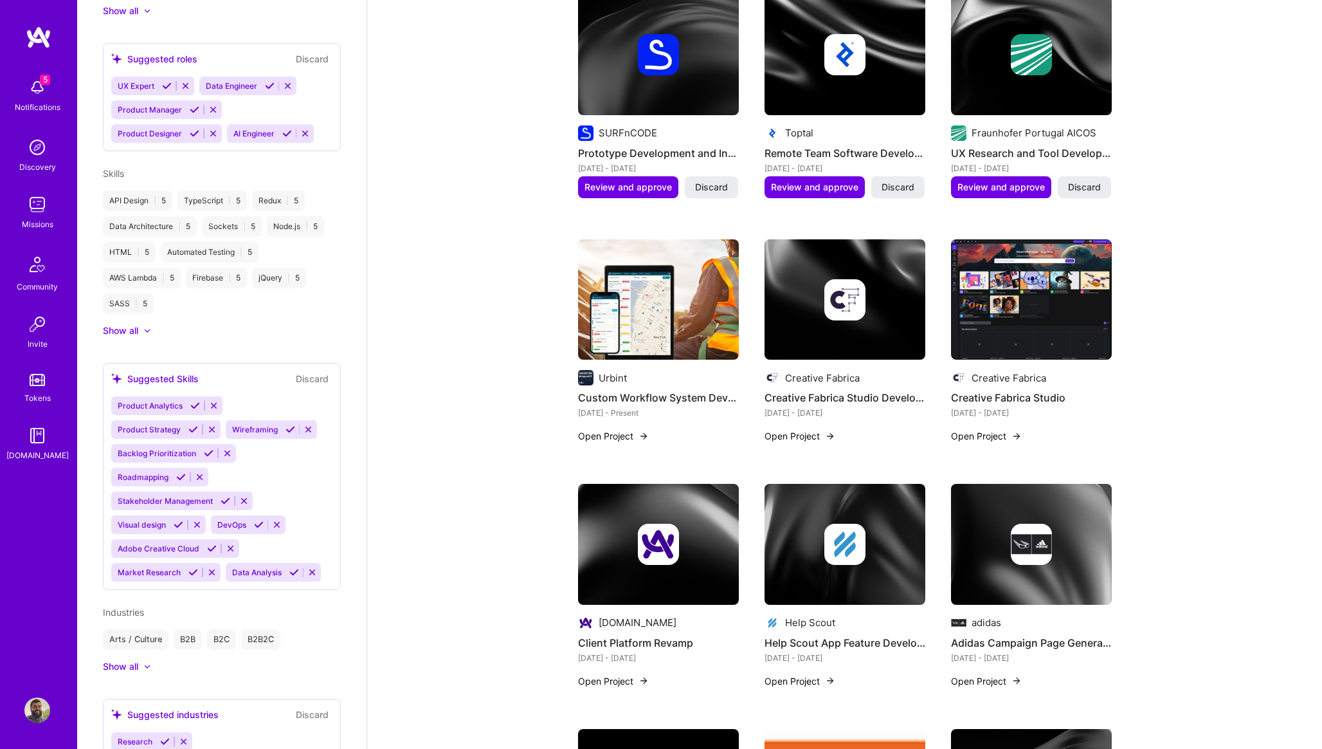
scroll to position [583, 0]
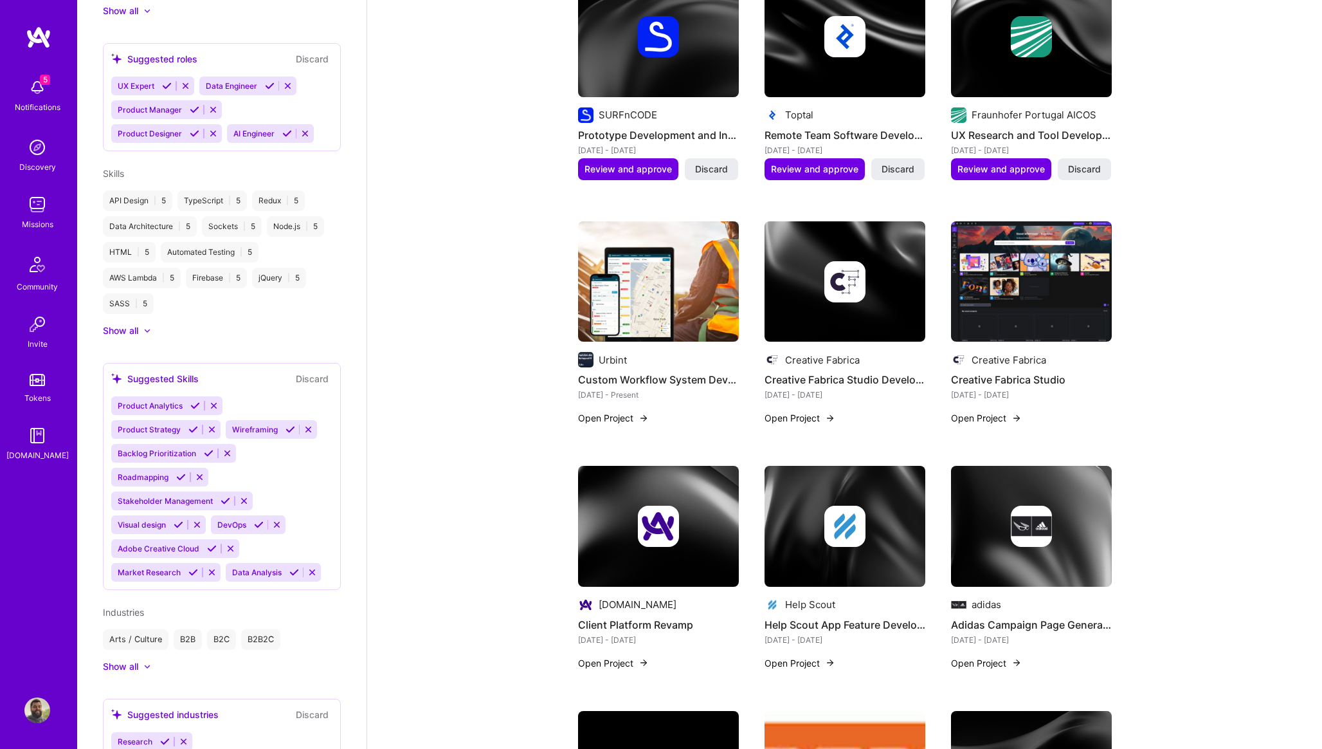
click at [646, 657] on img at bounding box center [644, 662] width 10 height 10
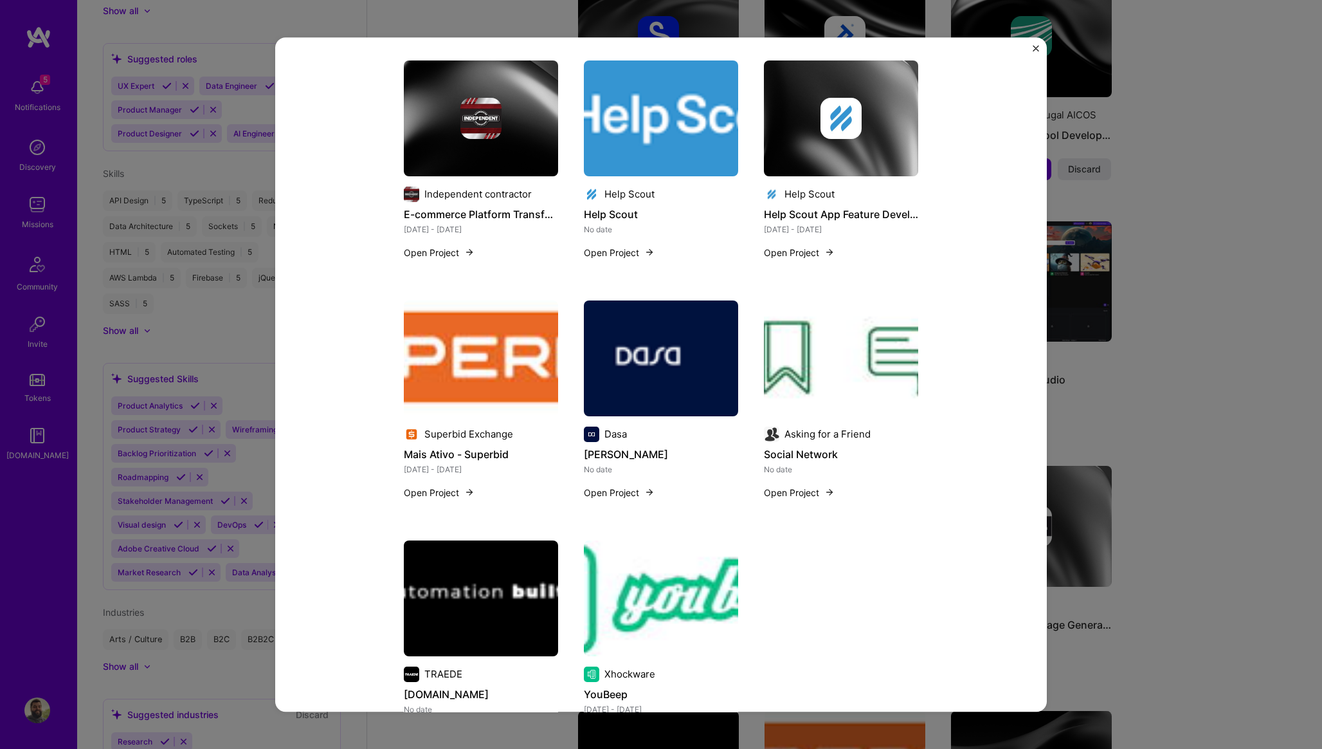
scroll to position [1146, 0]
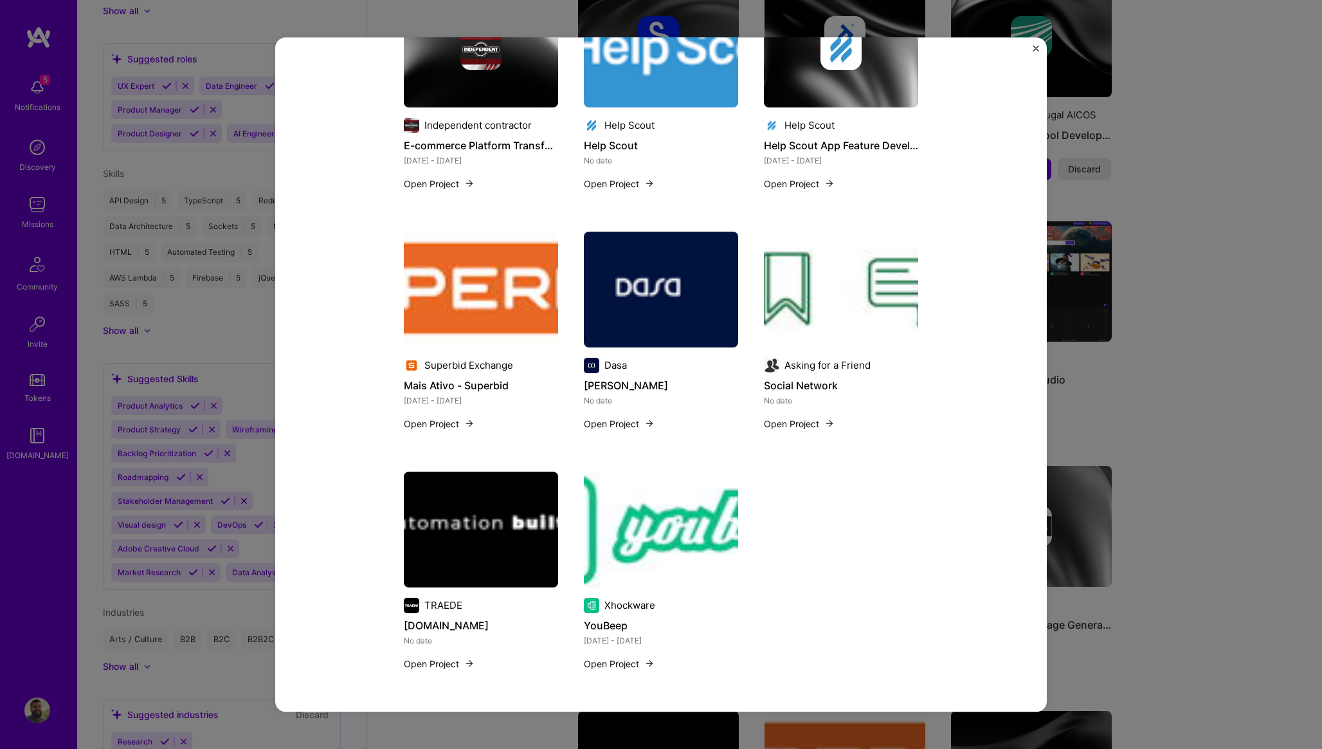
click at [1245, 208] on div "Client Platform Revamp A.Team Enterprise Software, SaaS Role Senior Full Stack …" at bounding box center [661, 374] width 1322 height 749
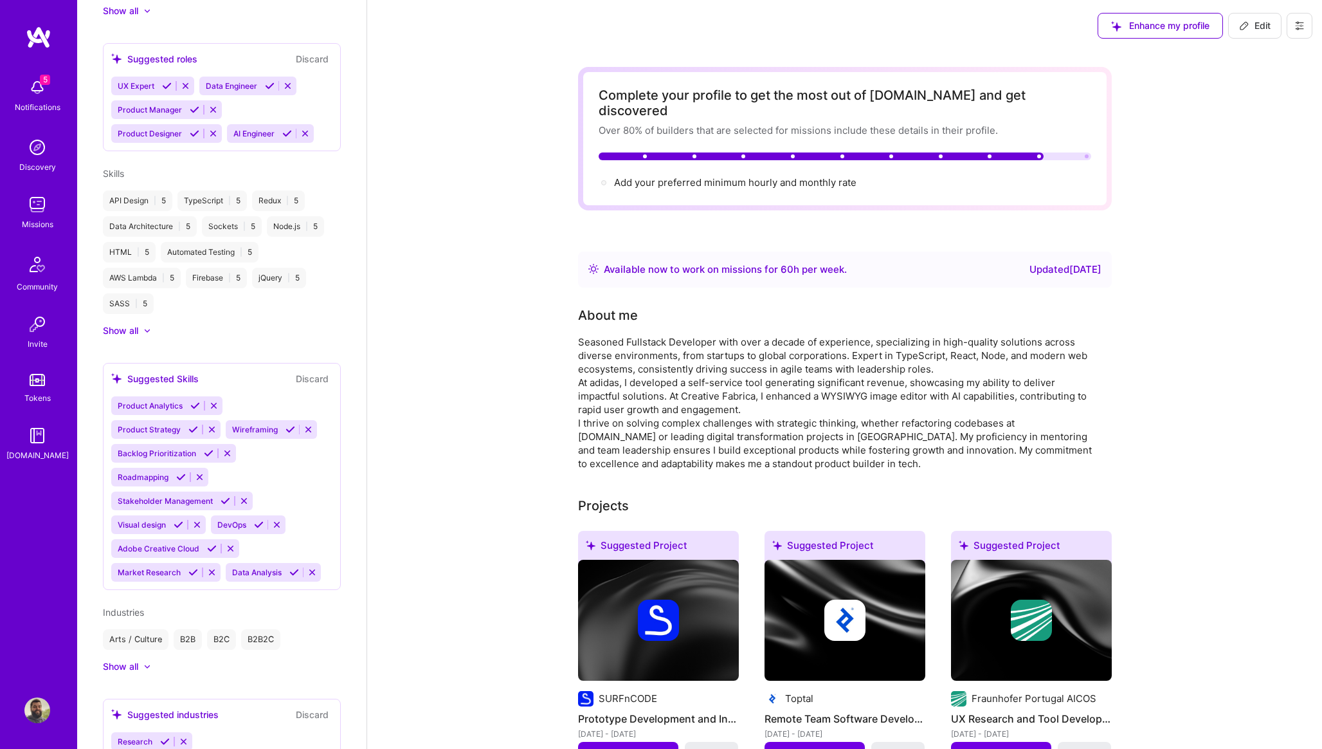
click at [37, 204] on img at bounding box center [37, 205] width 26 height 26
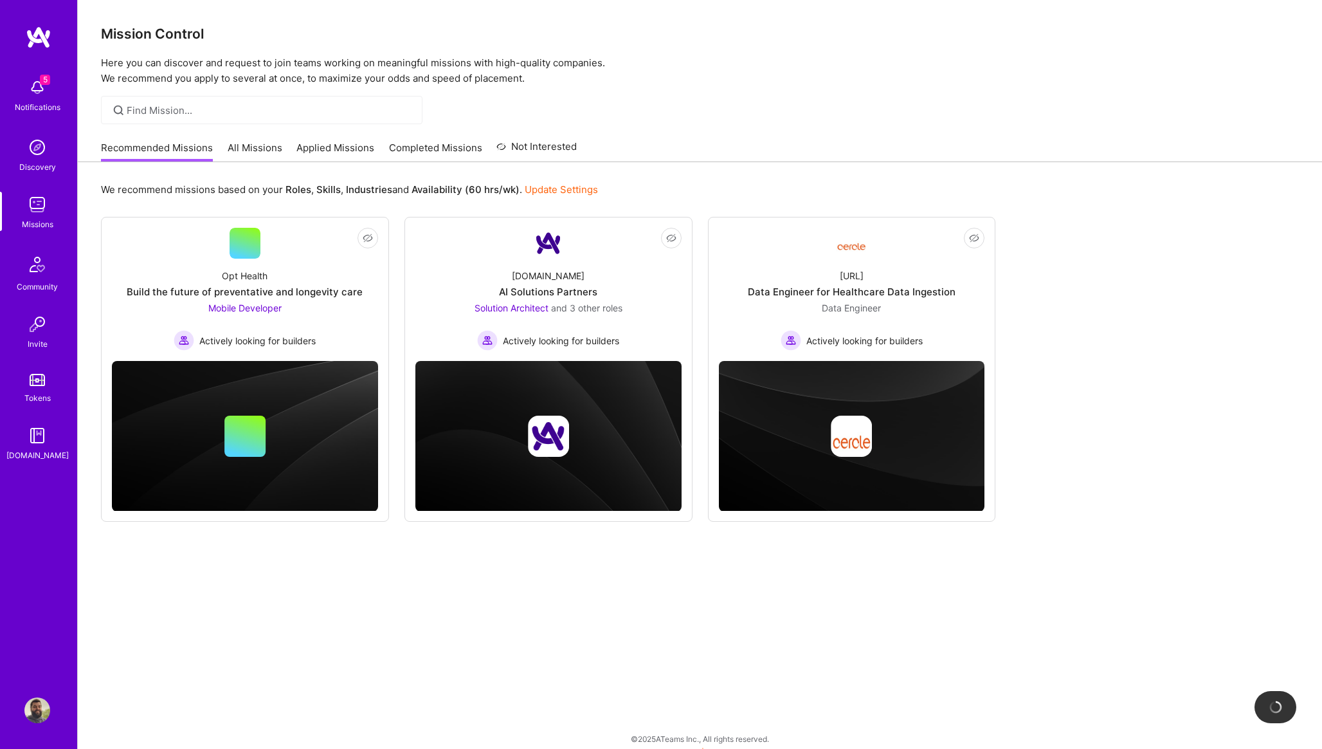
click at [340, 147] on link "Applied Missions" at bounding box center [336, 151] width 78 height 21
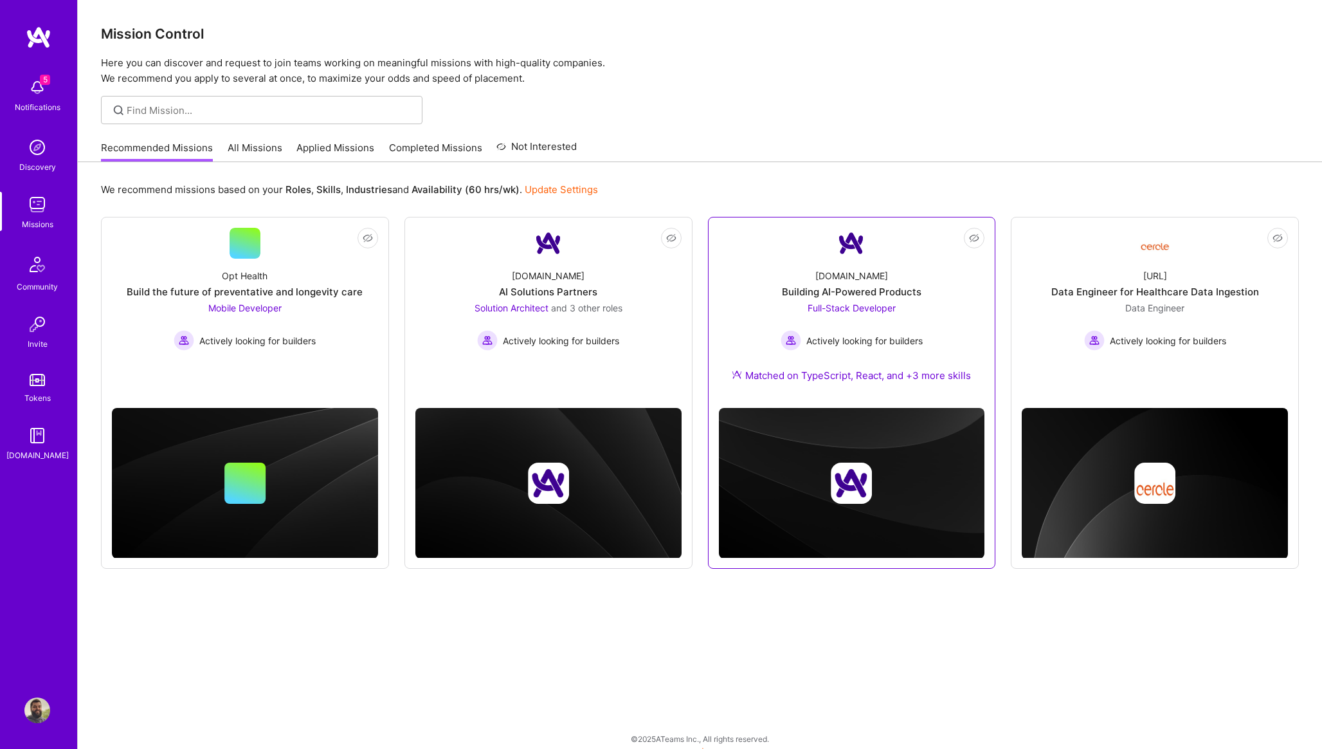
click at [749, 321] on div "[DOMAIN_NAME] Building AI-Powered Products Full-Stack Developer Actively lookin…" at bounding box center [852, 328] width 266 height 139
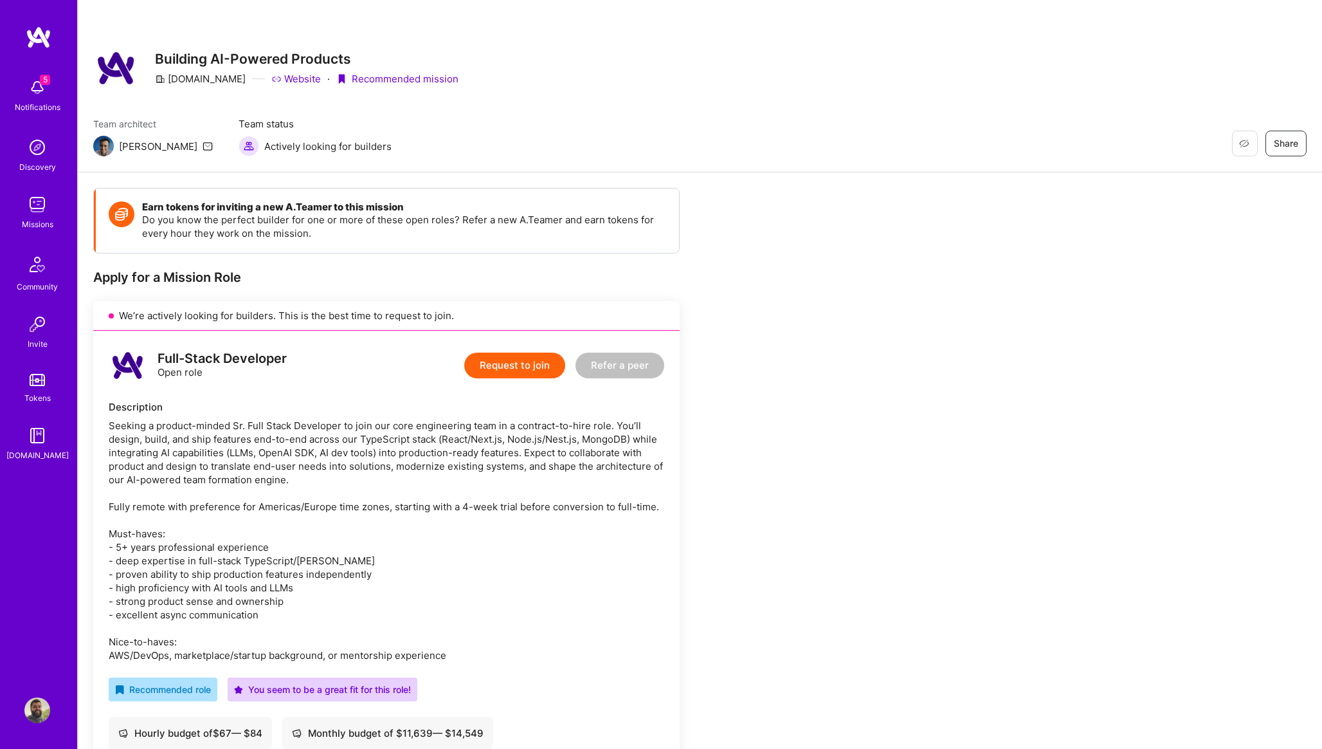
click at [529, 371] on button "Request to join" at bounding box center [514, 365] width 101 height 26
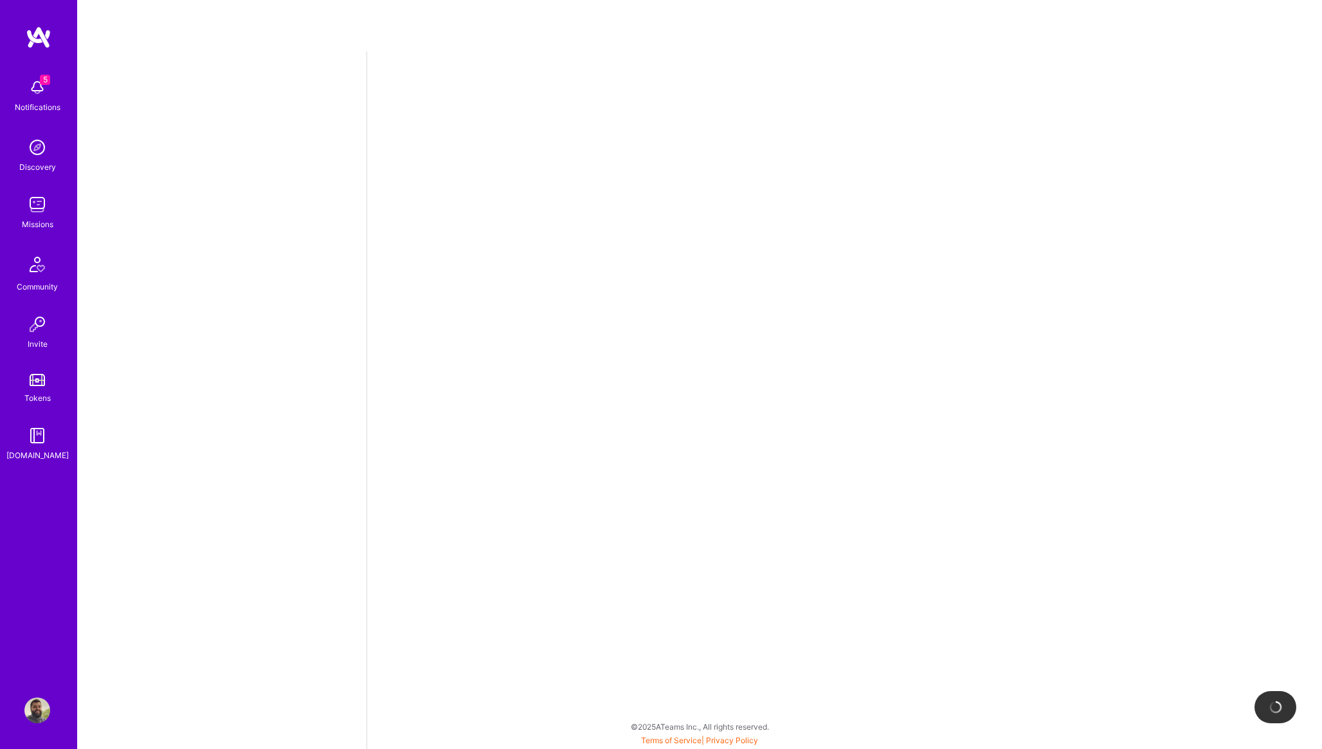
select select "PT"
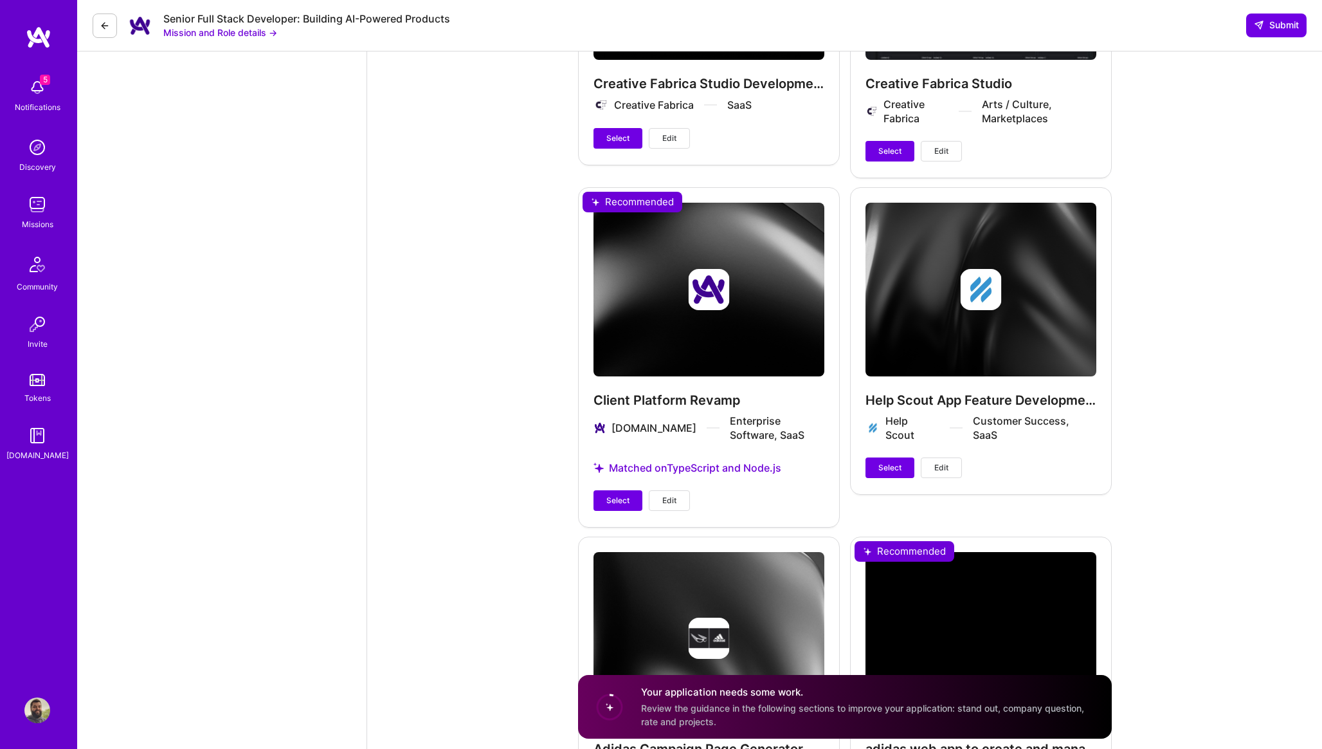
scroll to position [2554, 0]
click at [664, 494] on span "Edit" at bounding box center [670, 500] width 14 height 12
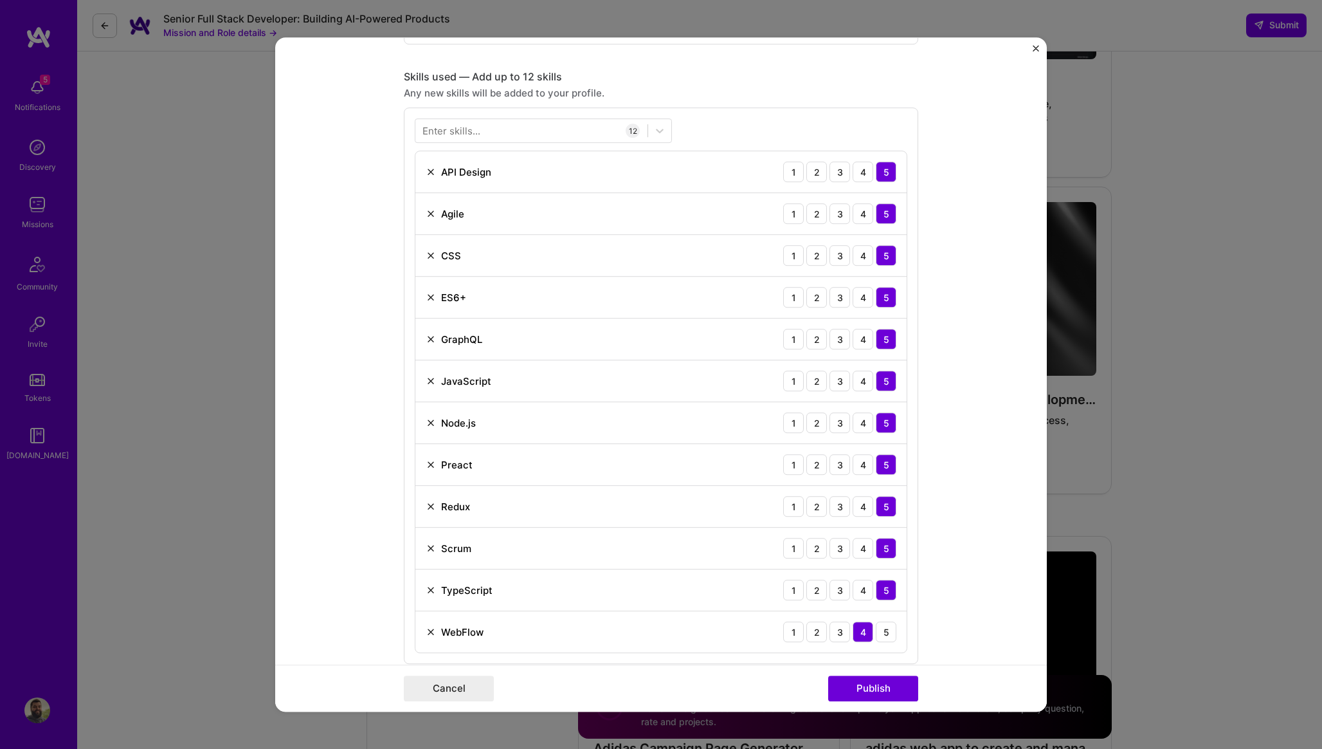
scroll to position [576, 0]
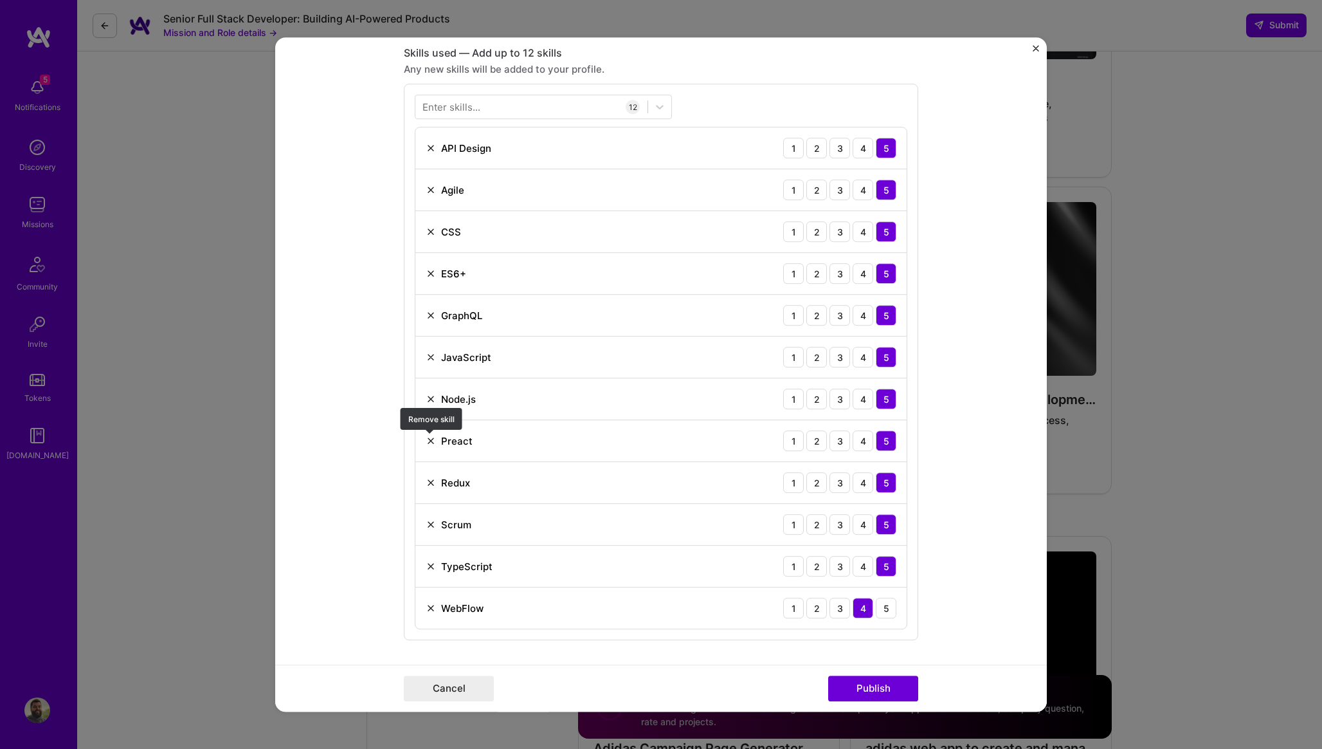
click at [432, 441] on img at bounding box center [431, 440] width 10 height 10
click at [433, 441] on img at bounding box center [431, 440] width 10 height 10
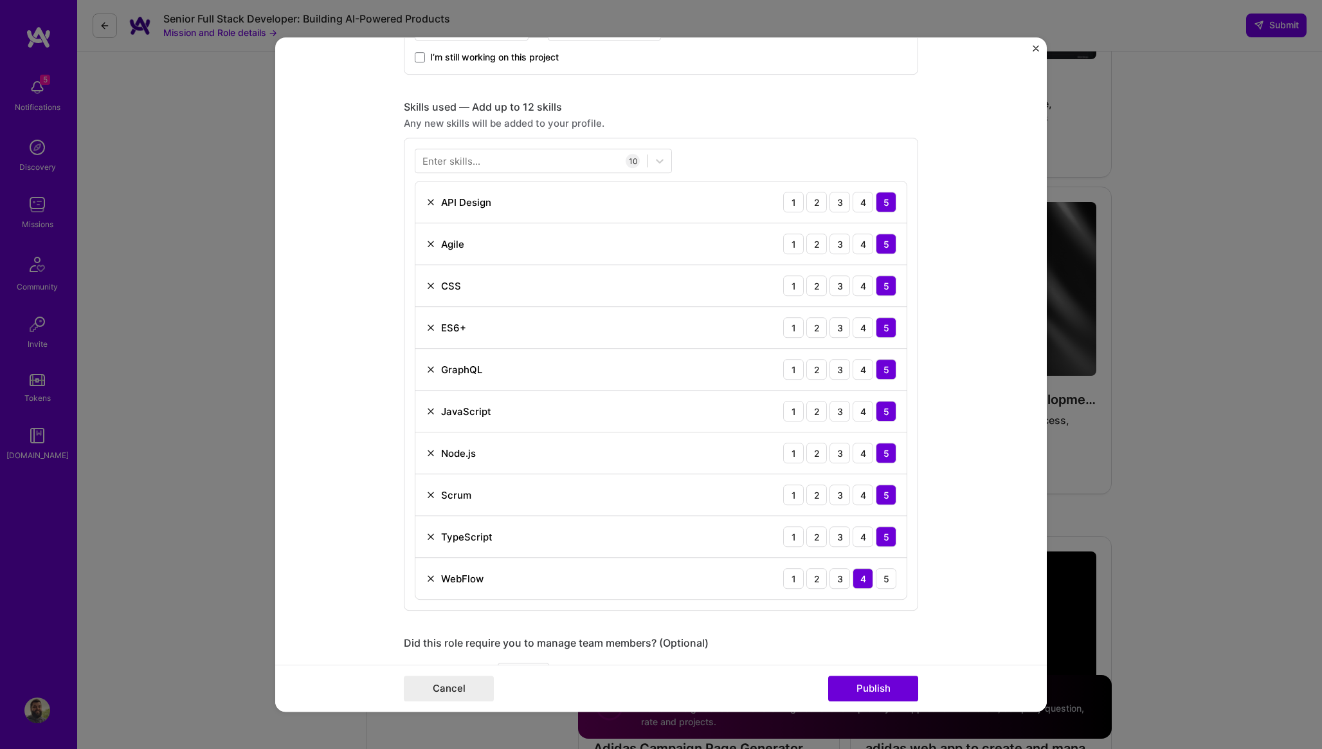
scroll to position [479, 0]
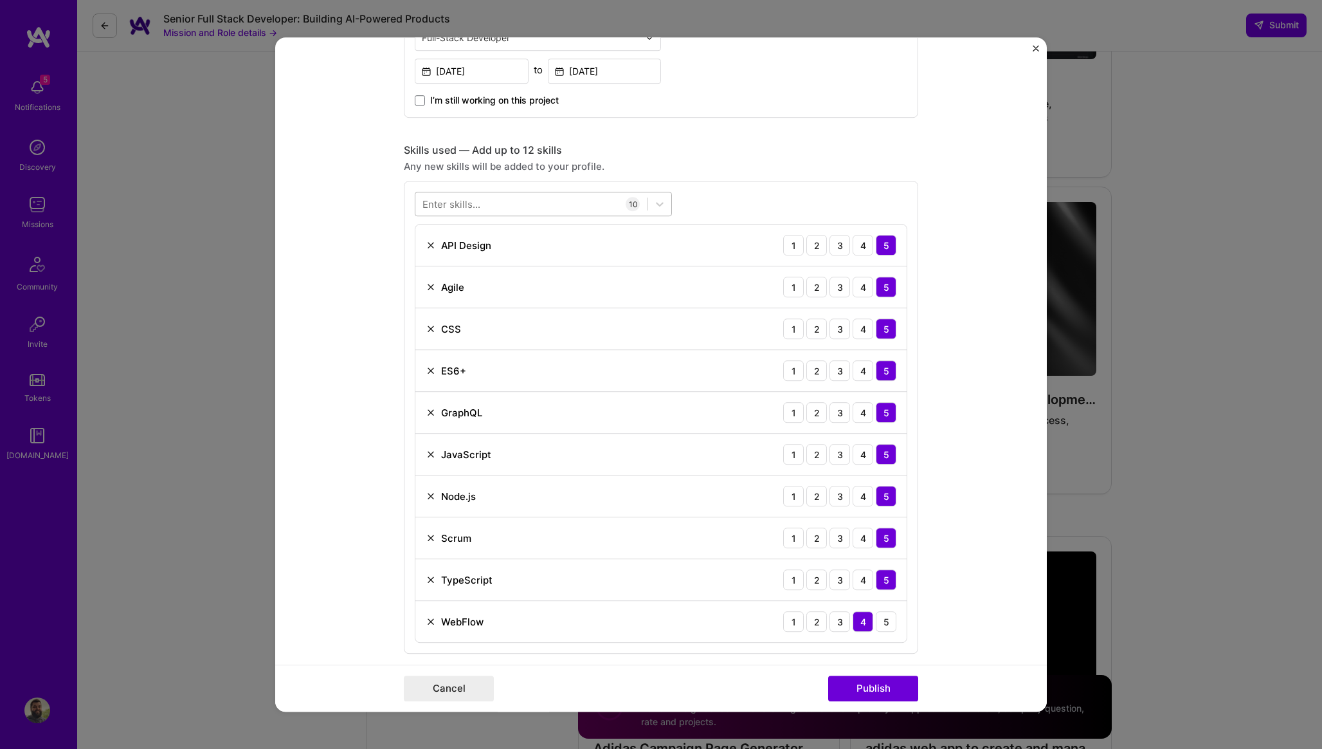
click at [554, 209] on div at bounding box center [532, 204] width 232 height 21
click at [429, 261] on span at bounding box center [428, 256] width 10 height 10
click at [0, 0] on input "checkbox" at bounding box center [0, 0] width 0 height 0
type input "nest"
click at [336, 310] on form "Project title Client Platform Revamp Company [DOMAIN_NAME] Project industry Ind…" at bounding box center [661, 374] width 772 height 674
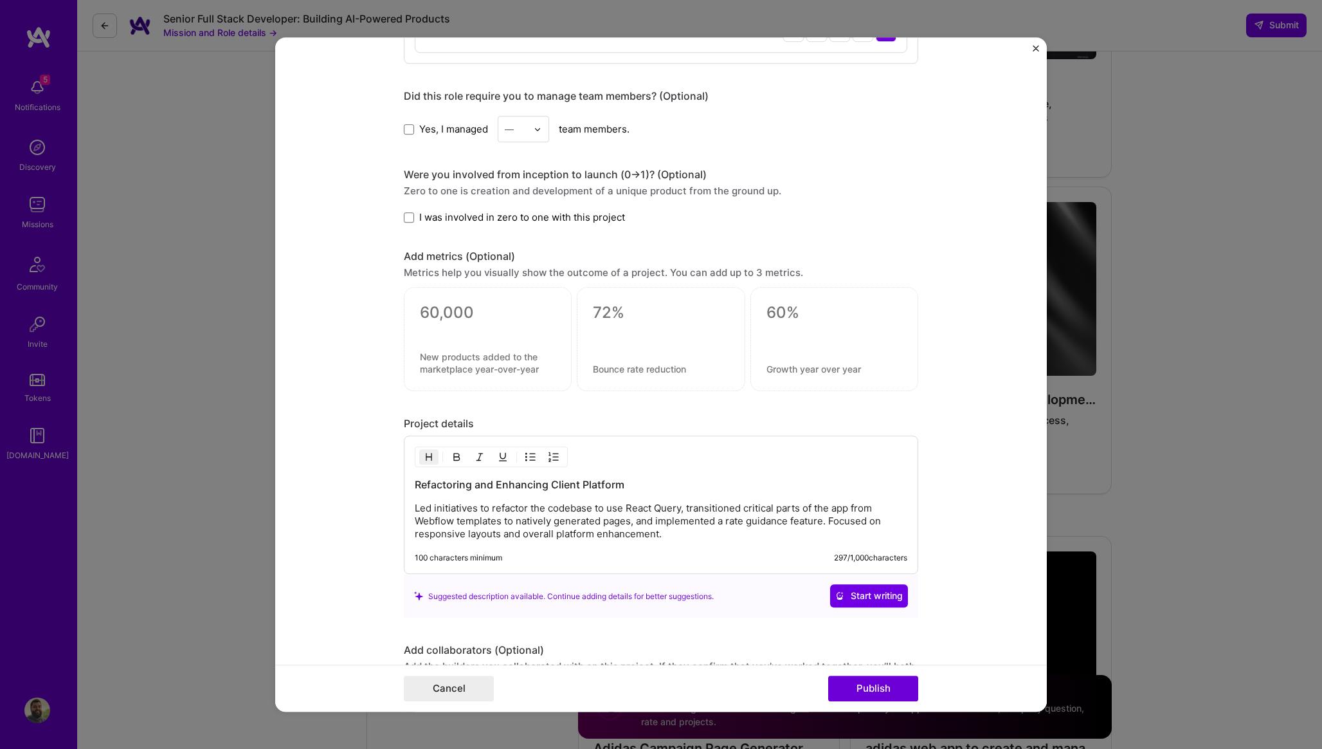
scroll to position [1111, 0]
click at [452, 313] on textarea at bounding box center [488, 312] width 136 height 19
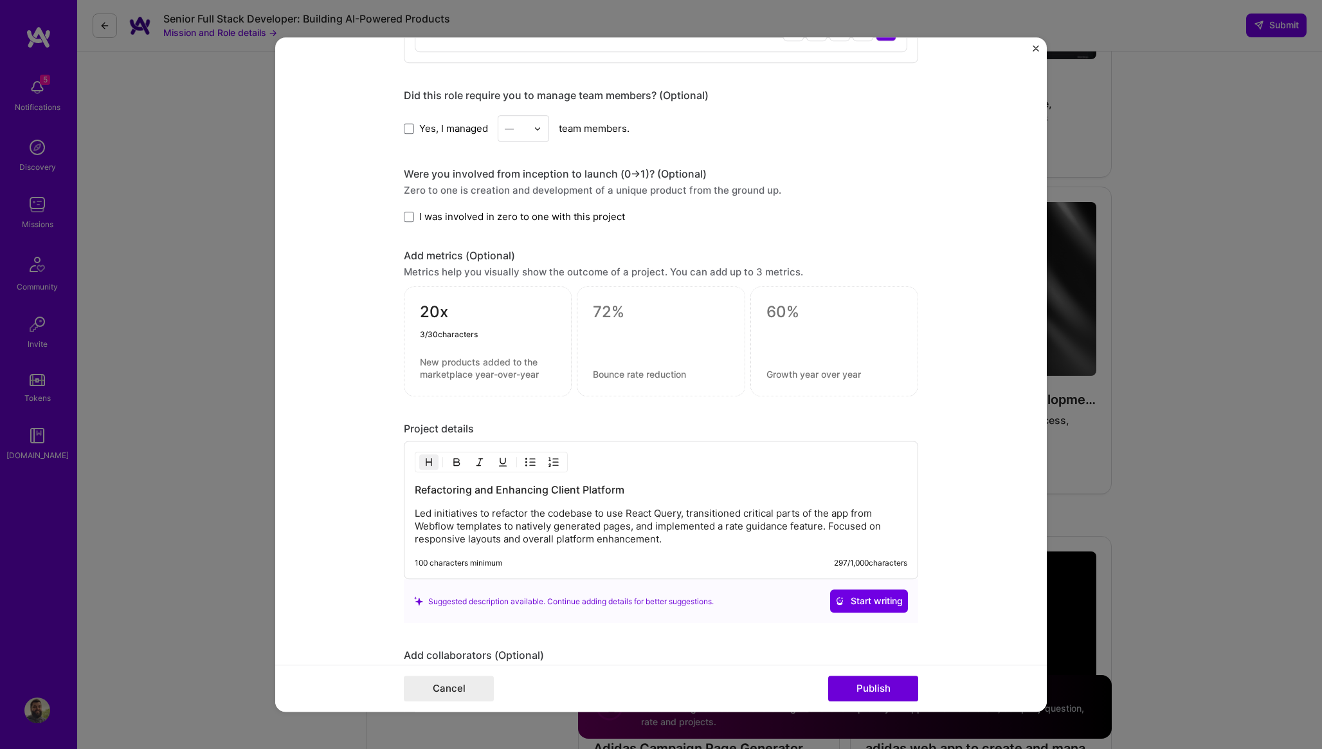
type textarea "20x"
click at [455, 360] on textarea at bounding box center [488, 368] width 136 height 24
paste textarea "Loading time improvement by migrating from Webflow to native implementation"
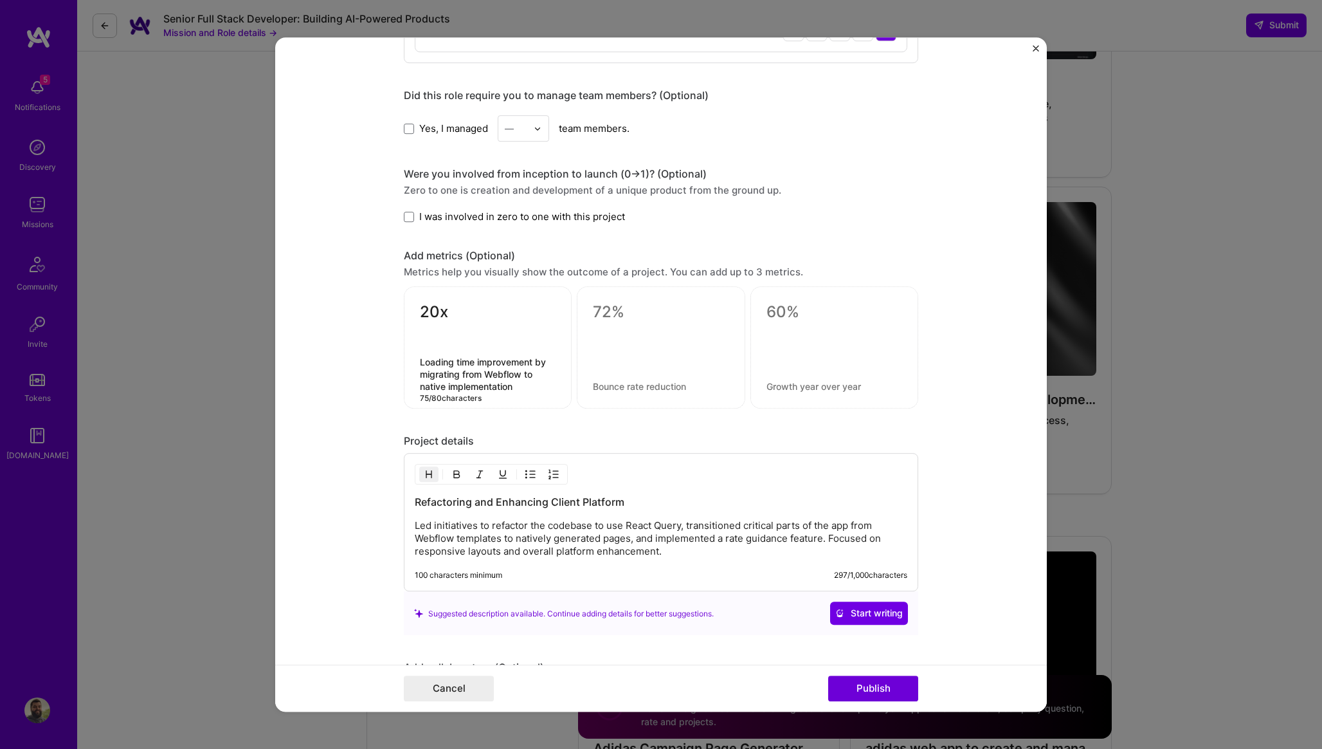
type textarea "Loading time improvement by migrating from Webflow to native implementation"
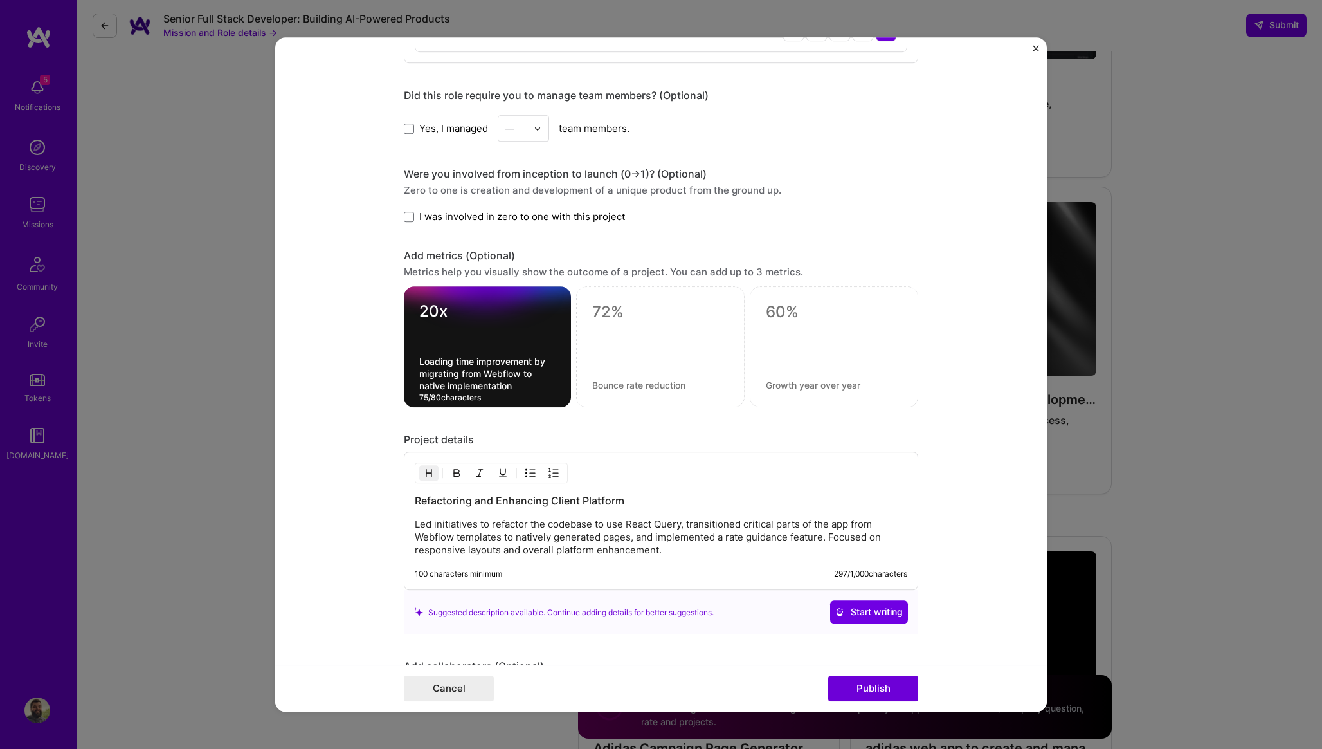
click at [655, 314] on textarea at bounding box center [660, 312] width 136 height 19
type textarea "Mobile-first redesign"
paste textarea "Complete responsive refactor opened platform for mobile device usage"
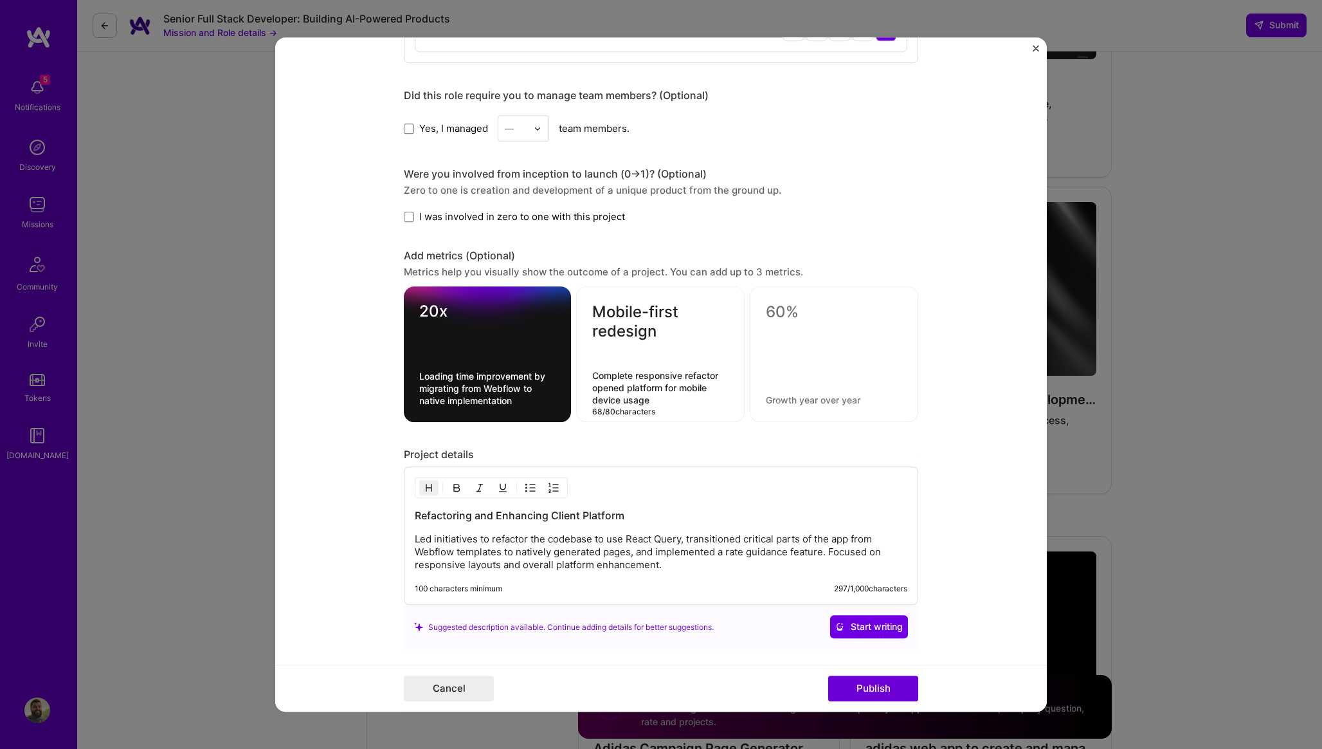
type textarea "Complete responsive refactor opened platform for mobile device usage"
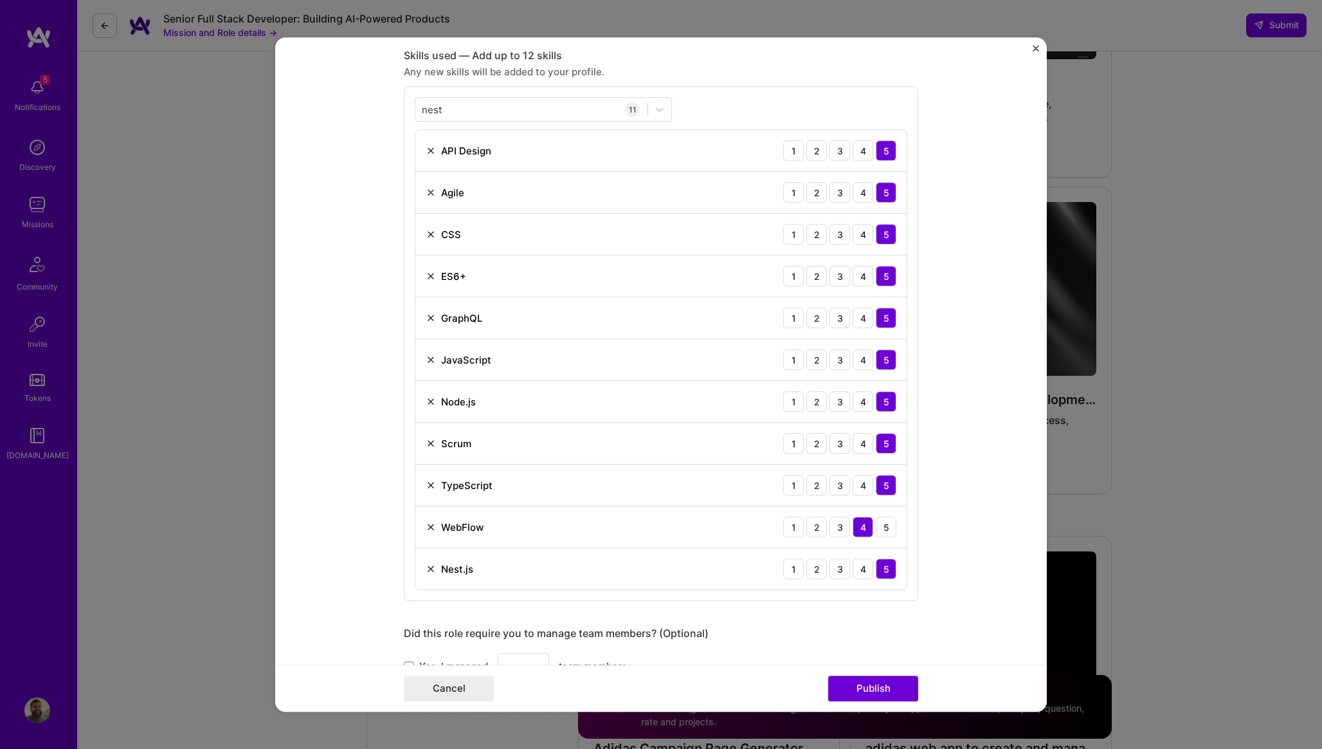
scroll to position [572, 0]
click at [879, 691] on button "Publish" at bounding box center [873, 688] width 90 height 26
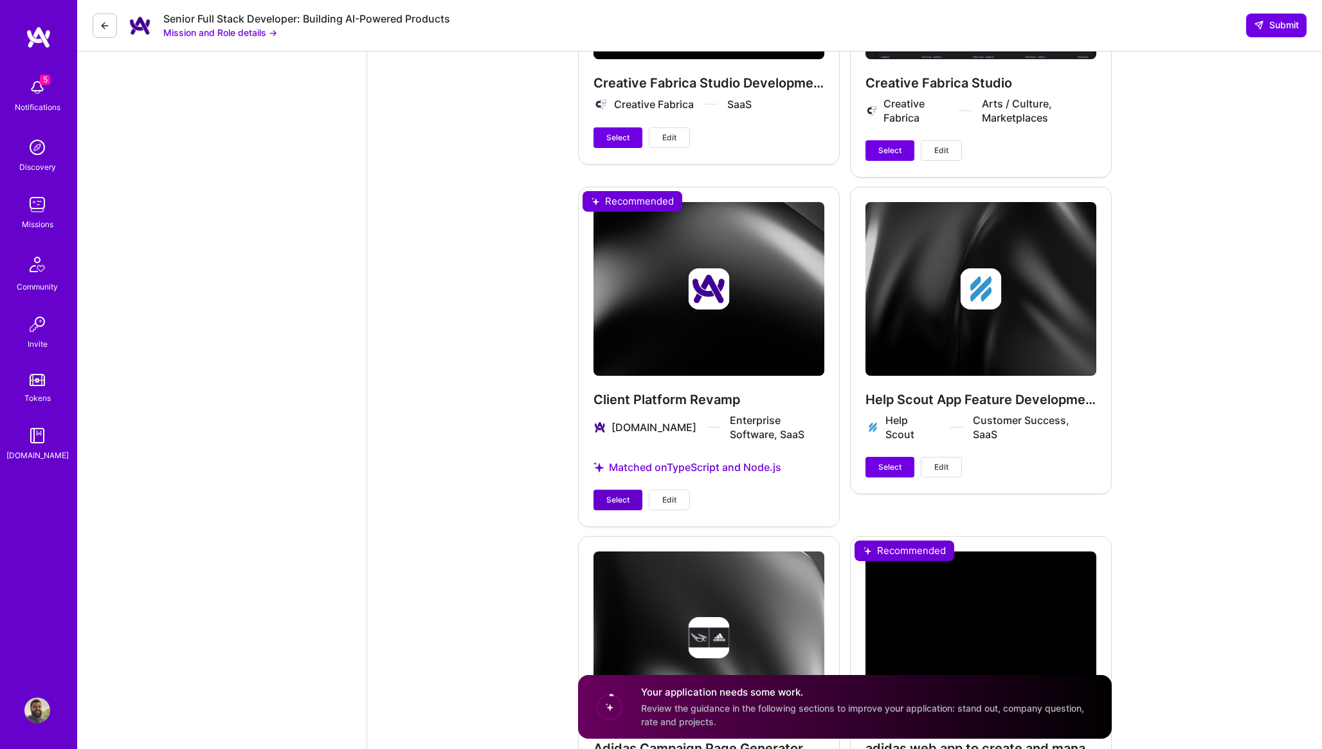
click at [612, 489] on button "Select" at bounding box center [618, 499] width 49 height 21
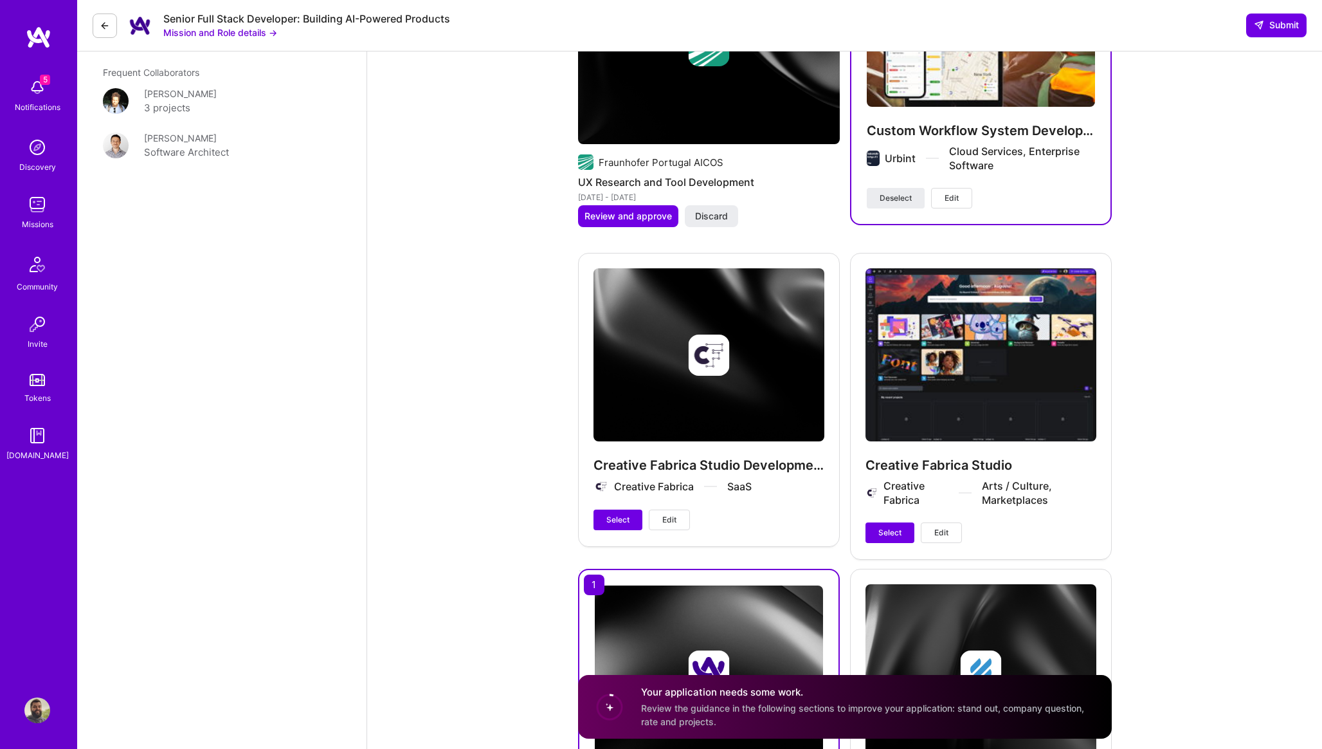
scroll to position [2171, 0]
click at [884, 527] on span "Select" at bounding box center [890, 533] width 23 height 12
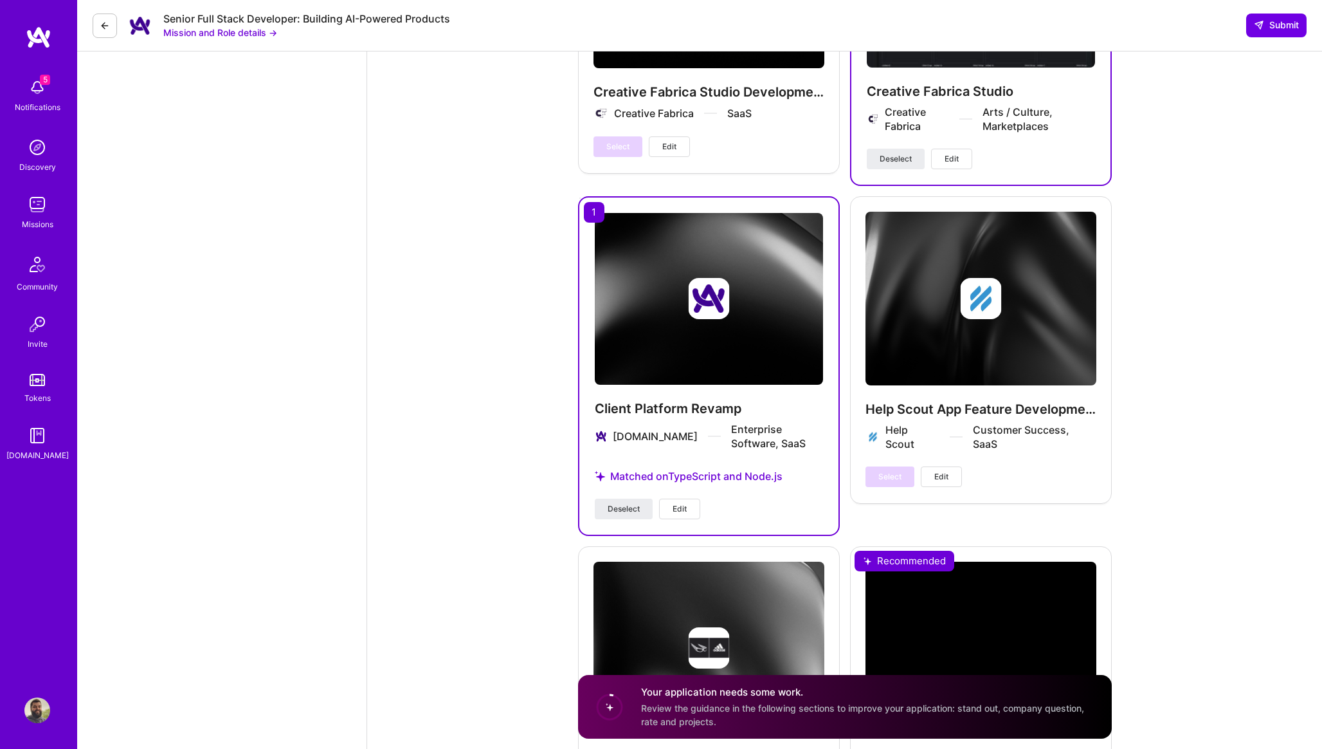
scroll to position [2542, 0]
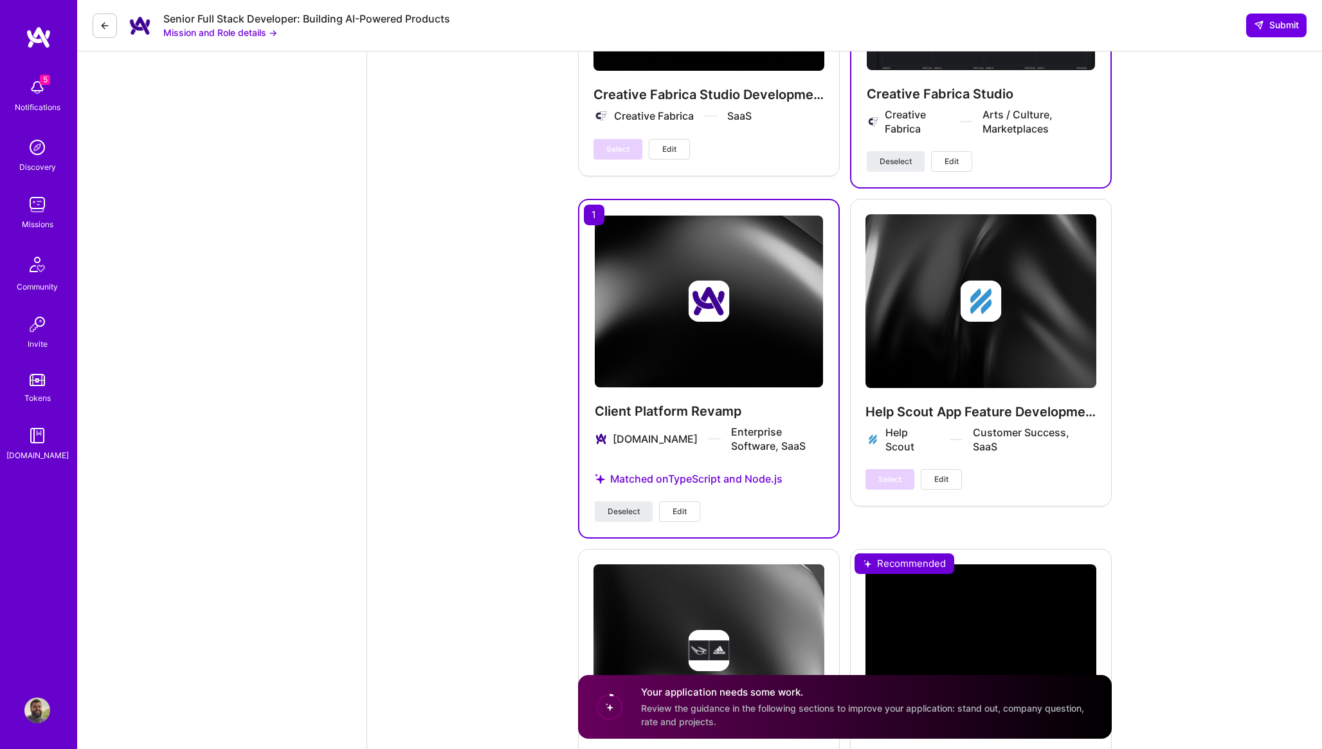
click at [683, 501] on button "Edit" at bounding box center [679, 511] width 41 height 21
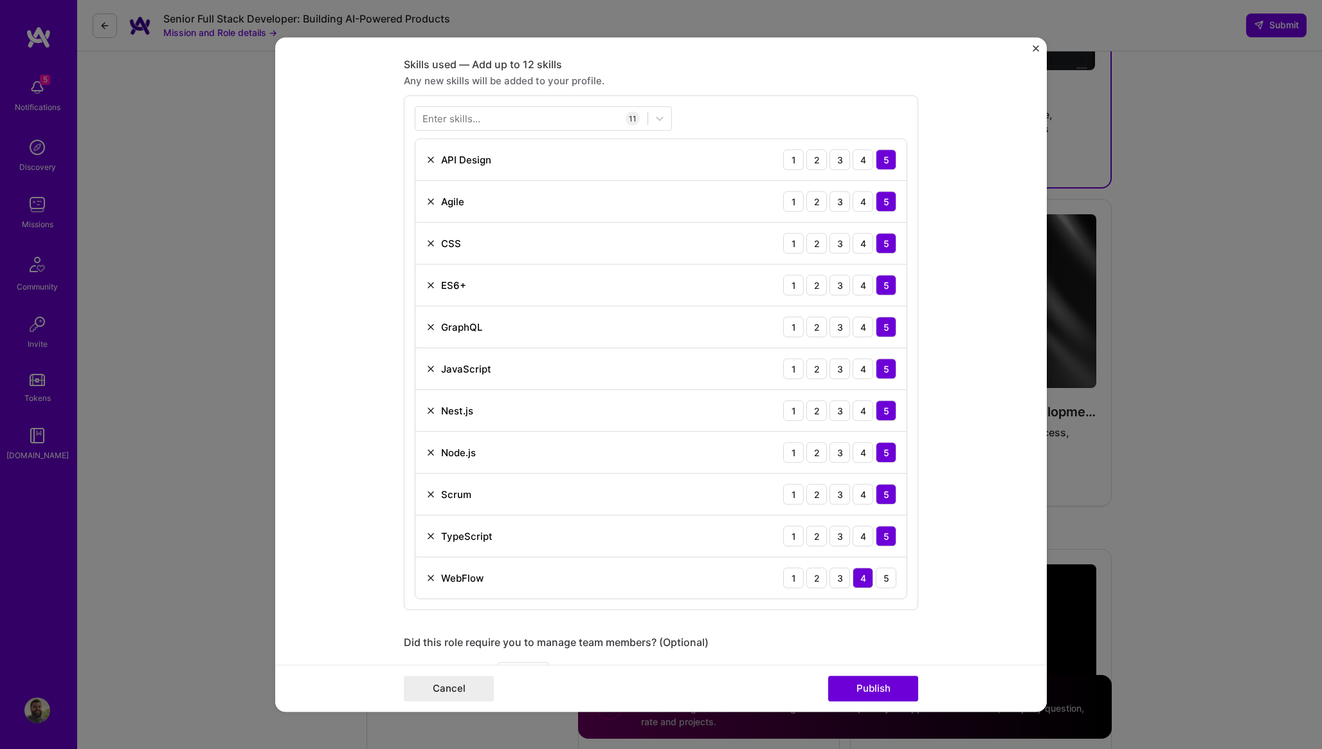
scroll to position [556, 0]
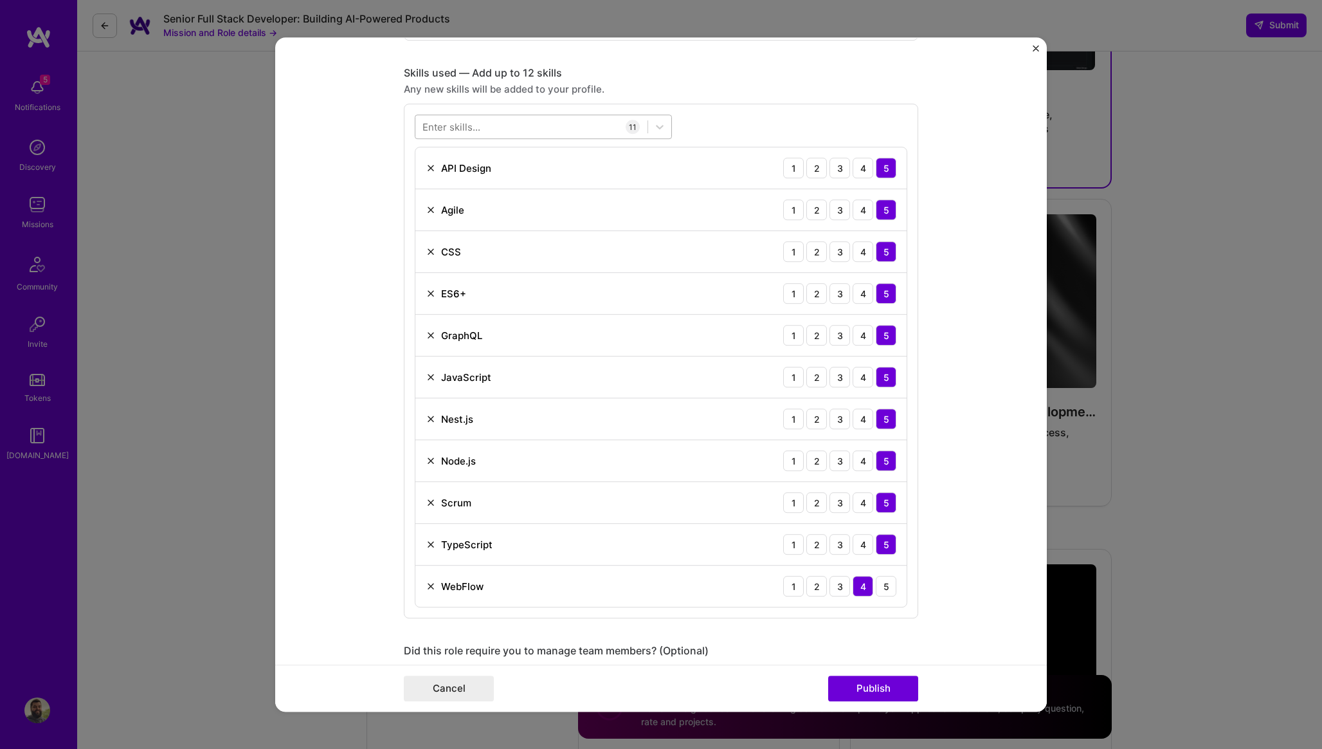
click at [583, 129] on div at bounding box center [532, 126] width 232 height 21
click at [453, 176] on div "MongoDB" at bounding box center [544, 179] width 242 height 14
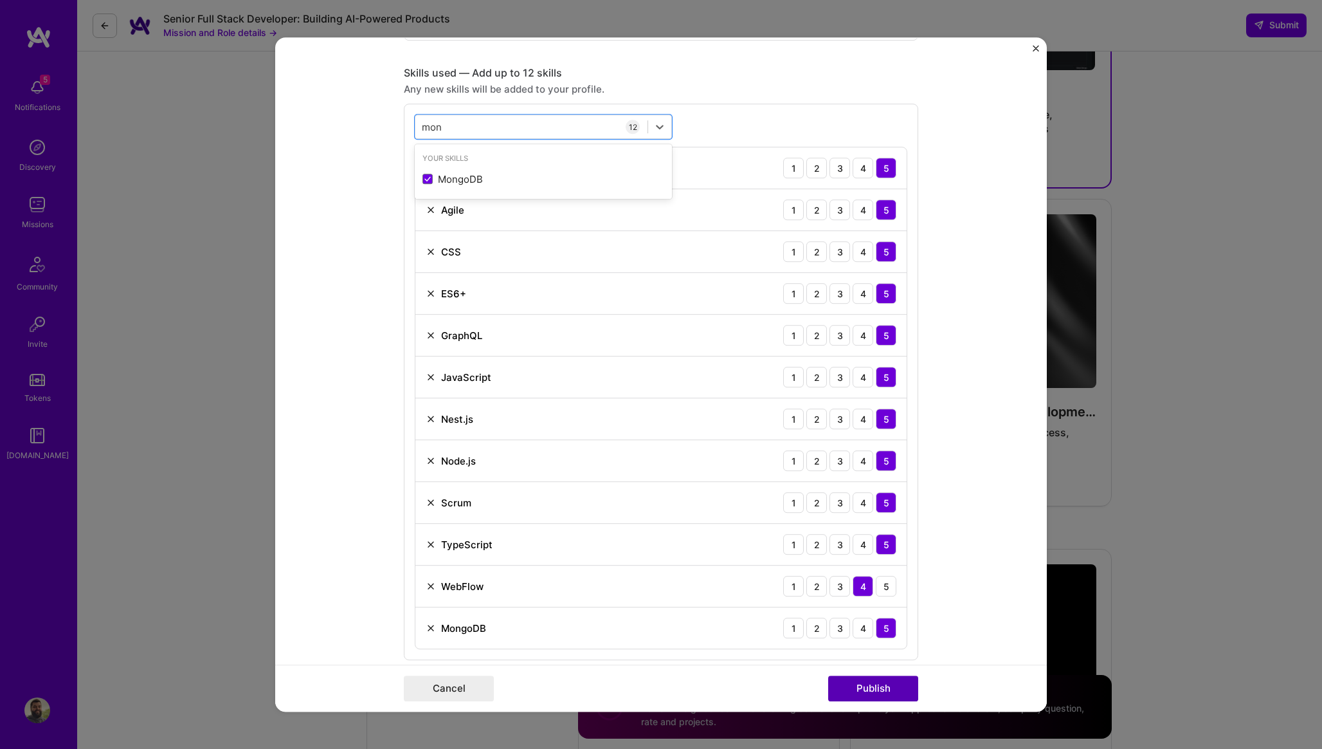
type input "mon"
click at [895, 690] on button "Publish" at bounding box center [873, 688] width 90 height 26
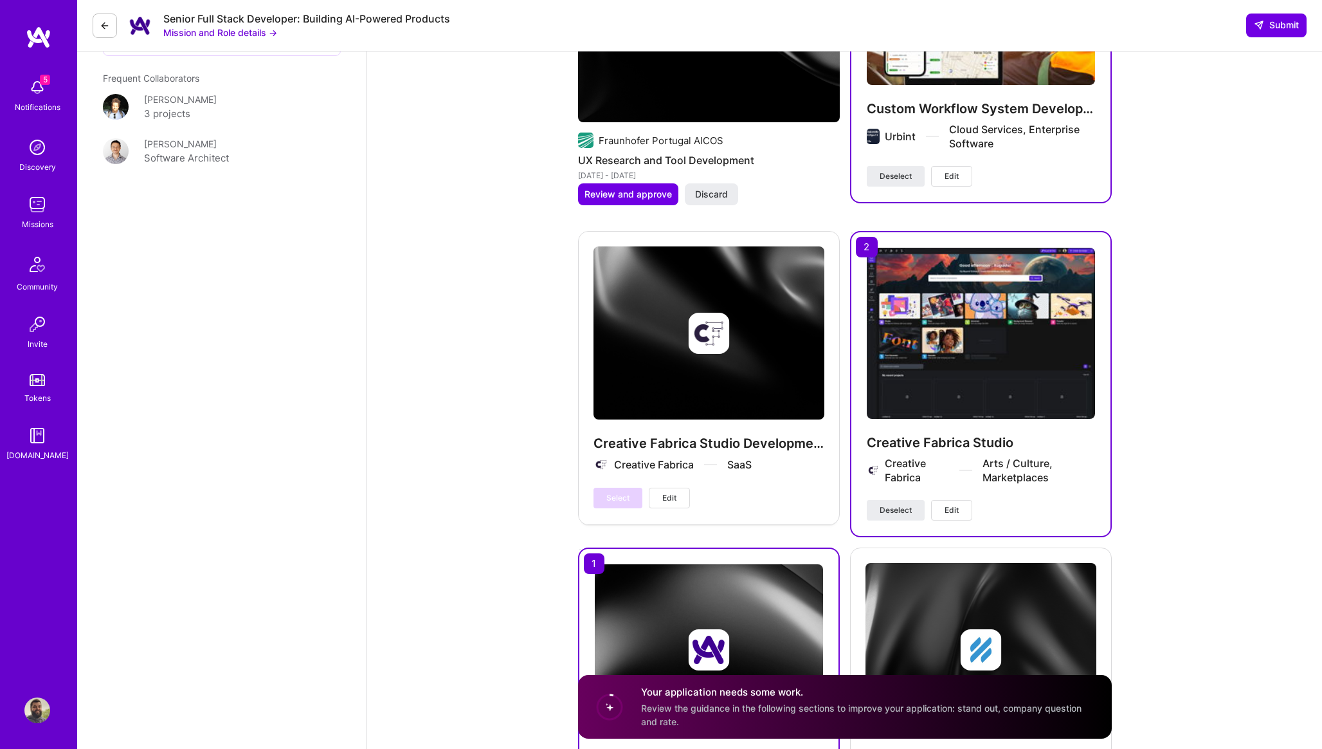
scroll to position [2170, 0]
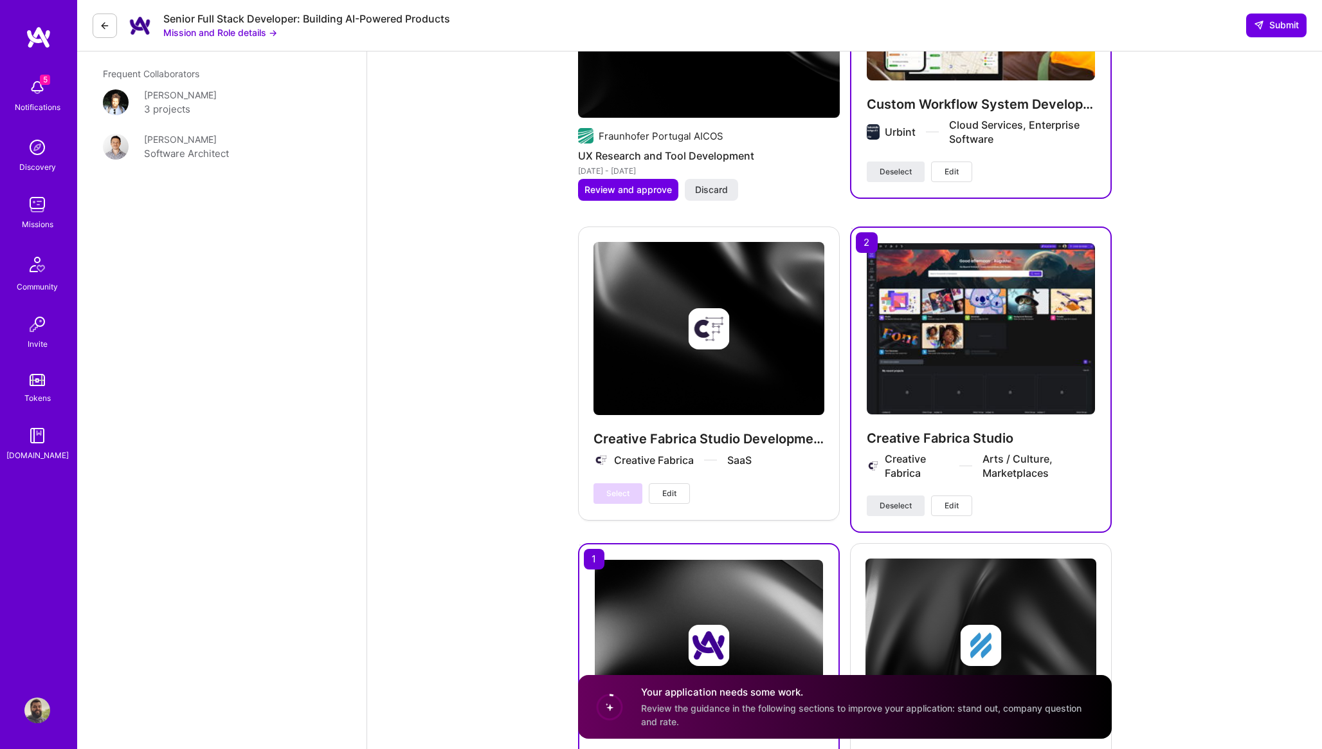
click at [979, 226] on div "Creative Fabrica Studio Creative Fabrica Arts / Culture, Marketplaces Deselect …" at bounding box center [981, 379] width 262 height 306
click at [911, 166] on span "Deselect" at bounding box center [896, 172] width 32 height 12
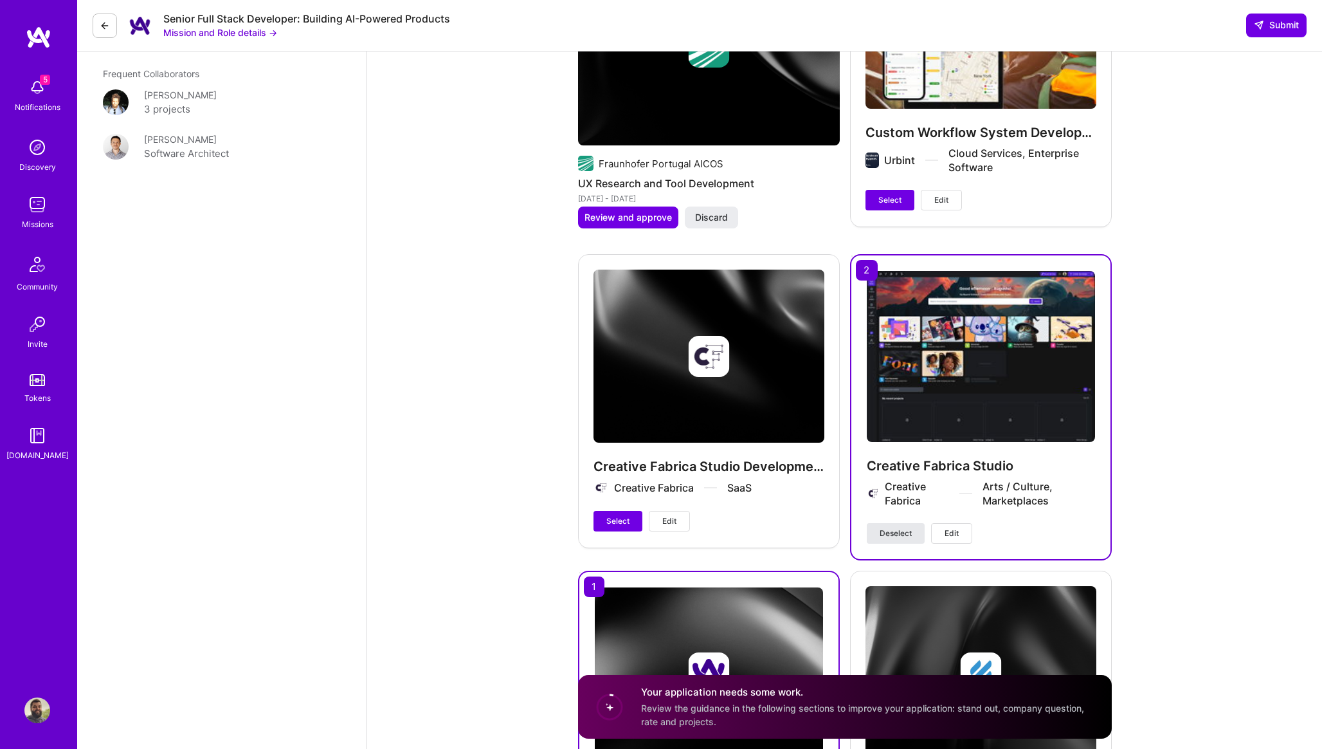
click at [905, 527] on span "Deselect" at bounding box center [896, 533] width 32 height 12
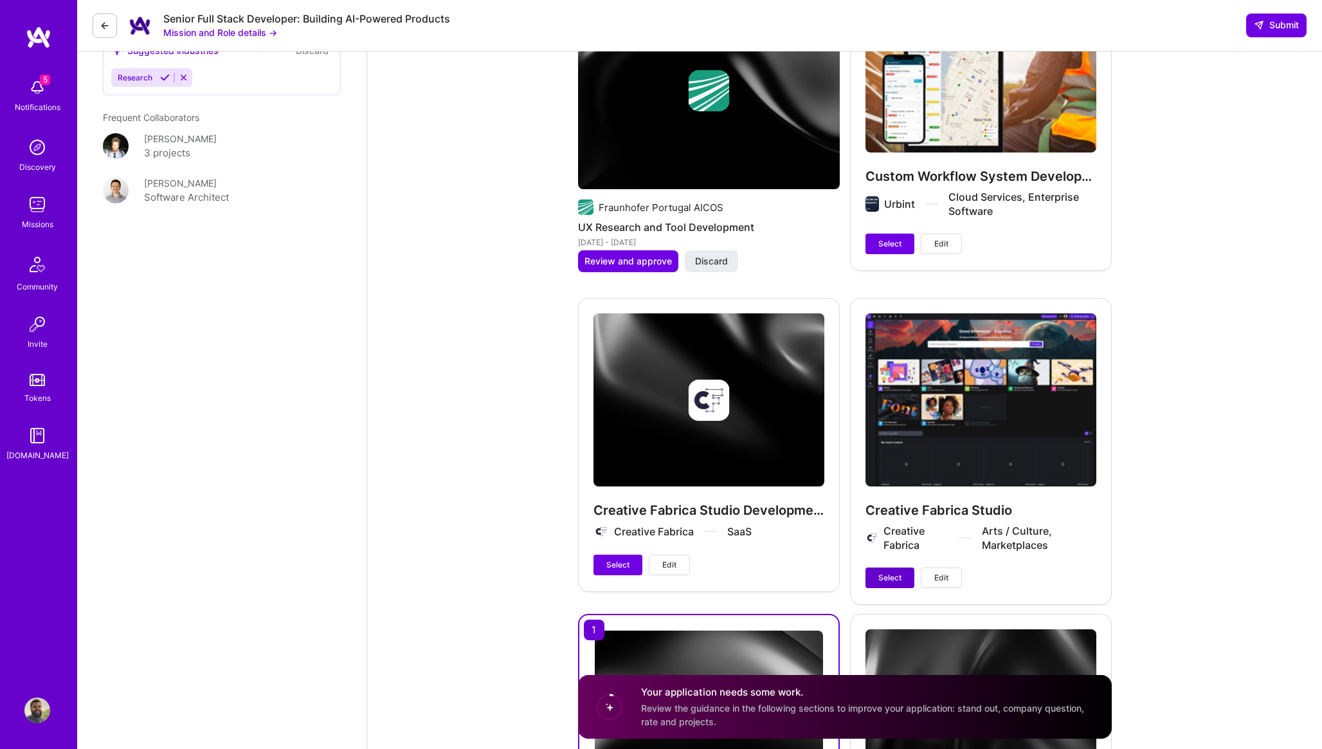
scroll to position [2118, 0]
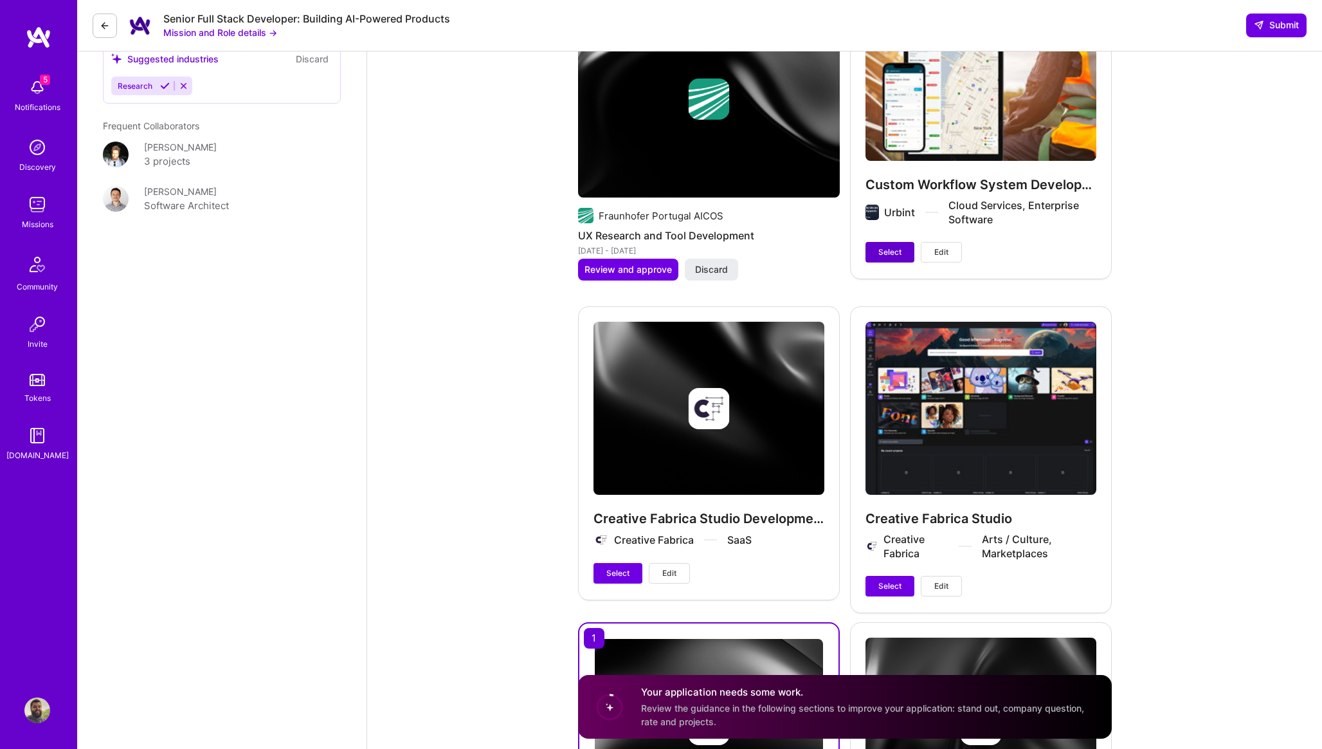
click at [894, 242] on button "Select" at bounding box center [890, 252] width 49 height 21
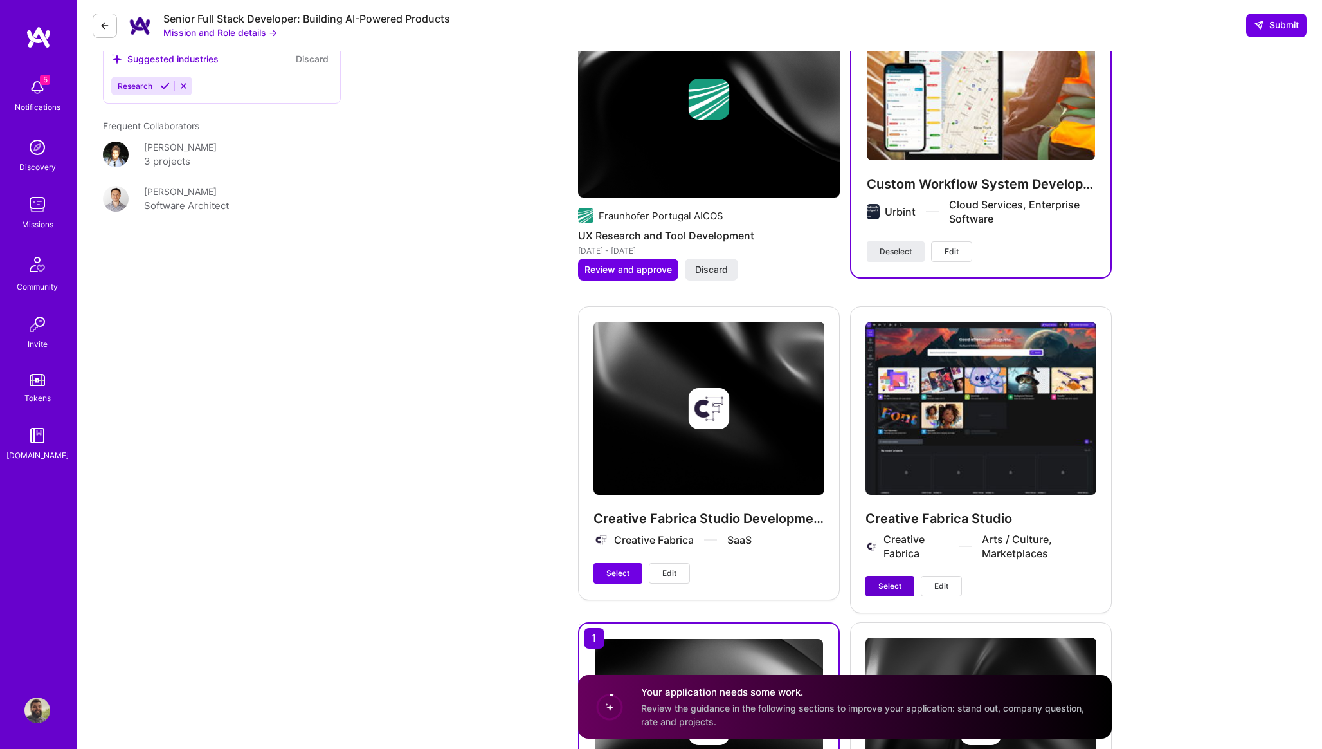
click at [897, 580] on span "Select" at bounding box center [890, 586] width 23 height 12
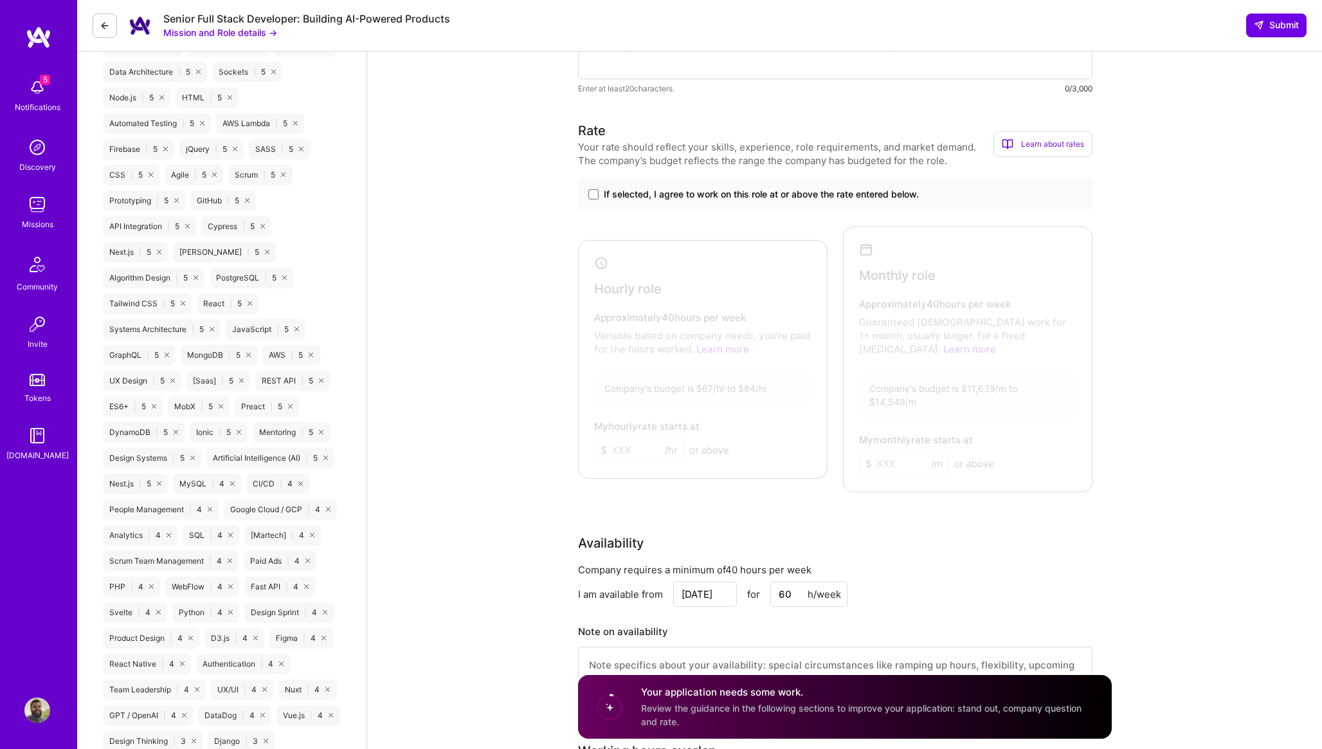
scroll to position [701, 0]
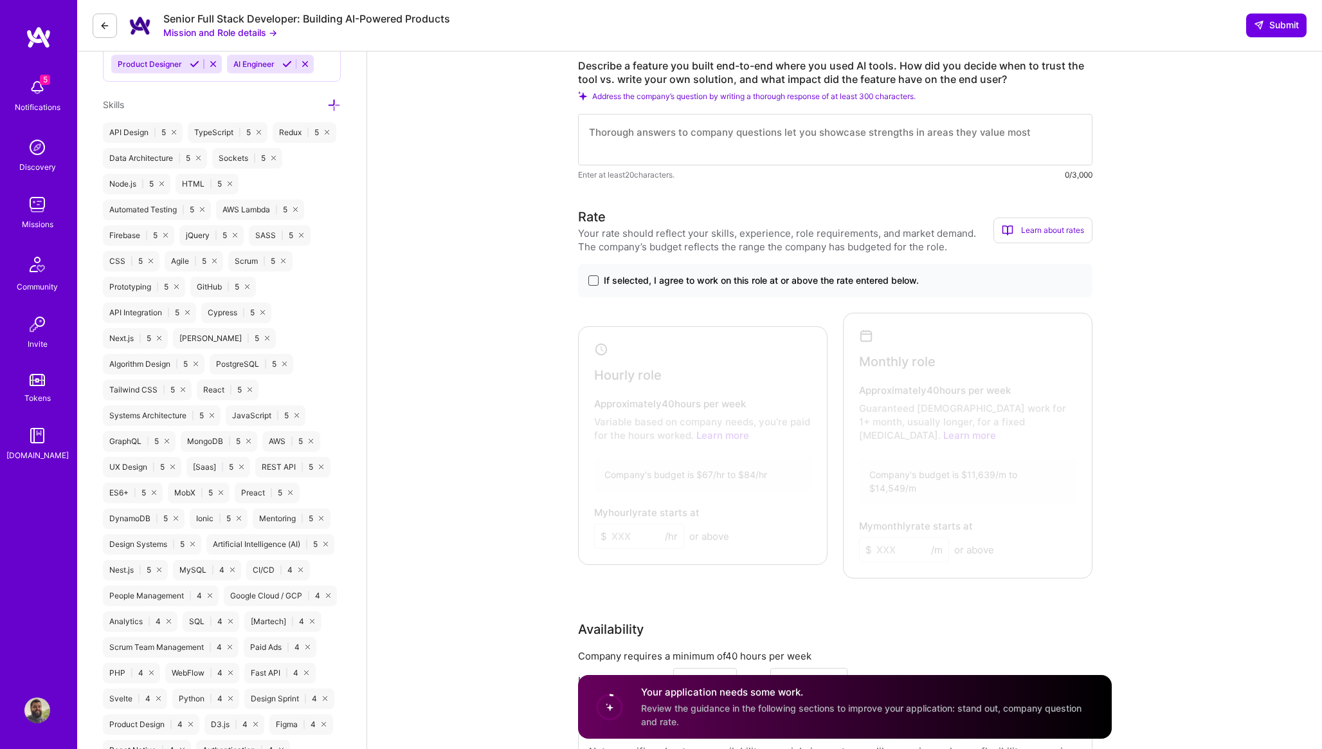
click at [594, 283] on span at bounding box center [594, 280] width 10 height 10
click at [0, 0] on input "If selected, I agree to work on this role at or above the rate entered below." at bounding box center [0, 0] width 0 height 0
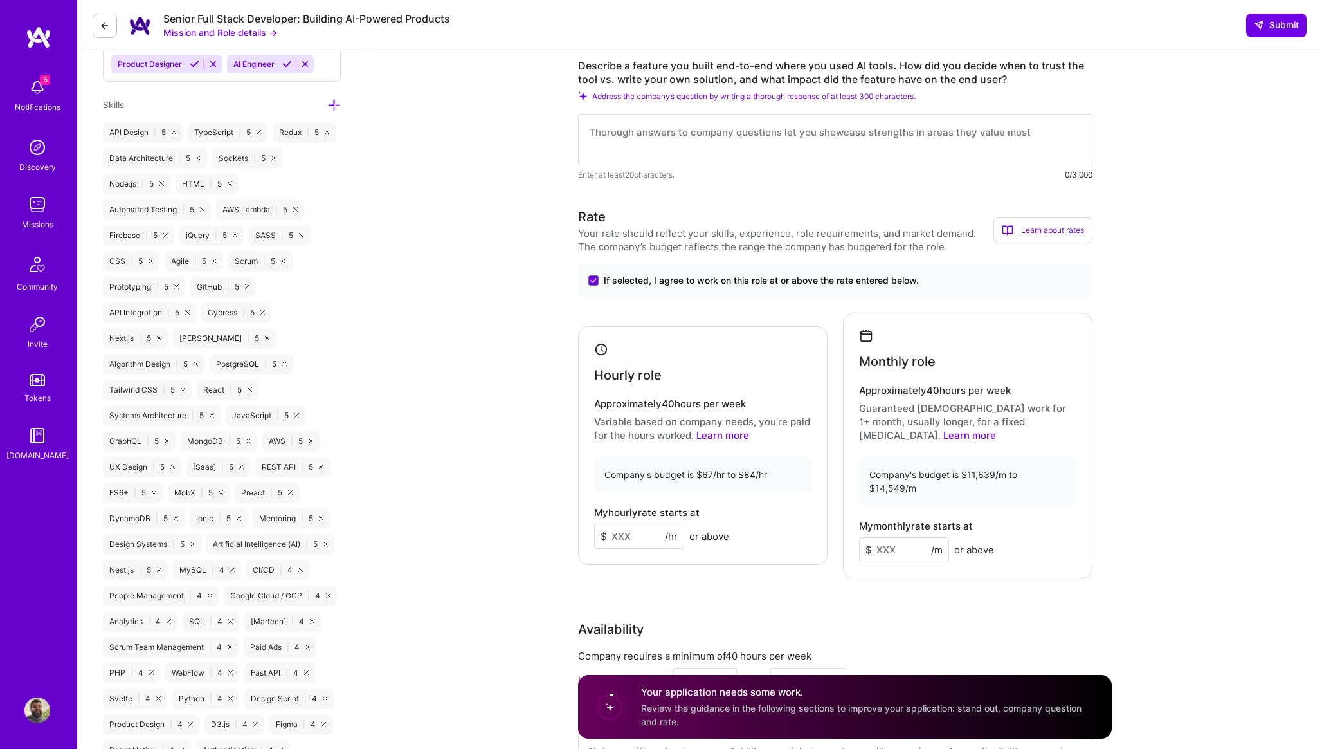
click at [645, 524] on input at bounding box center [639, 536] width 90 height 25
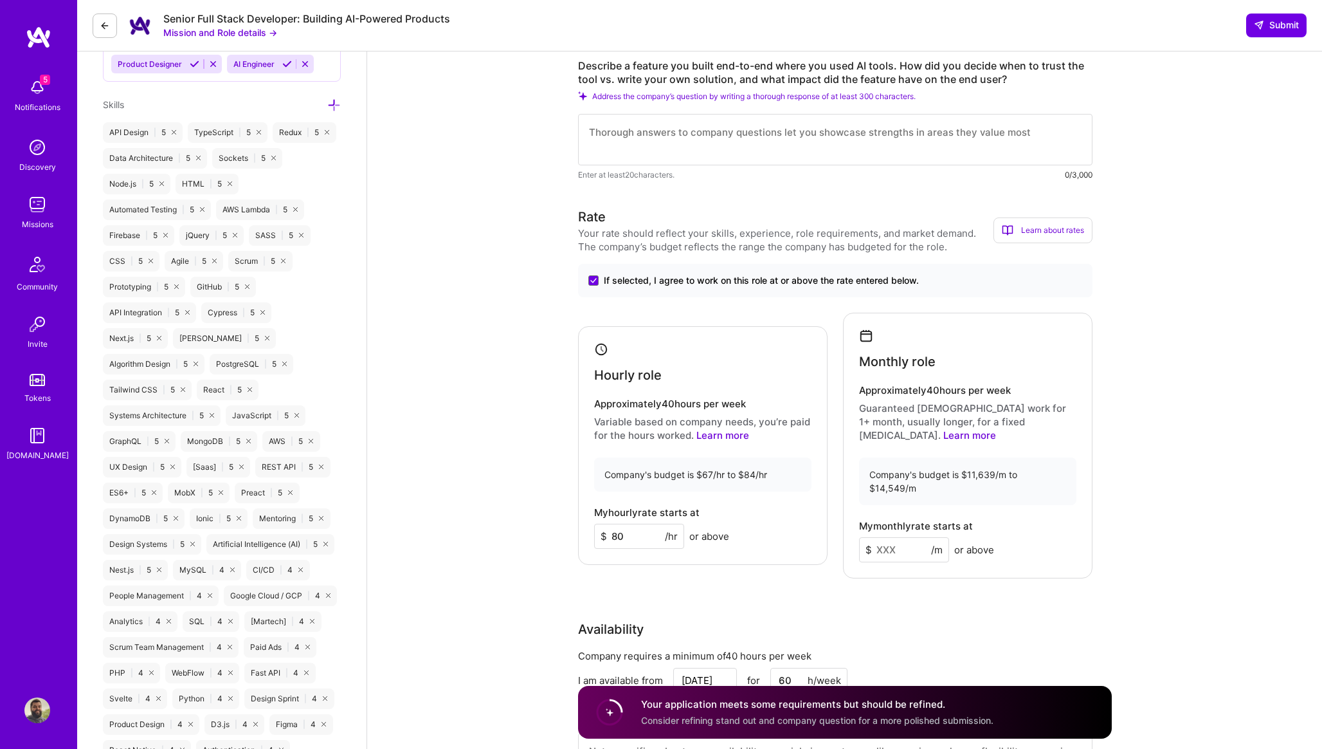
type input "80"
click at [893, 537] on input at bounding box center [904, 549] width 90 height 25
type input "135"
click at [643, 530] on input "80" at bounding box center [639, 536] width 90 height 25
type input "82"
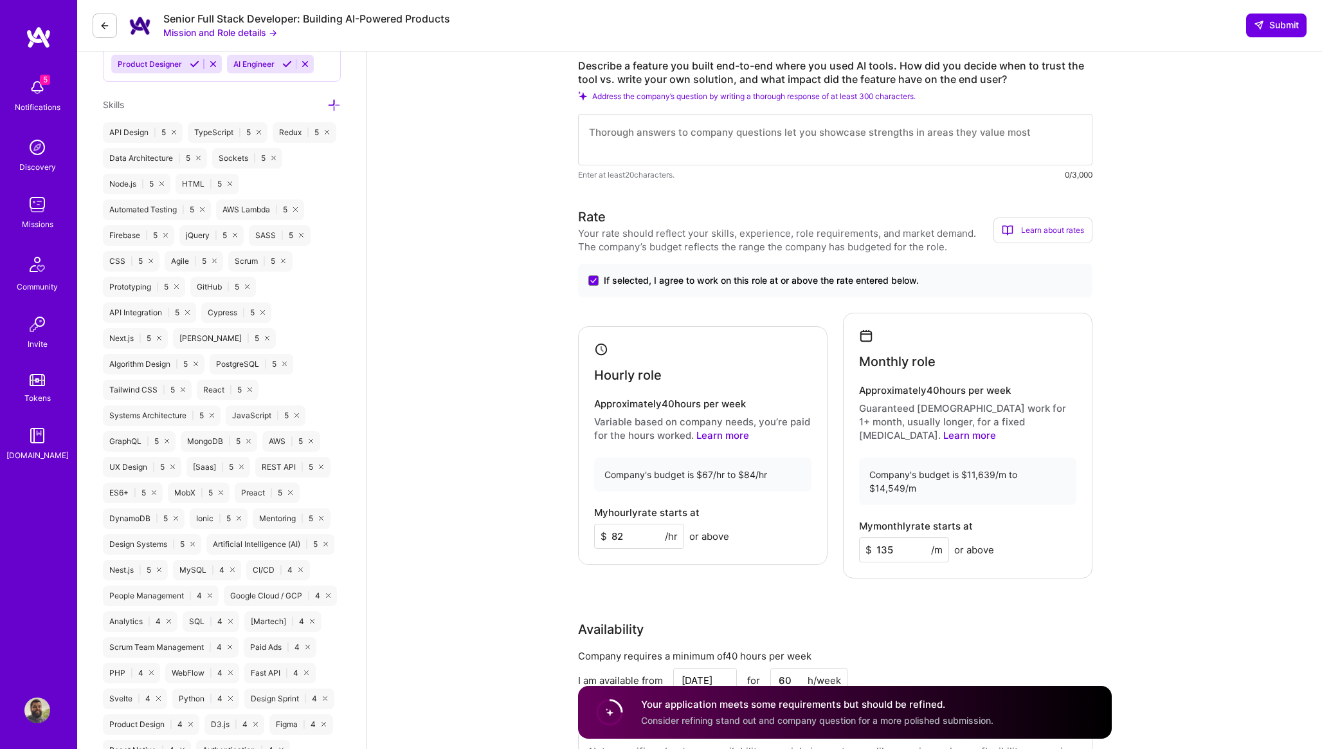
click at [899, 537] on input "135" at bounding box center [904, 549] width 90 height 25
type input "13500"
click at [641, 524] on input "82" at bounding box center [639, 536] width 90 height 25
type input "80"
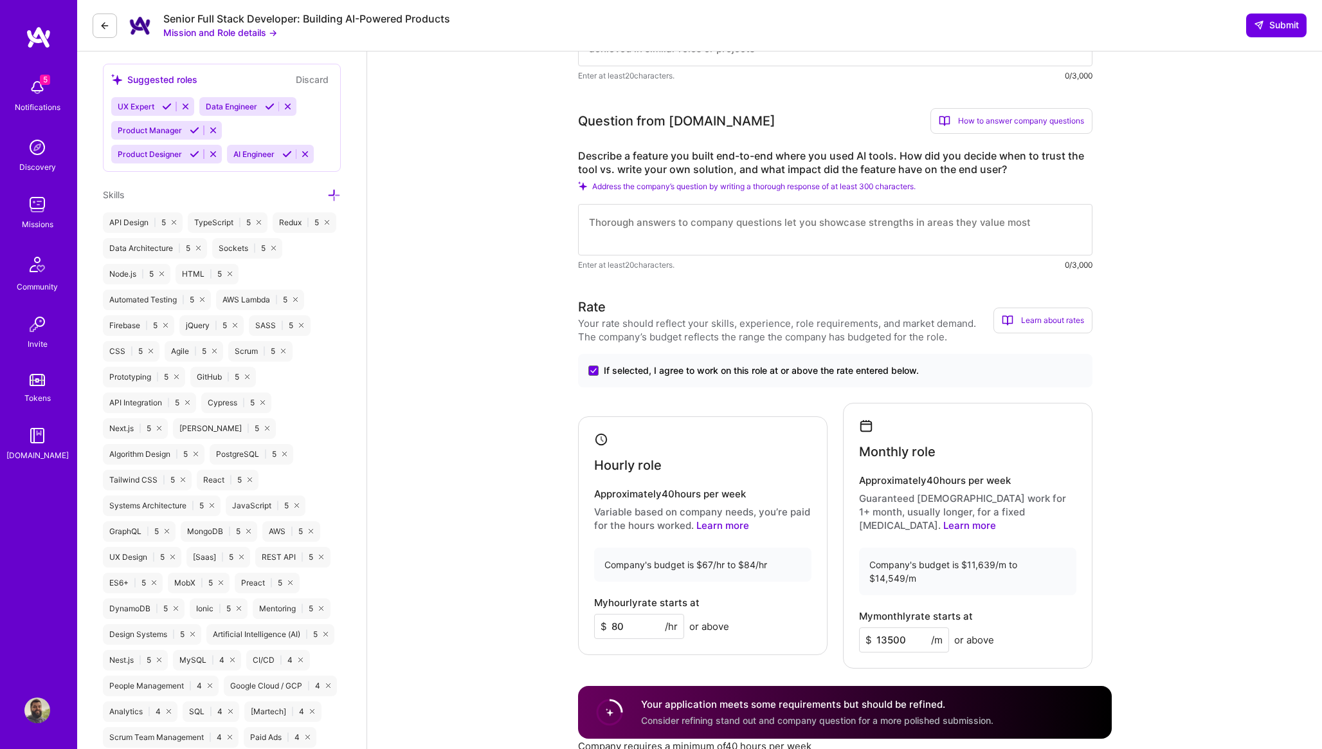
scroll to position [610, 0]
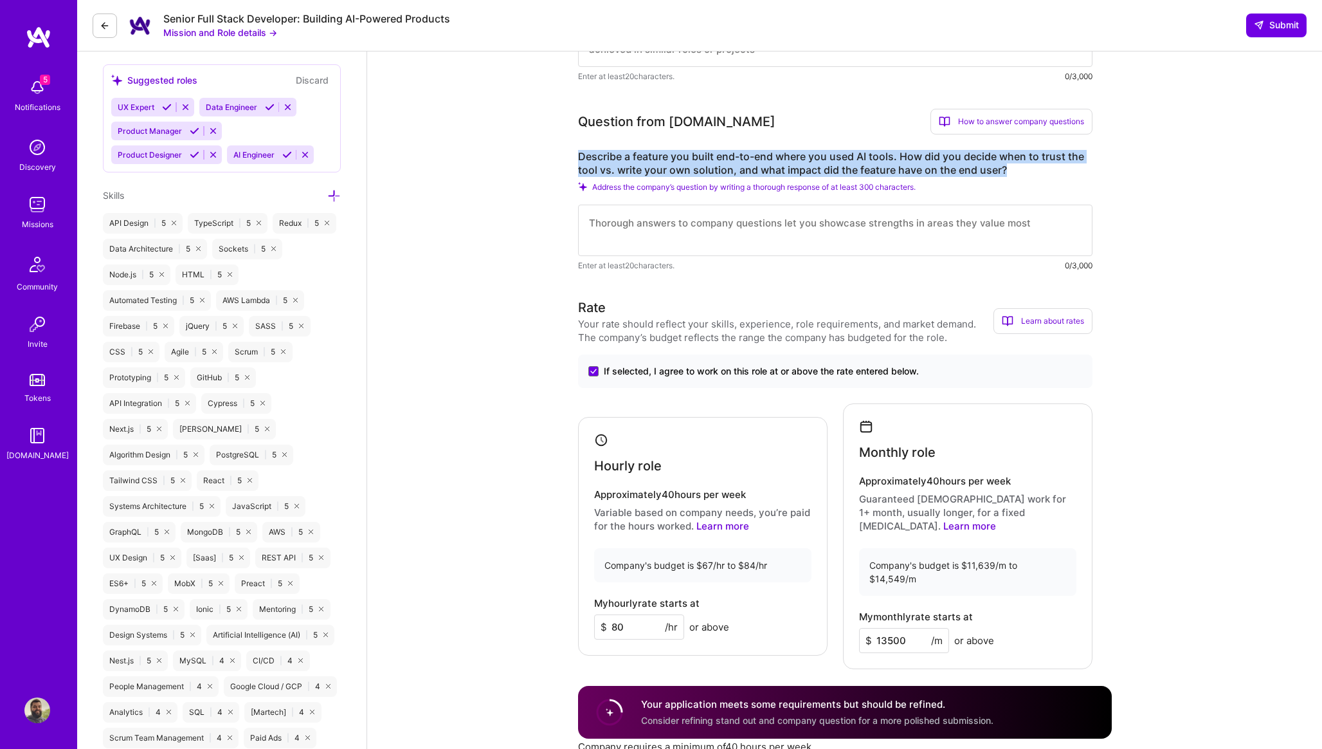
drag, startPoint x: 576, startPoint y: 154, endPoint x: 1015, endPoint y: 165, distance: 438.8
copy label "Describe a feature you built end-to-end where you used AI tools. How did you de…"
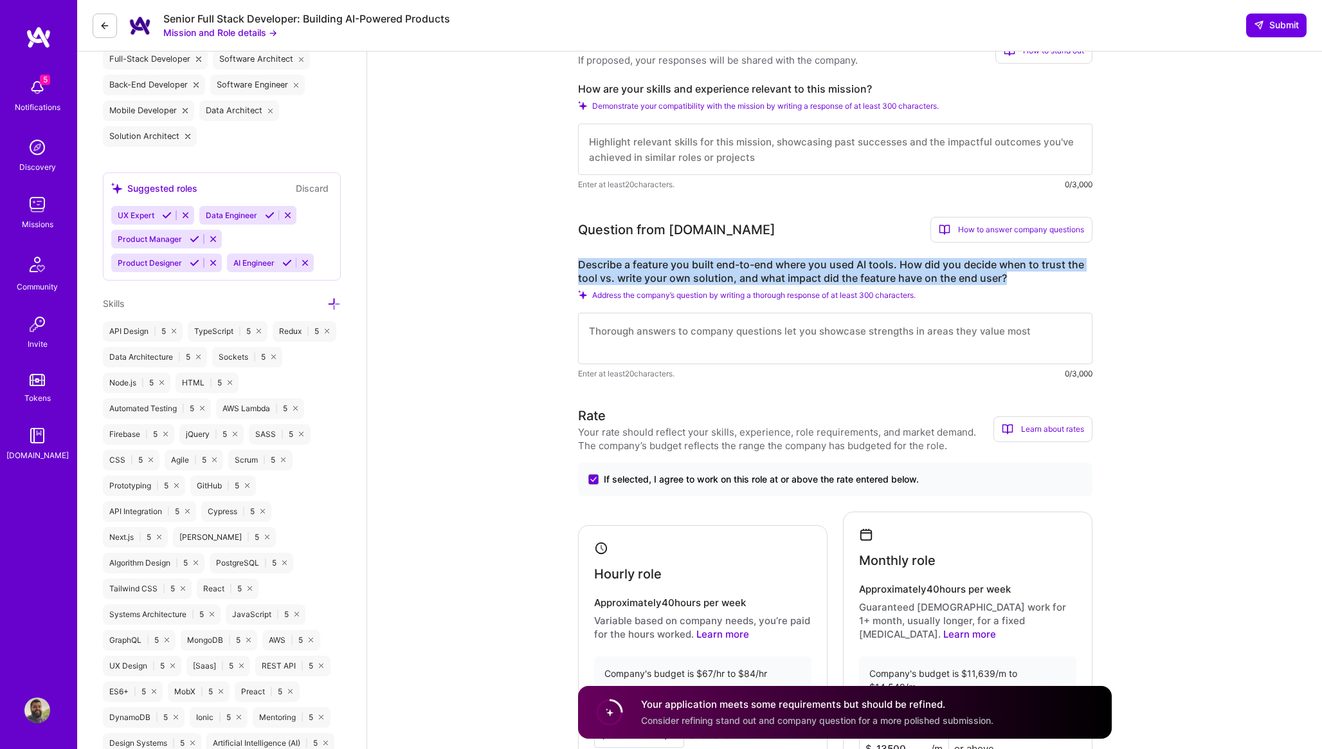
scroll to position [493, 0]
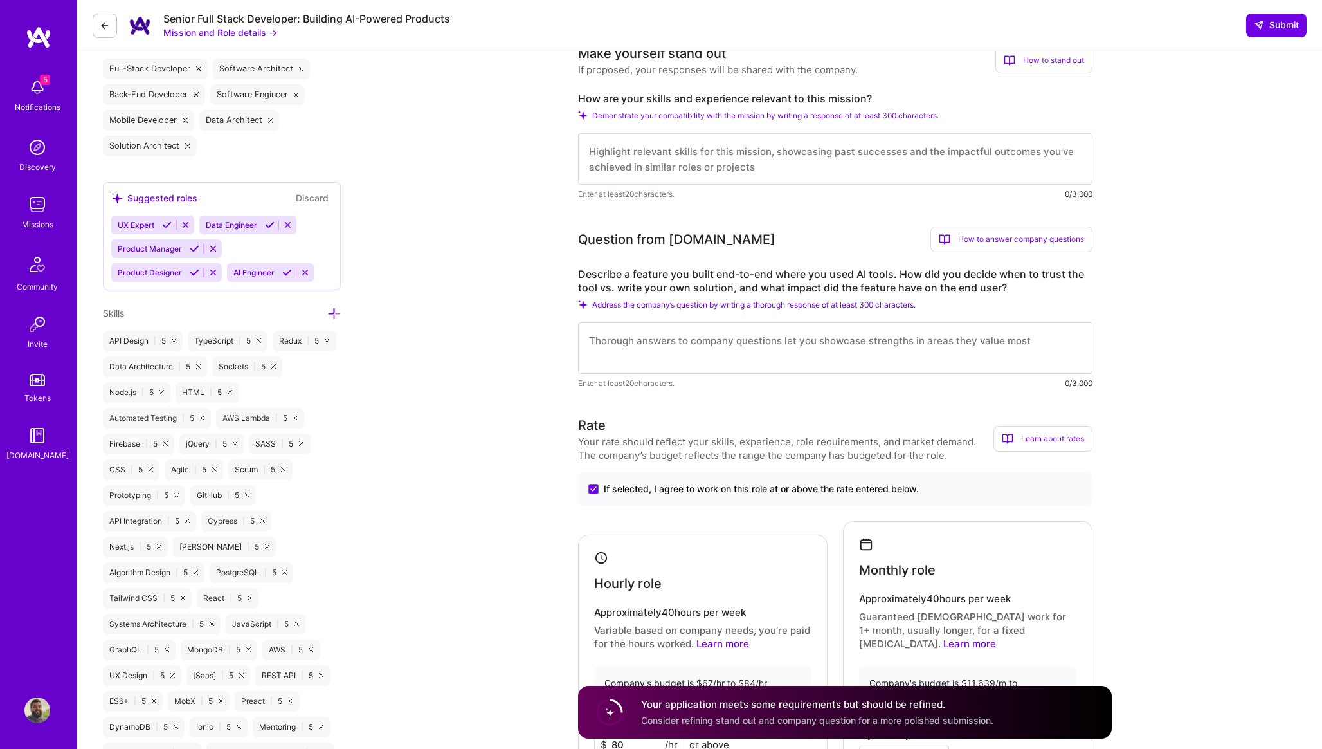
click at [648, 363] on textarea at bounding box center [835, 347] width 515 height 51
paste textarea "# Loremips d Sitametcon Adipis EL Seddoe - Tem Incid Utlabore Etdo magnaali eni…"
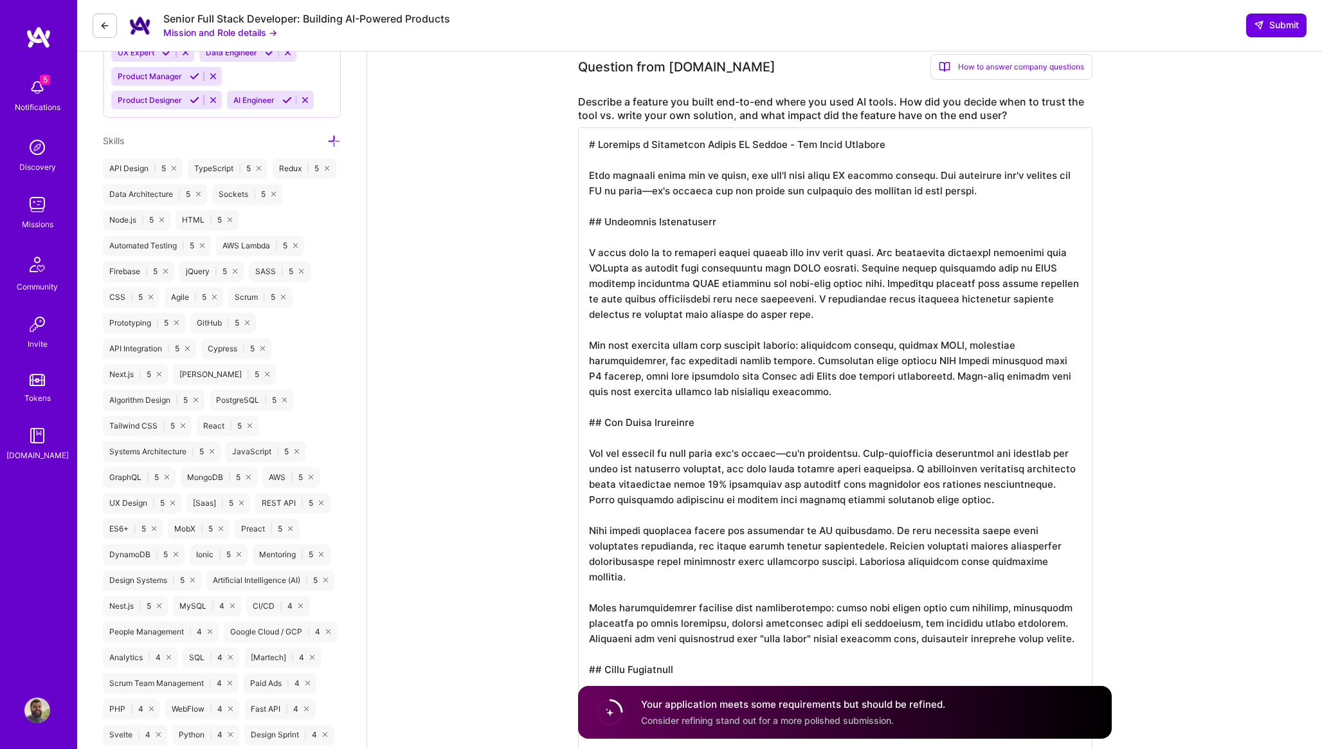
scroll to position [655, 0]
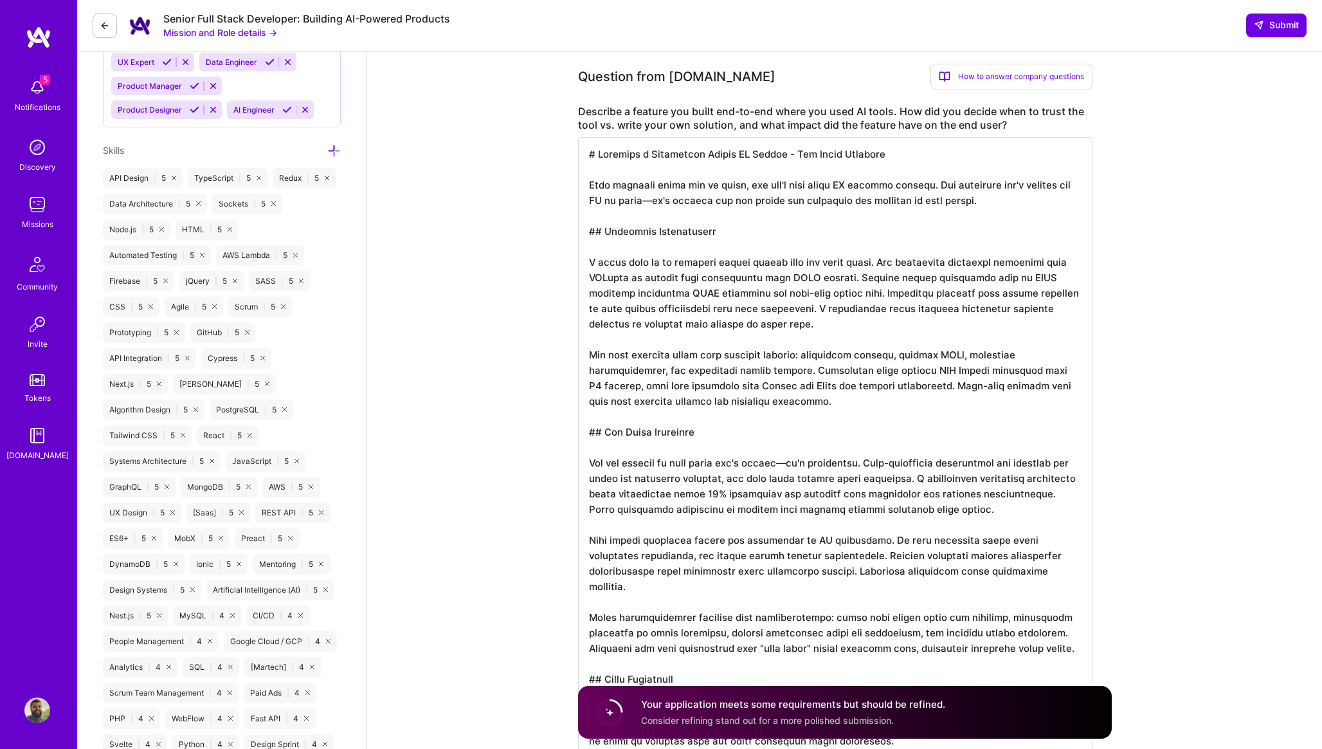
click at [603, 115] on label "Describe a feature you built end-to-end where you used AI tools. How did you de…" at bounding box center [835, 118] width 515 height 27
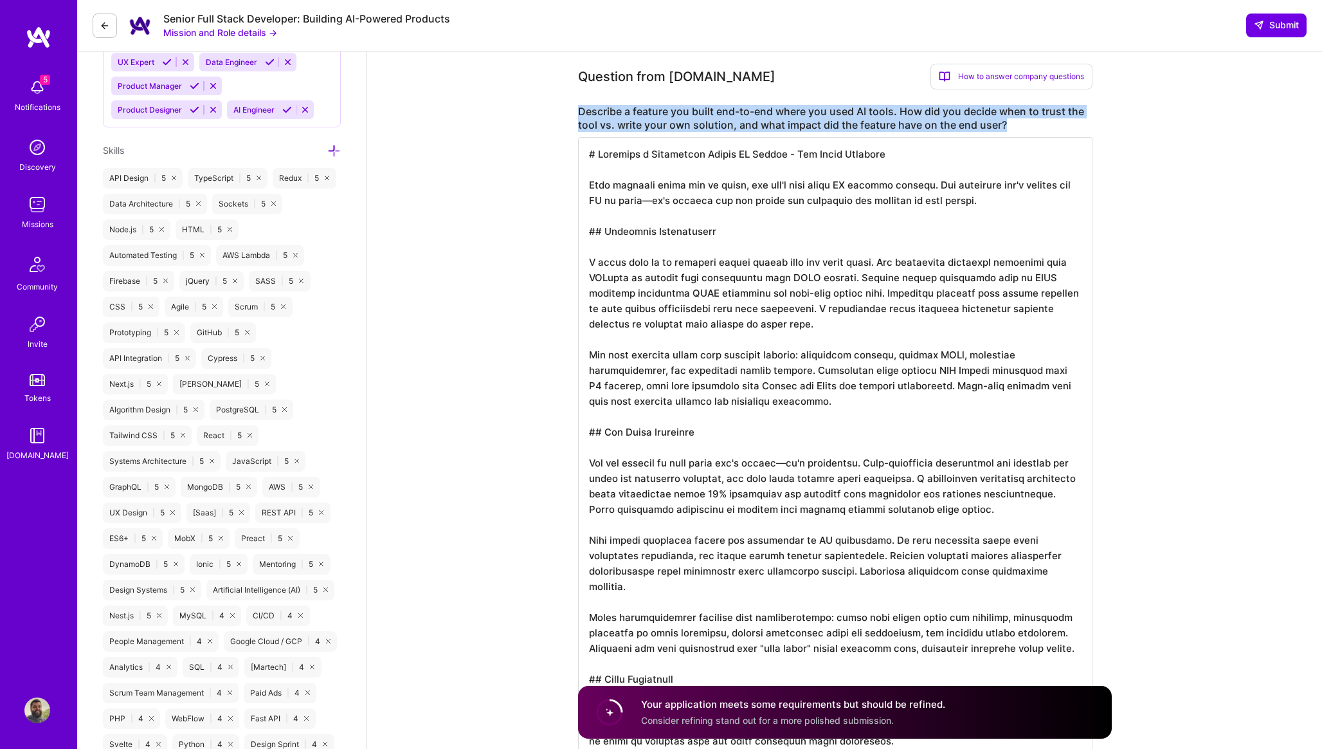
click at [603, 115] on label "Describe a feature you built end-to-end where you used AI tools. How did you de…" at bounding box center [835, 118] width 515 height 27
copy label "Describe a feature you built end-to-end where you used AI tools. How did you de…"
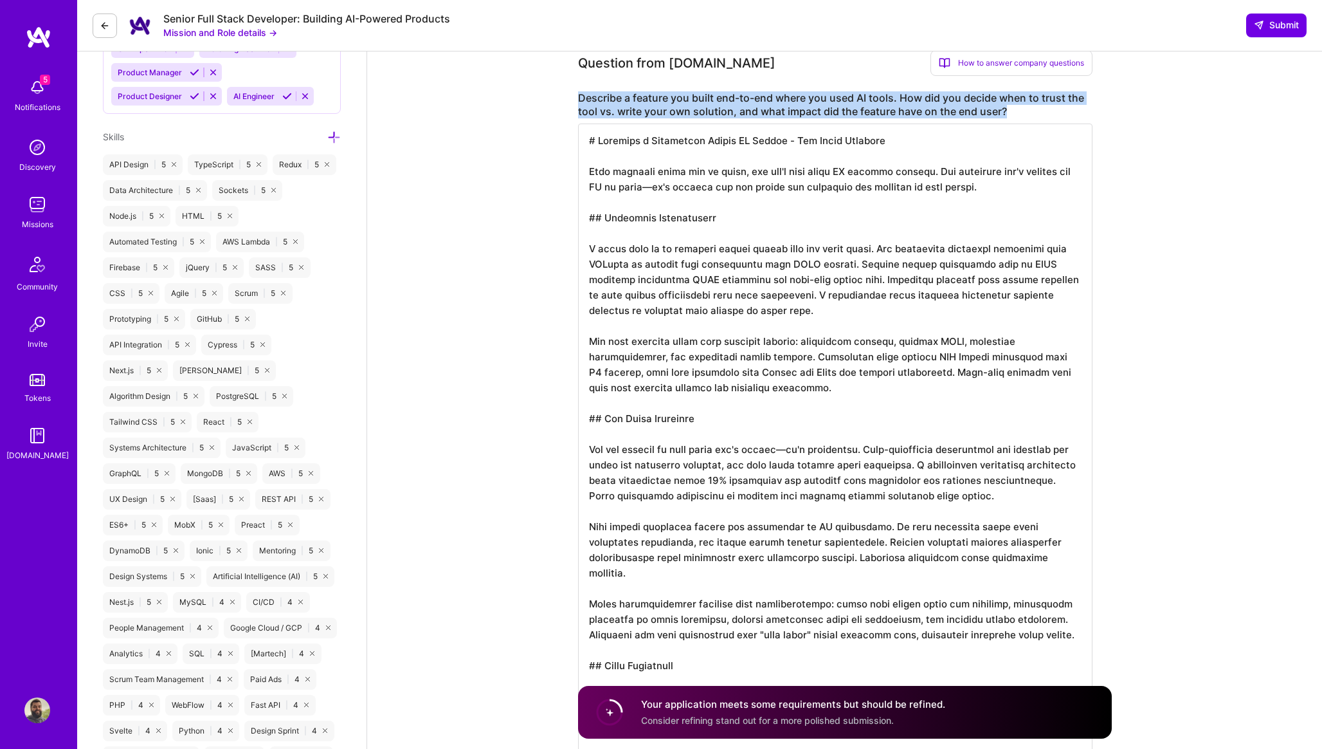
scroll to position [695, 0]
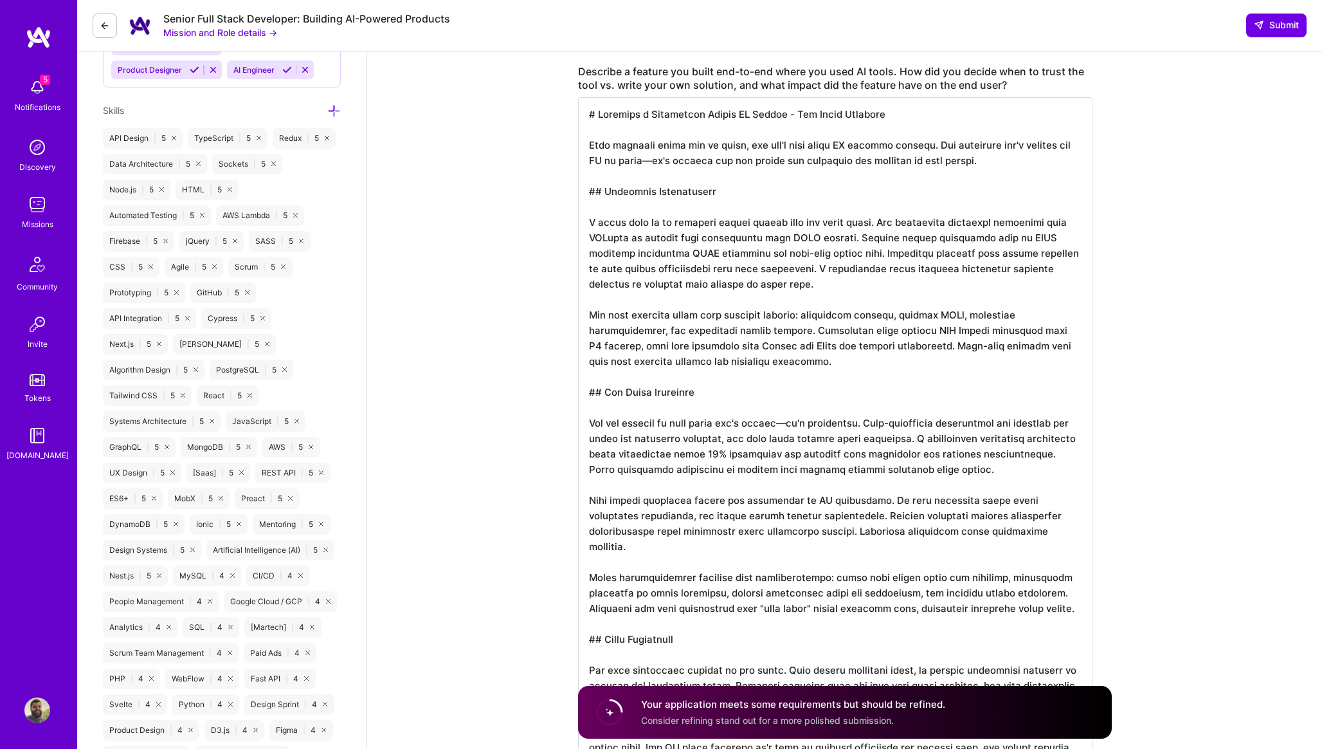
drag, startPoint x: 590, startPoint y: 113, endPoint x: 766, endPoint y: 479, distance: 405.4
click at [767, 479] on textarea at bounding box center [835, 439] width 515 height 684
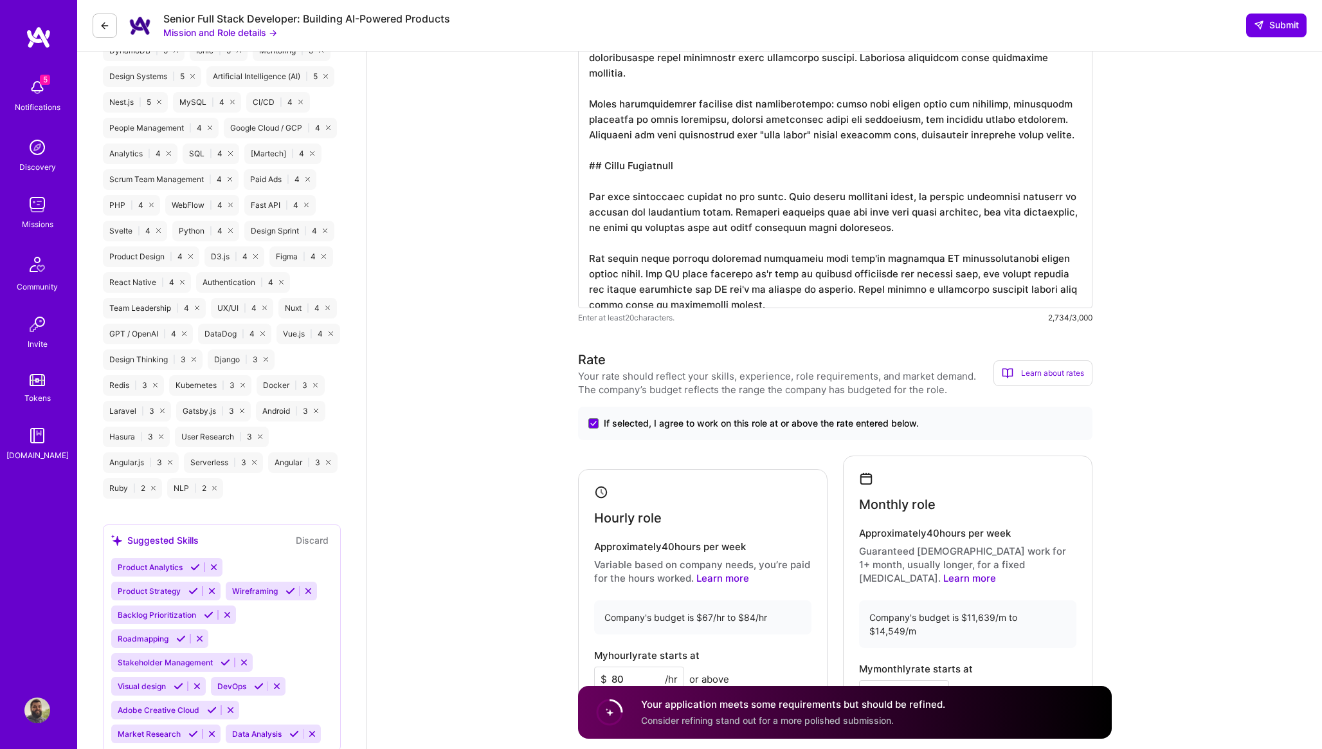
scroll to position [1171, 0]
paste textarea "At [GEOGRAPHIC_DATA], I built an AI-powered geological safety prediction system…"
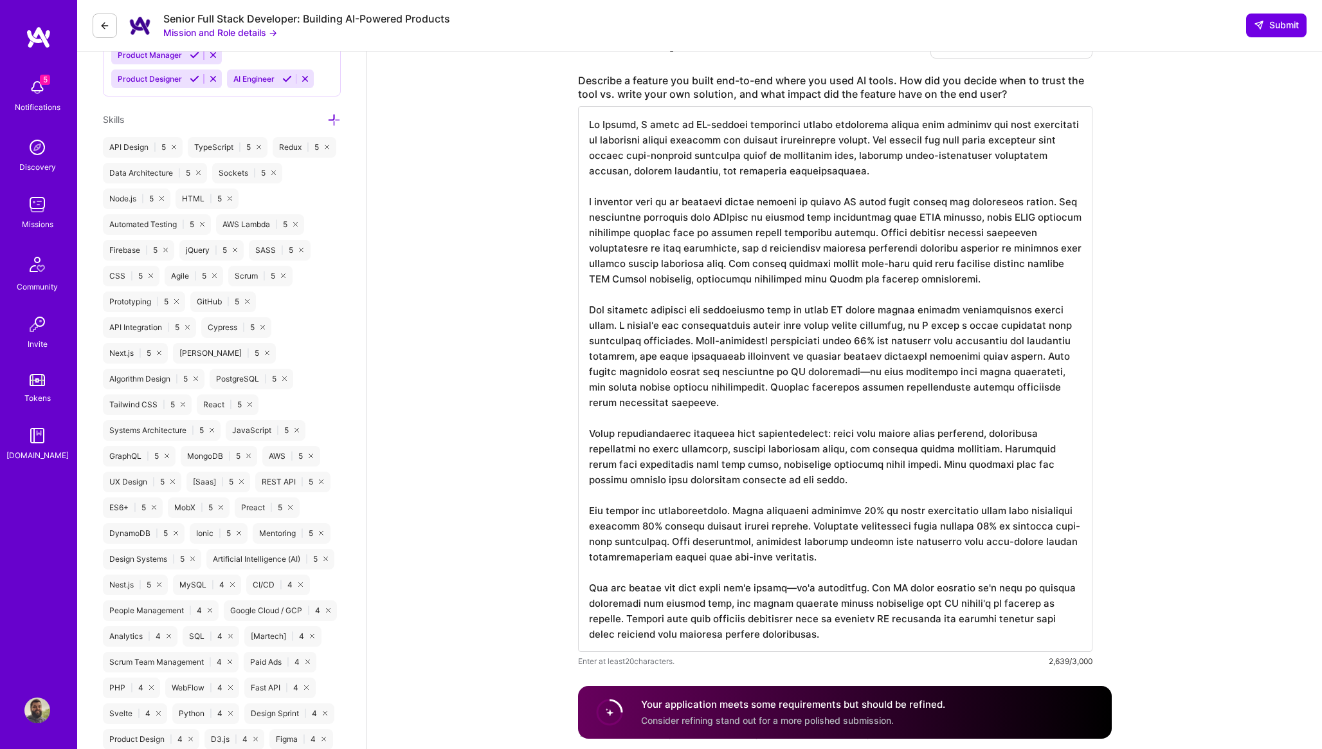
scroll to position [686, 0]
click at [818, 157] on textarea at bounding box center [835, 379] width 515 height 545
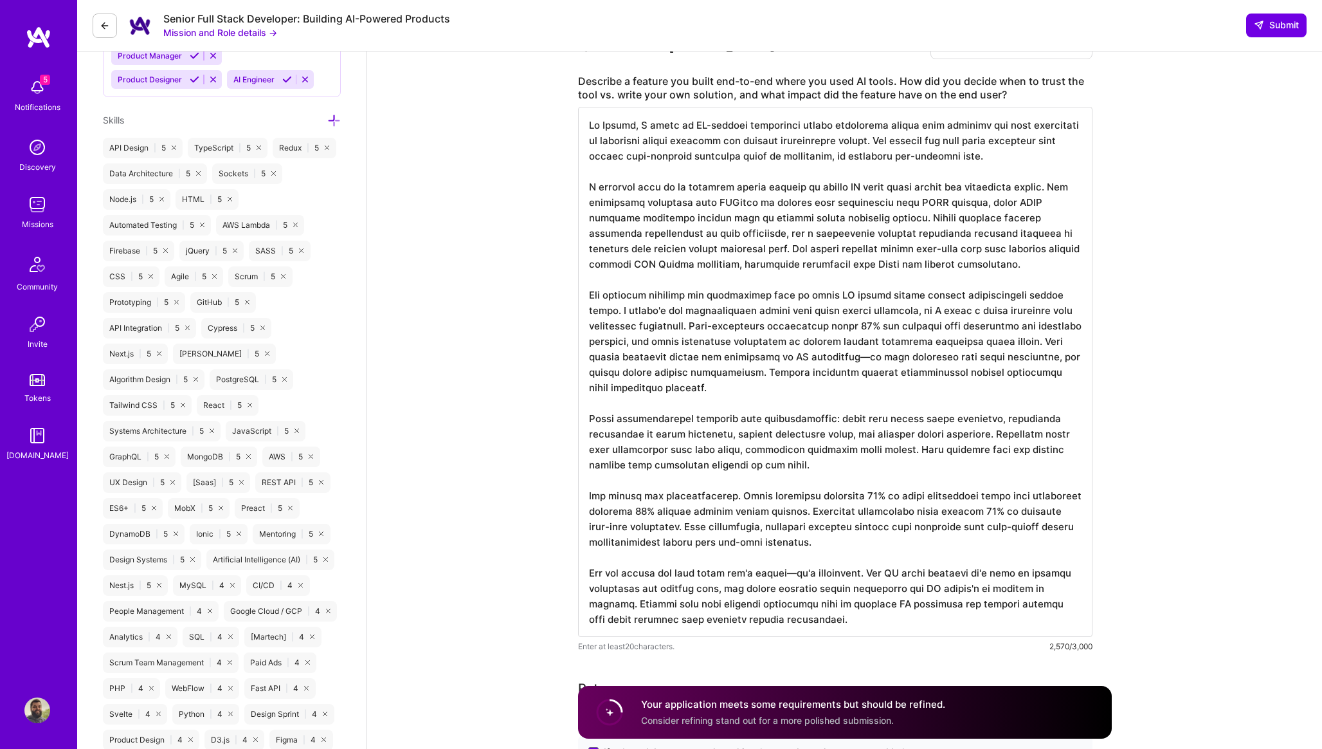
click at [685, 143] on textarea at bounding box center [835, 372] width 515 height 530
drag, startPoint x: 588, startPoint y: 185, endPoint x: 1019, endPoint y: 266, distance: 439.0
click at [1019, 266] on textarea at bounding box center [835, 372] width 515 height 530
paste textarea "safety-critical decisions require explainable reasoning that stakeholders could…"
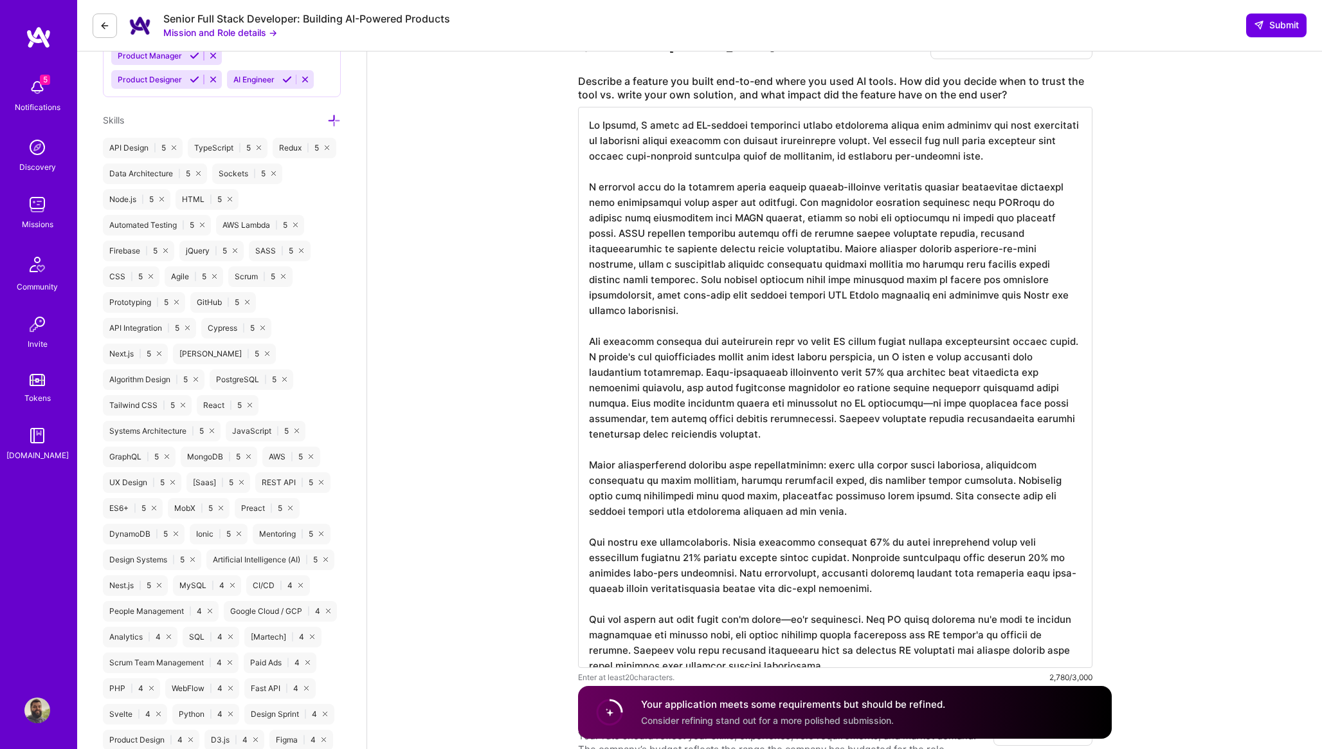
click at [975, 228] on textarea at bounding box center [835, 387] width 515 height 561
drag, startPoint x: 980, startPoint y: 139, endPoint x: 873, endPoint y: 146, distance: 107.6
click at [873, 145] on textarea at bounding box center [835, 387] width 515 height 561
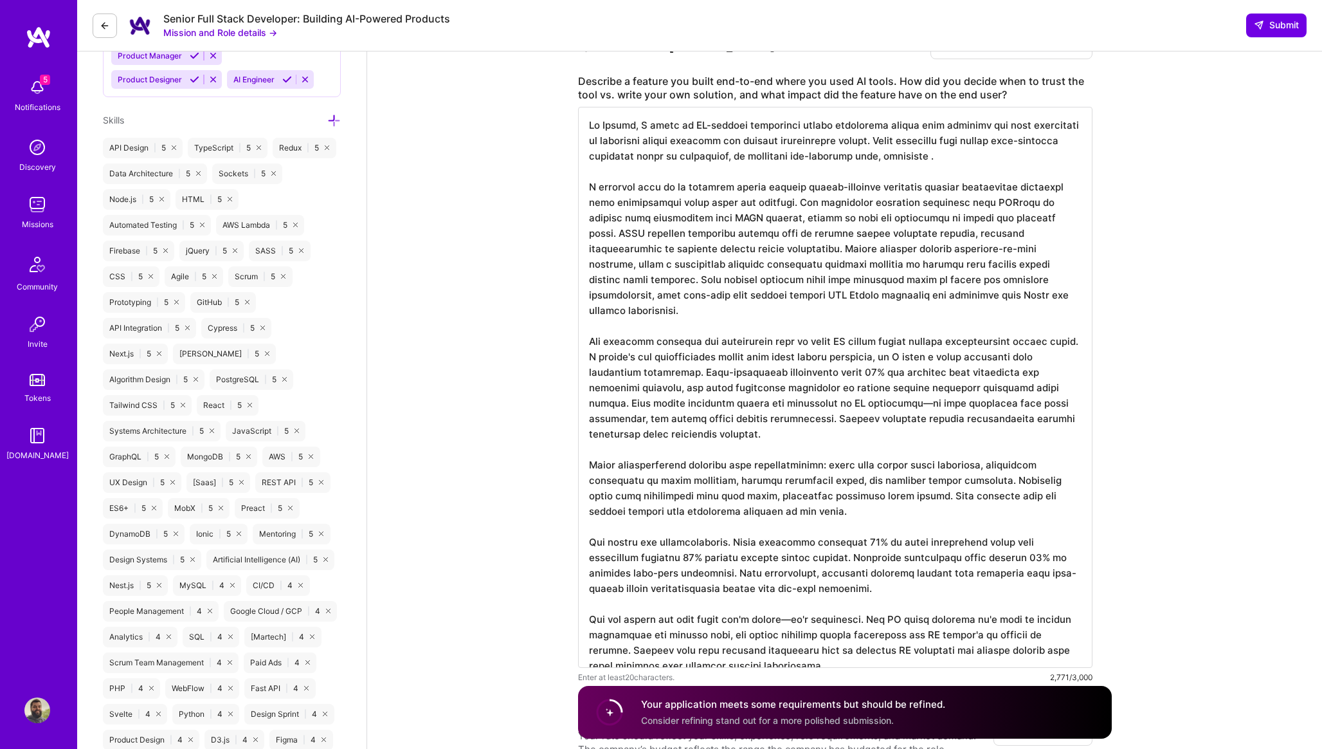
drag, startPoint x: 1059, startPoint y: 141, endPoint x: 1003, endPoint y: 141, distance: 56.0
click at [1003, 141] on textarea at bounding box center [835, 387] width 515 height 561
click at [885, 158] on textarea at bounding box center [835, 387] width 515 height 561
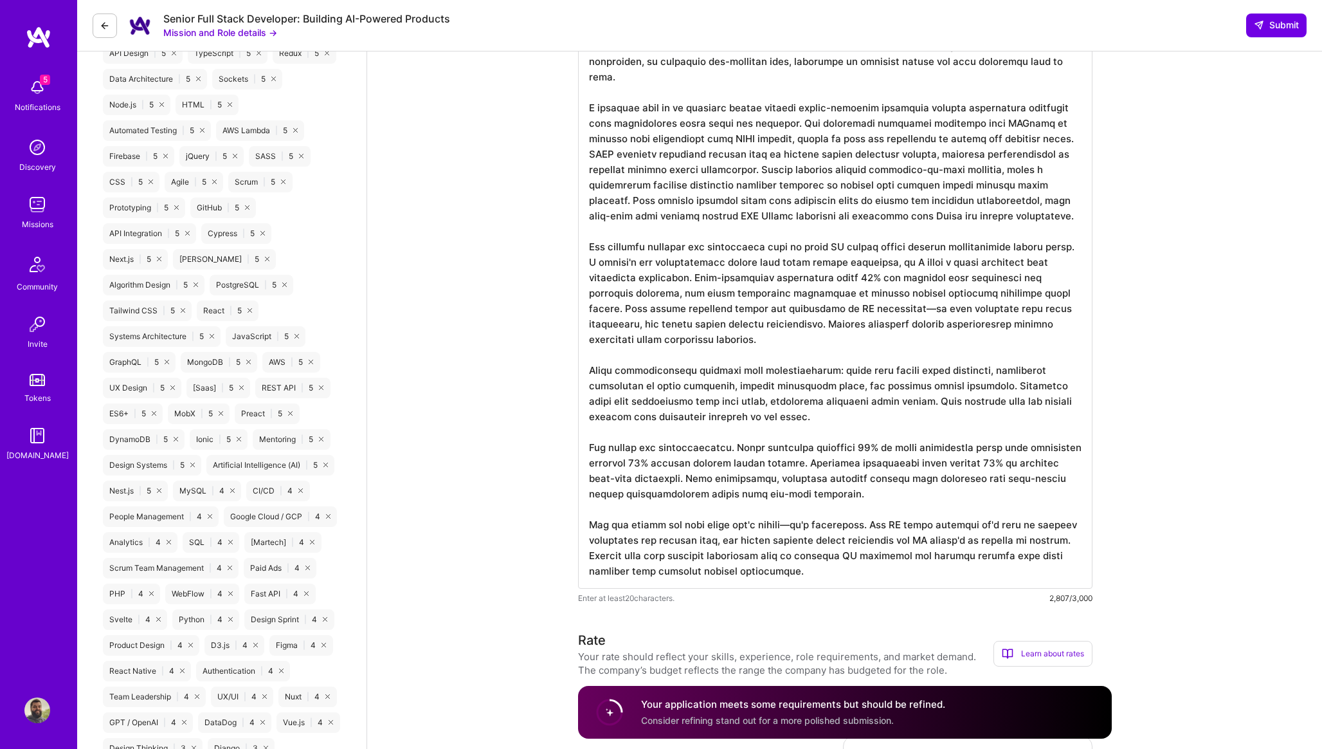
scroll to position [782, 0]
click at [592, 108] on textarea at bounding box center [835, 299] width 515 height 576
click at [1065, 244] on textarea at bounding box center [835, 299] width 515 height 576
click at [886, 262] on textarea at bounding box center [835, 299] width 515 height 576
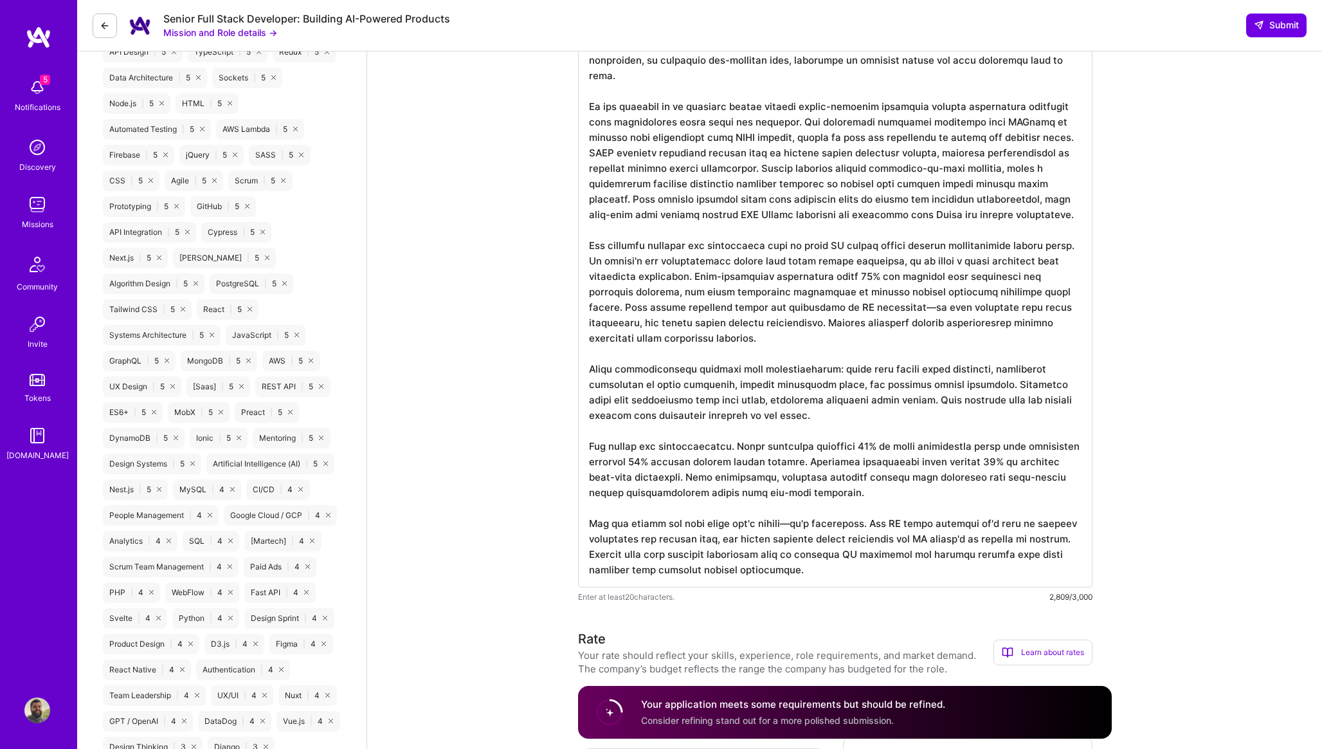
drag, startPoint x: 632, startPoint y: 293, endPoint x: 587, endPoint y: 293, distance: 45.0
click at [587, 293] on textarea at bounding box center [835, 299] width 515 height 576
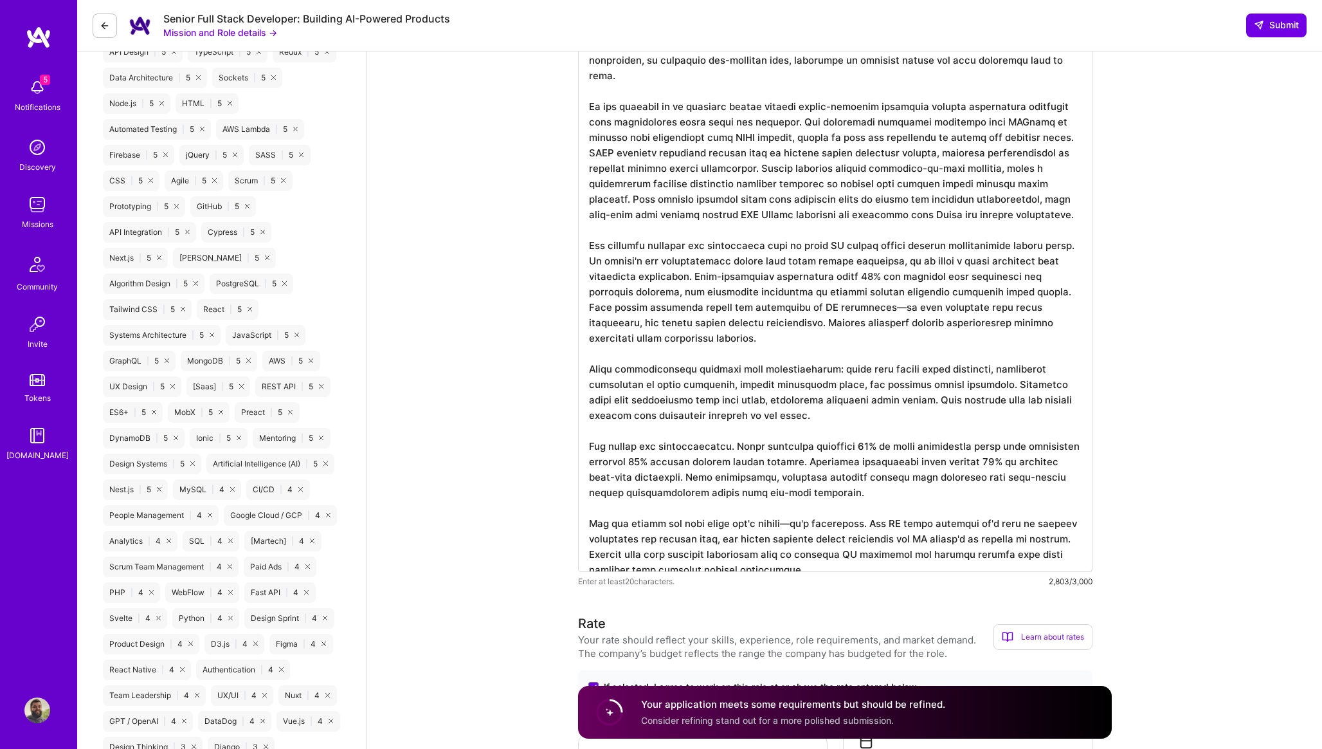
click at [772, 309] on textarea at bounding box center [835, 291] width 515 height 561
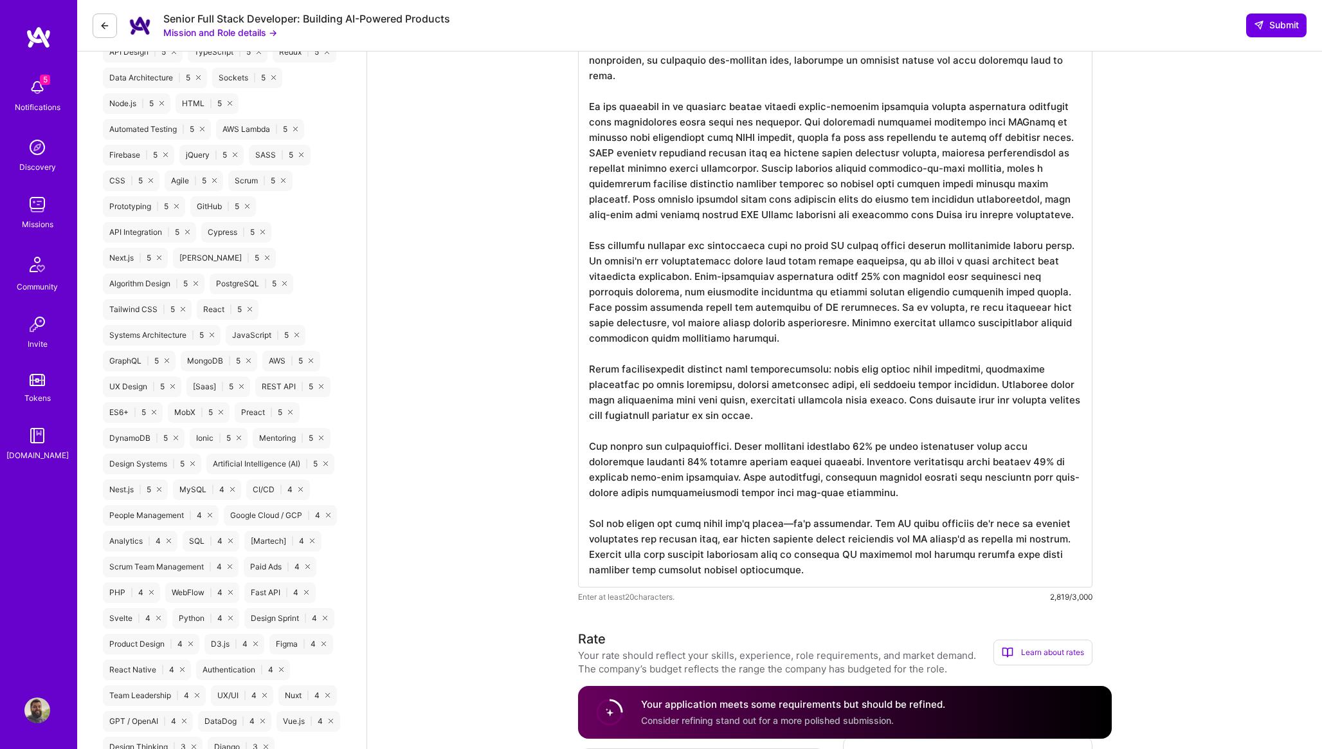
click at [963, 307] on textarea at bounding box center [835, 299] width 515 height 576
drag, startPoint x: 699, startPoint y: 369, endPoint x: 809, endPoint y: 366, distance: 109.4
click at [809, 366] on textarea at bounding box center [835, 299] width 515 height 576
drag, startPoint x: 699, startPoint y: 371, endPoint x: 816, endPoint y: 369, distance: 117.7
click at [816, 369] on textarea at bounding box center [835, 299] width 515 height 576
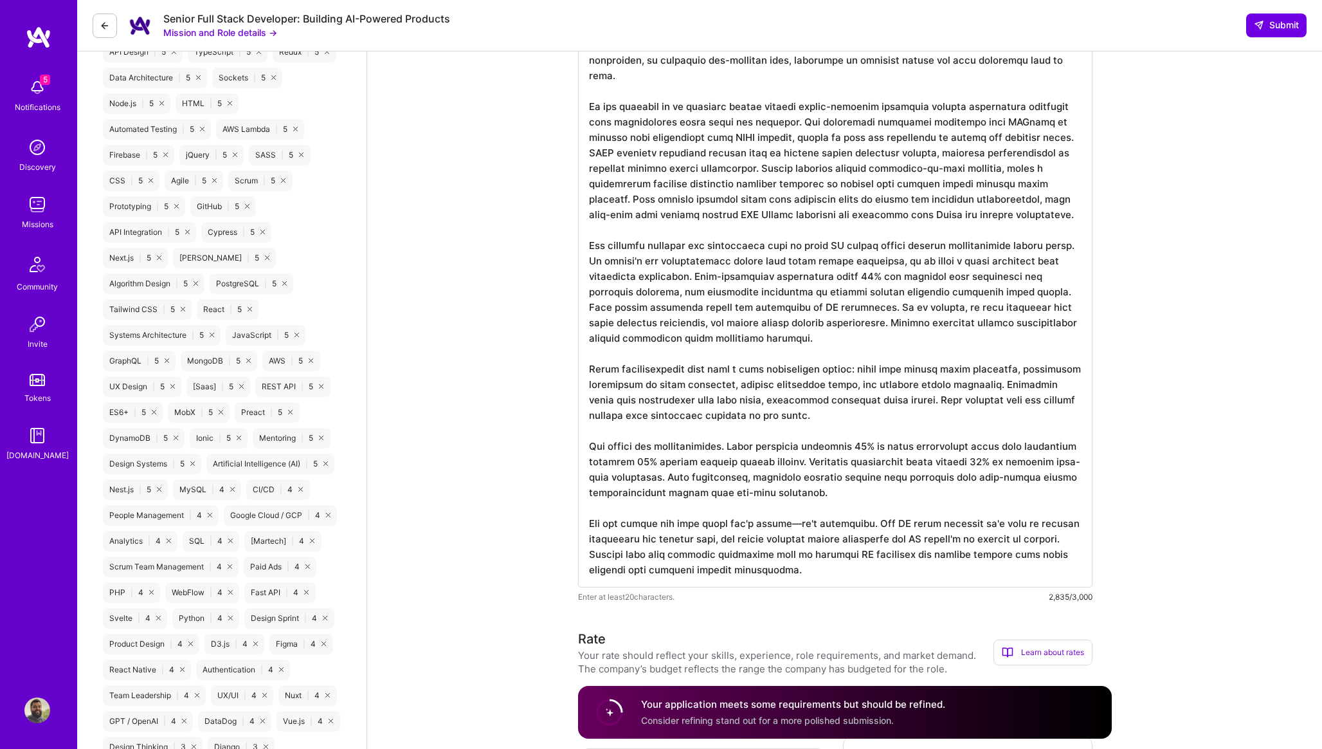
drag, startPoint x: 1019, startPoint y: 369, endPoint x: 947, endPoint y: 369, distance: 71.4
click at [947, 369] on textarea at bounding box center [835, 299] width 515 height 576
drag, startPoint x: 988, startPoint y: 385, endPoint x: 881, endPoint y: 383, distance: 106.8
click at [881, 383] on textarea at bounding box center [835, 299] width 515 height 576
drag, startPoint x: 731, startPoint y: 448, endPoint x: 584, endPoint y: 448, distance: 146.7
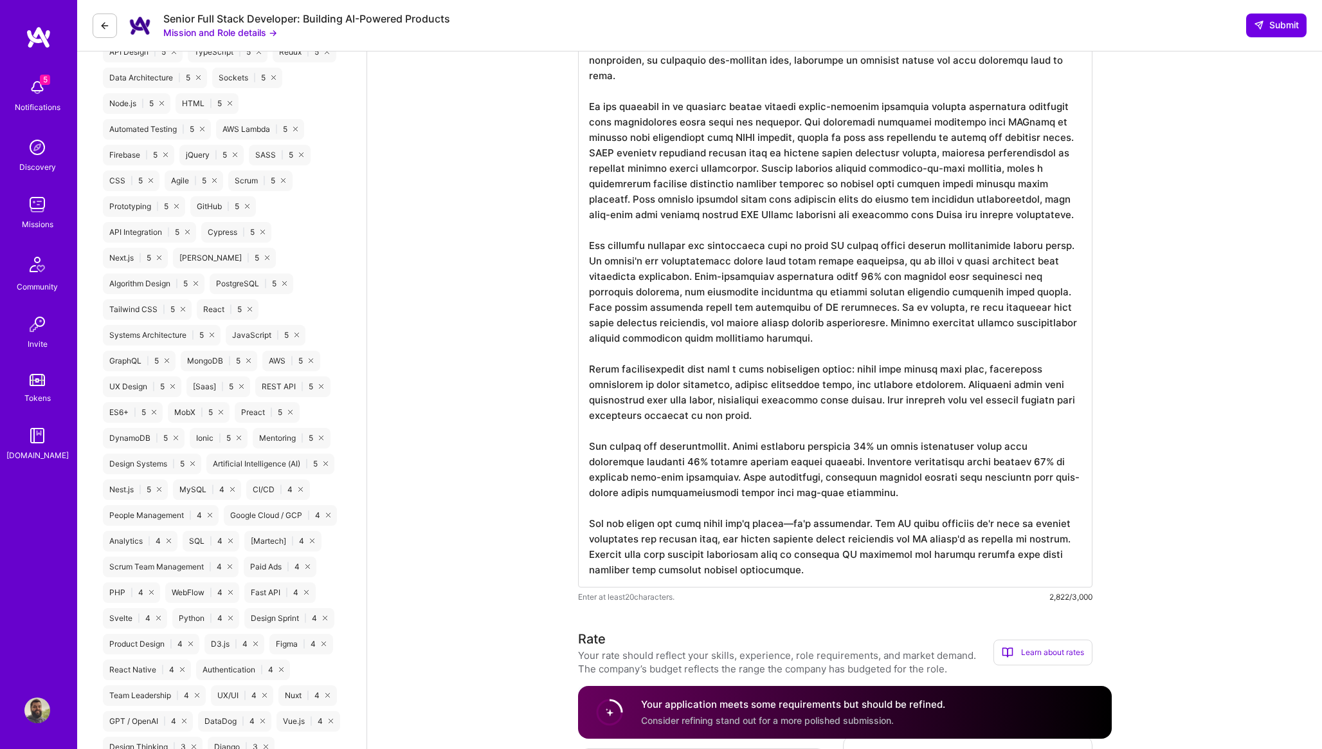
click at [584, 448] on textarea at bounding box center [835, 299] width 515 height 576
click at [860, 447] on textarea at bounding box center [835, 299] width 515 height 576
click at [652, 446] on textarea at bounding box center [835, 299] width 515 height 576
drag, startPoint x: 888, startPoint y: 446, endPoint x: 876, endPoint y: 446, distance: 12.2
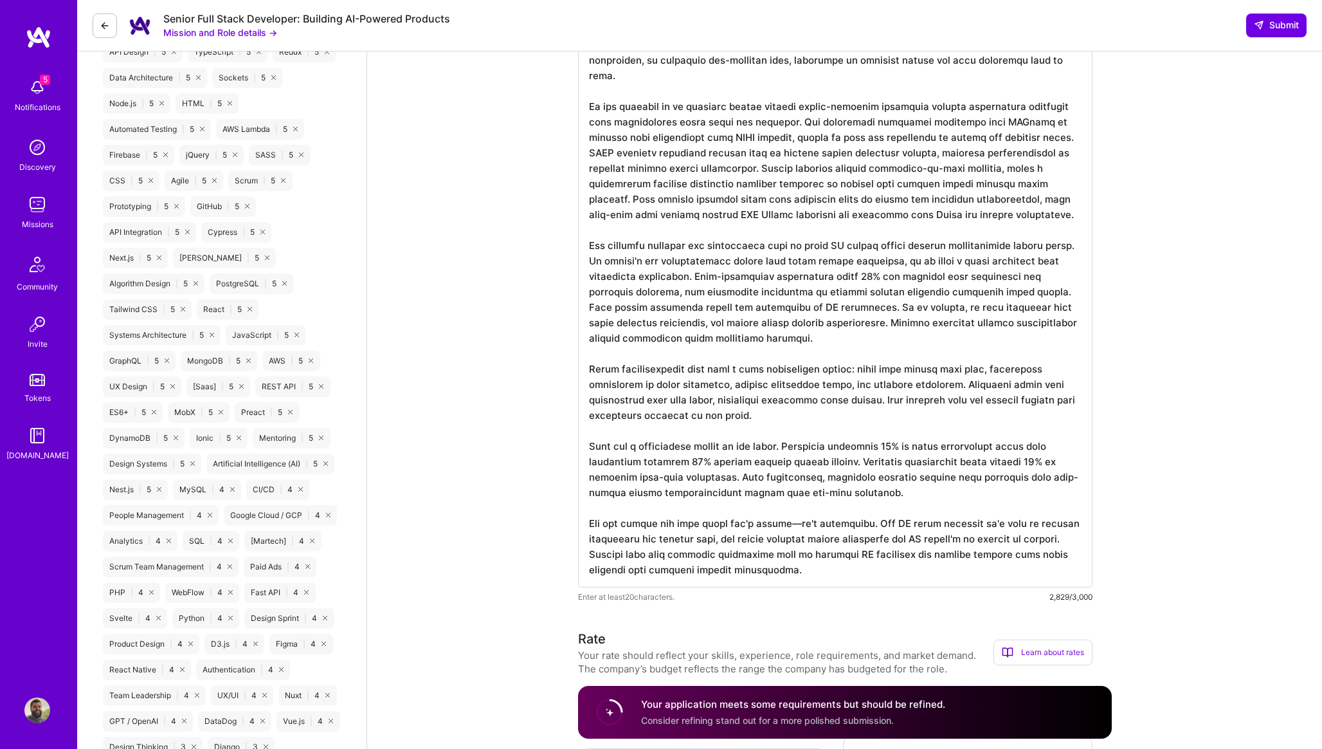
click at [876, 446] on textarea at bounding box center [835, 299] width 515 height 576
drag, startPoint x: 695, startPoint y: 462, endPoint x: 684, endPoint y: 462, distance: 11.0
click at [684, 462] on textarea at bounding box center [835, 299] width 515 height 576
click at [704, 462] on textarea at bounding box center [835, 299] width 515 height 576
click at [931, 459] on textarea at bounding box center [835, 299] width 515 height 576
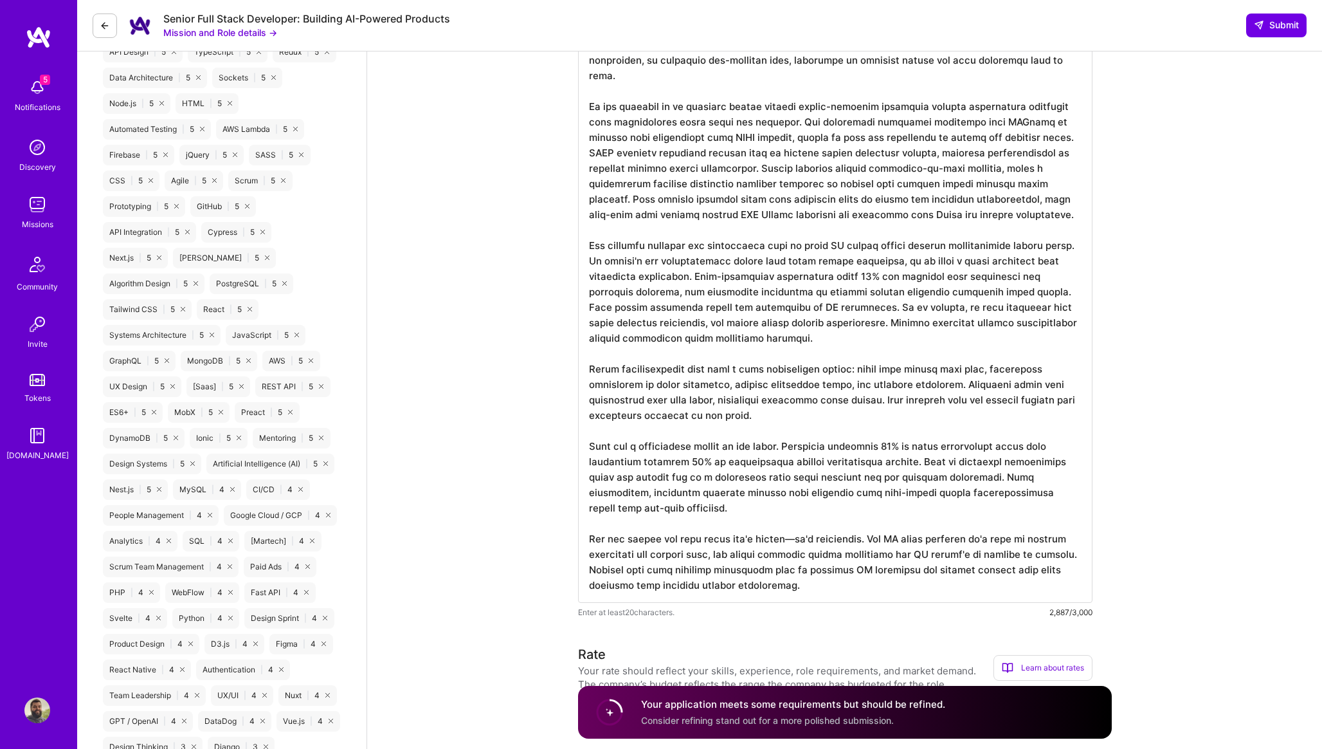
drag, startPoint x: 593, startPoint y: 495, endPoint x: 980, endPoint y: 477, distance: 387.0
click at [980, 477] on textarea at bounding box center [835, 307] width 515 height 592
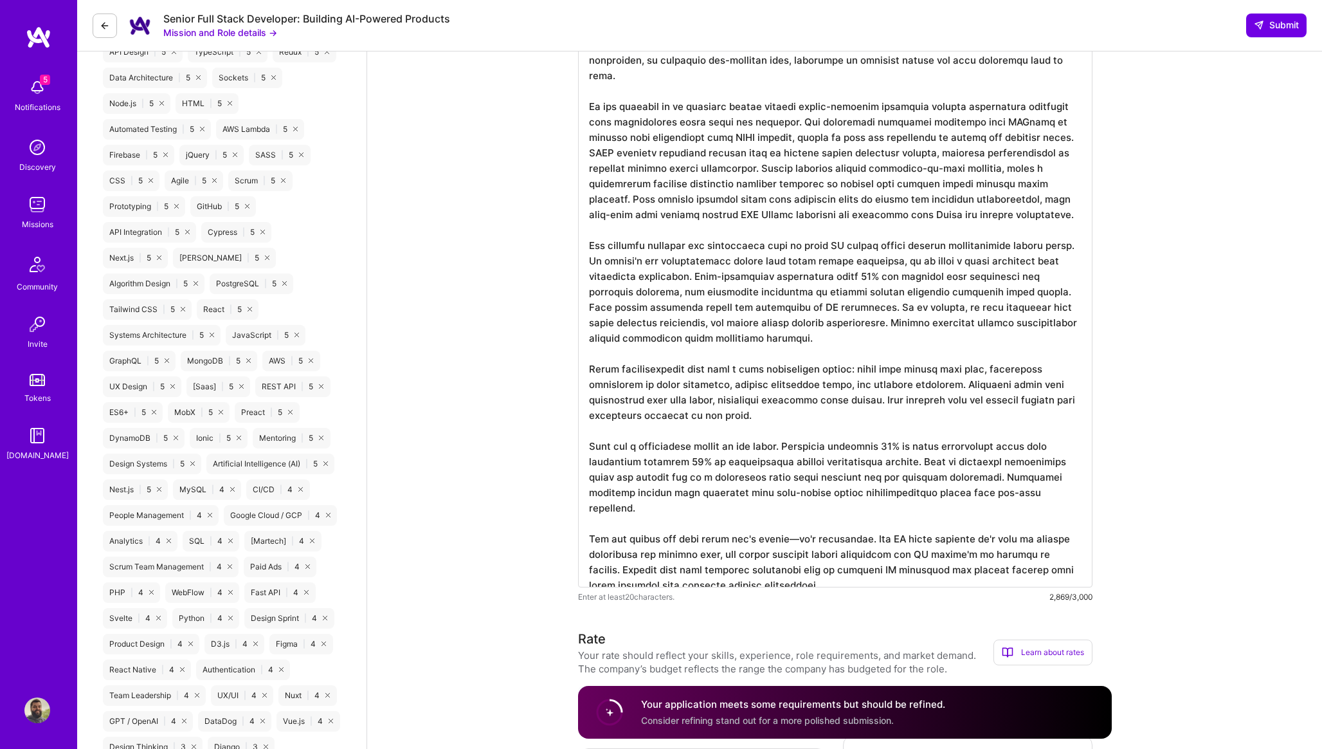
drag, startPoint x: 589, startPoint y: 493, endPoint x: 693, endPoint y: 492, distance: 103.6
click at [693, 492] on textarea at bounding box center [835, 299] width 515 height 576
drag, startPoint x: 876, startPoint y: 492, endPoint x: 1012, endPoint y: 489, distance: 135.8
click at [1012, 489] on textarea at bounding box center [835, 299] width 515 height 576
drag, startPoint x: 590, startPoint y: 524, endPoint x: 796, endPoint y: 566, distance: 210.2
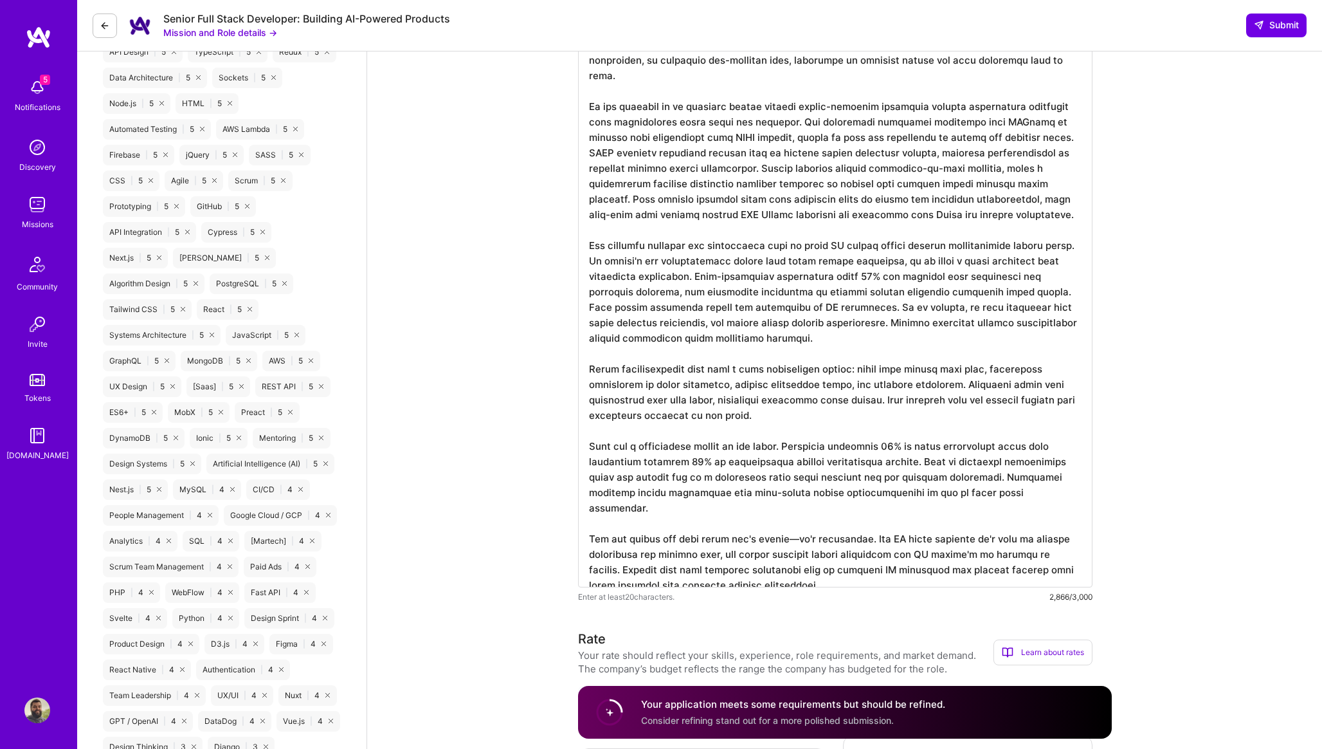
click at [796, 566] on textarea at bounding box center [835, 299] width 515 height 576
drag, startPoint x: 1028, startPoint y: 495, endPoint x: 1063, endPoint y: 633, distance: 142.0
paste textarea "When the geological model flagged unstable soil, they could see the specific su…"
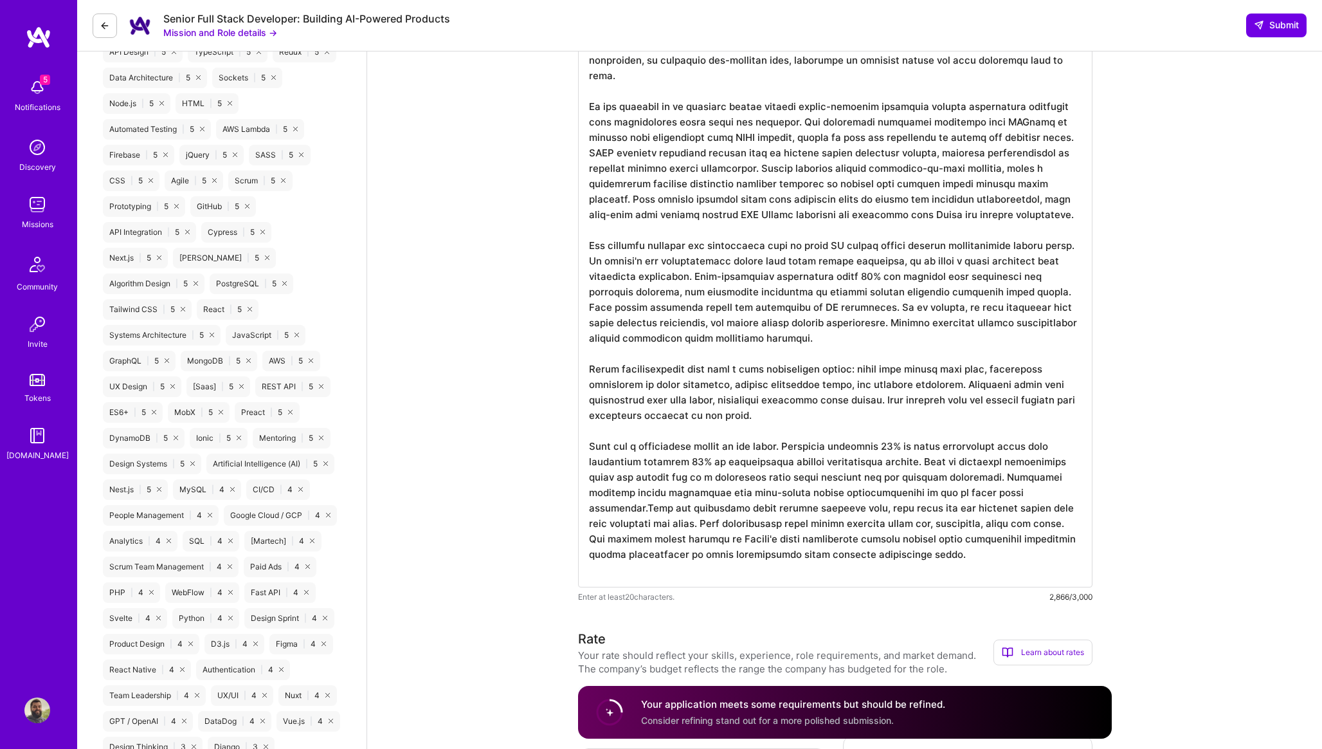
scroll to position [0, 0]
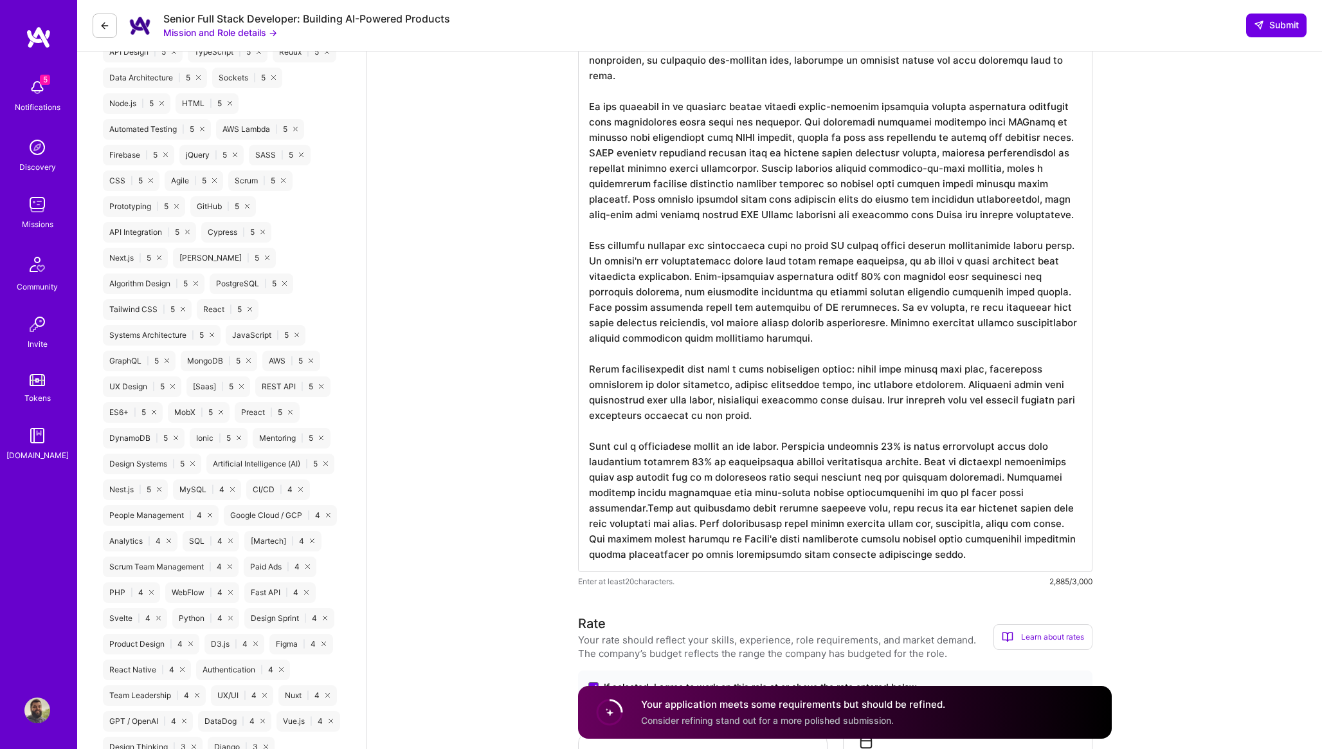
click at [1019, 492] on textarea at bounding box center [835, 291] width 515 height 561
drag, startPoint x: 1021, startPoint y: 491, endPoint x: 1056, endPoint y: 549, distance: 67.5
click at [1056, 549] on textarea at bounding box center [835, 291] width 515 height 561
click at [938, 520] on textarea at bounding box center [835, 291] width 515 height 561
click at [730, 334] on textarea at bounding box center [835, 291] width 515 height 561
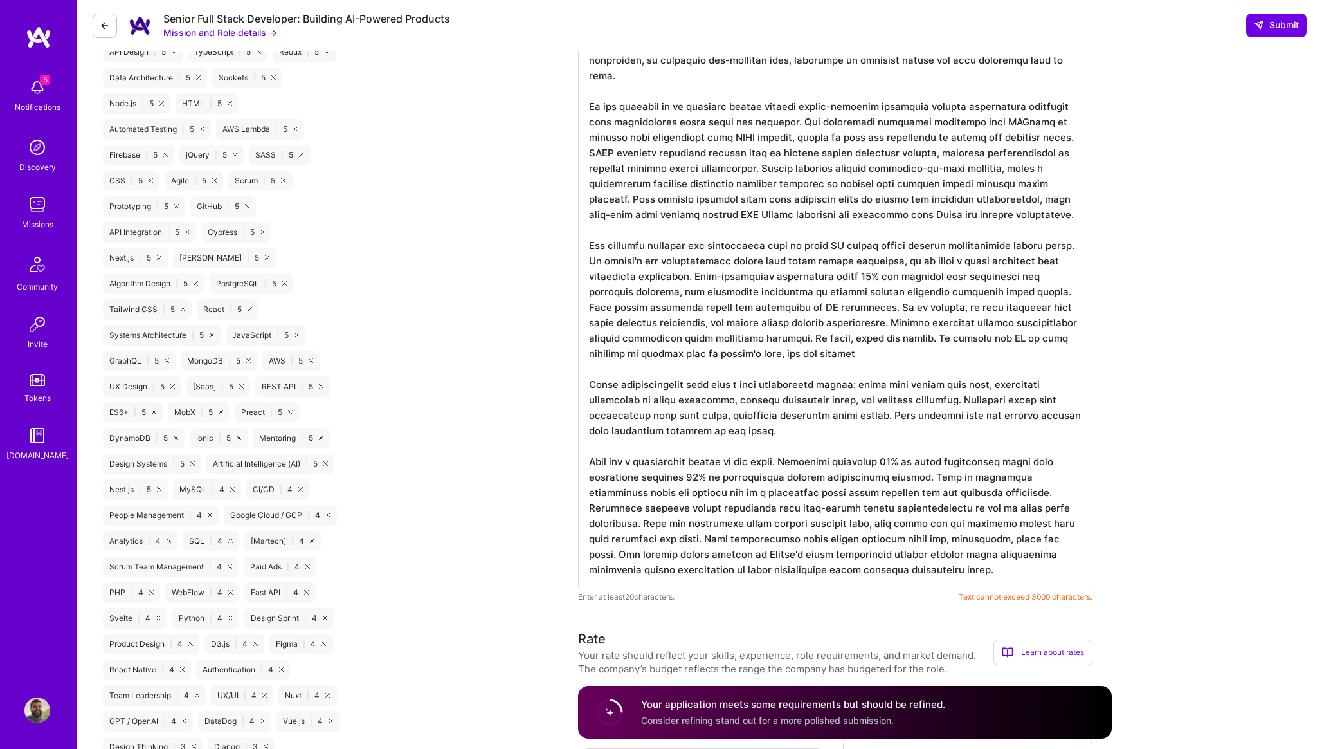
drag, startPoint x: 759, startPoint y: 215, endPoint x: 827, endPoint y: 214, distance: 67.5
click at [827, 214] on textarea at bounding box center [835, 299] width 515 height 576
click at [765, 354] on textarea at bounding box center [835, 299] width 515 height 576
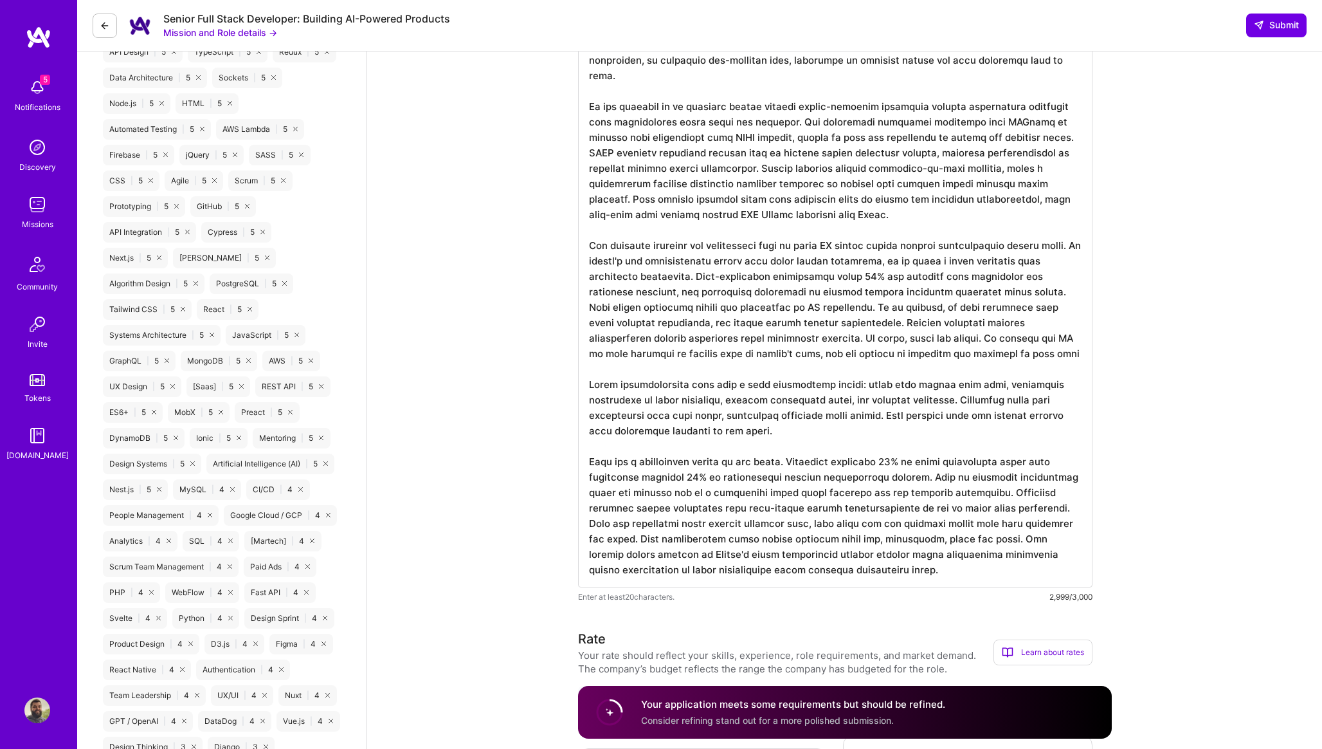
click at [881, 138] on textarea at bounding box center [835, 299] width 515 height 576
click at [924, 359] on textarea at bounding box center [835, 299] width 515 height 576
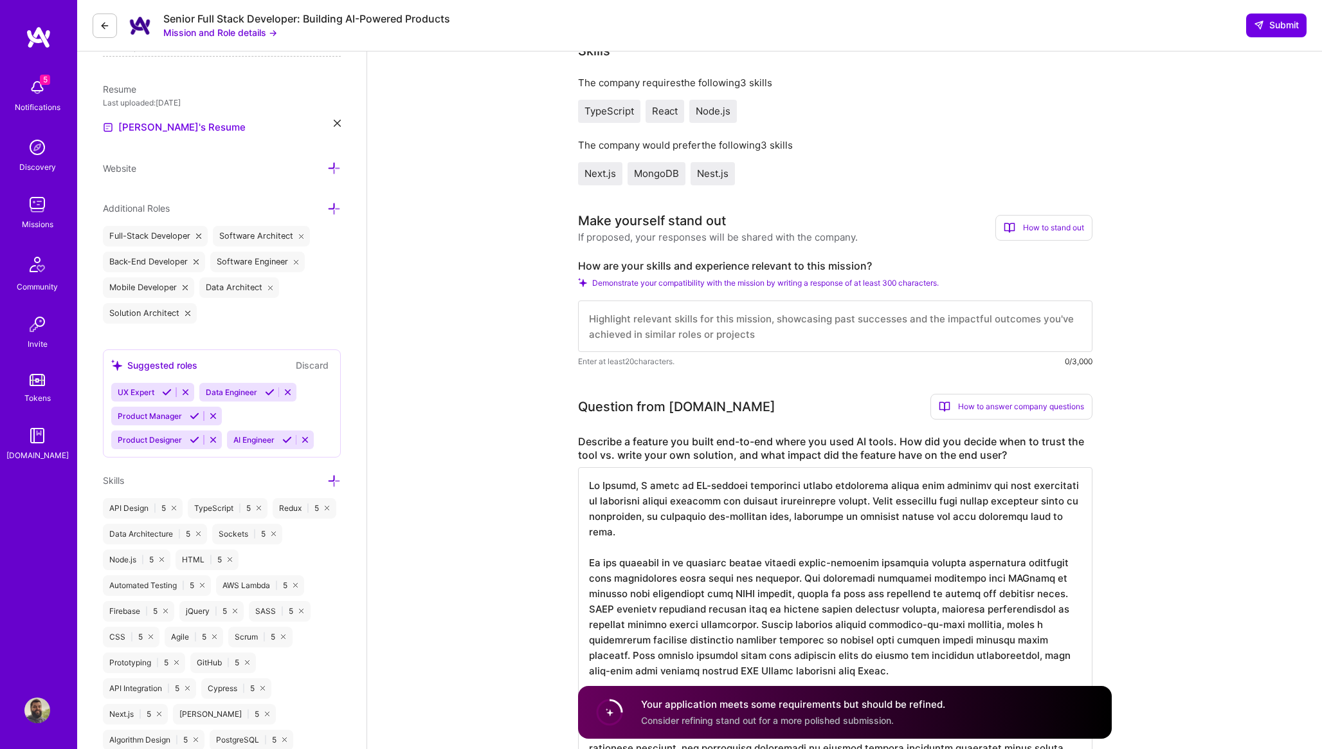
scroll to position [324, 0]
type textarea "At [GEOGRAPHIC_DATA], I built an AI-powered geological safety prediction system…"
click at [660, 341] on textarea at bounding box center [835, 327] width 515 height 51
type textarea "g"
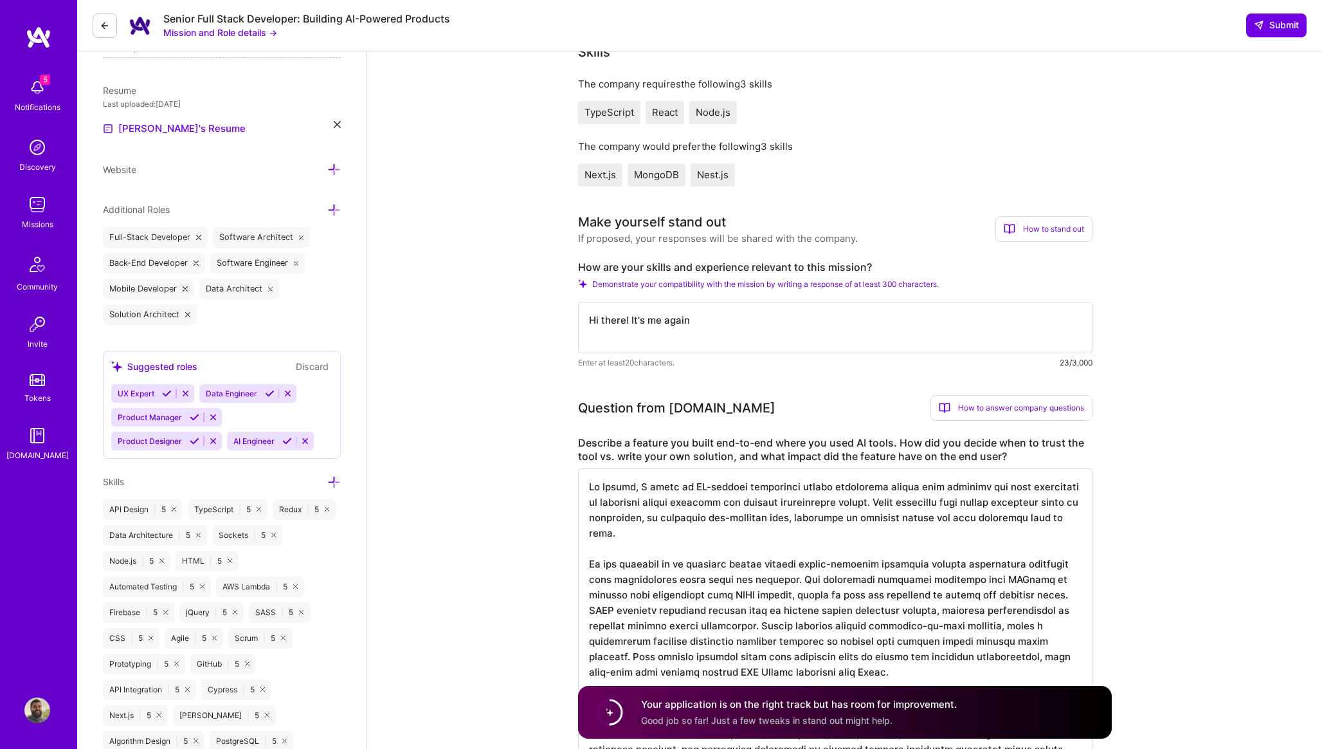
type textarea "Hi there! It's me again!"
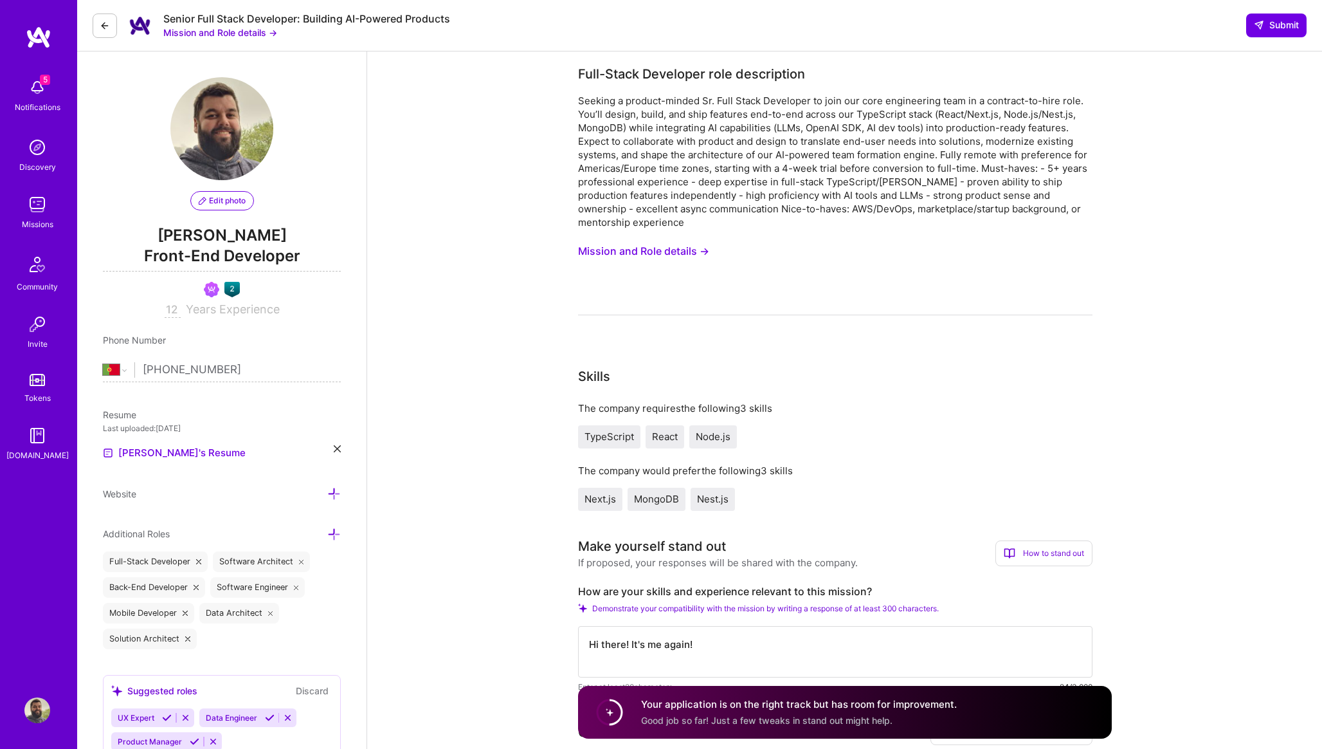
select select "PT"
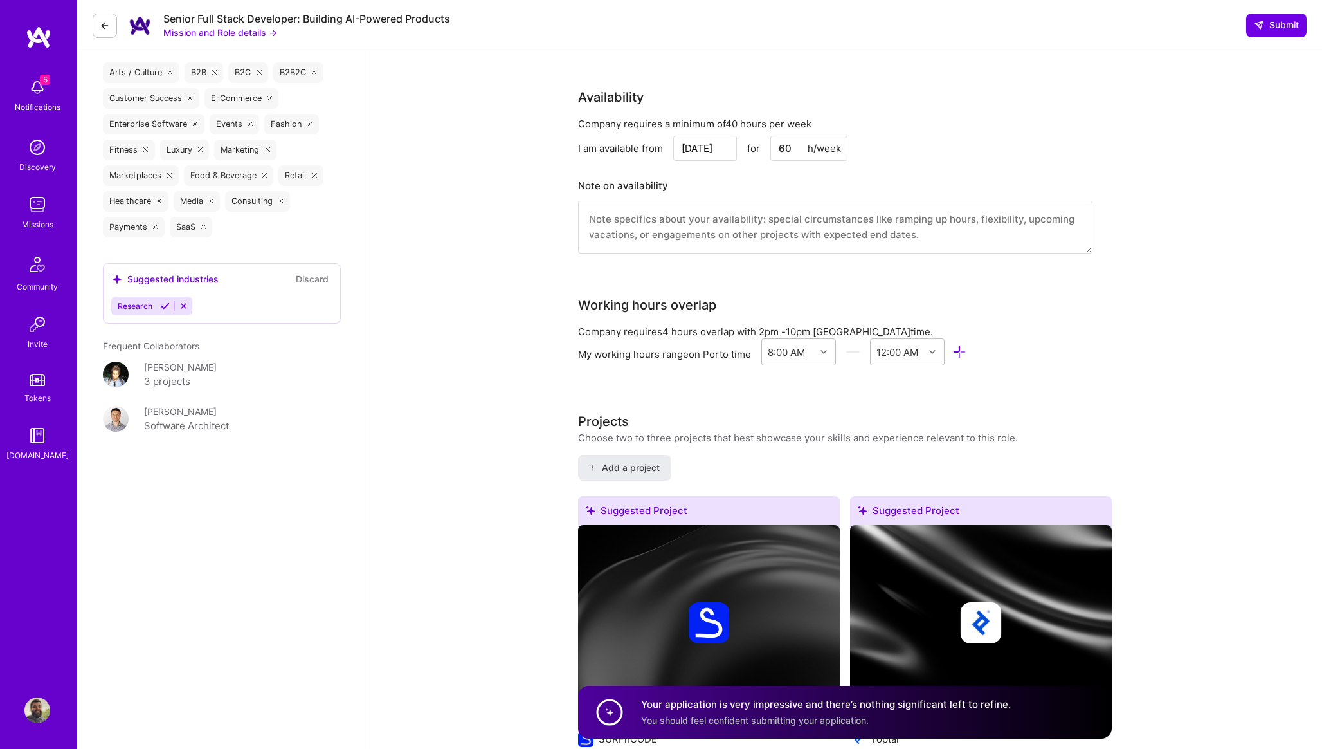
scroll to position [1899, 0]
type textarea "Hi there! It's me again! How've you all been doing? Some of you may remember me…"
click at [1281, 27] on span "Submit" at bounding box center [1276, 25] width 45 height 13
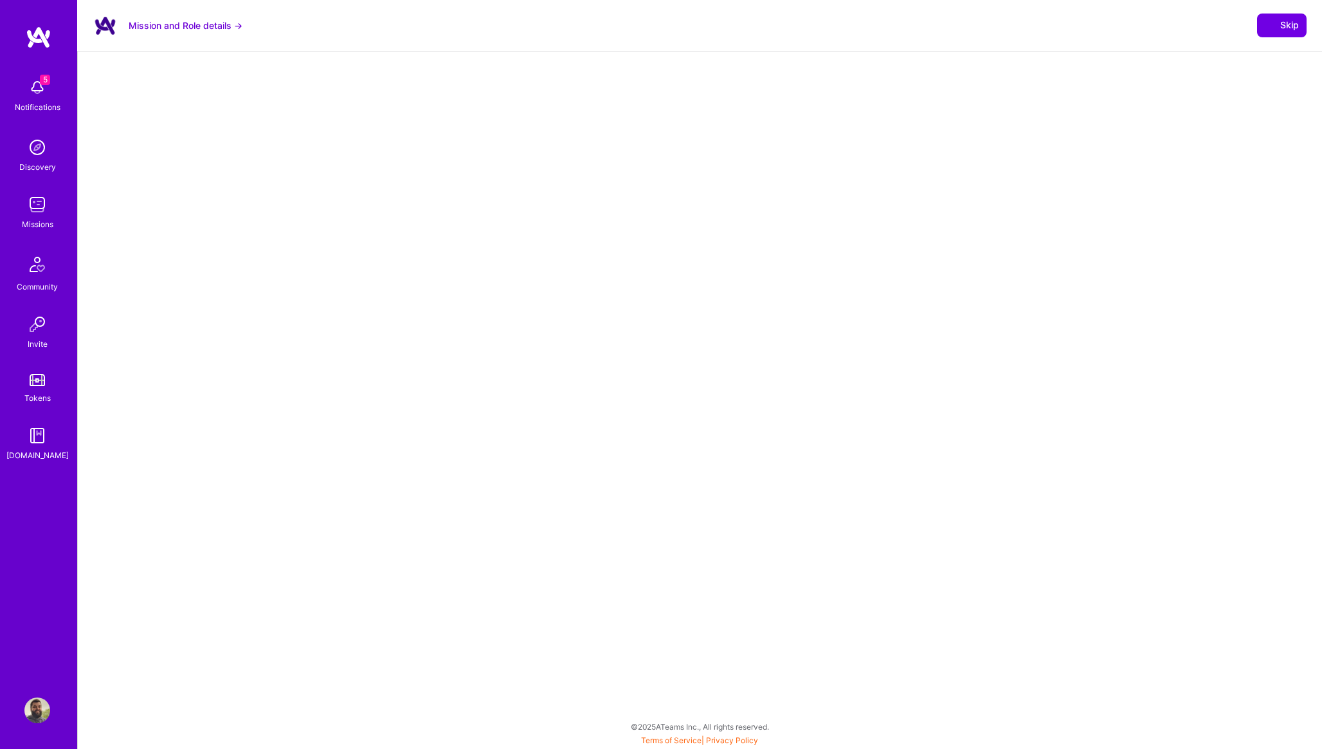
select select "PT"
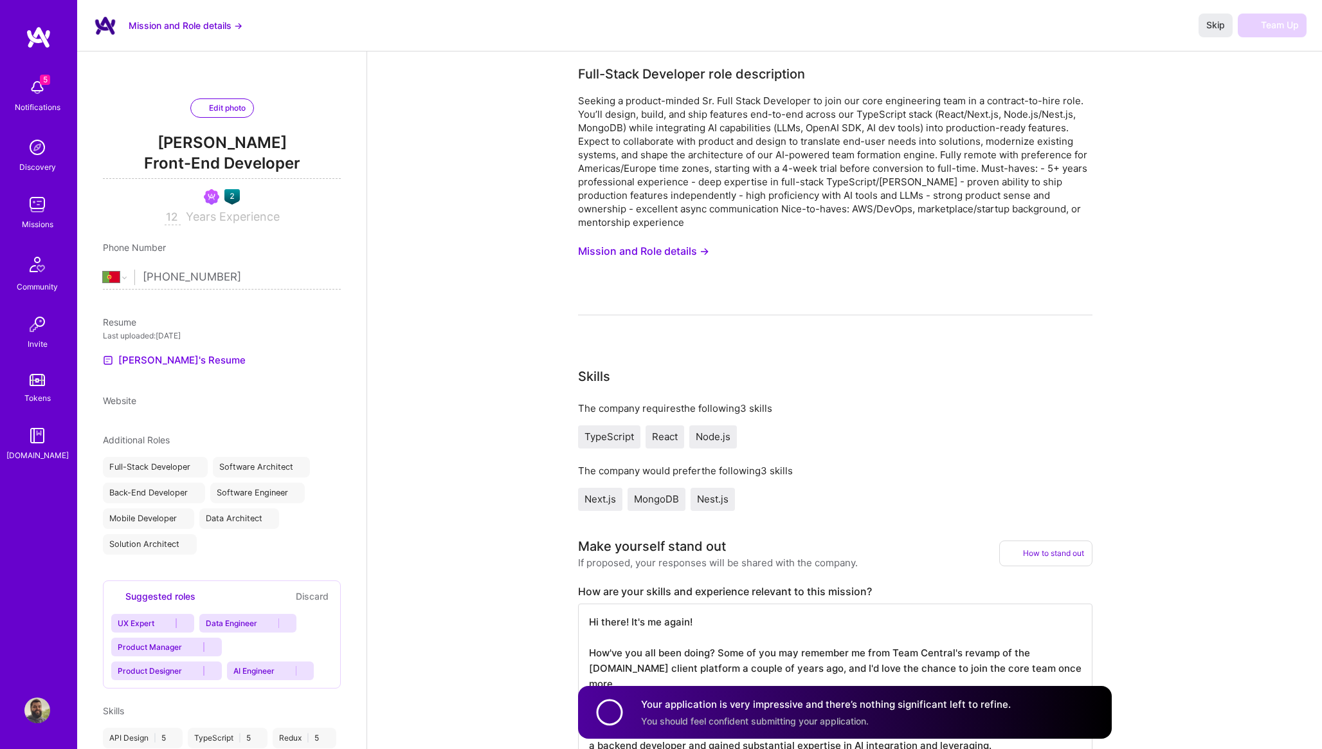
click at [592, 129] on div "Seeking a product-minded Sr. Full Stack Developer to join our core engineering …" at bounding box center [835, 161] width 515 height 135
click at [1225, 21] on span "Skip" at bounding box center [1216, 25] width 19 height 13
click at [1217, 28] on span "Skip" at bounding box center [1216, 25] width 19 height 13
